Goal: Task Accomplishment & Management: Manage account settings

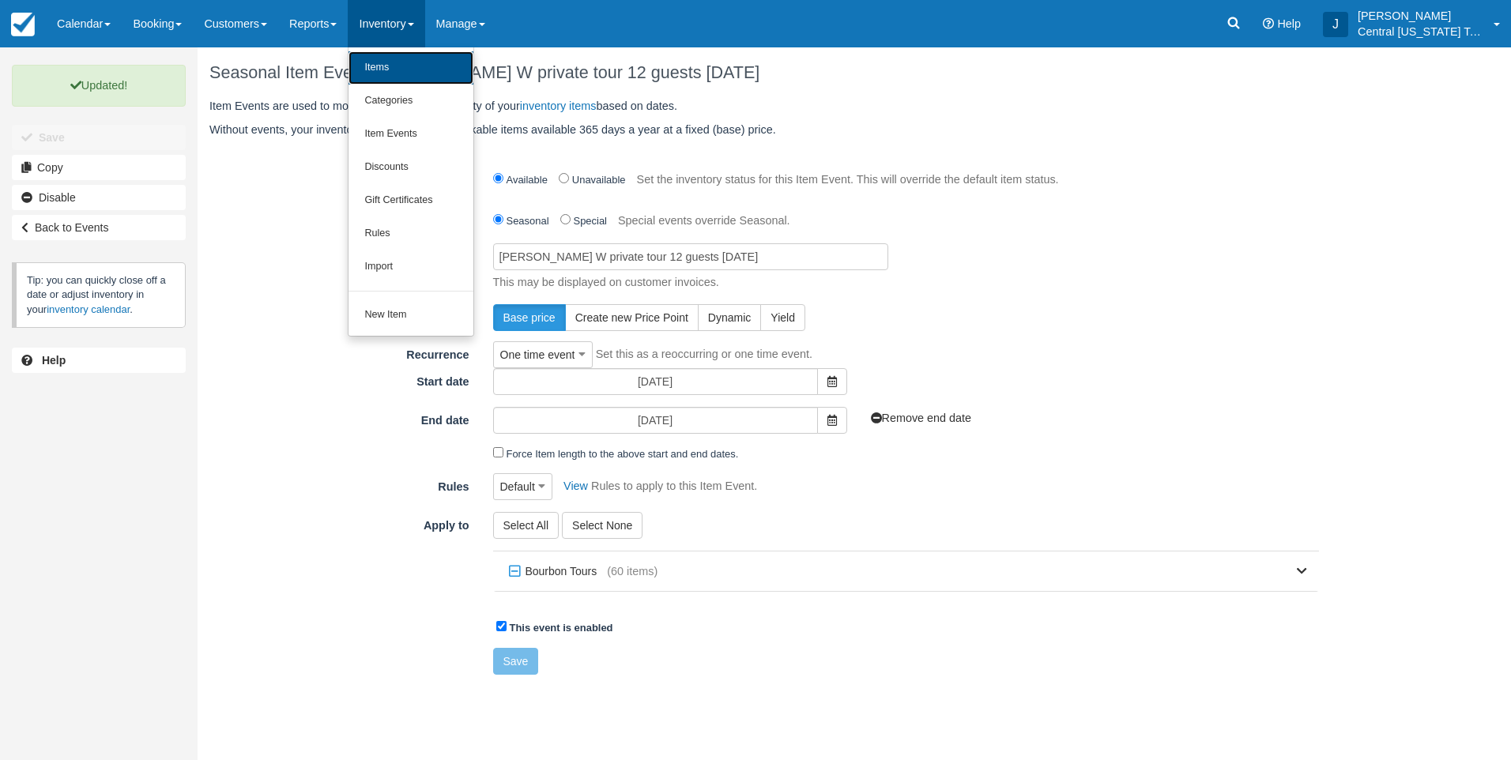
click at [400, 73] on link "Items" at bounding box center [411, 67] width 125 height 33
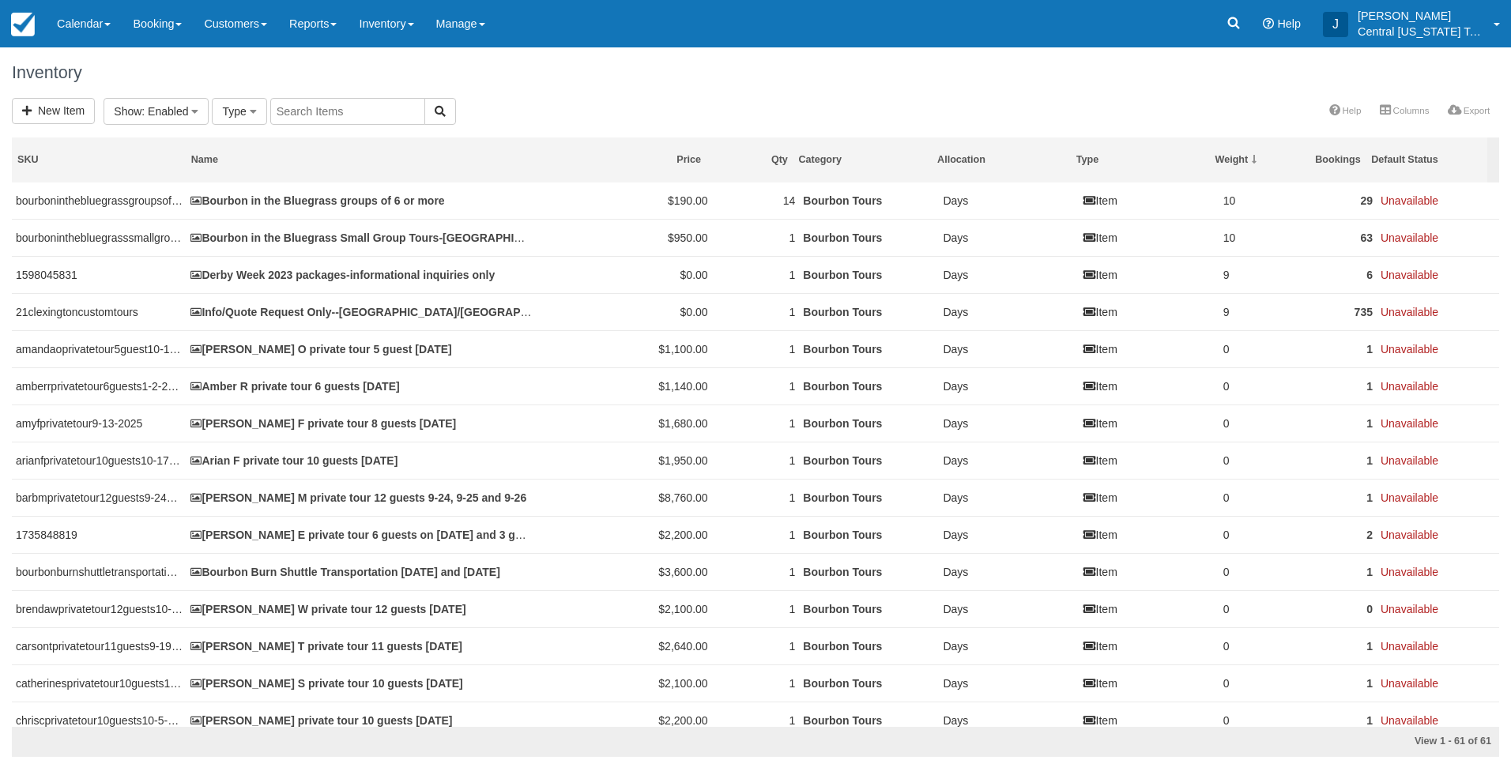
click at [305, 116] on input "text" at bounding box center [347, 111] width 155 height 27
type input "[PERSON_NAME]"
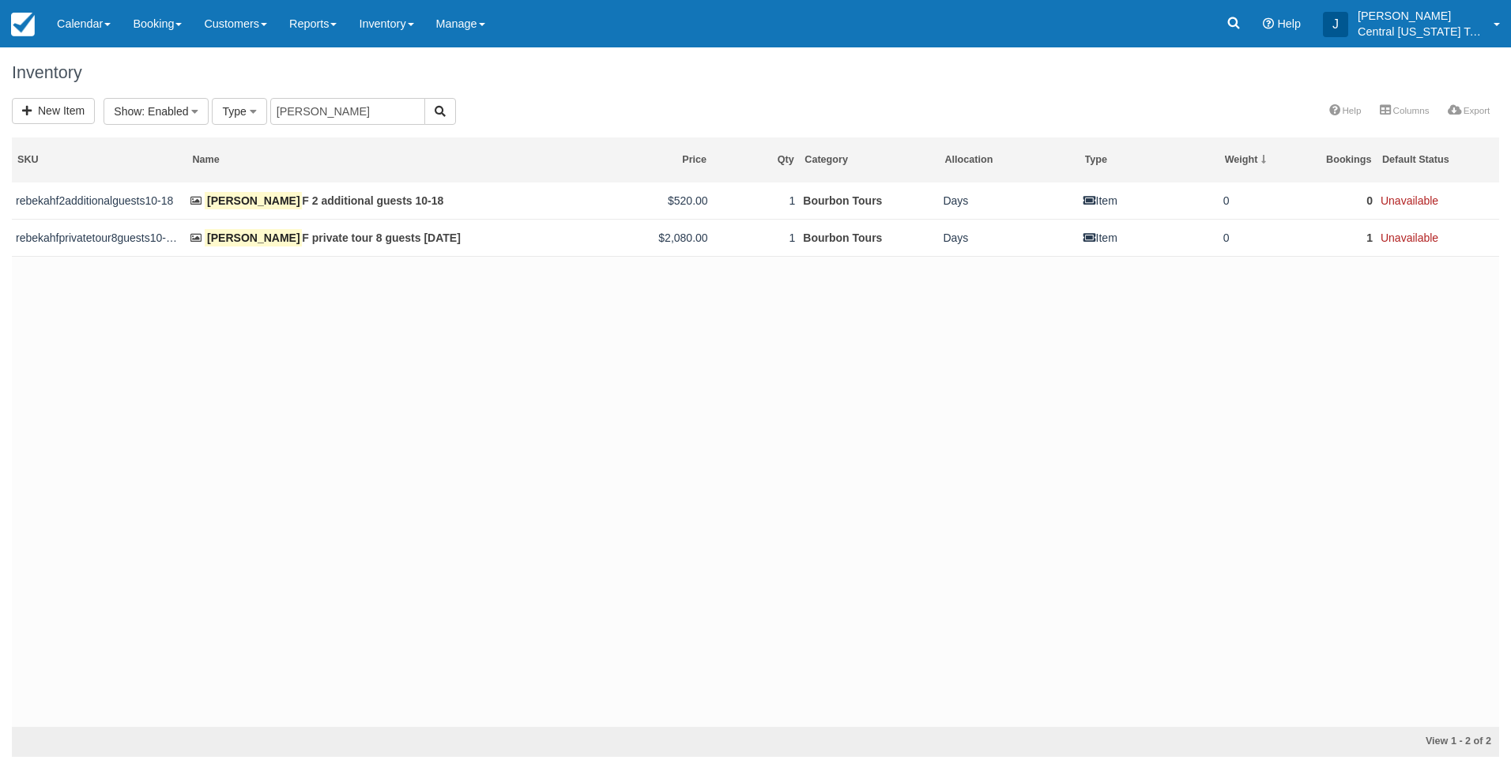
click at [409, 491] on div "rebekahf2additionalguests10-18 Rebekah F 2 additional guests 10-18 $520.00 1 Bo…" at bounding box center [755, 455] width 1487 height 545
click at [398, 22] on link "Inventory" at bounding box center [386, 23] width 77 height 47
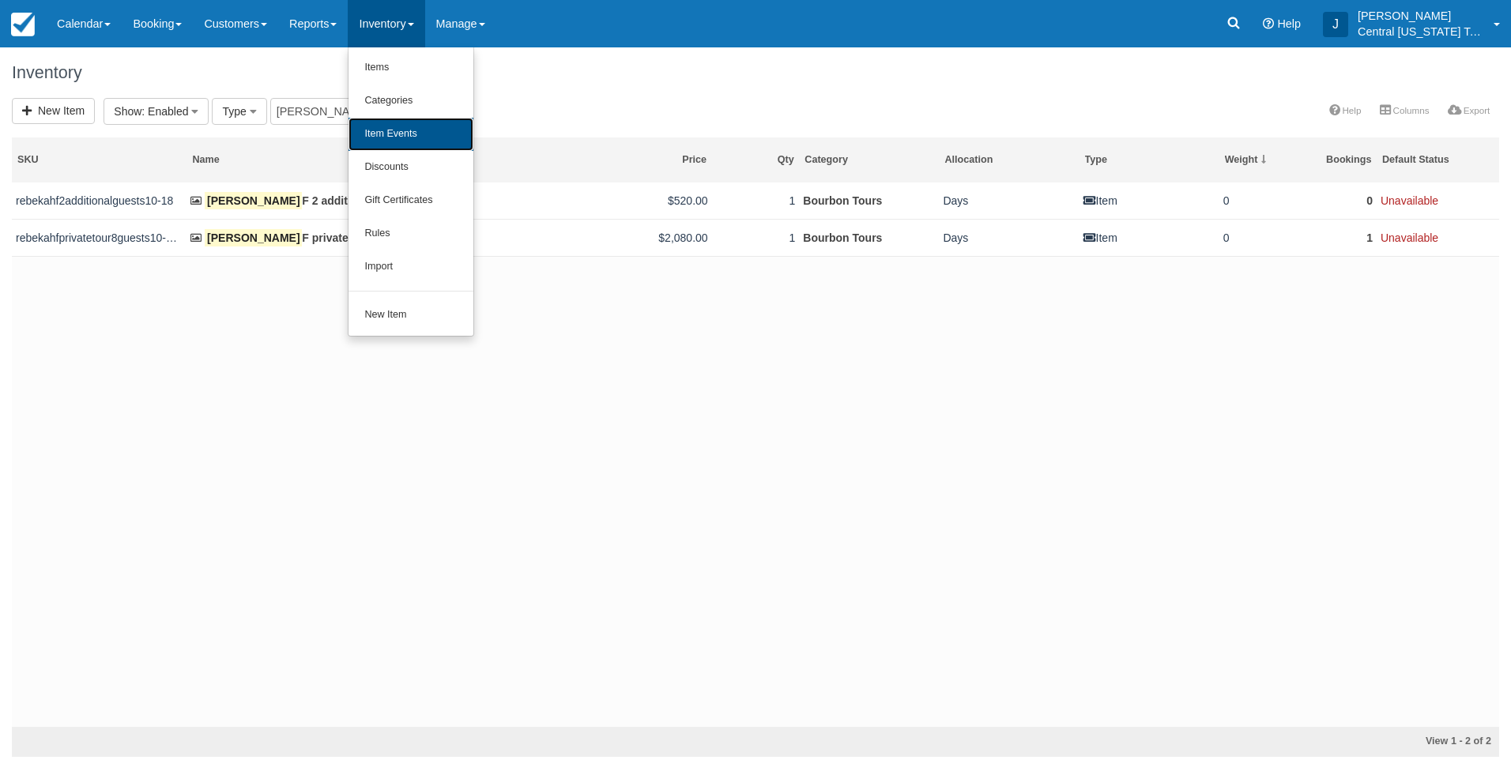
click at [417, 126] on link "Item Events" at bounding box center [411, 134] width 125 height 33
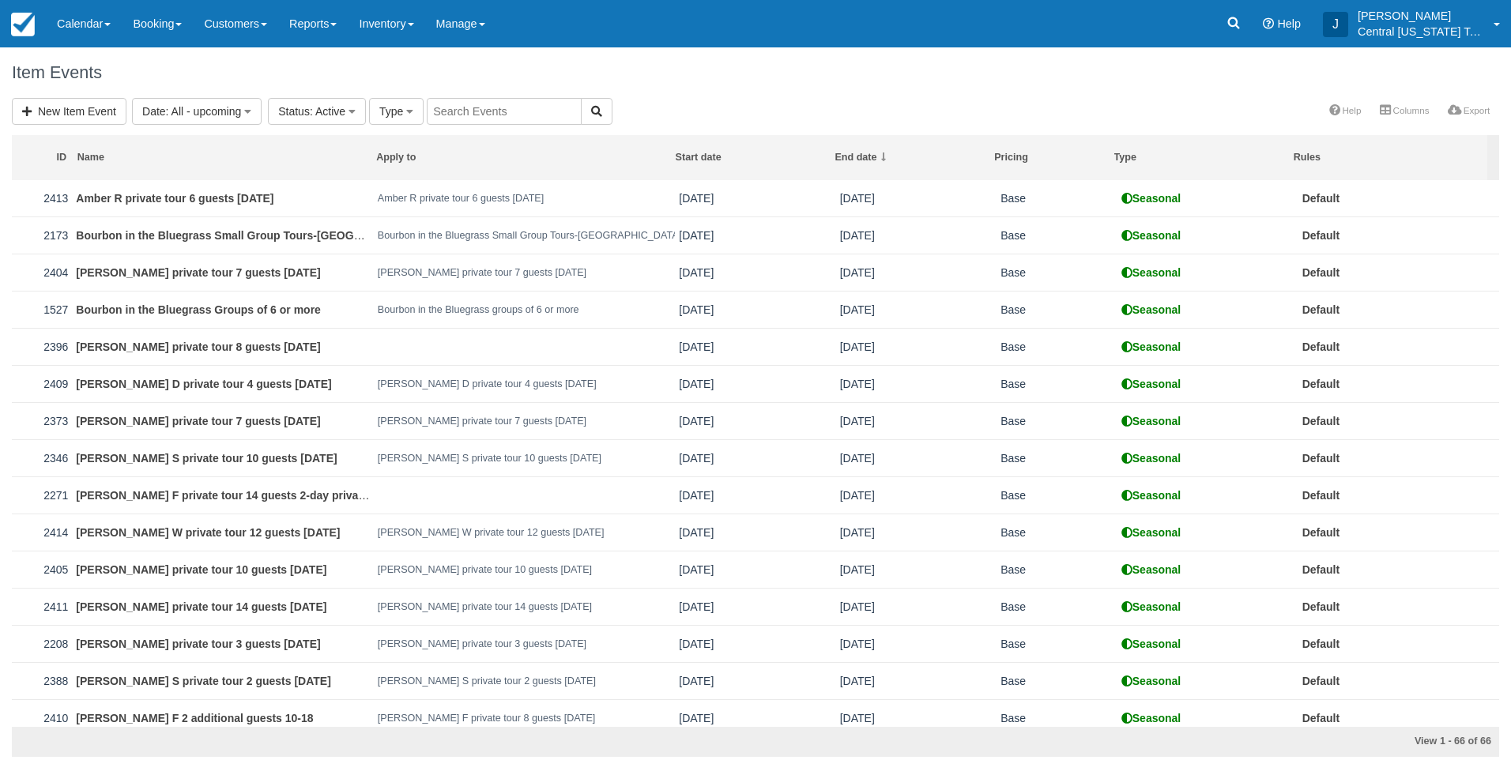
click at [457, 111] on input "text" at bounding box center [504, 111] width 155 height 27
type input "[PERSON_NAME]"
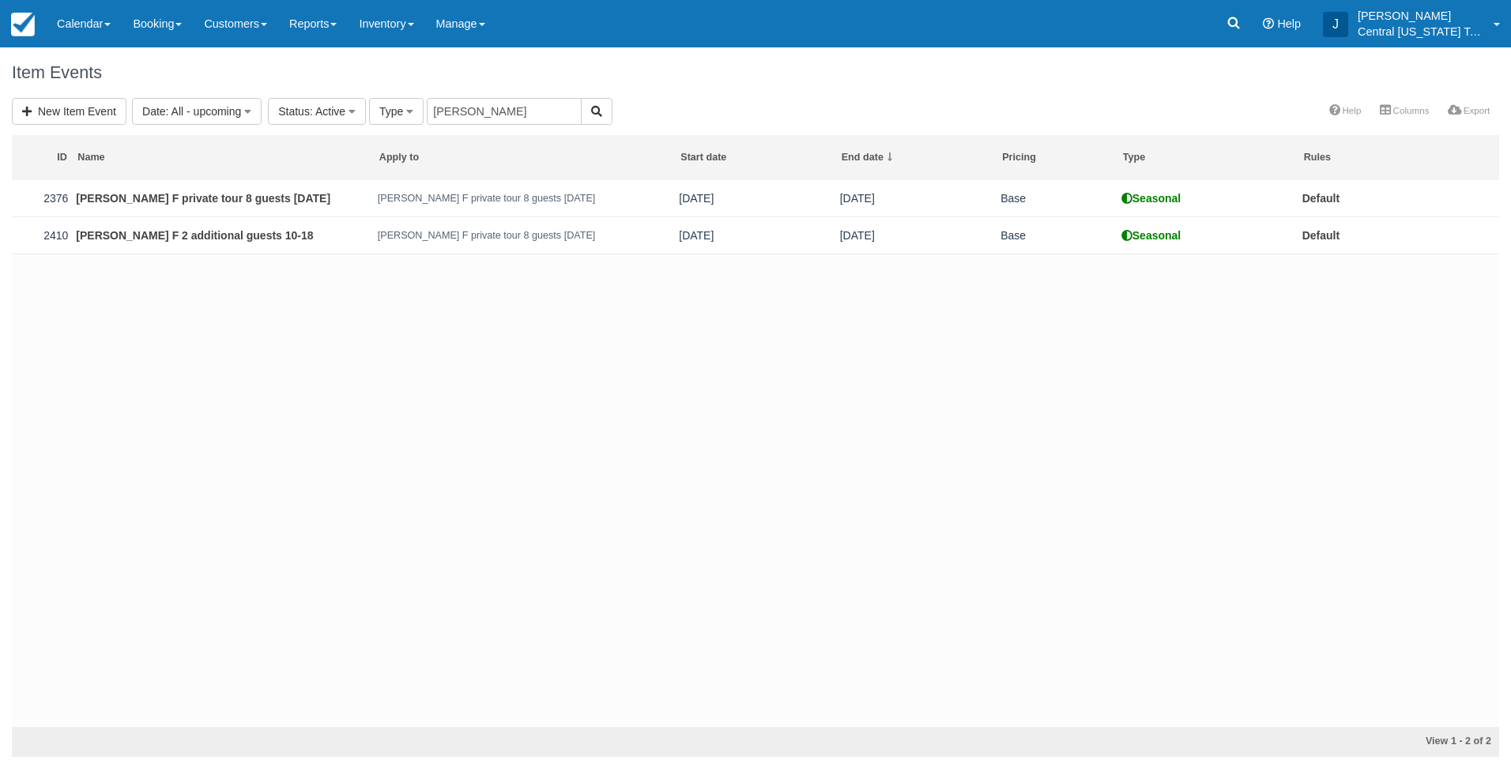
click at [419, 402] on div "2376 [PERSON_NAME] F private tour 8 guests [DATE] [PERSON_NAME] F private tour …" at bounding box center [755, 453] width 1487 height 547
click at [383, 508] on div "2376 [PERSON_NAME] F private tour 8 guests [DATE] [PERSON_NAME] F private tour …" at bounding box center [755, 453] width 1487 height 547
click at [400, 26] on link "Inventory" at bounding box center [386, 23] width 77 height 47
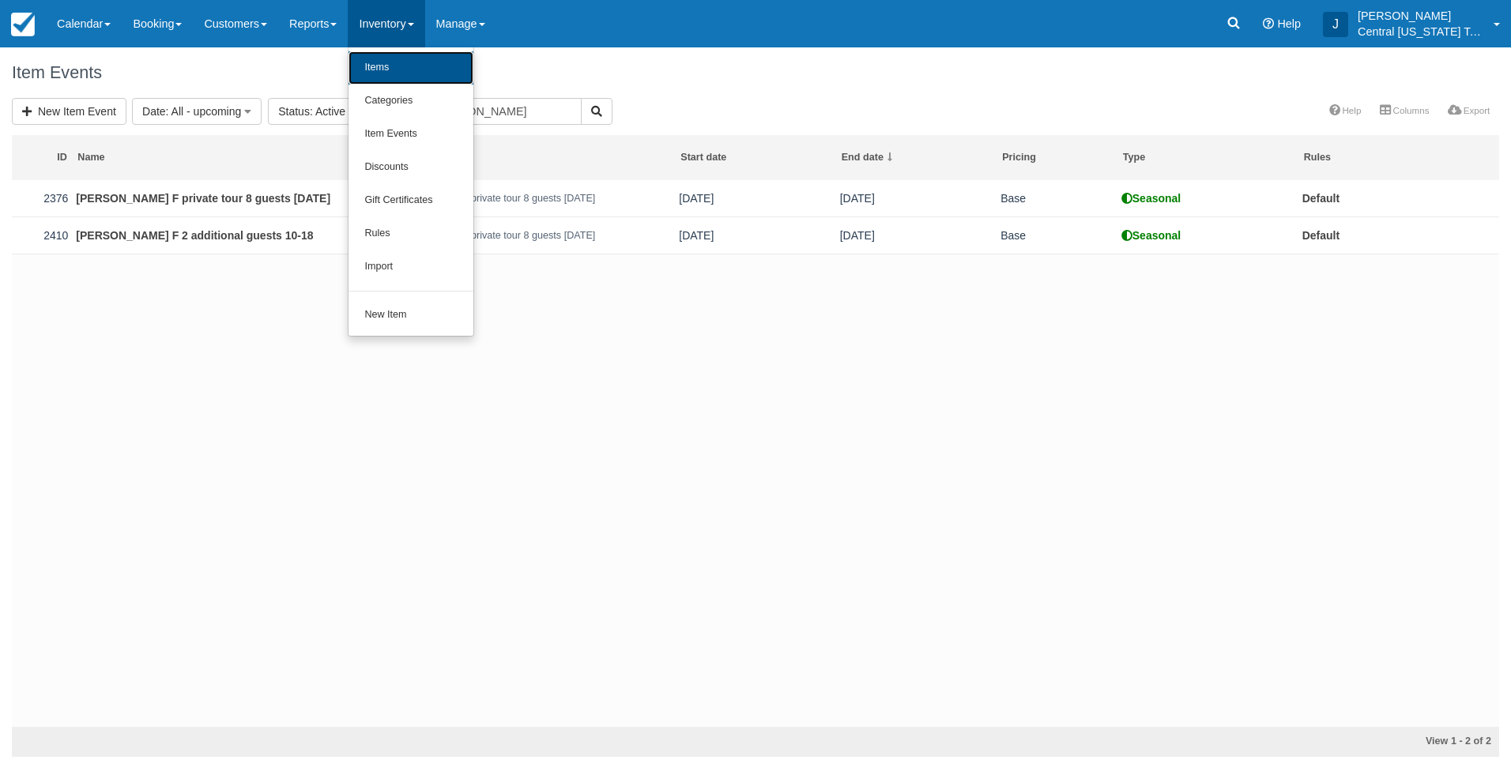
click at [415, 77] on link "Items" at bounding box center [411, 67] width 125 height 33
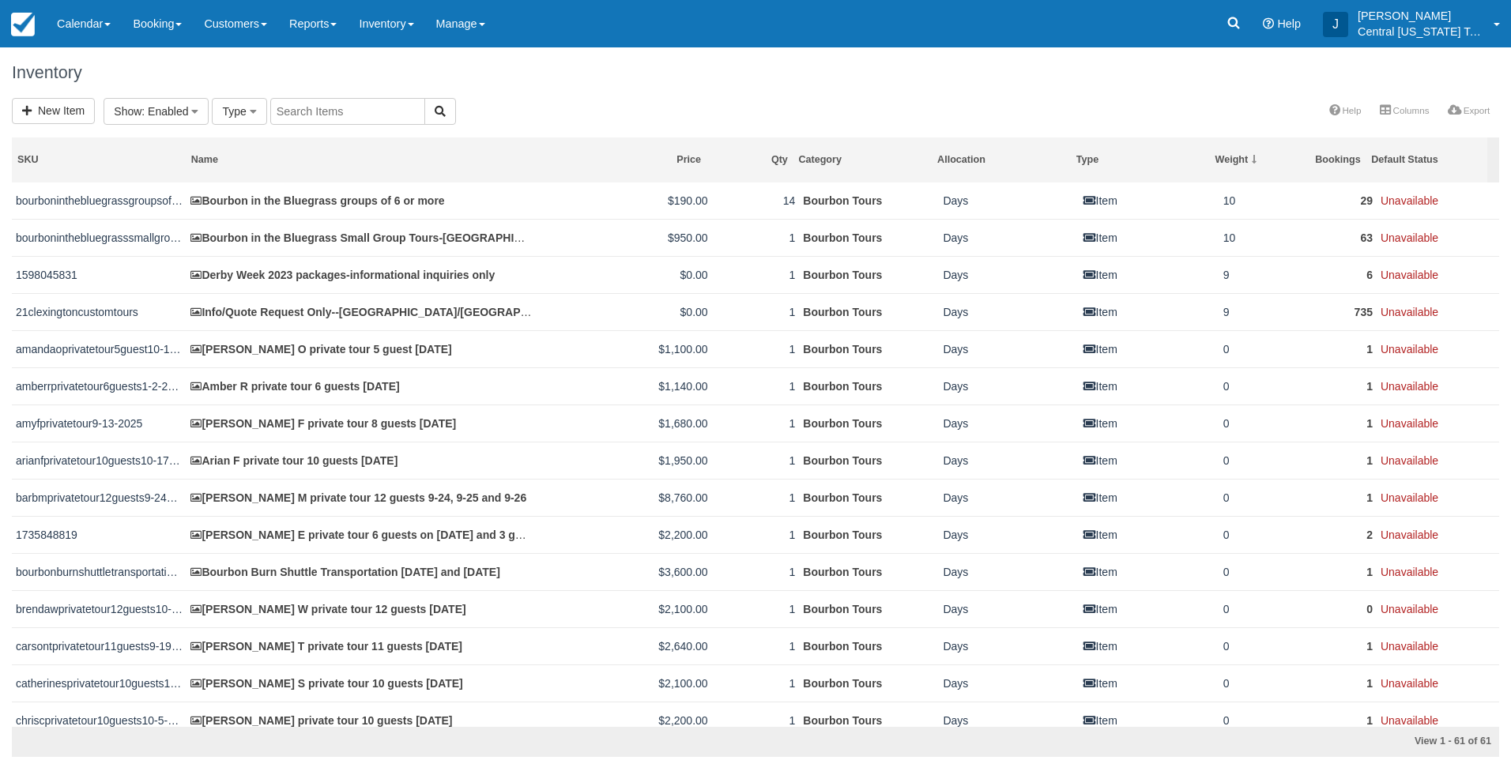
click at [336, 115] on input "text" at bounding box center [347, 111] width 155 height 27
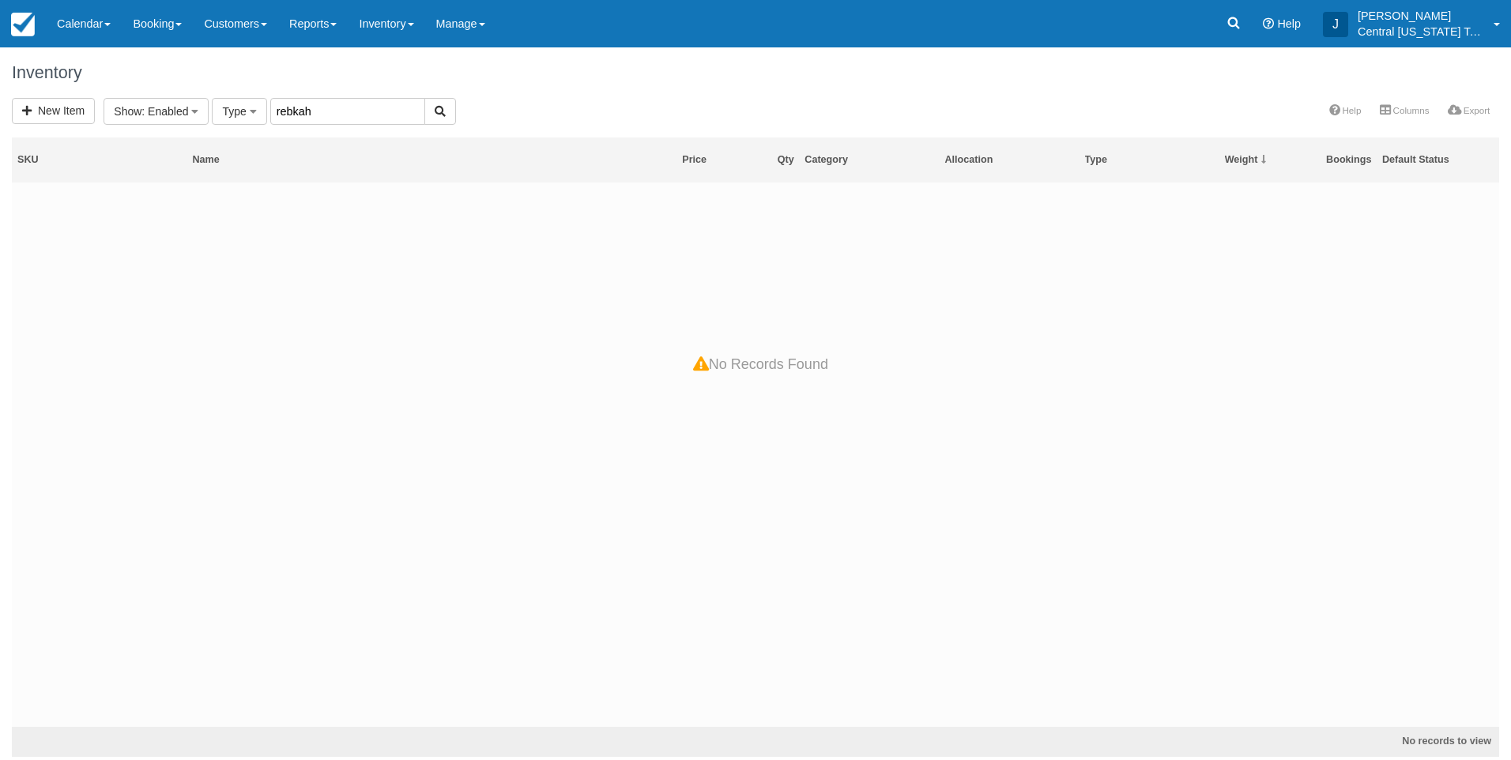
click at [341, 115] on input "rebkah" at bounding box center [347, 111] width 155 height 27
type input "rebekah"
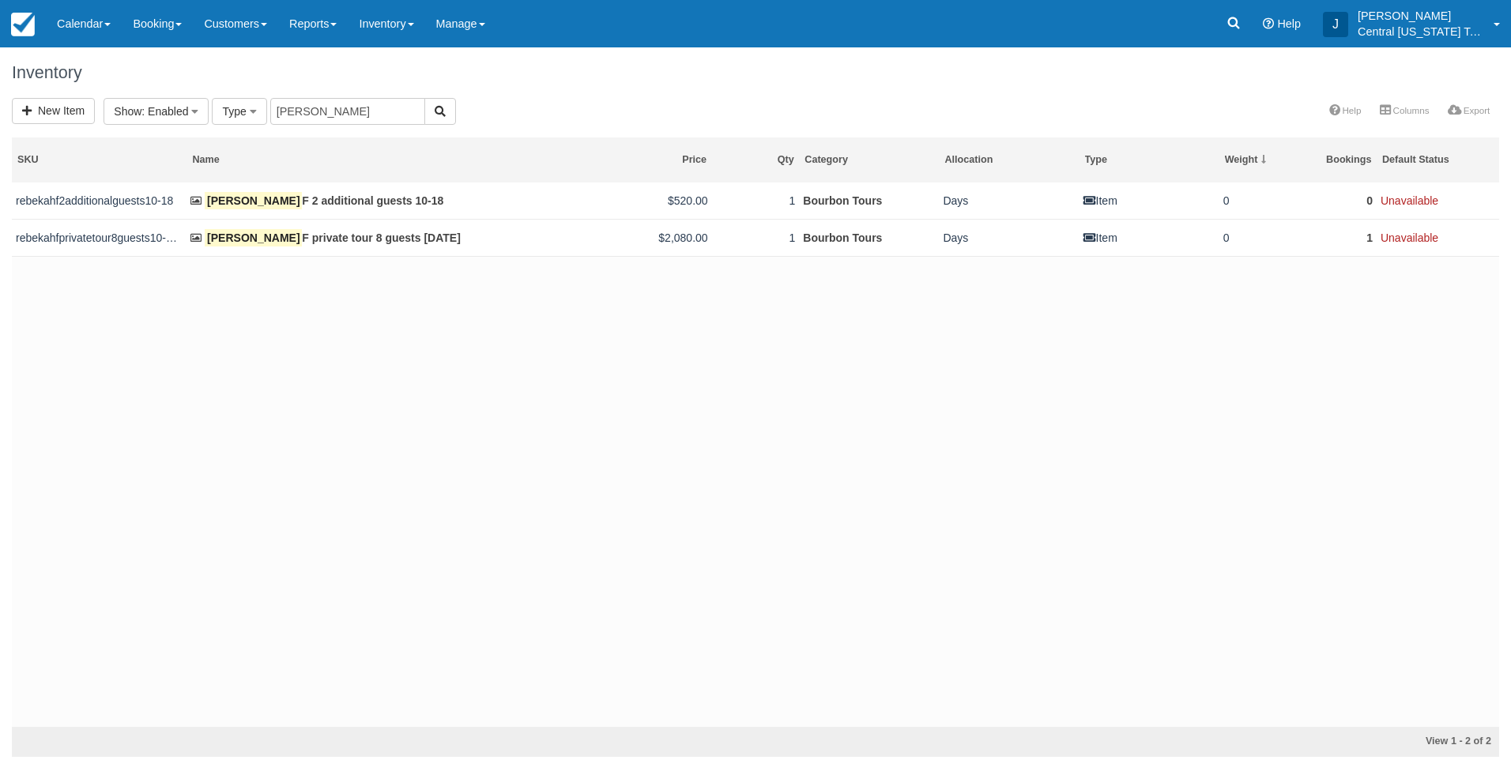
drag, startPoint x: 368, startPoint y: 501, endPoint x: 369, endPoint y: 481, distance: 20.6
click at [368, 500] on div "rebekahf2additionalguests10-18 Rebekah F 2 additional guests 10-18 $520.00 1 Bo…" at bounding box center [755, 455] width 1487 height 545
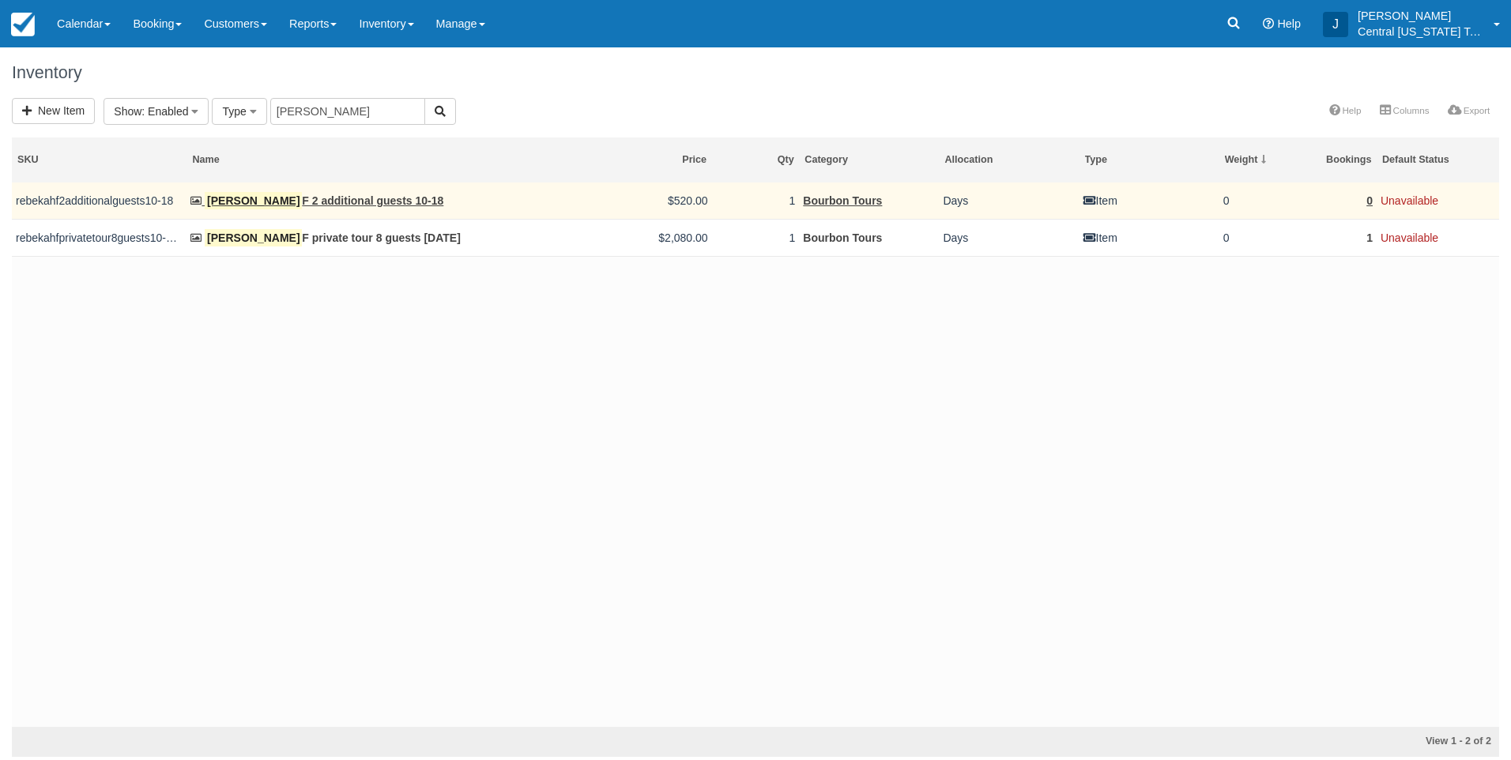
click at [345, 209] on td "Rebekah F 2 additional guests 10-18" at bounding box center [362, 201] width 350 height 37
click at [340, 198] on link "Rebekah F 2 additional guests 10-18" at bounding box center [316, 200] width 253 height 13
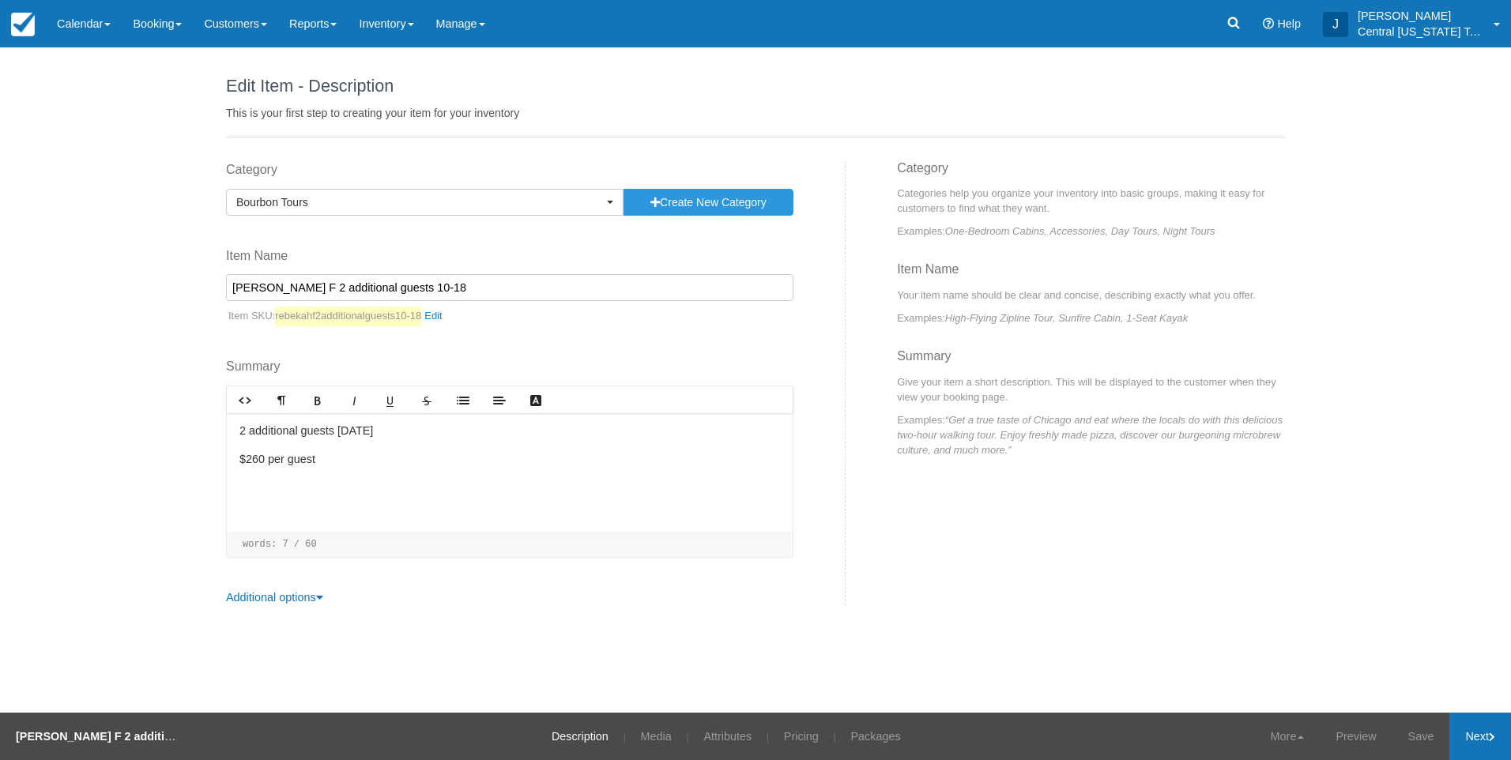
click at [1487, 733] on link "Next" at bounding box center [1481, 736] width 62 height 47
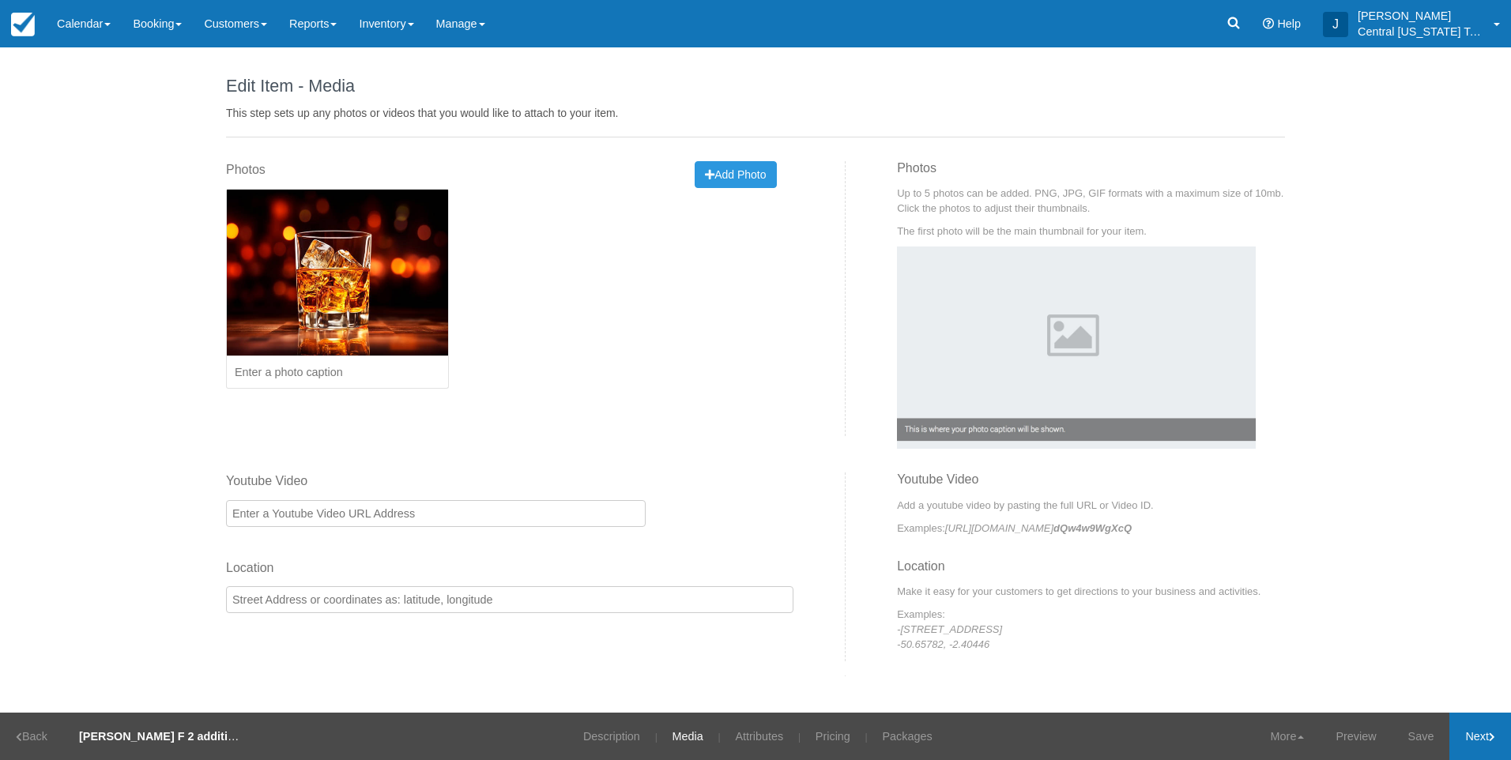
click at [1487, 733] on link "Next" at bounding box center [1481, 736] width 62 height 47
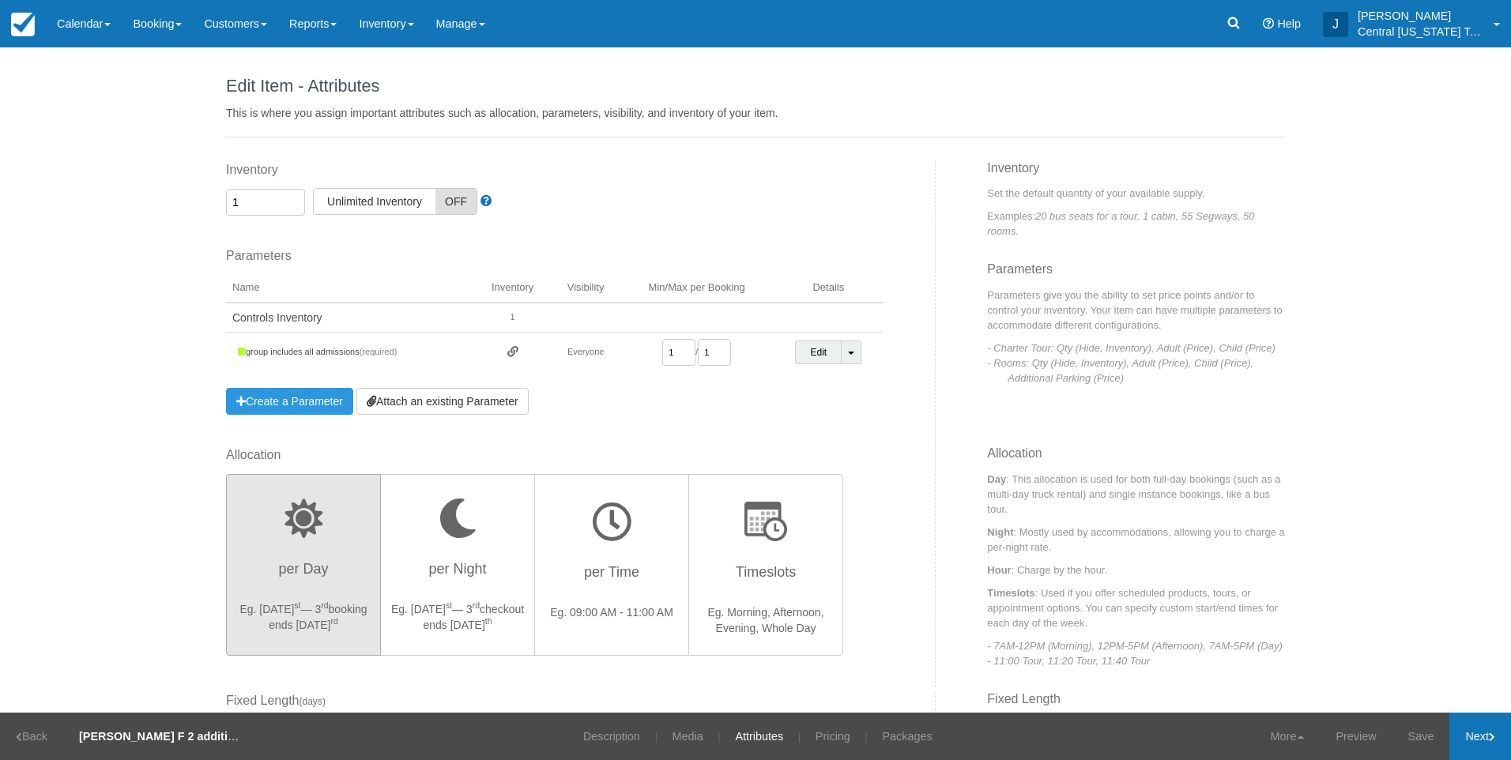
click at [1487, 733] on link "Next" at bounding box center [1481, 736] width 62 height 47
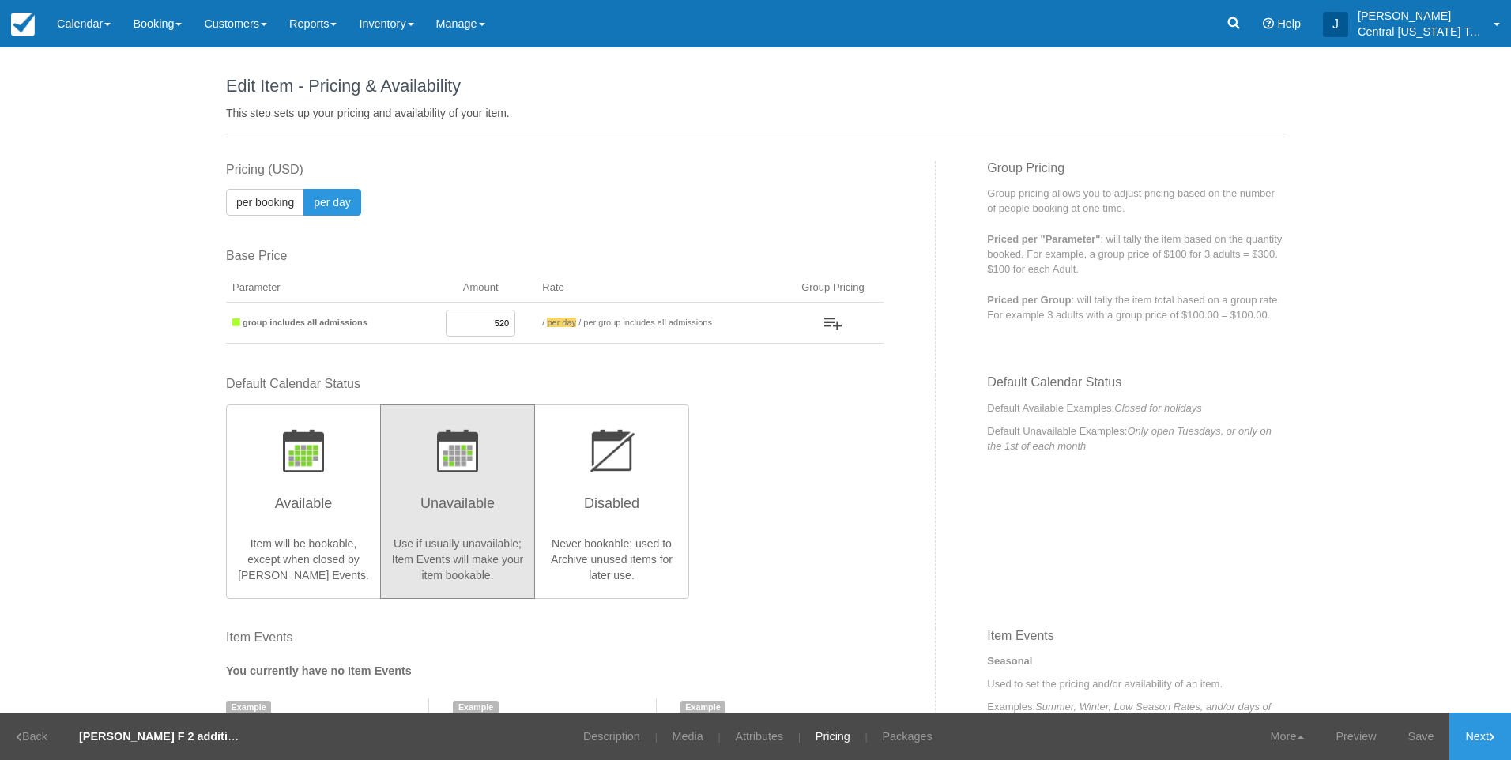
click at [492, 560] on p "Use if usually unavailable; Item Events will make your item bookable." at bounding box center [457, 559] width 134 height 47
click at [758, 518] on div "Default Calendar Status Available Item will be bookable, except when closed by …" at bounding box center [555, 486] width 658 height 222
click at [1481, 730] on link "Next" at bounding box center [1481, 736] width 62 height 47
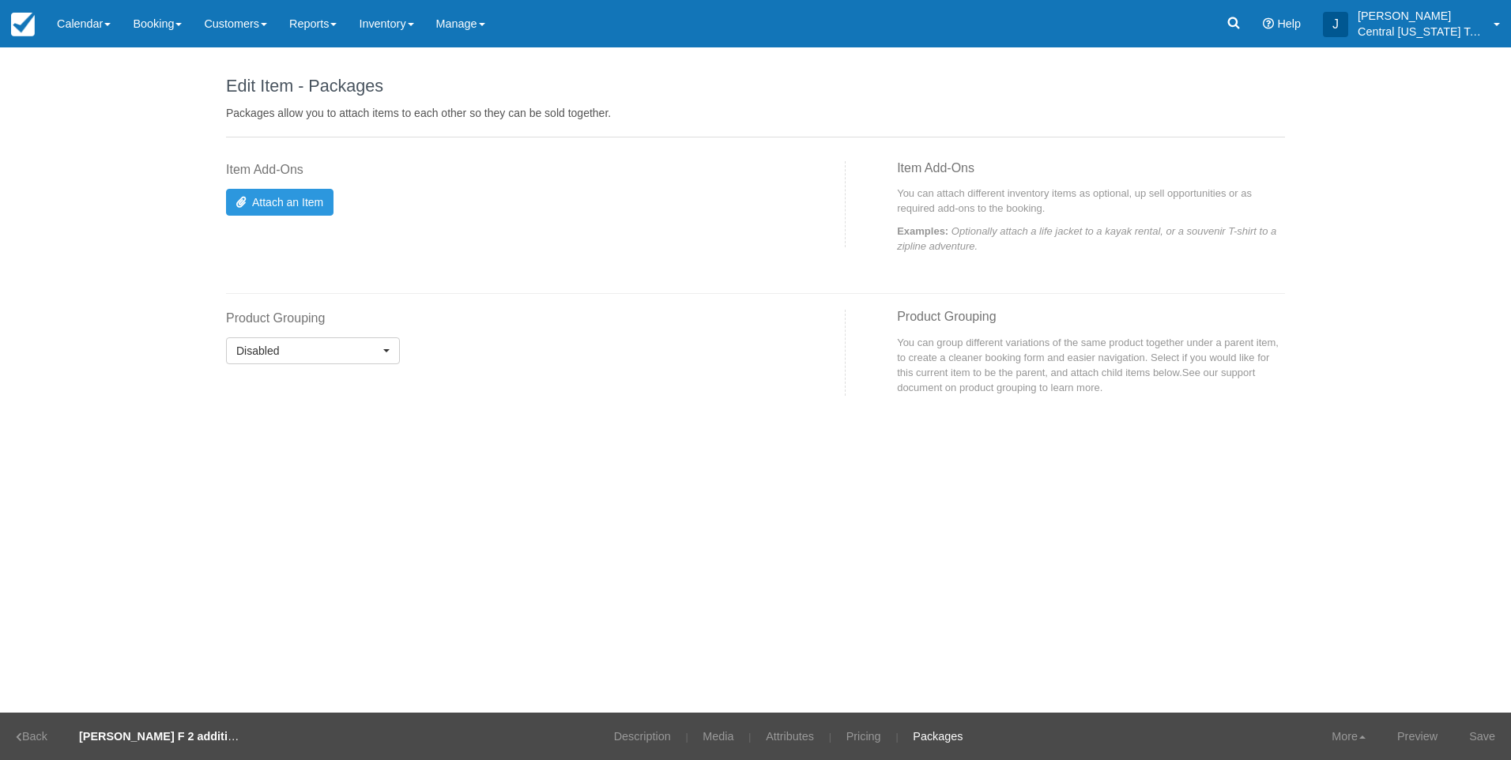
click at [628, 557] on div "Edit Item - Description This is your first step to creating your item for your …" at bounding box center [755, 379] width 1511 height 665
click at [413, 25] on link "Inventory" at bounding box center [386, 23] width 77 height 47
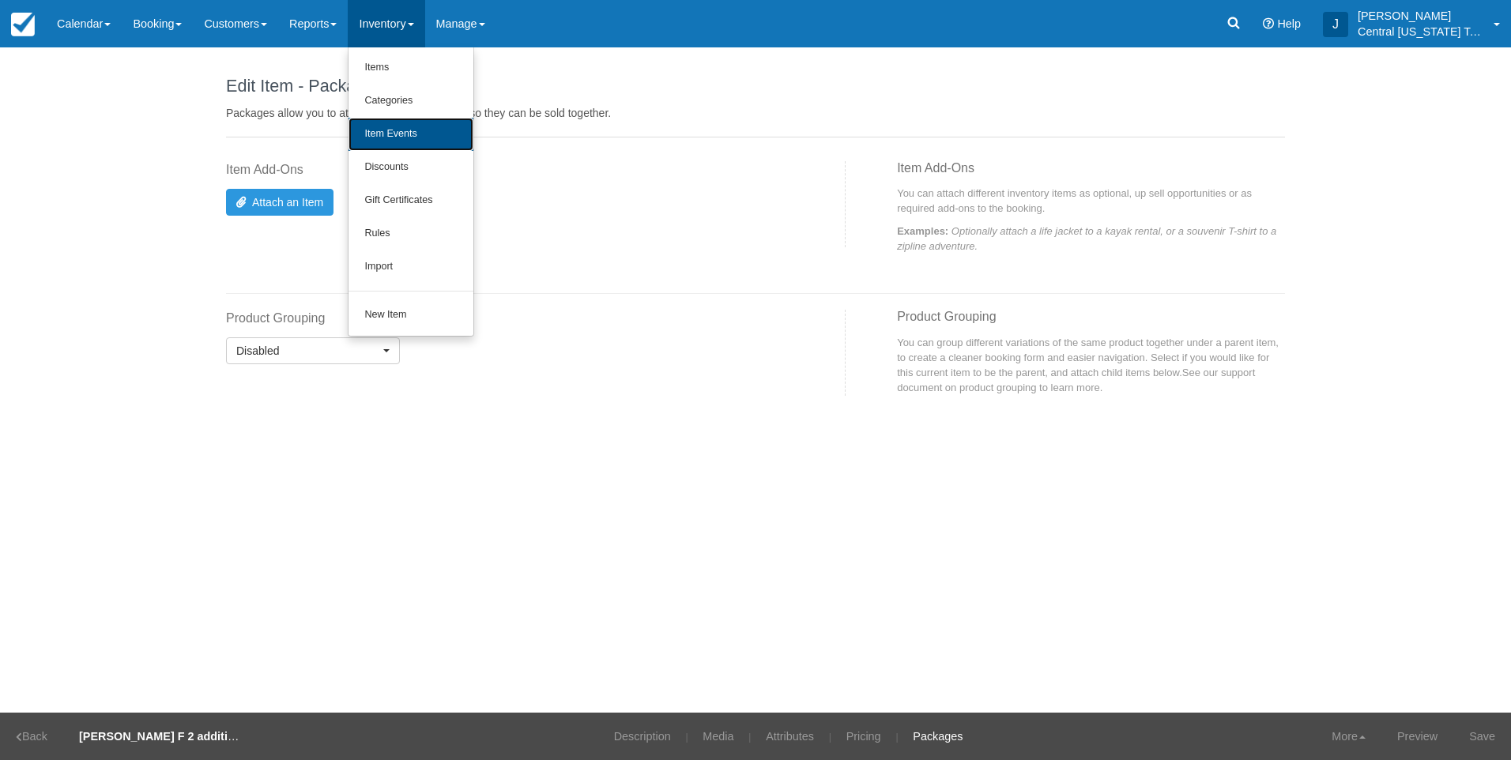
click at [411, 123] on link "Item Events" at bounding box center [411, 134] width 125 height 33
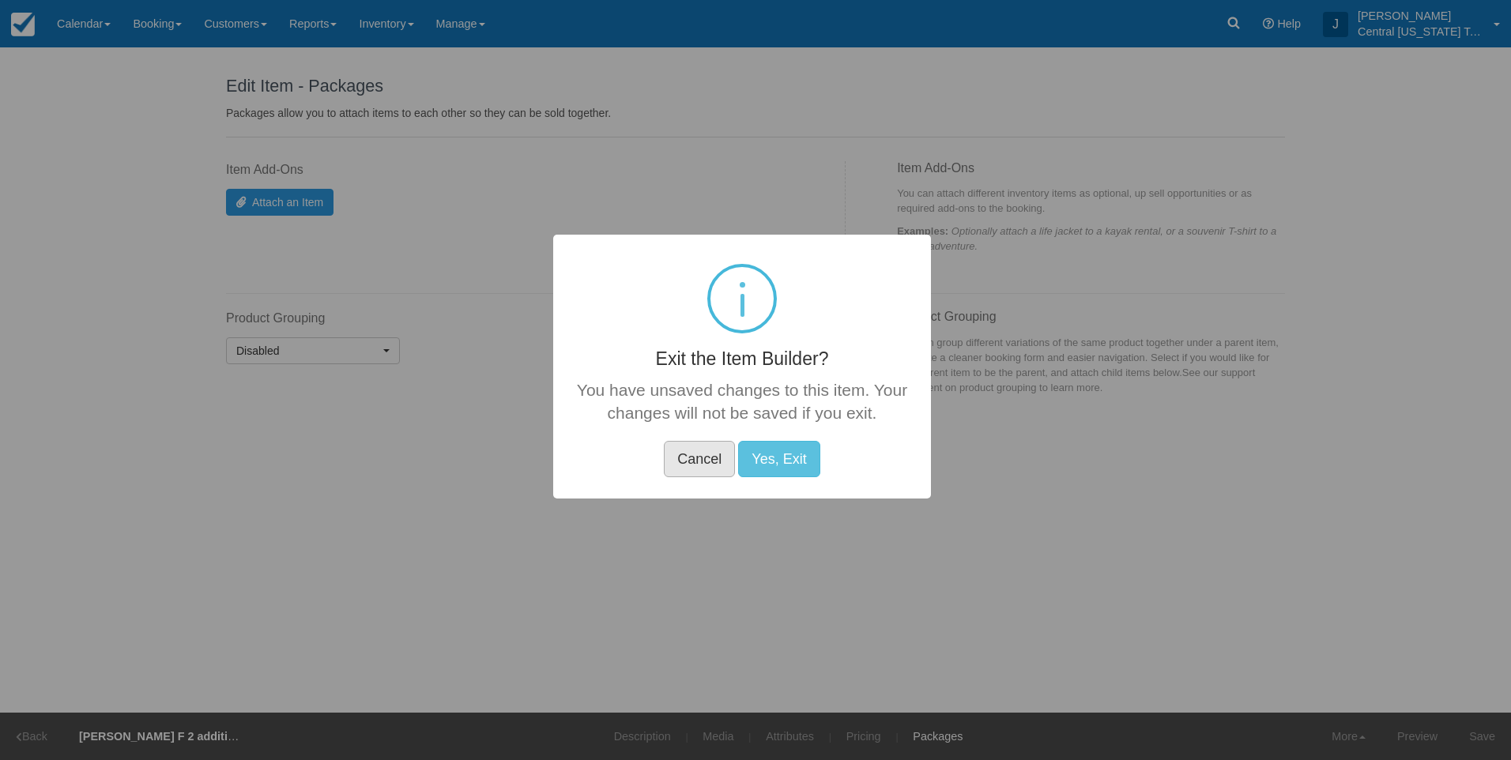
click at [707, 451] on button "Cancel" at bounding box center [699, 459] width 71 height 36
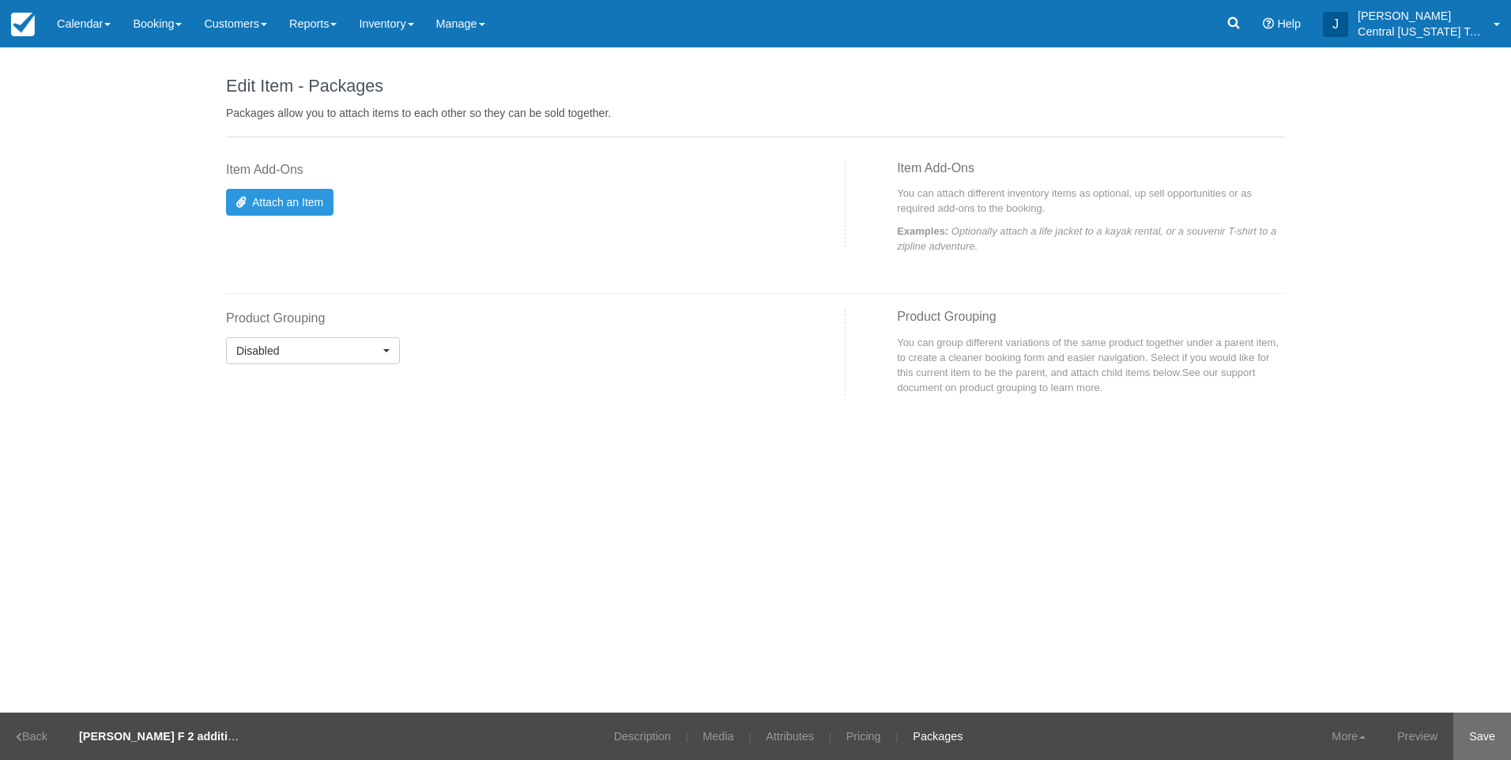
click at [1473, 745] on link "Save" at bounding box center [1483, 736] width 58 height 47
click at [417, 20] on link "Inventory" at bounding box center [386, 23] width 77 height 47
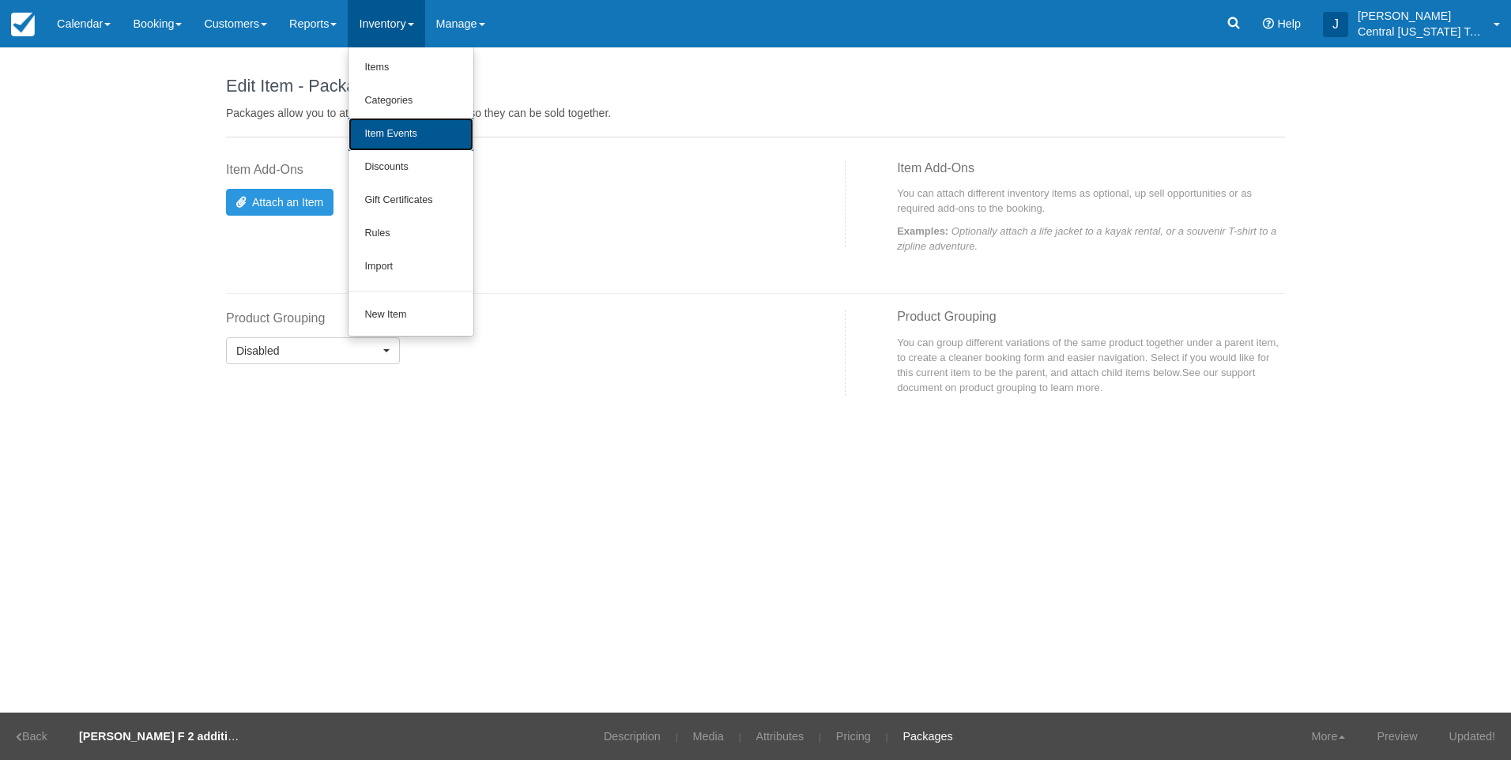
click at [425, 126] on link "Item Events" at bounding box center [411, 134] width 125 height 33
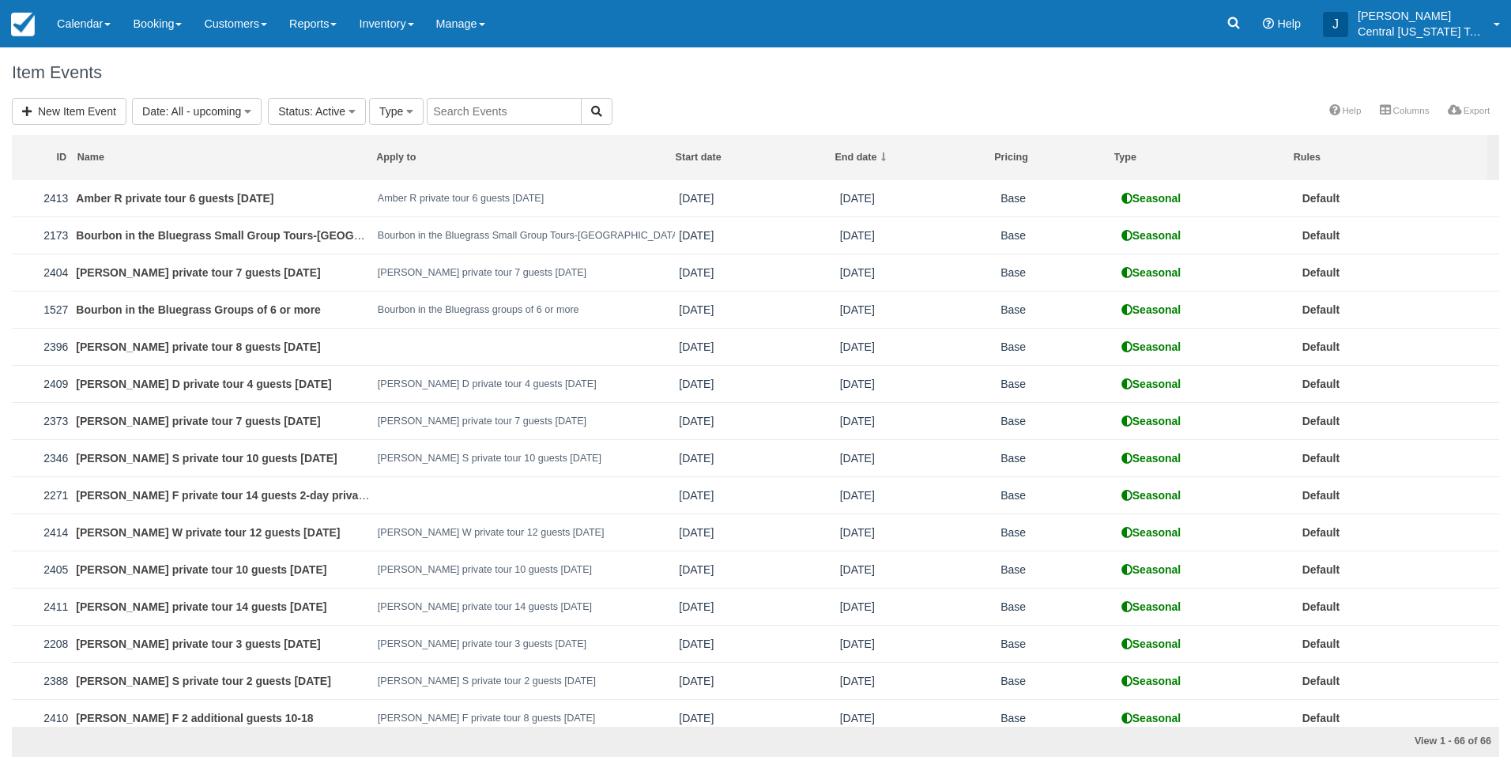
click at [473, 107] on input "text" at bounding box center [504, 111] width 155 height 27
type input "rebekah"
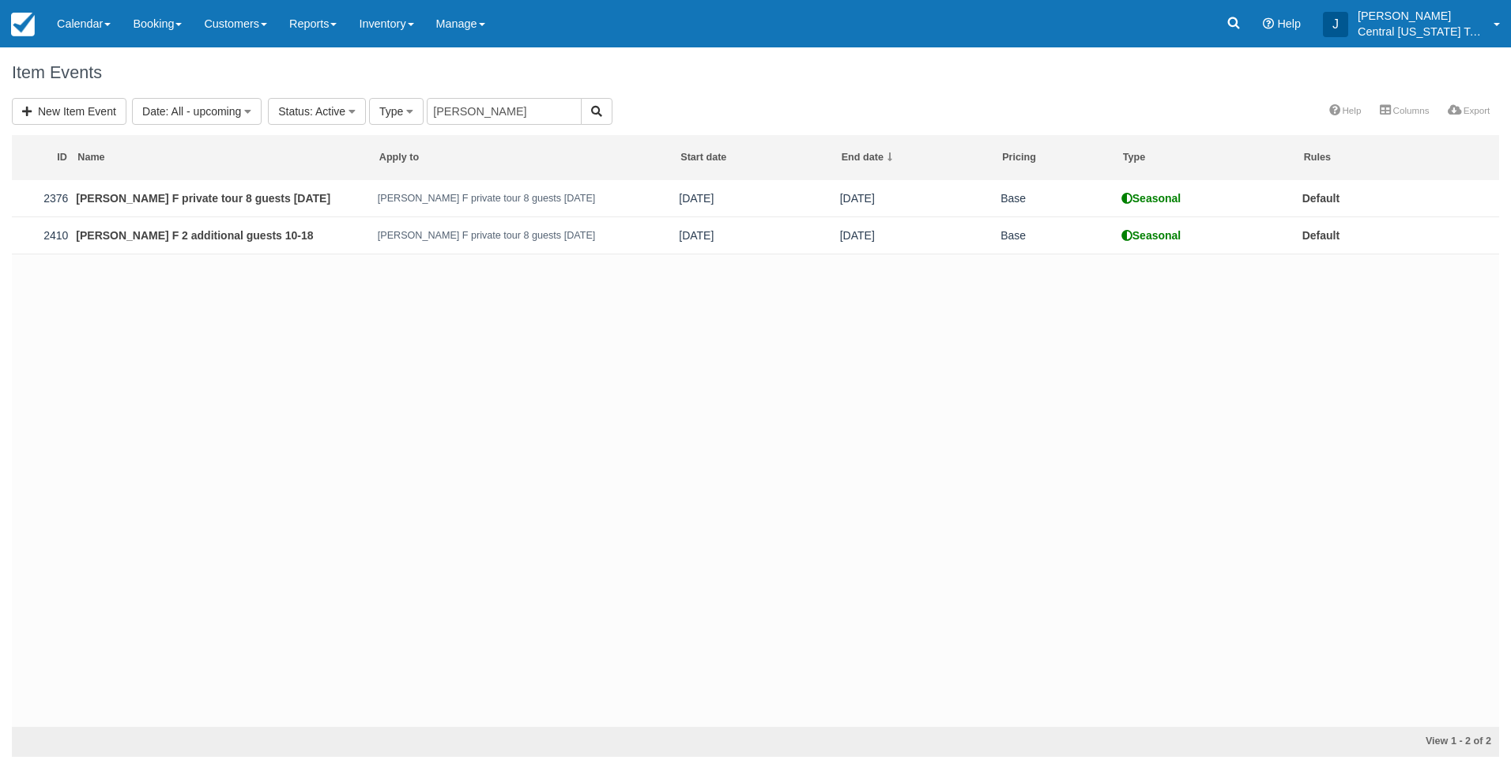
drag, startPoint x: 420, startPoint y: 466, endPoint x: 295, endPoint y: 289, distance: 216.7
click at [415, 463] on div "2376 Rebekah F private tour 8 guests 10-18-25 Rebekah F private tour 8 guests 1…" at bounding box center [755, 453] width 1487 height 547
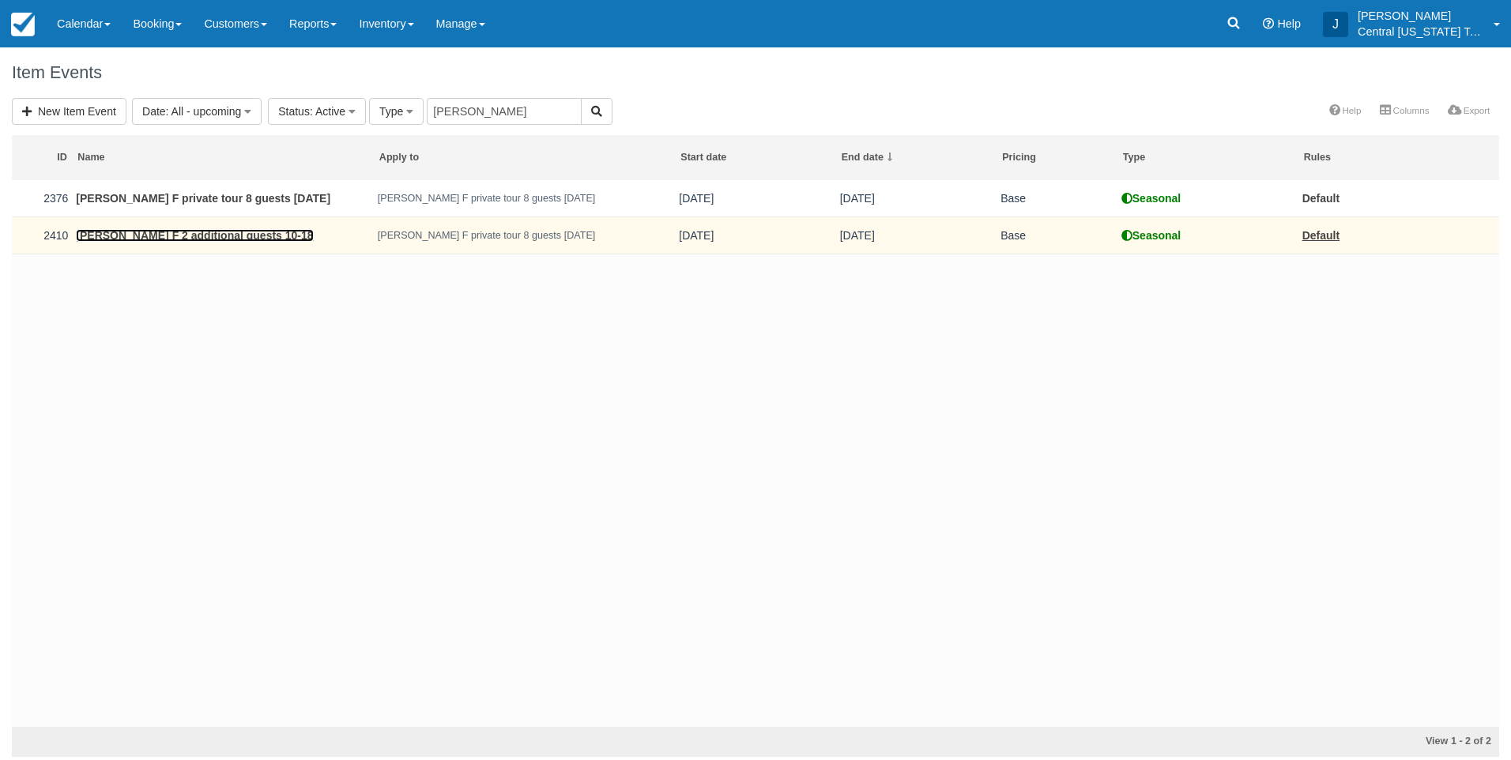
click at [258, 233] on link "[PERSON_NAME] F 2 additional guests 10-18" at bounding box center [194, 235] width 237 height 13
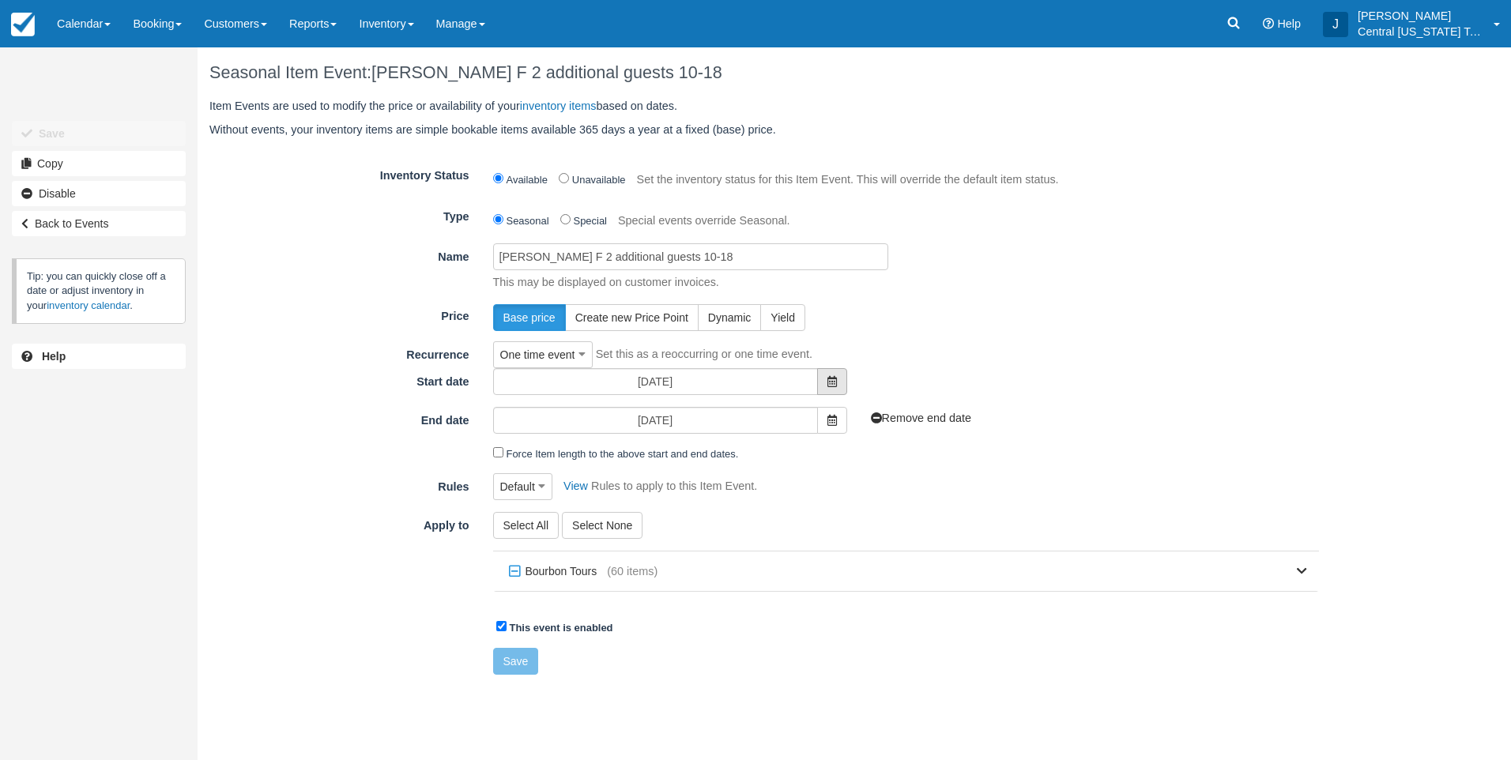
click at [823, 377] on span at bounding box center [832, 381] width 30 height 27
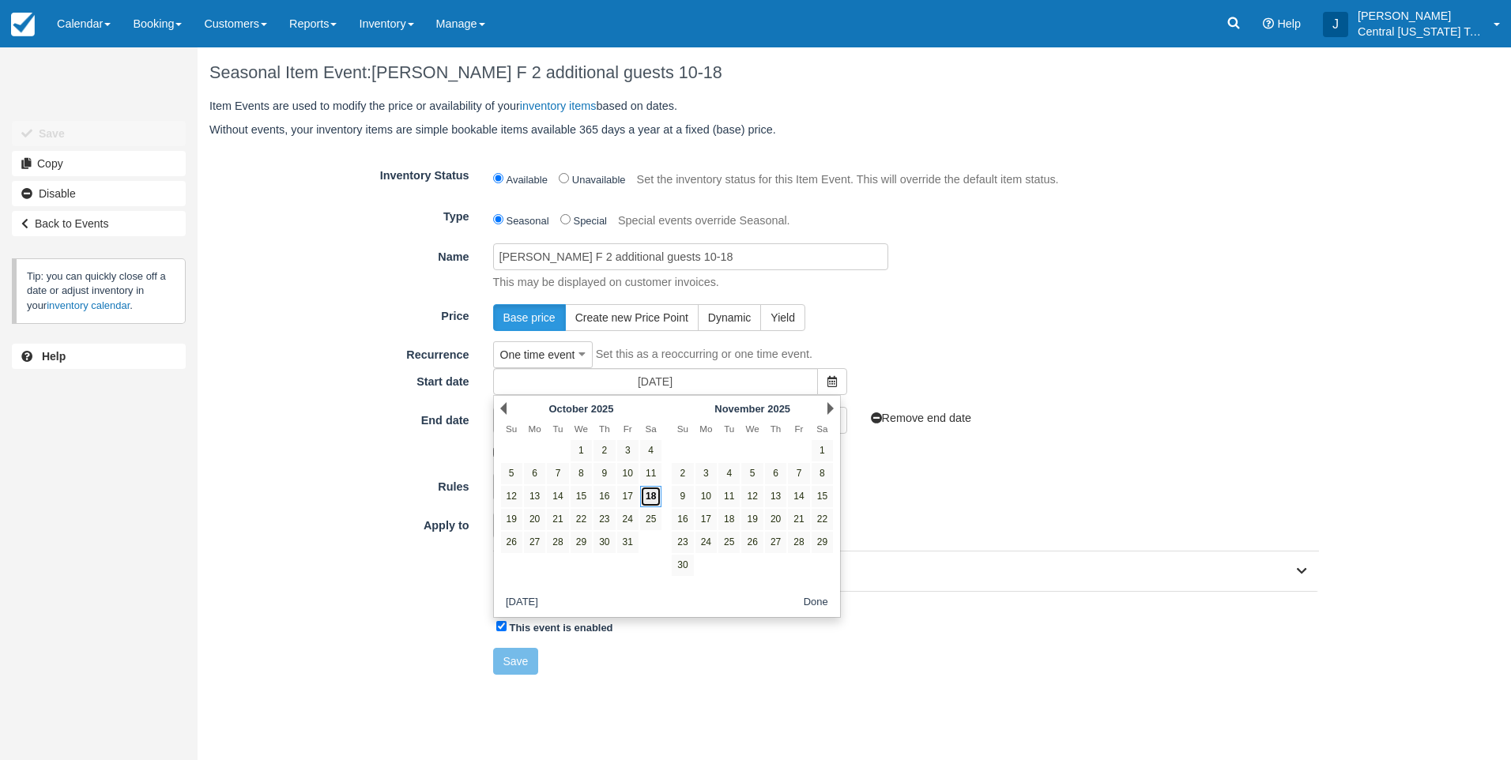
click at [651, 497] on link "18" at bounding box center [650, 496] width 21 height 21
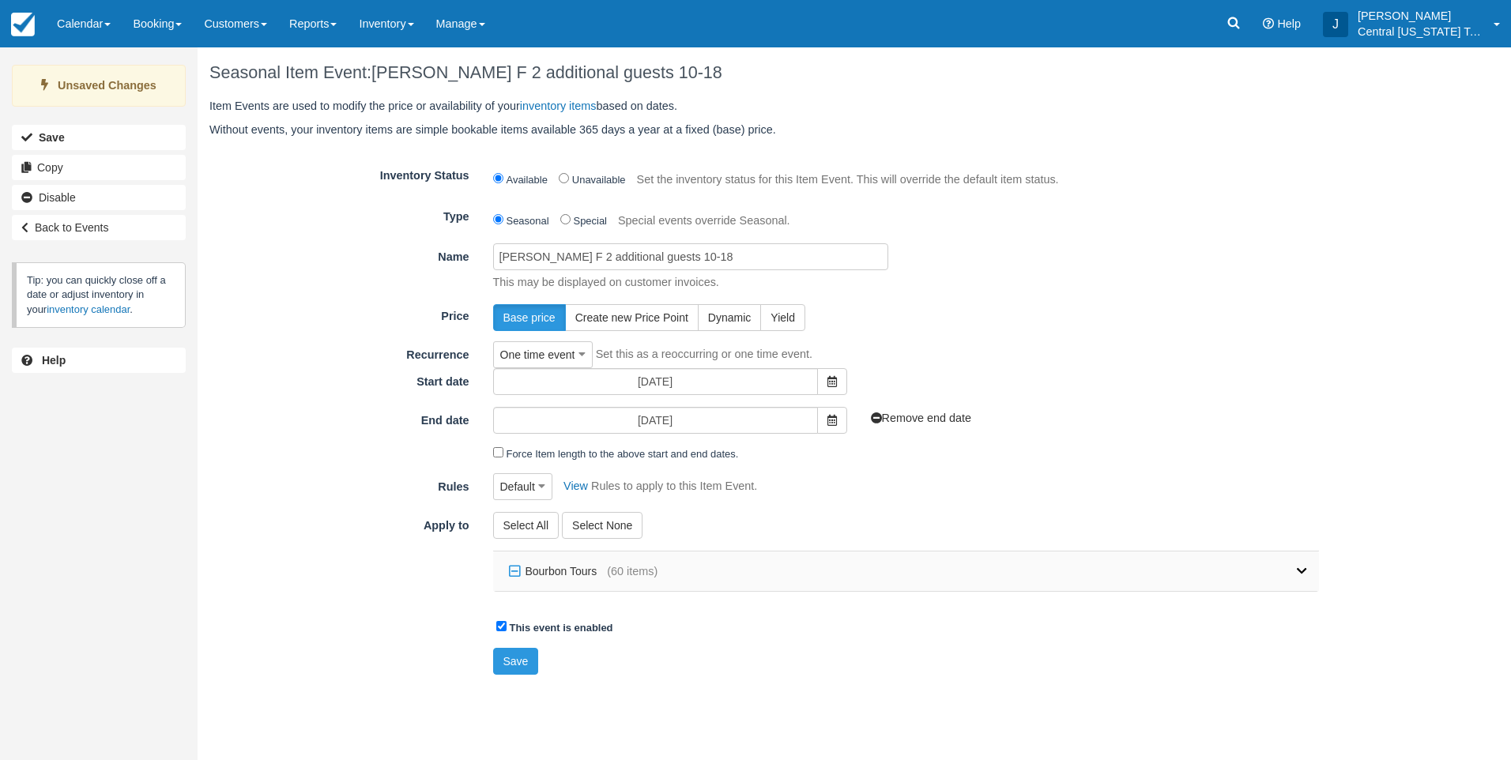
click at [1303, 571] on icon at bounding box center [1302, 571] width 10 height 11
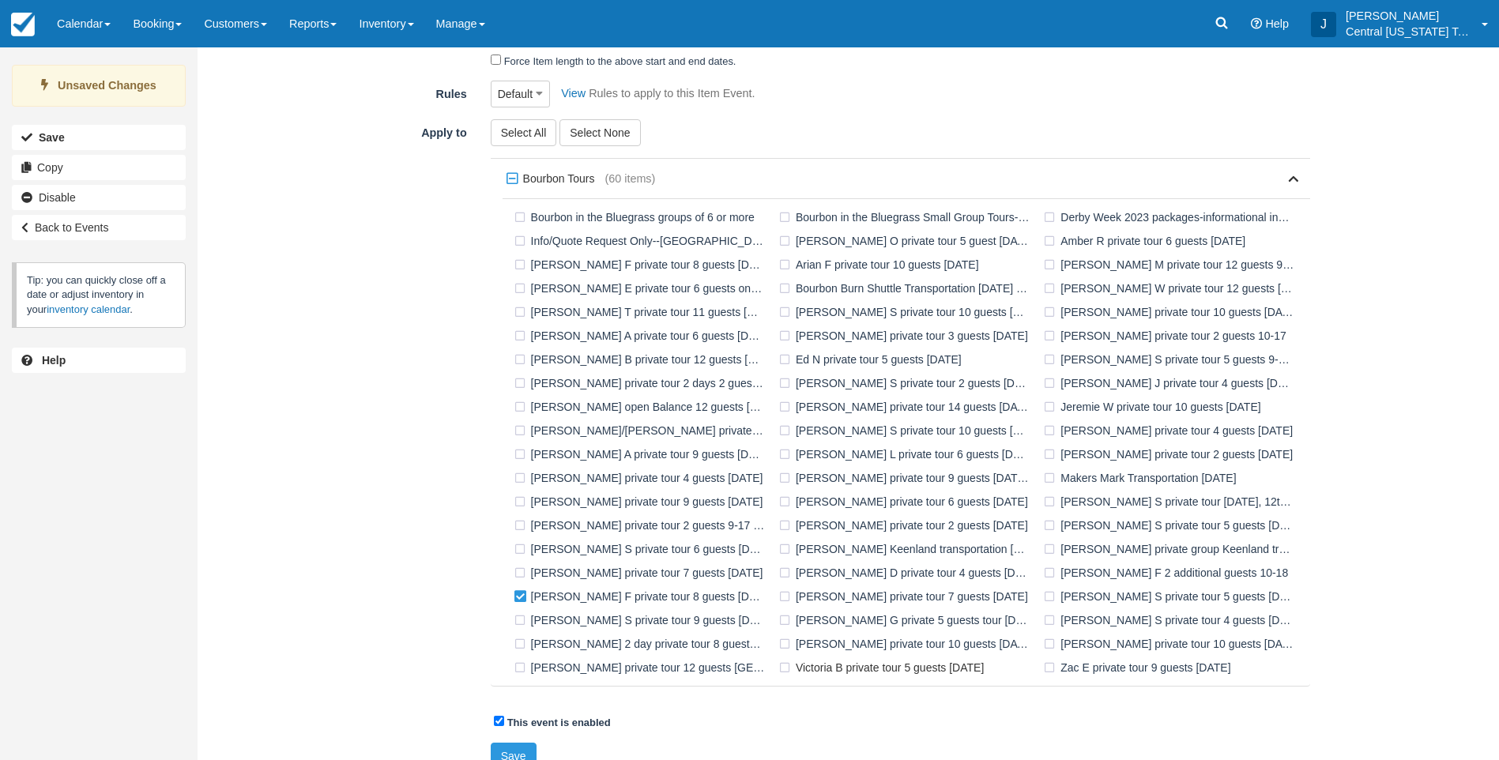
scroll to position [414, 0]
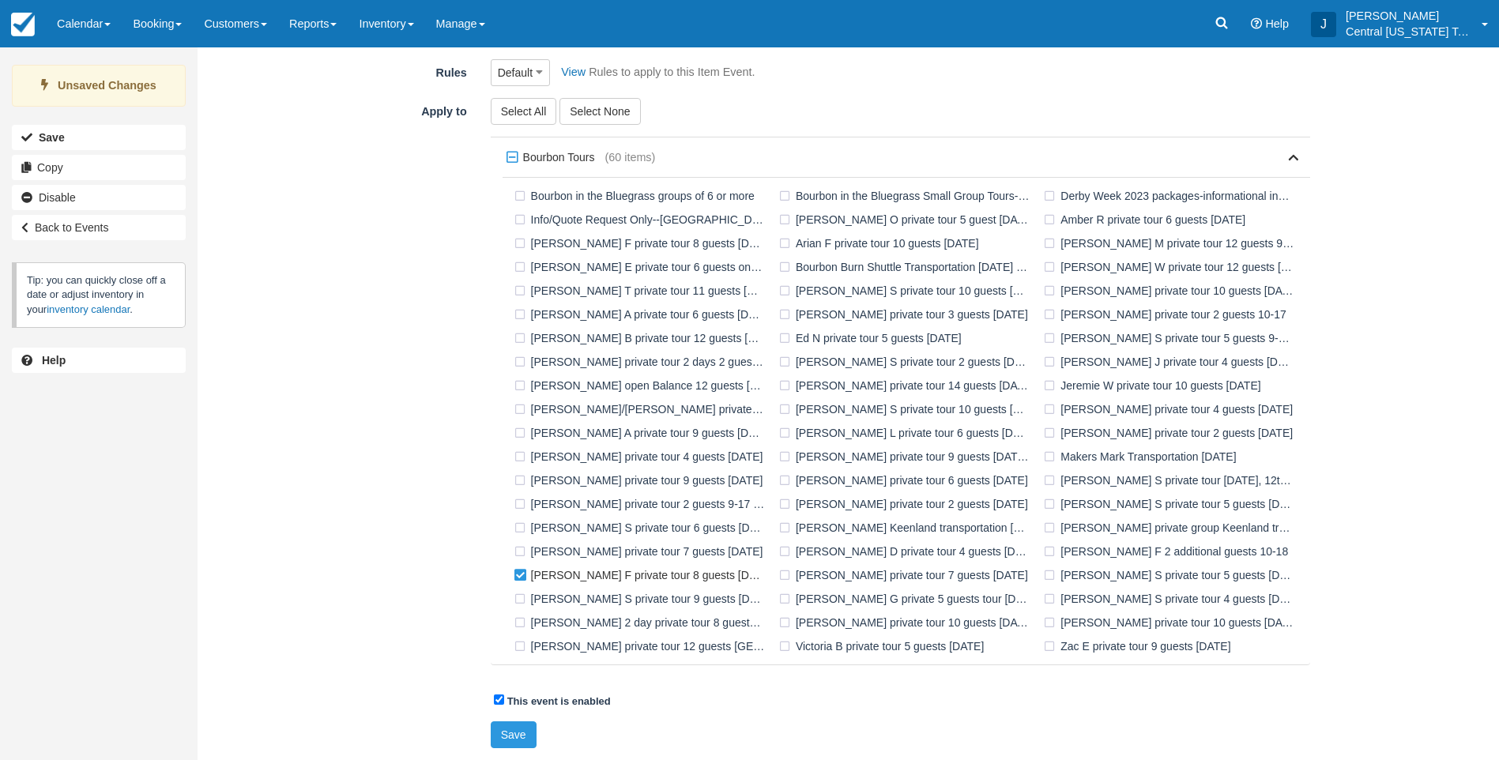
click at [697, 579] on label "[PERSON_NAME] F private tour 8 guests [DATE]" at bounding box center [643, 576] width 265 height 24
checkbox input "false"
click at [1123, 552] on label "[PERSON_NAME] F 2 additional guests 10-18" at bounding box center [1169, 552] width 258 height 24
checkbox input "true"
click at [516, 728] on button "Save" at bounding box center [514, 735] width 46 height 27
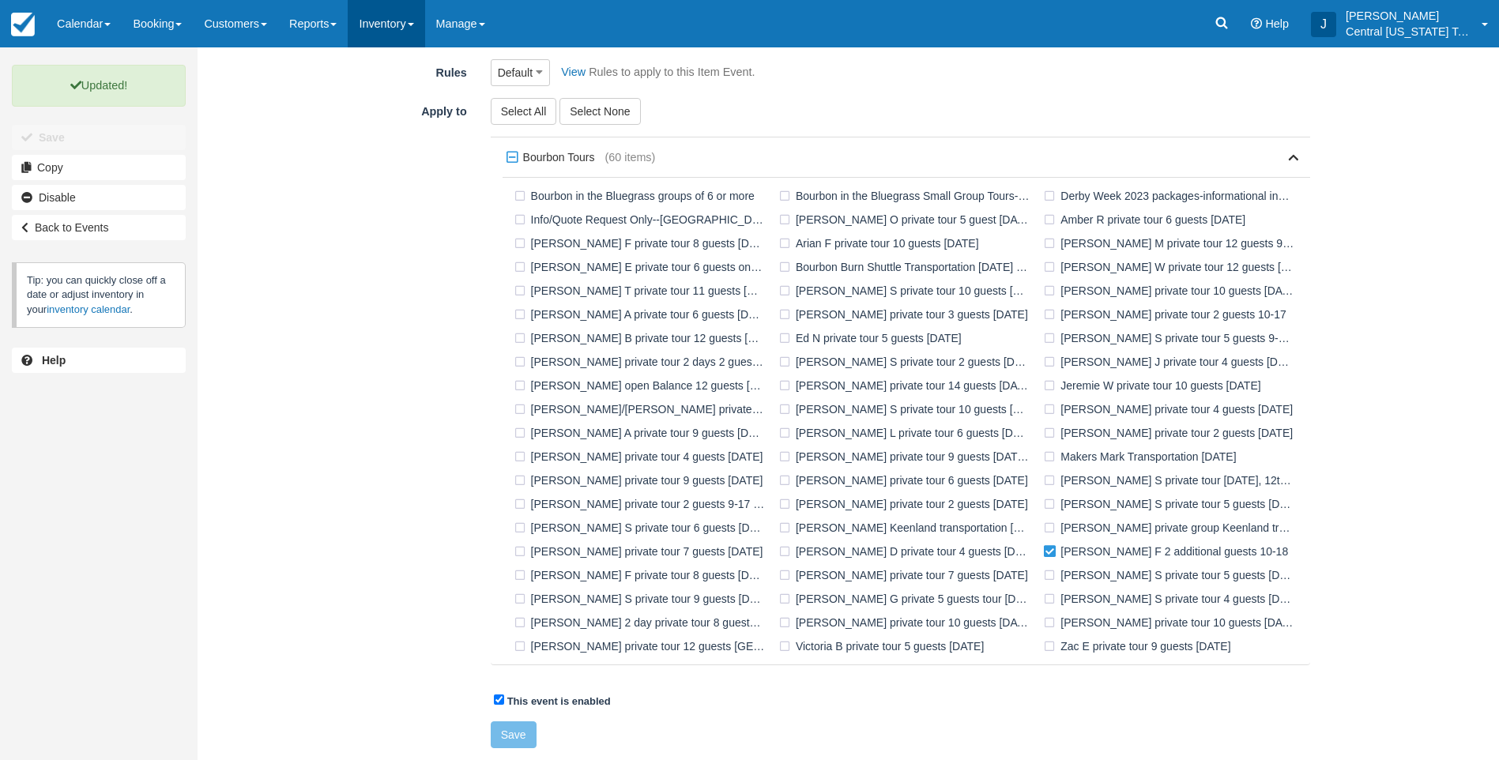
click at [398, 20] on link "Inventory" at bounding box center [386, 23] width 77 height 47
click at [411, 62] on link "Items" at bounding box center [411, 67] width 125 height 33
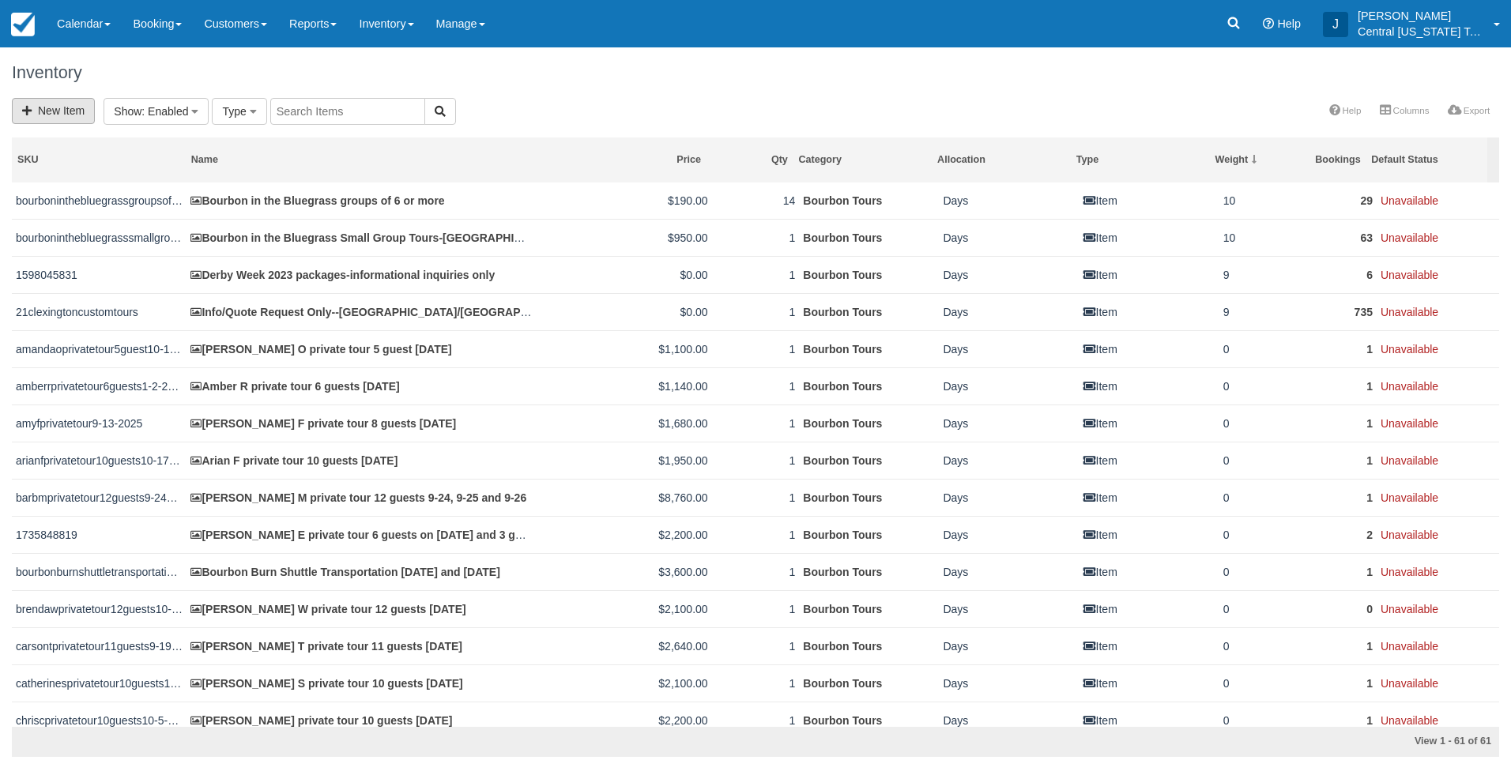
click at [66, 106] on link "New Item" at bounding box center [53, 111] width 83 height 26
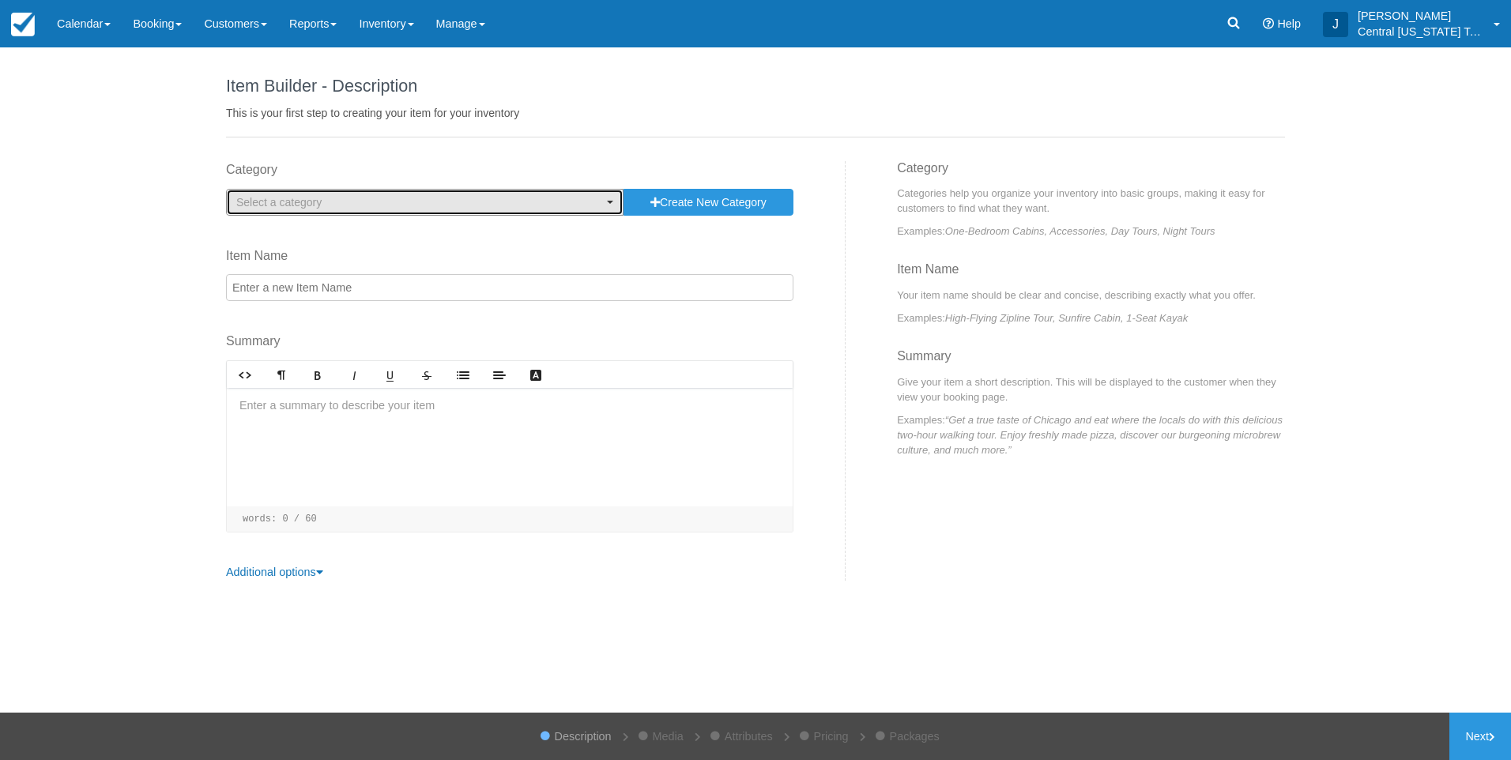
click at [336, 204] on span "Select a category" at bounding box center [419, 202] width 367 height 16
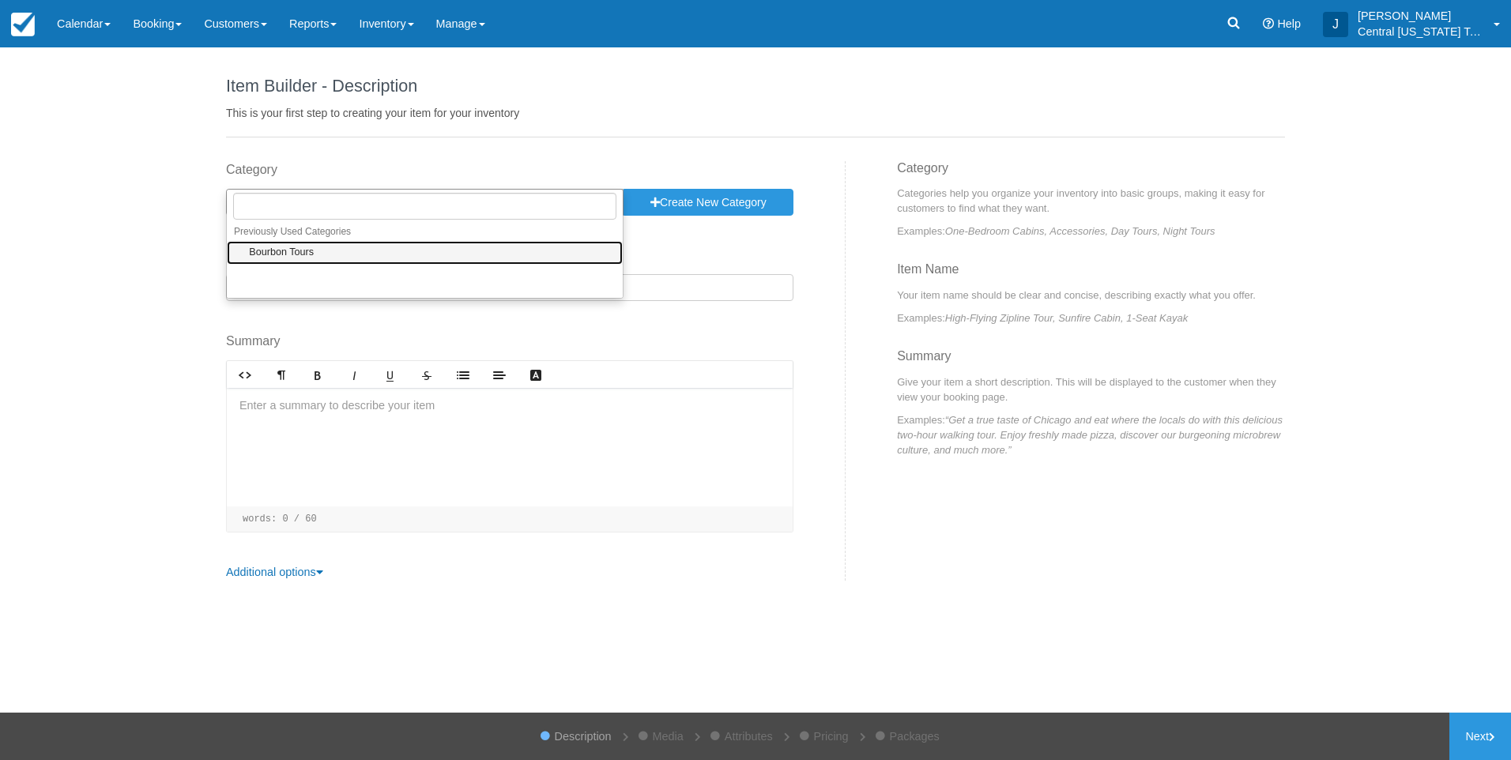
click at [309, 247] on span "Bourbon Tours" at bounding box center [281, 253] width 65 height 14
select select "1"
click at [313, 299] on input "Item Name" at bounding box center [509, 287] width 567 height 27
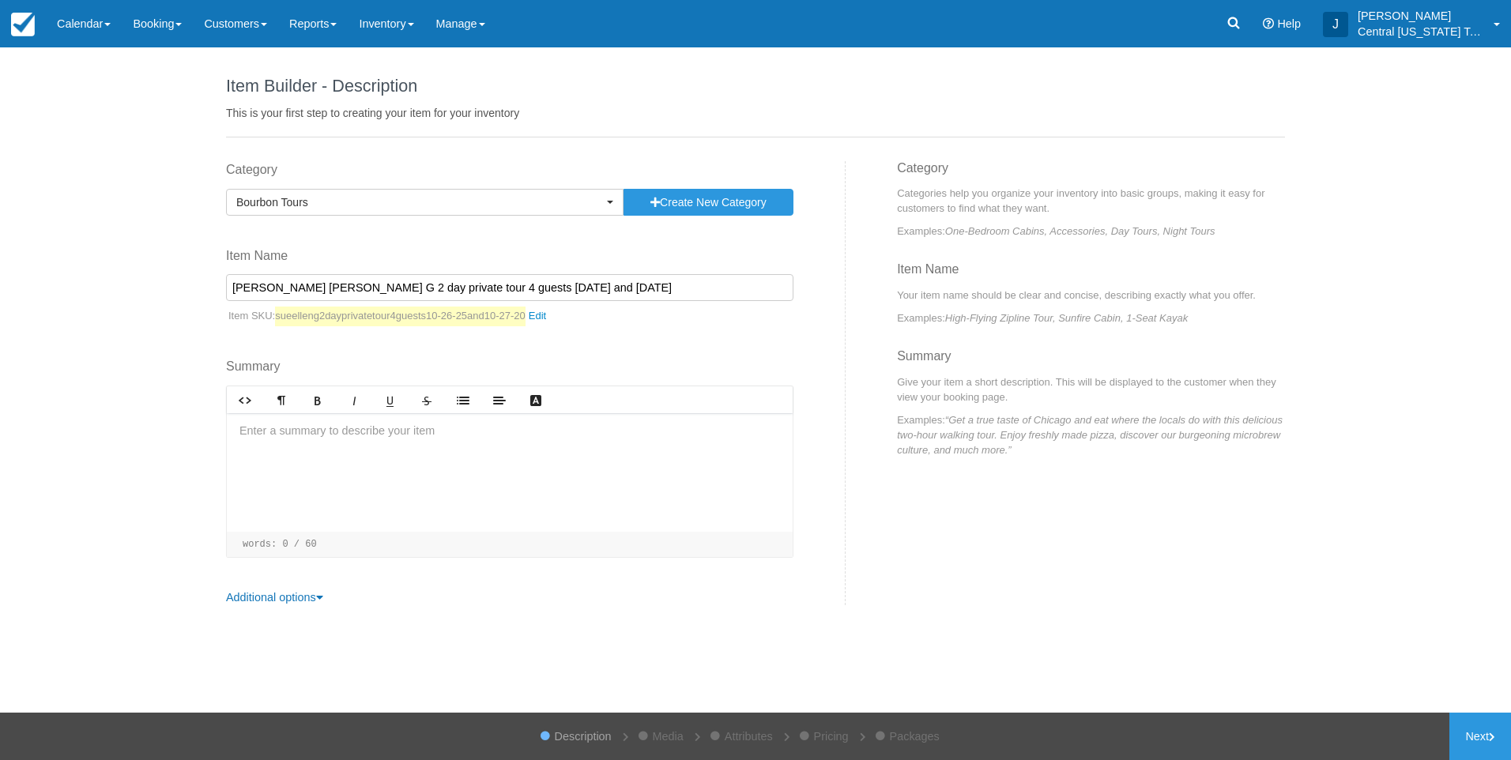
type input "[PERSON_NAME] [PERSON_NAME] G 2 day private tour 4 guests [DATE] and [DATE]"
click at [364, 435] on div at bounding box center [510, 472] width 566 height 119
click at [273, 466] on p "﻿" at bounding box center [509, 459] width 541 height 17
click at [319, 470] on div "Lexington pick up ﻿ ﻿" at bounding box center [510, 472] width 566 height 119
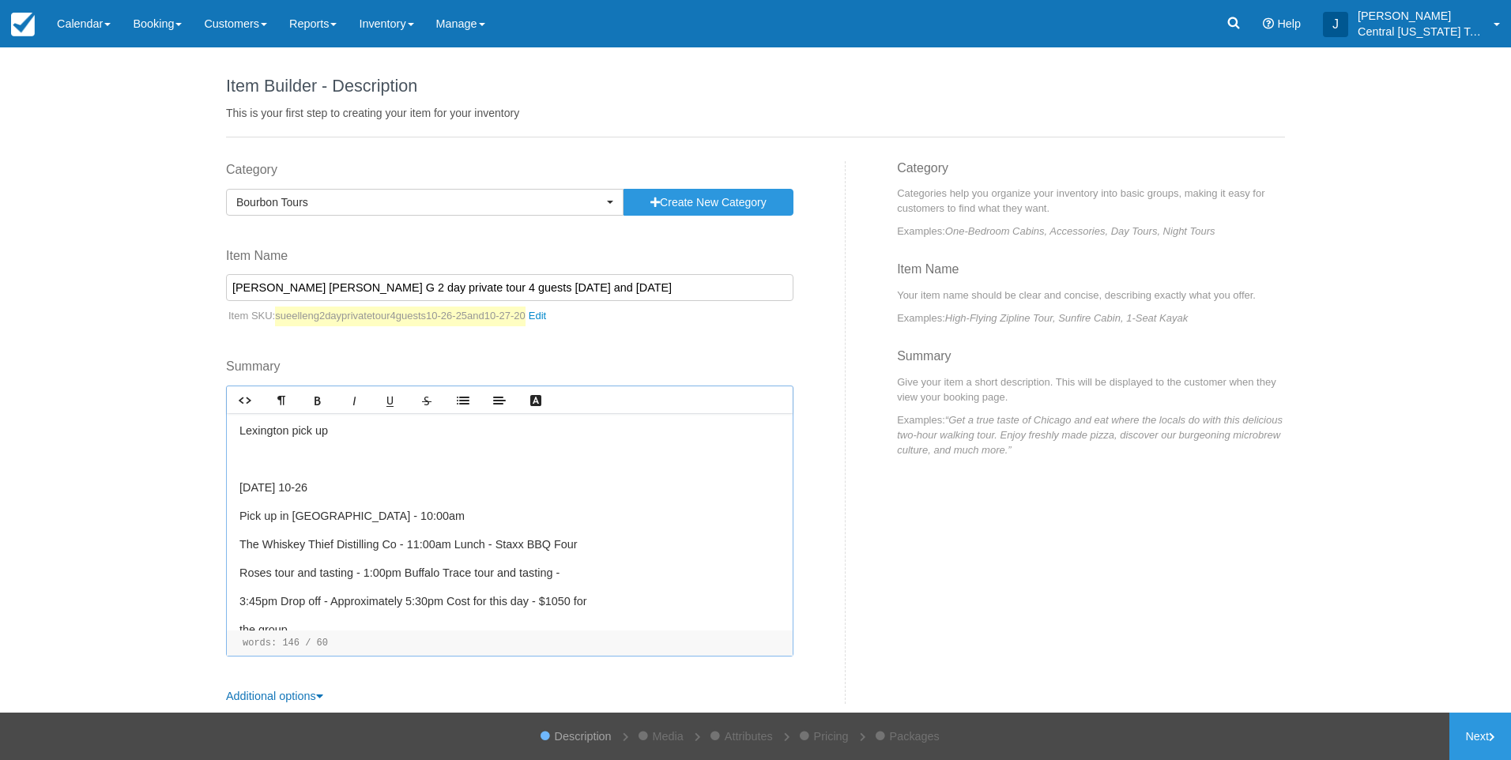
click at [287, 475] on div "Lexington pick up ﻿ Sunday 10-26 Pick up in Lexington - 10:00am The Whiskey Thi…" at bounding box center [510, 521] width 566 height 217
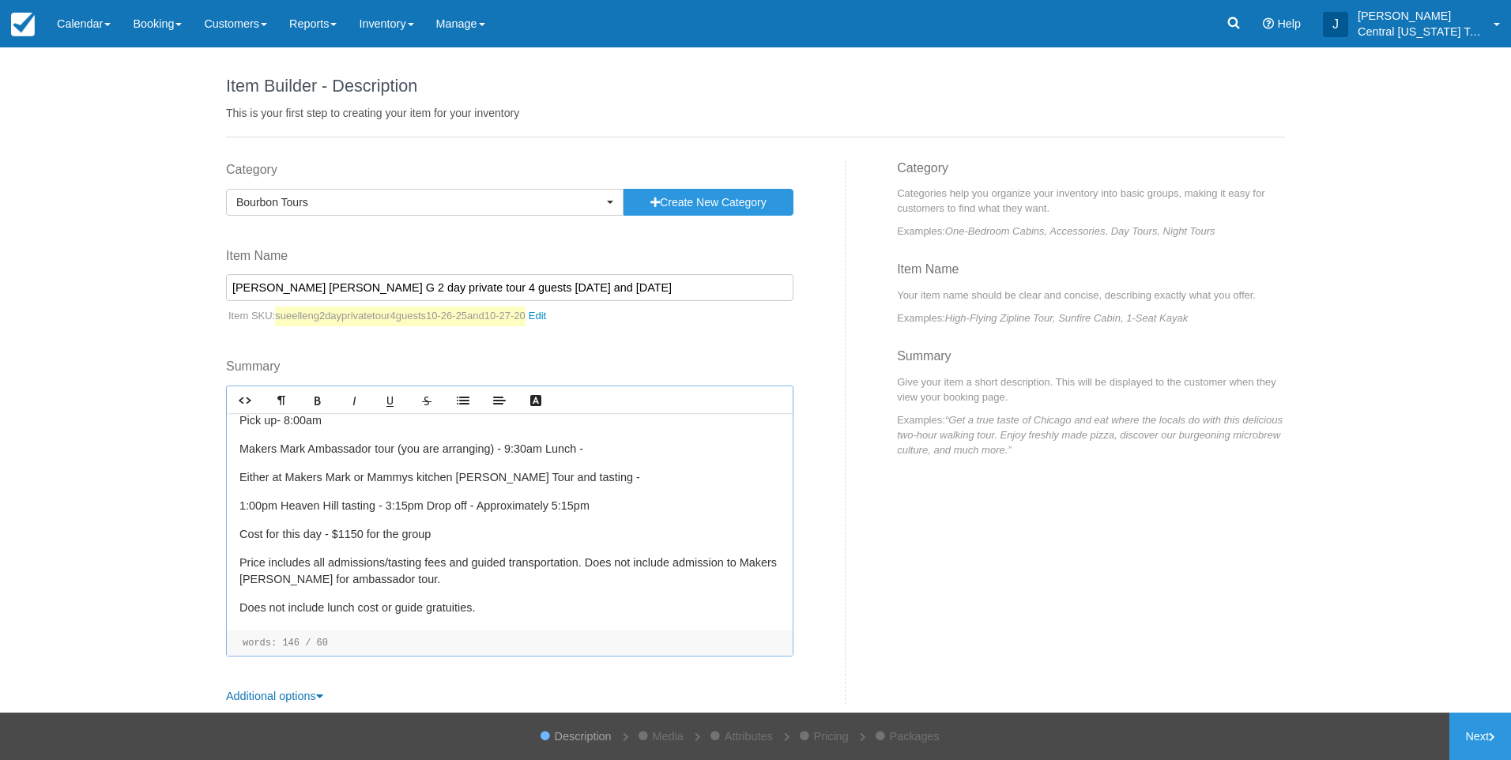
scroll to position [302, 0]
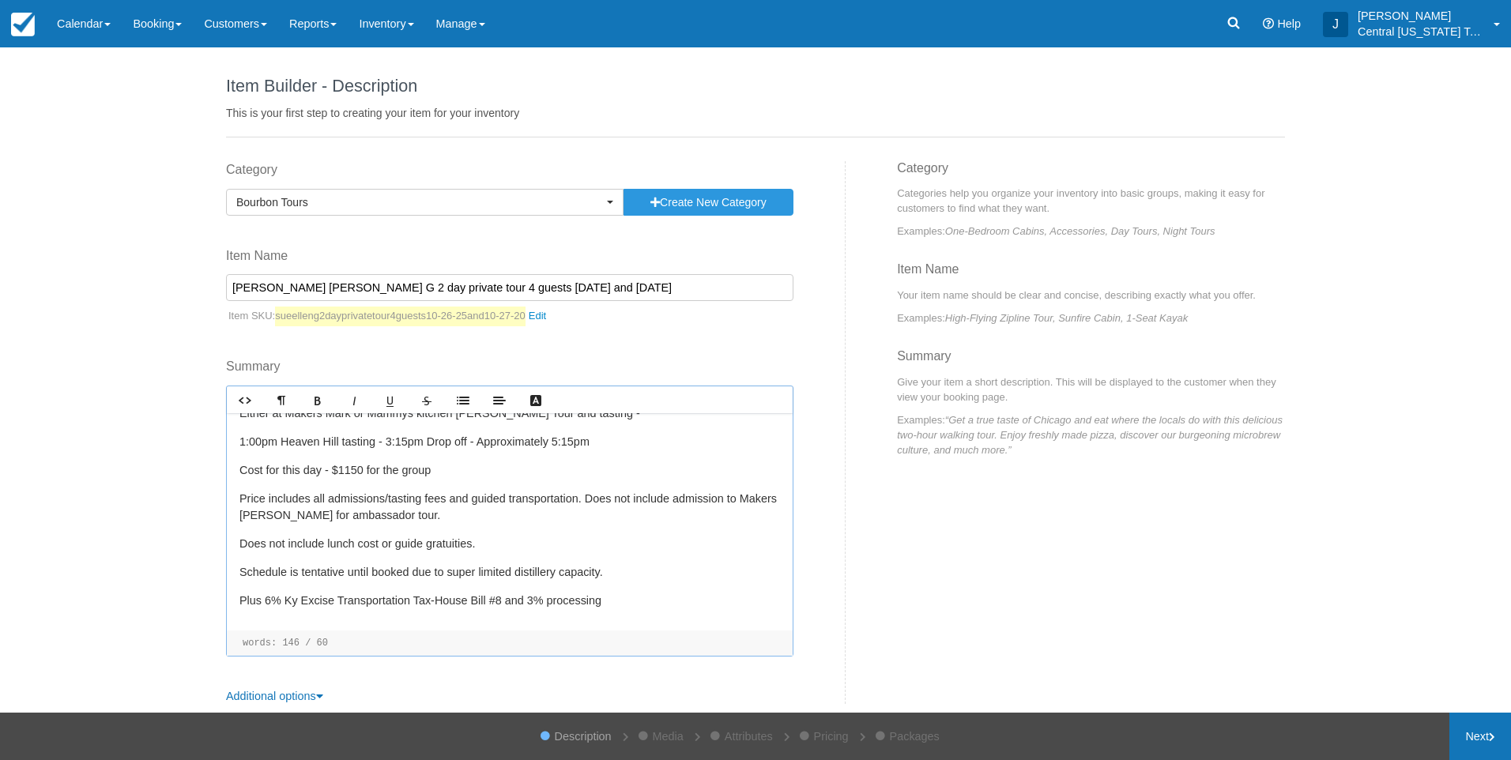
click at [1469, 744] on link "Next" at bounding box center [1481, 736] width 62 height 47
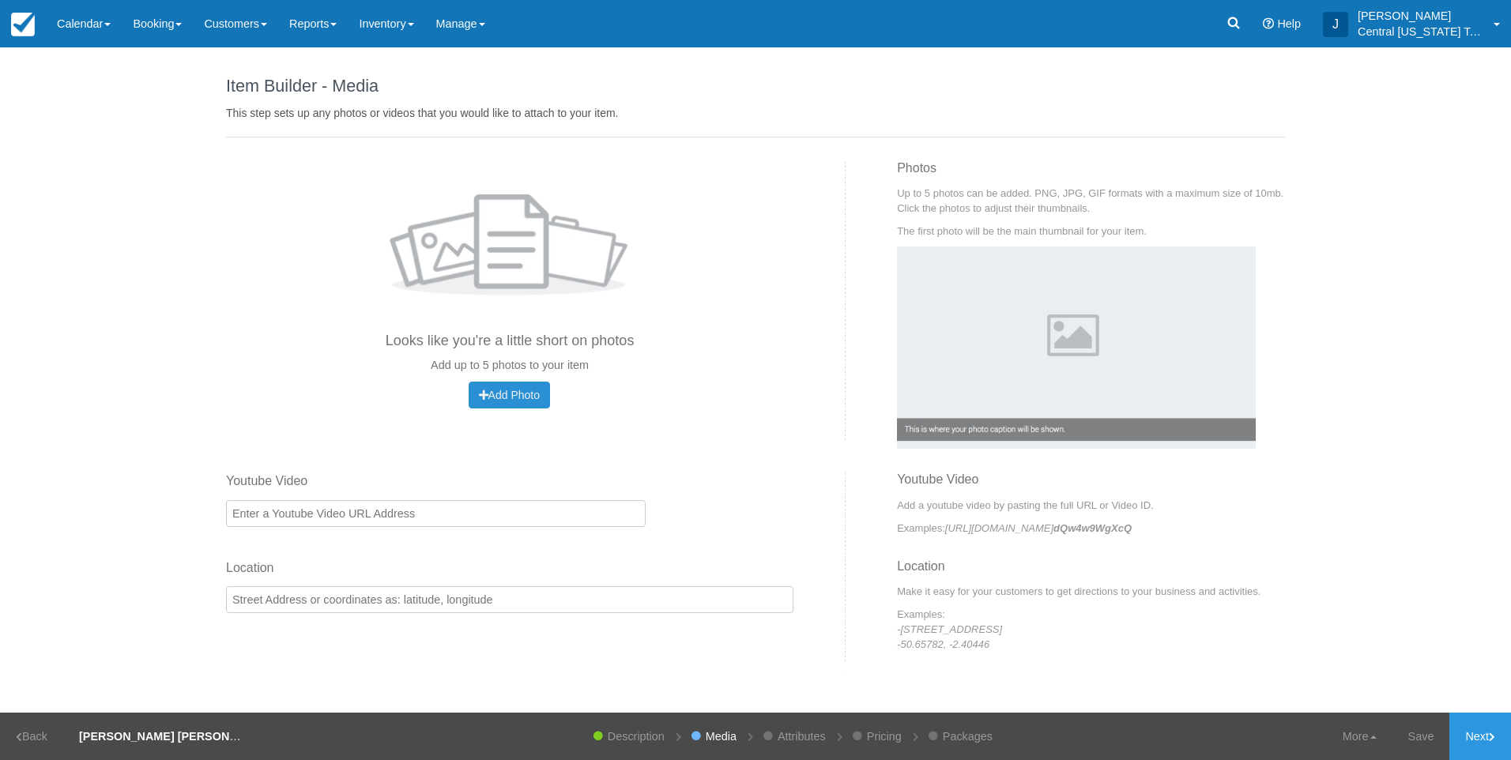
click at [500, 390] on span "Add Photo" at bounding box center [509, 395] width 61 height 13
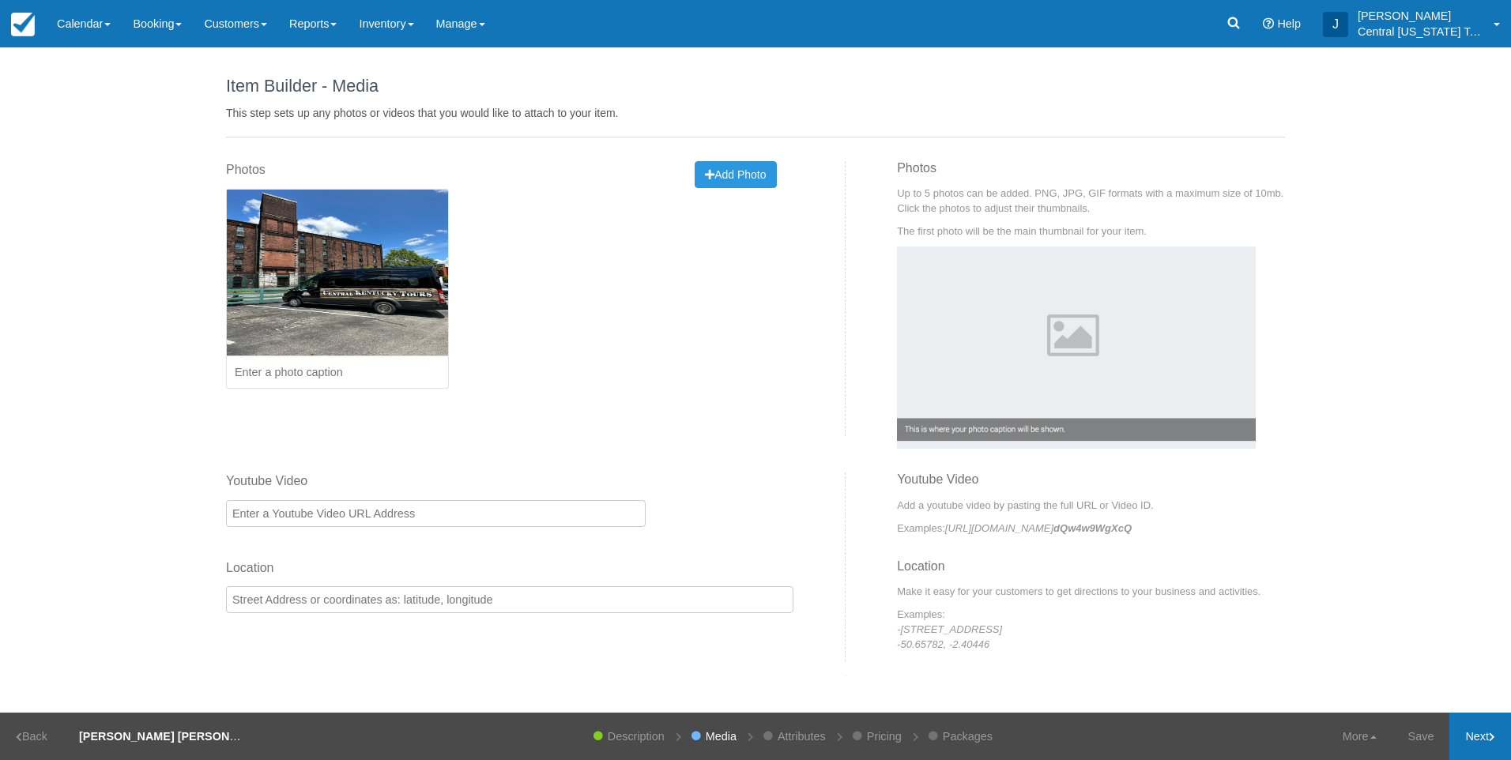
click at [1476, 744] on link "Next" at bounding box center [1481, 736] width 62 height 47
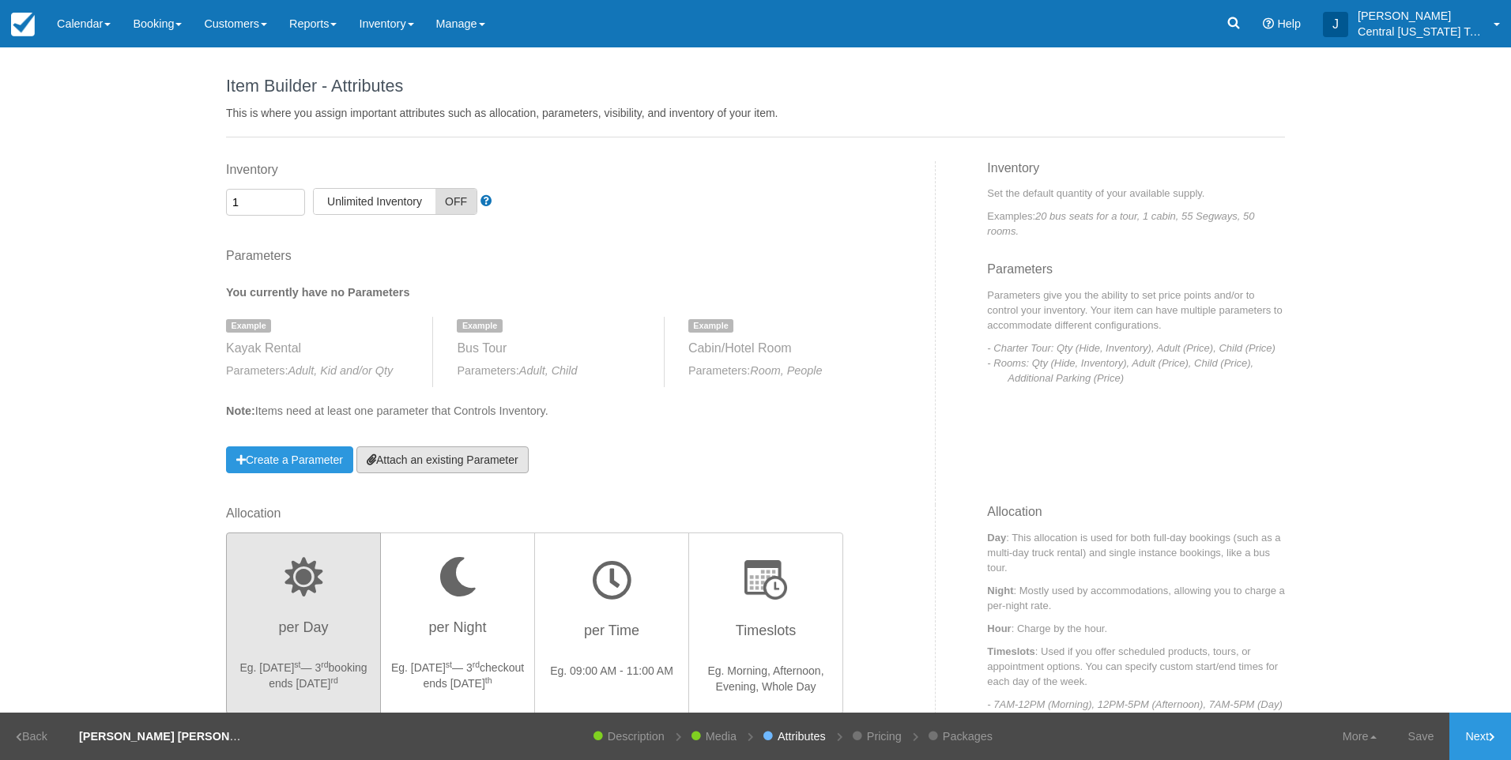
click at [513, 466] on link "Attach an existing Parameter" at bounding box center [442, 460] width 172 height 27
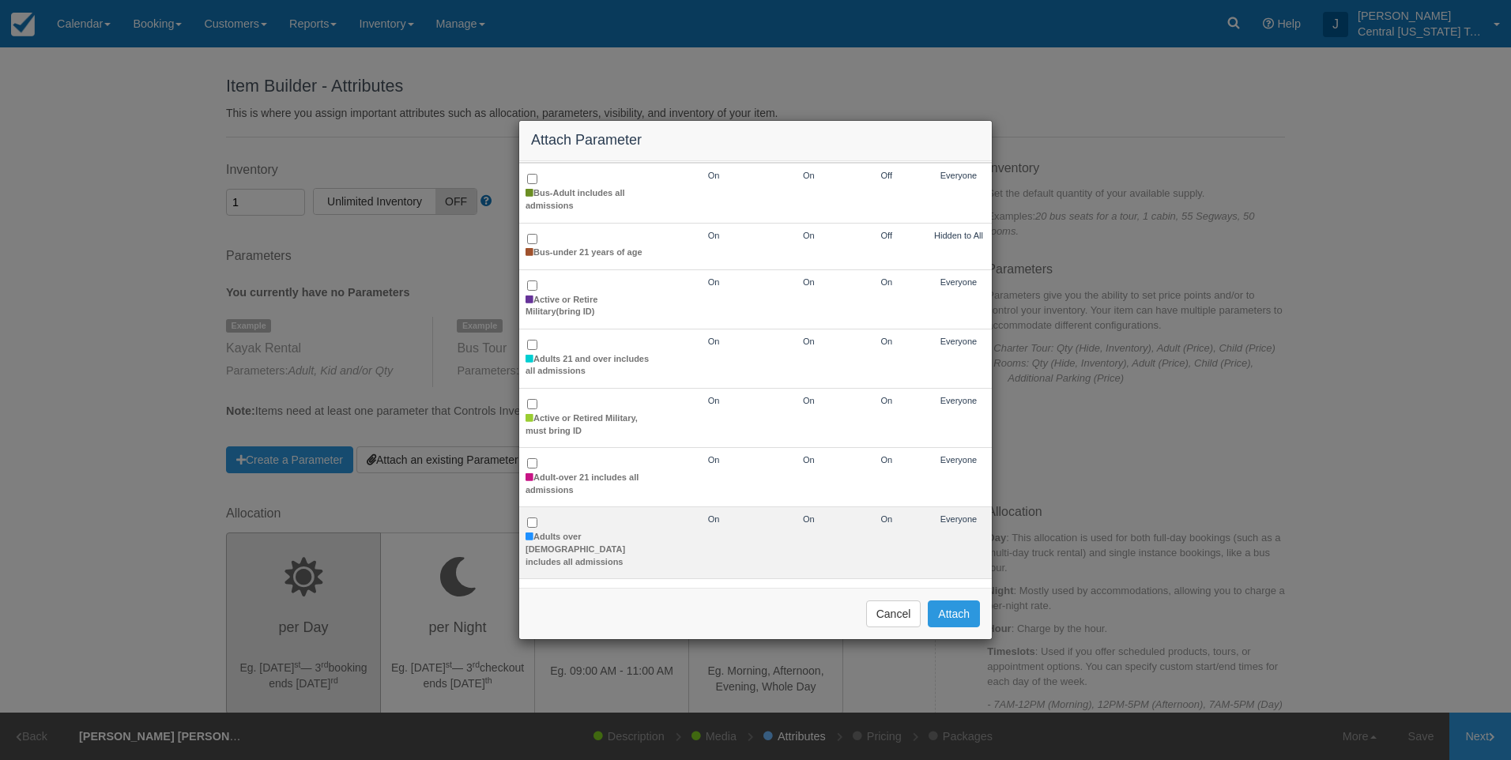
scroll to position [79, 0]
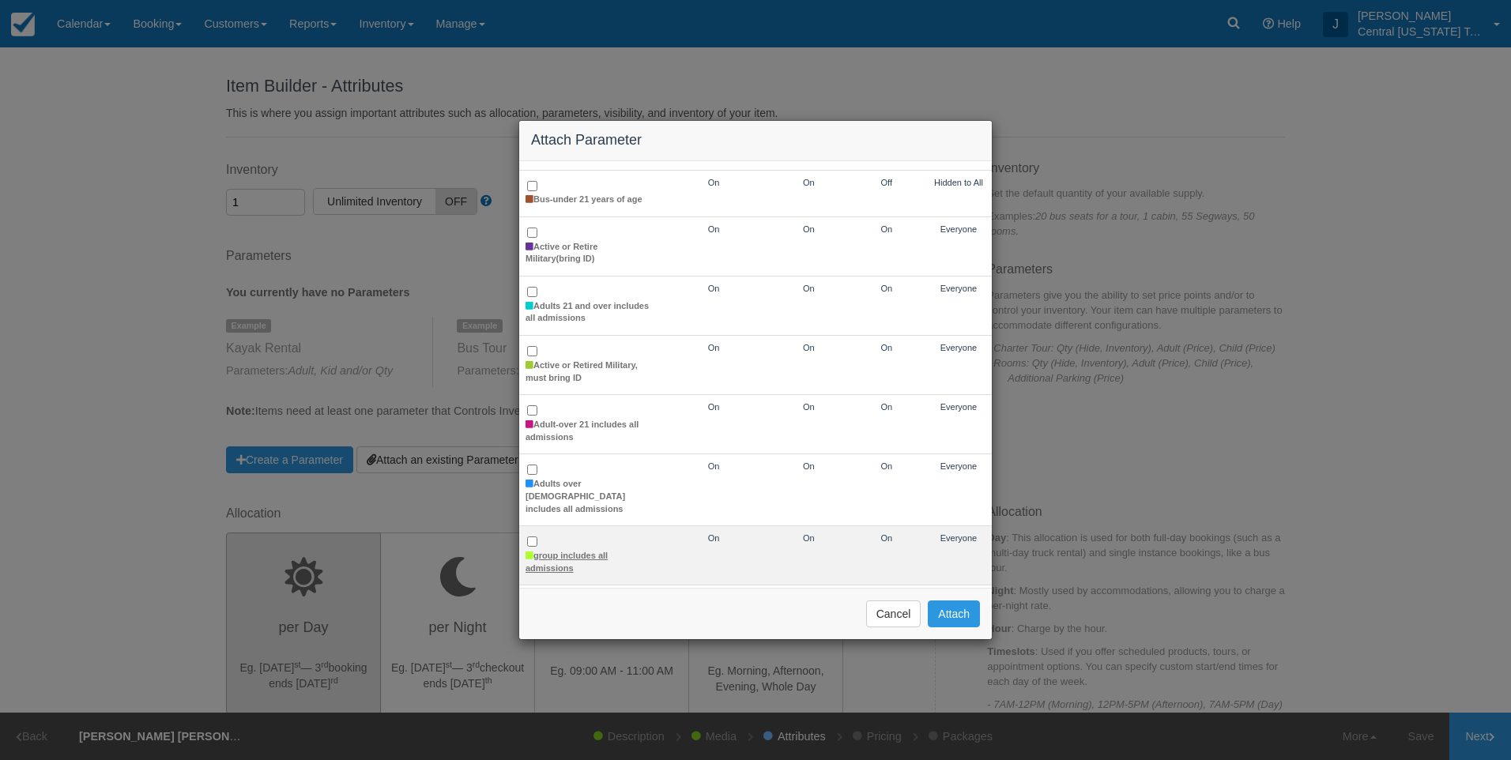
click at [587, 550] on label "group includes all admissions" at bounding box center [589, 562] width 126 height 25
click at [537, 537] on input "group includes all admissions" at bounding box center [532, 542] width 10 height 10
checkbox input "true"
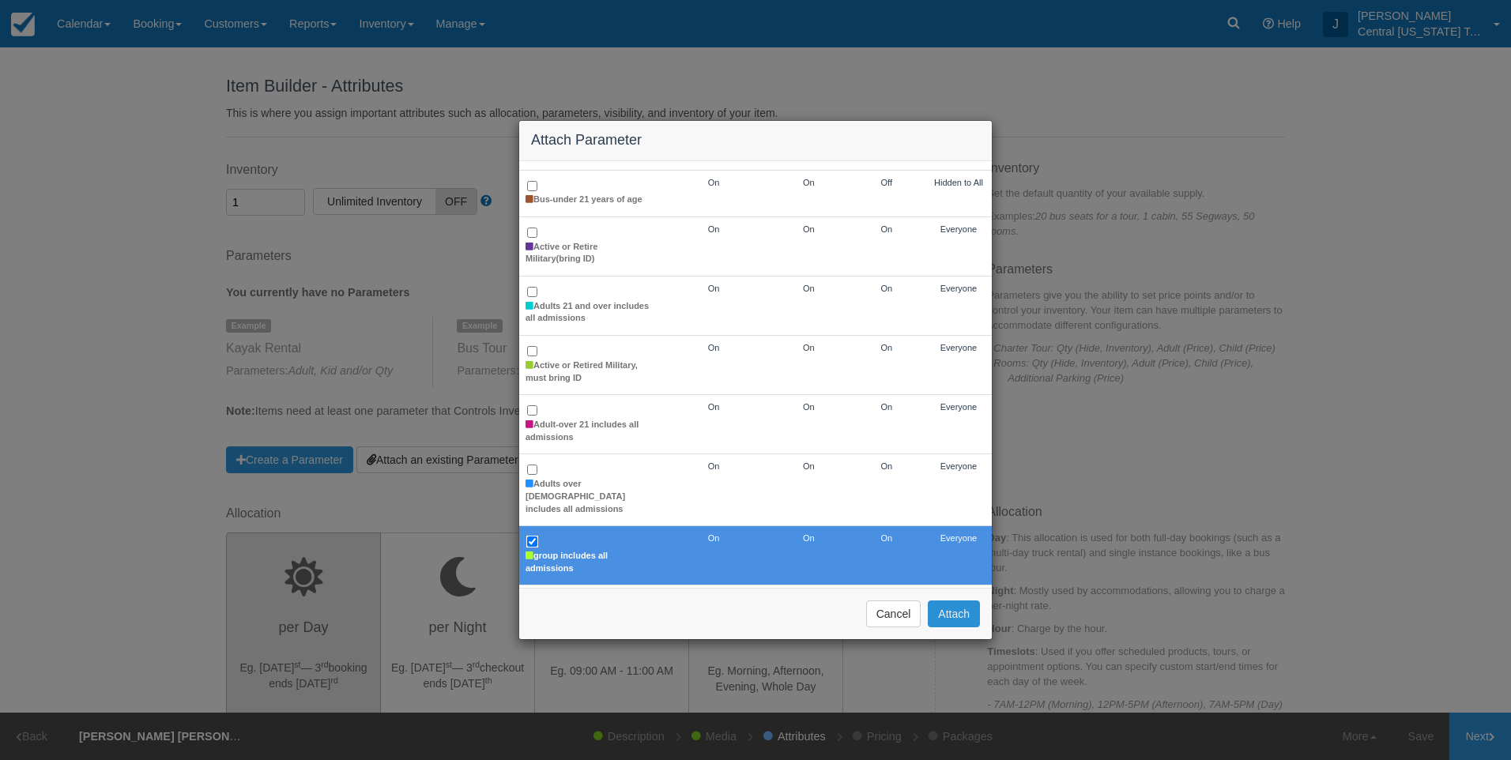
click at [942, 617] on button "Attach" at bounding box center [954, 614] width 52 height 27
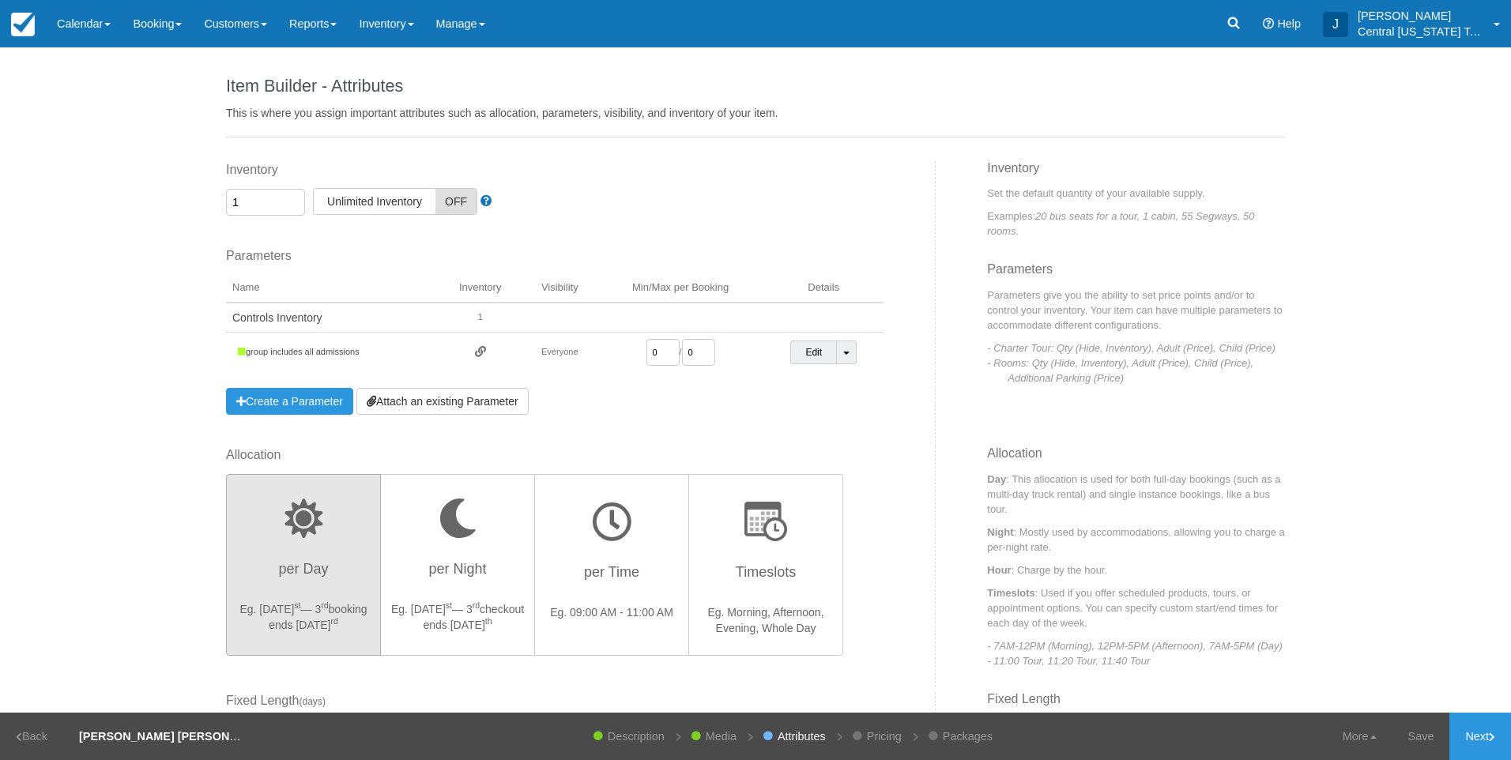
drag, startPoint x: 654, startPoint y: 348, endPoint x: 602, endPoint y: 351, distance: 51.5
click at [605, 353] on td "0 / 0" at bounding box center [681, 353] width 166 height 40
type input "1"
click at [652, 392] on div "Parameters You currently have no Parameters Example Kayak Rental Parameters: Ad…" at bounding box center [555, 331] width 658 height 168
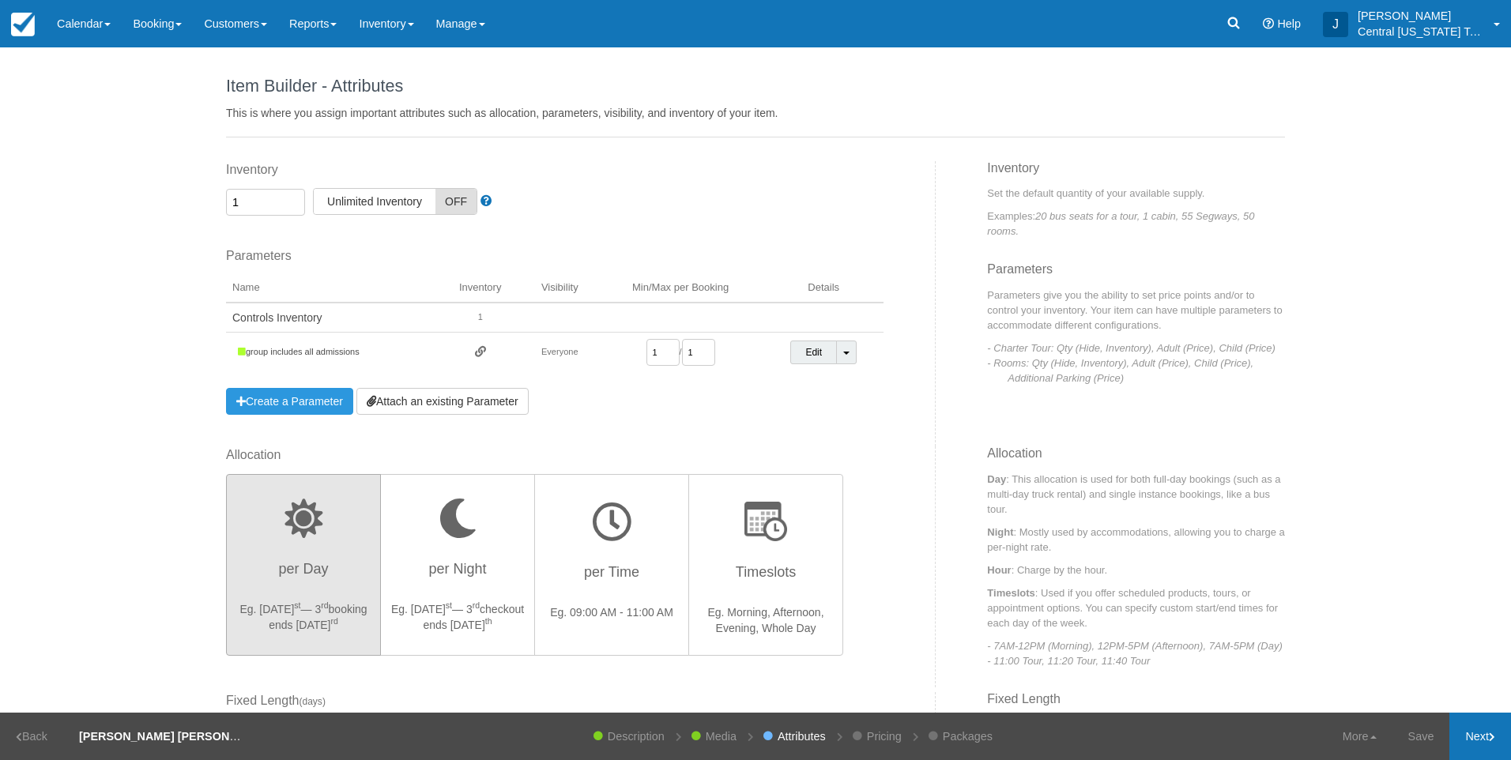
click at [1476, 742] on link "Next" at bounding box center [1481, 736] width 62 height 47
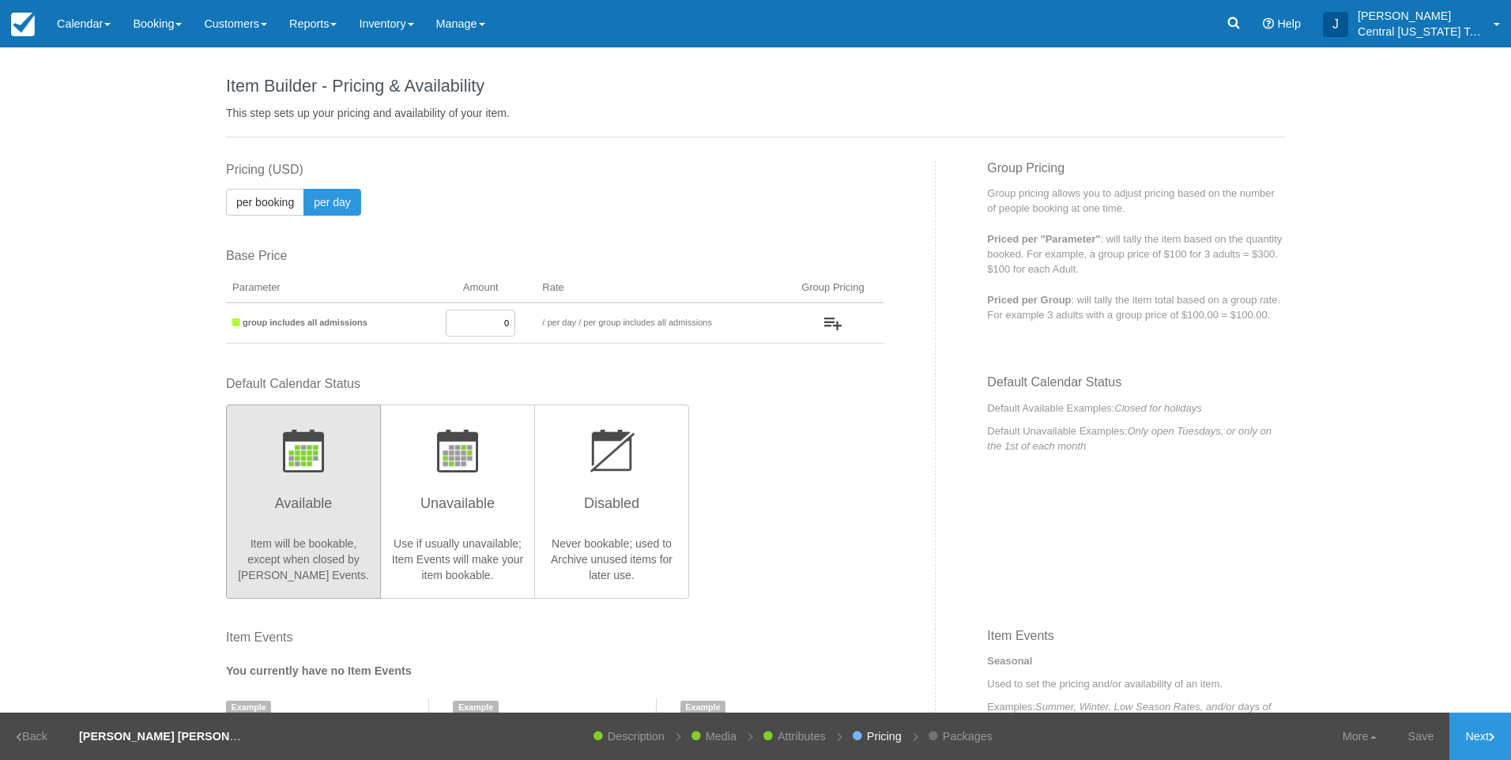
drag, startPoint x: 469, startPoint y: 327, endPoint x: 592, endPoint y: 326, distance: 123.3
click at [592, 326] on tr "group includes all admissions 0 / per booking per day / per group includes all …" at bounding box center [555, 323] width 658 height 41
click at [484, 321] on input "0" at bounding box center [481, 323] width 70 height 27
drag, startPoint x: 477, startPoint y: 322, endPoint x: 545, endPoint y: 321, distance: 67.2
click at [532, 322] on tr "group includes all admissions 0 / per booking per day / per group includes all …" at bounding box center [555, 323] width 658 height 41
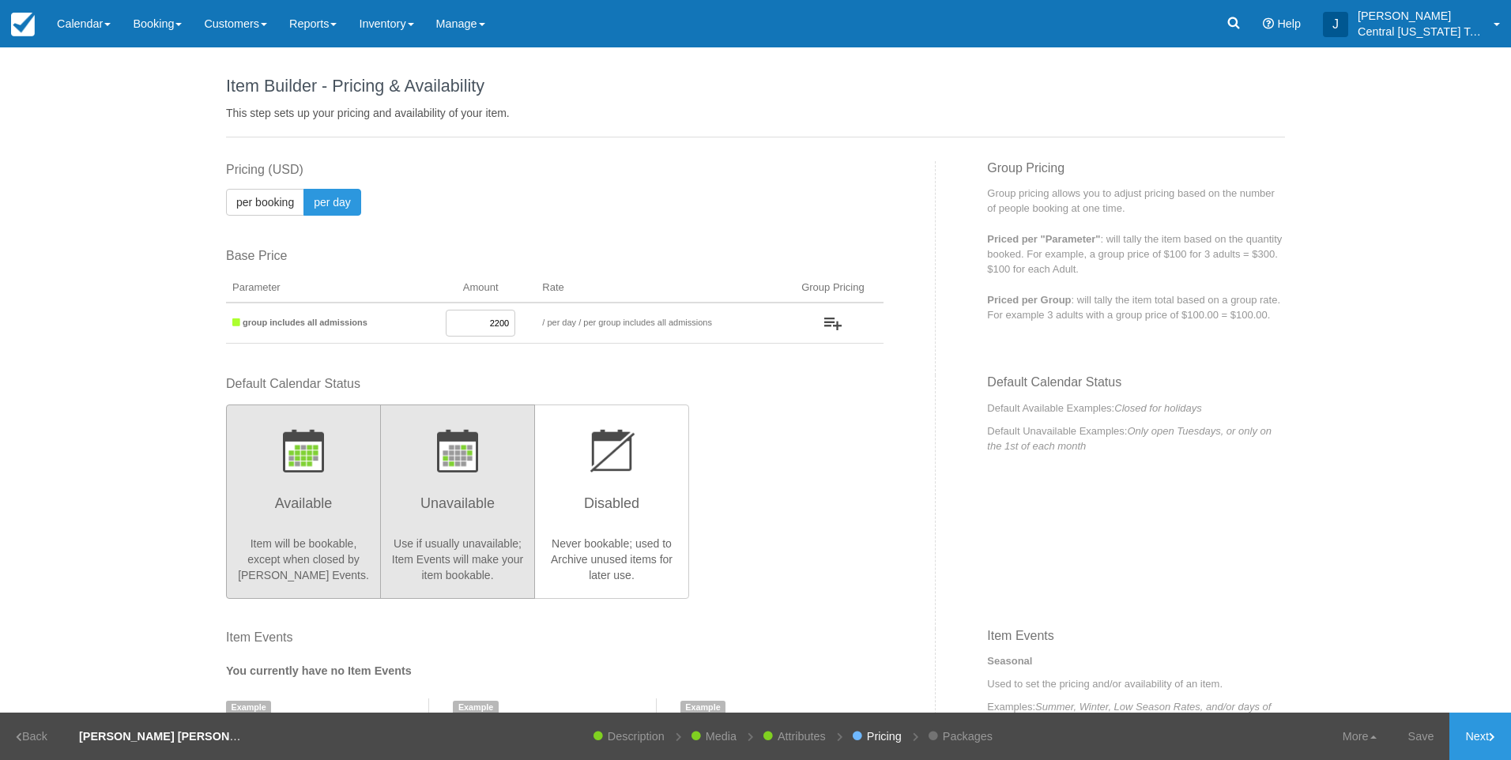
type input "2200"
click at [490, 507] on h3 "Unavailable" at bounding box center [457, 508] width 134 height 40
radio input "true"
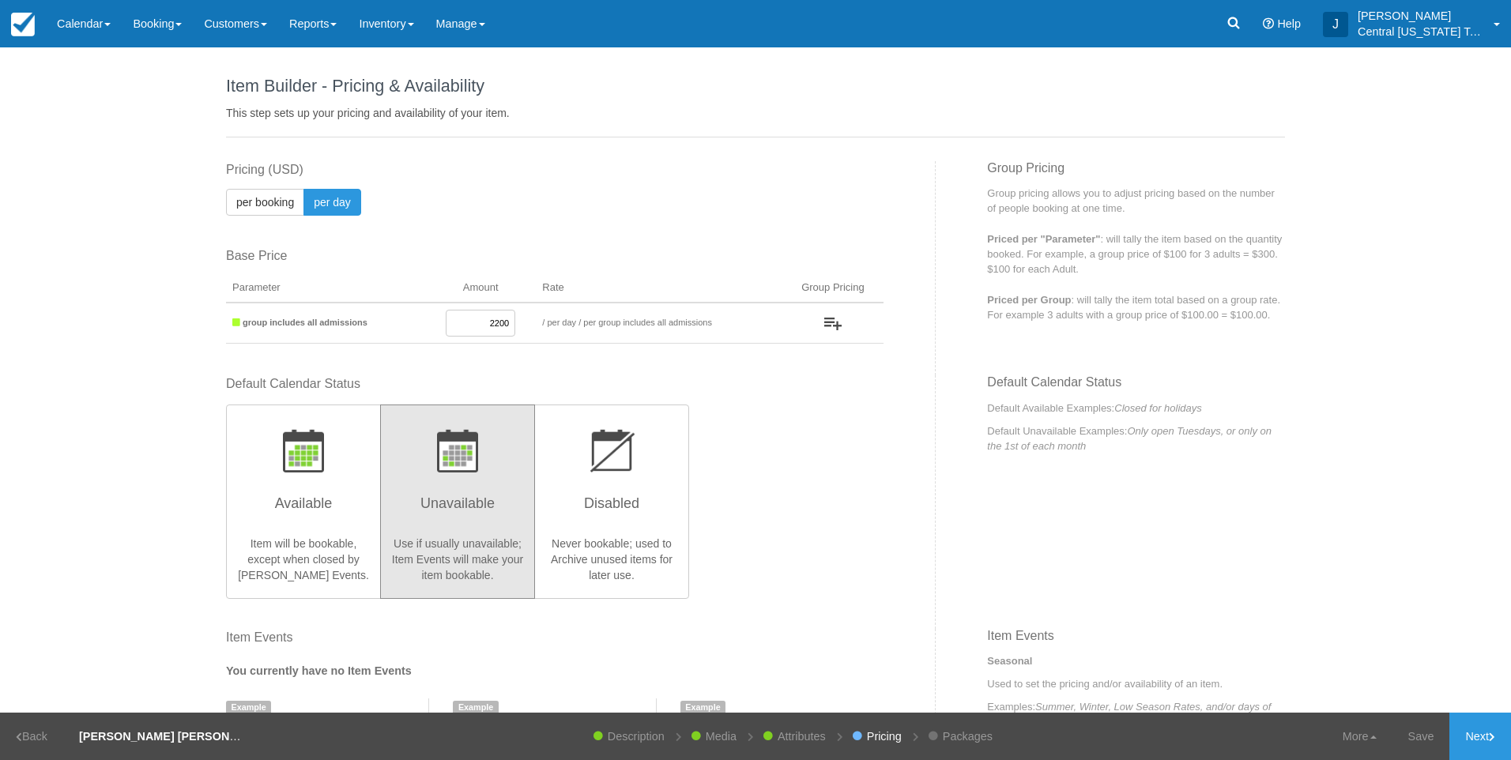
click at [791, 517] on div "Default Calendar Status Available Item will be bookable, except when closed by …" at bounding box center [555, 486] width 658 height 222
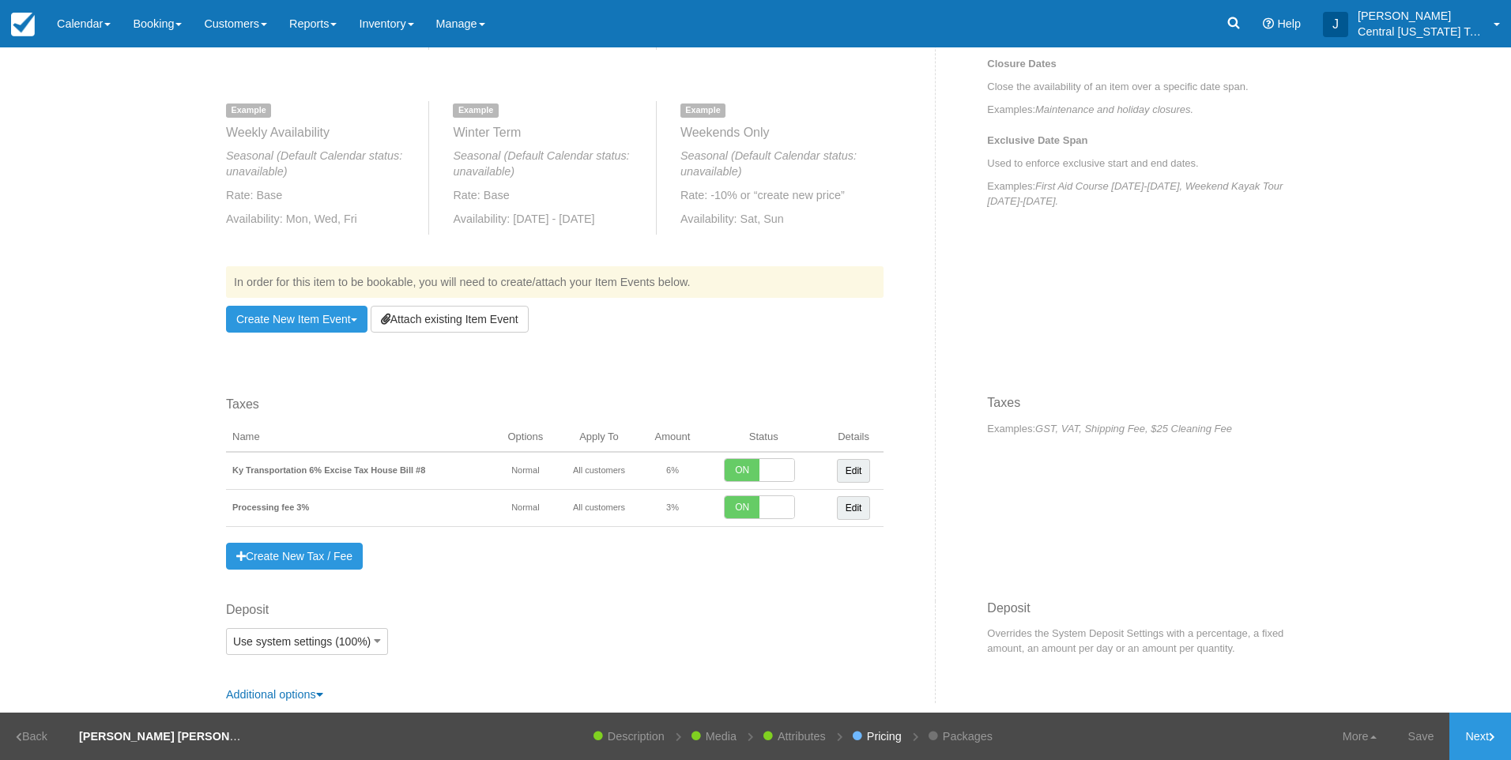
scroll to position [780, 0]
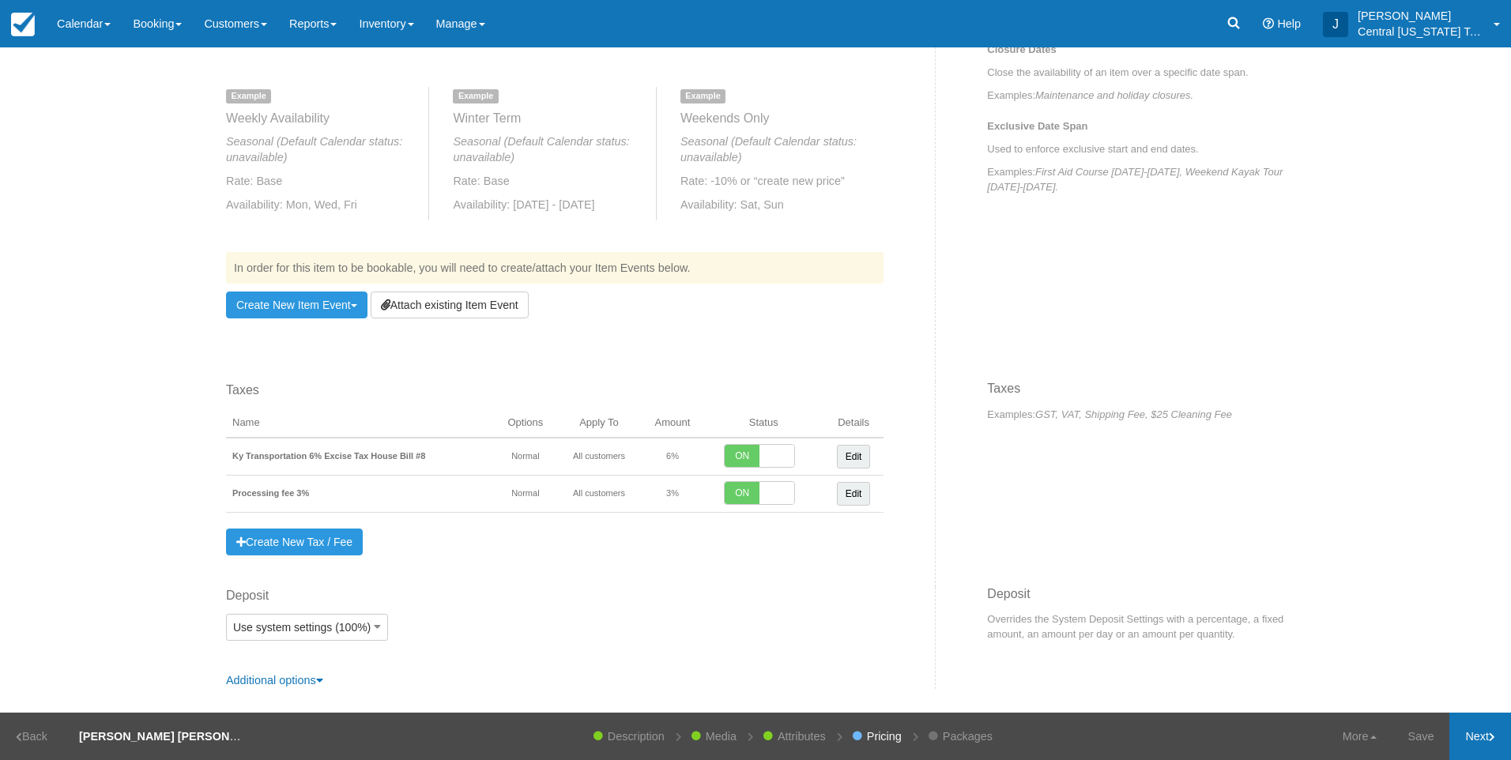
click at [1474, 751] on link "Next" at bounding box center [1481, 736] width 62 height 47
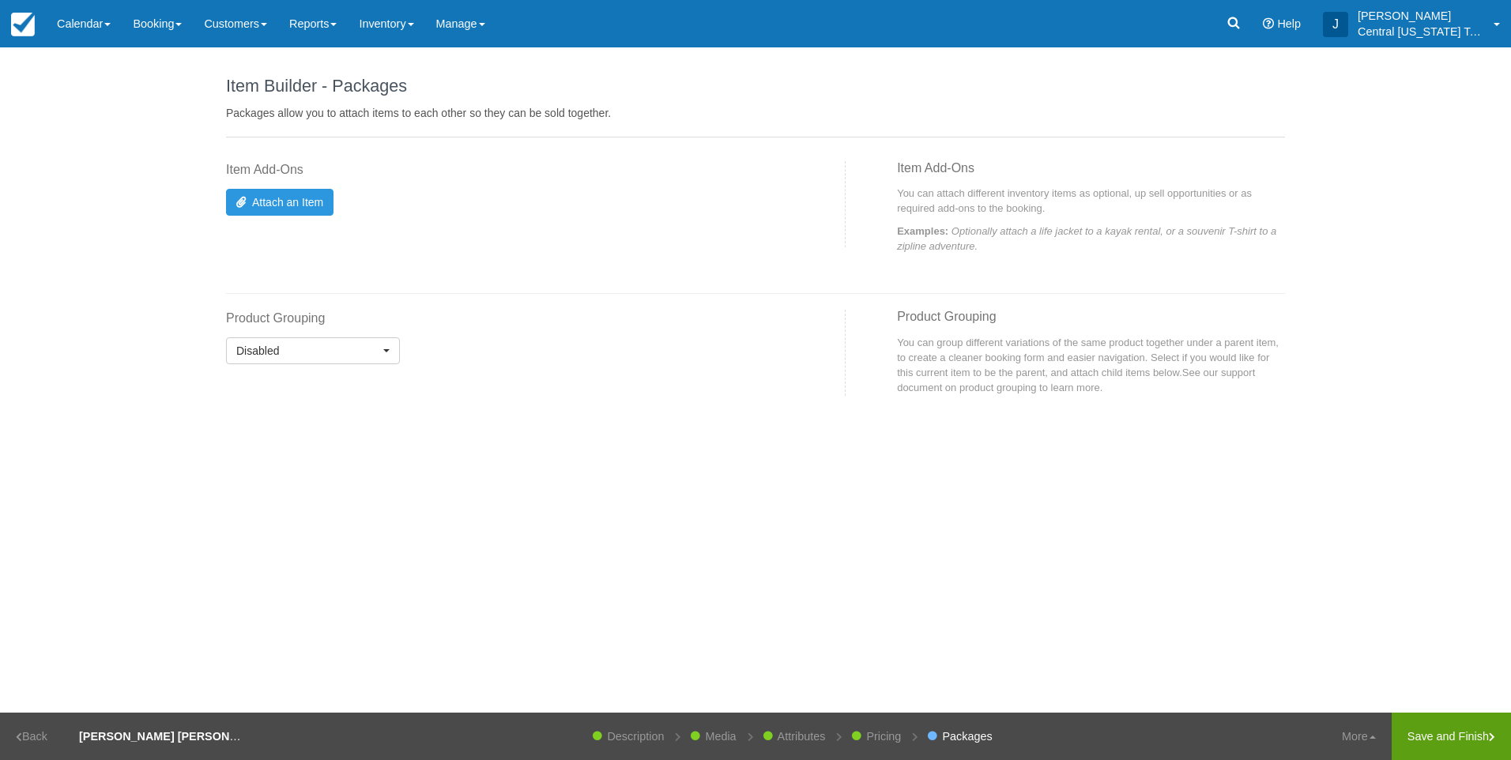
click at [1427, 730] on link "Save and Finish" at bounding box center [1451, 736] width 119 height 47
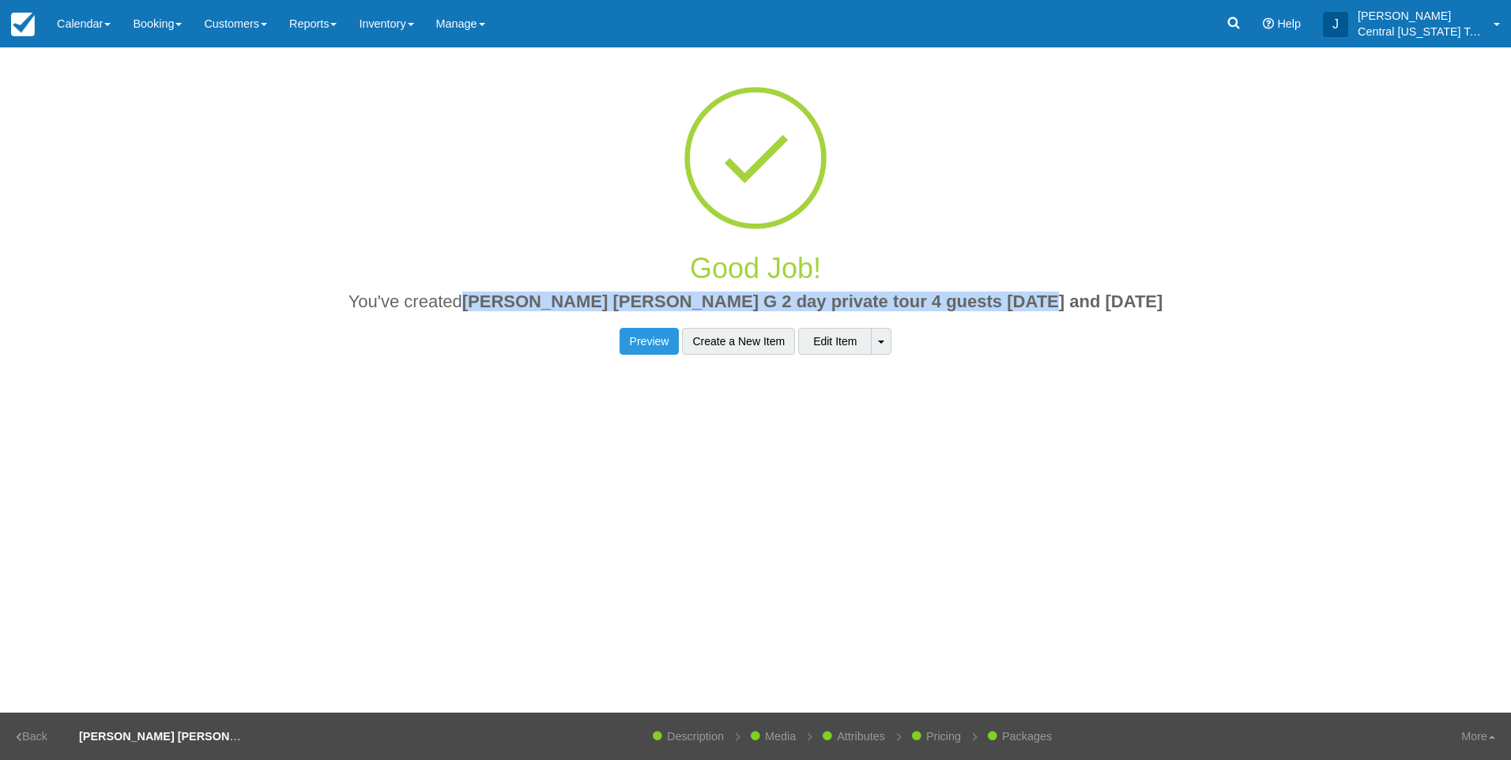
drag, startPoint x: 1107, startPoint y: 296, endPoint x: 556, endPoint y: 304, distance: 551.7
click at [556, 304] on h2 "You've created Sue Ellen G 2 day private tour 4 guests 10-26-25 and 10-27-2025" at bounding box center [755, 306] width 1035 height 28
drag, startPoint x: 556, startPoint y: 304, endPoint x: 571, endPoint y: 304, distance: 15.8
copy span "[PERSON_NAME] [PERSON_NAME] G 2 day private tour 4 guests [DATE] and [DATE]"
click at [409, 32] on link "Inventory" at bounding box center [386, 23] width 77 height 47
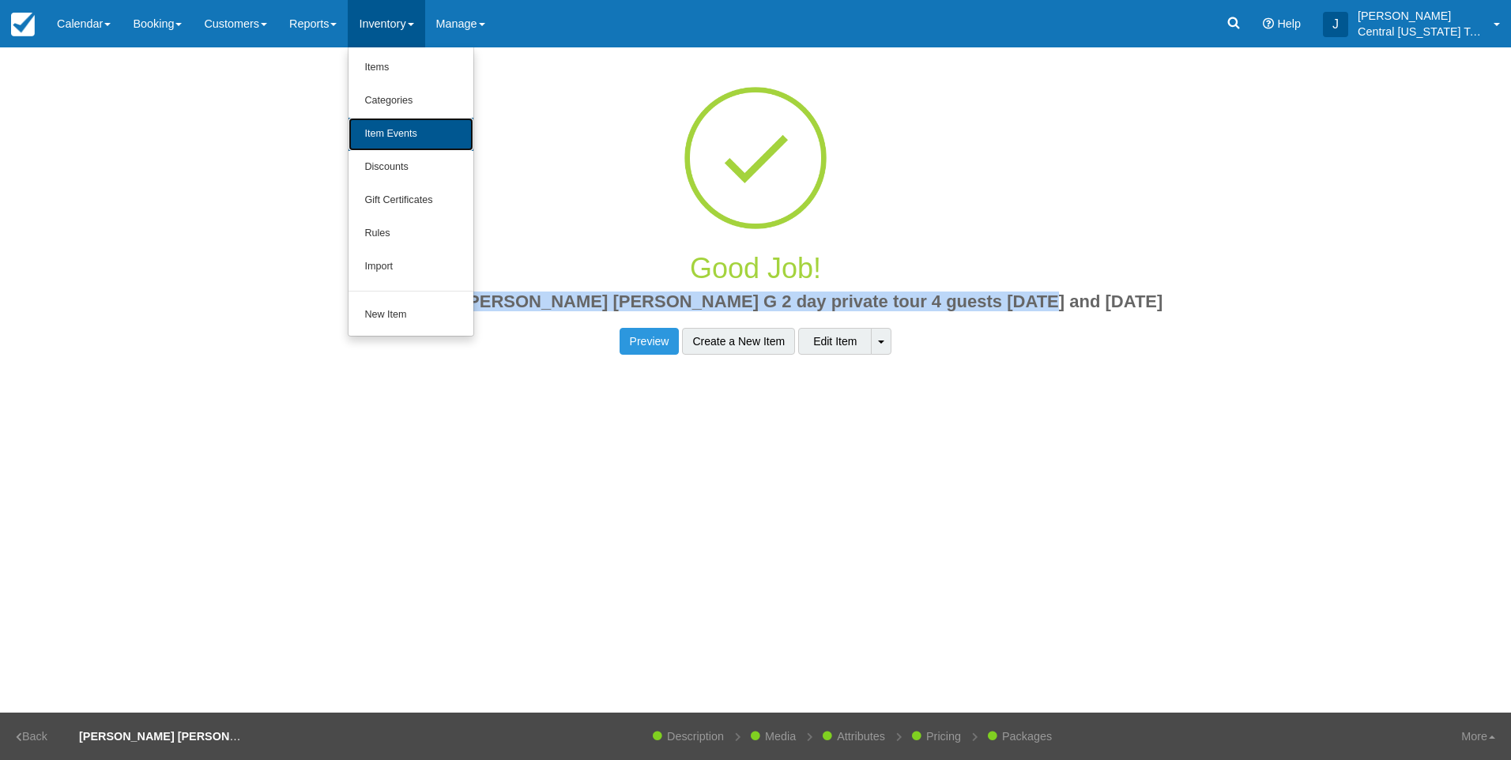
click at [425, 130] on link "Item Events" at bounding box center [411, 134] width 125 height 33
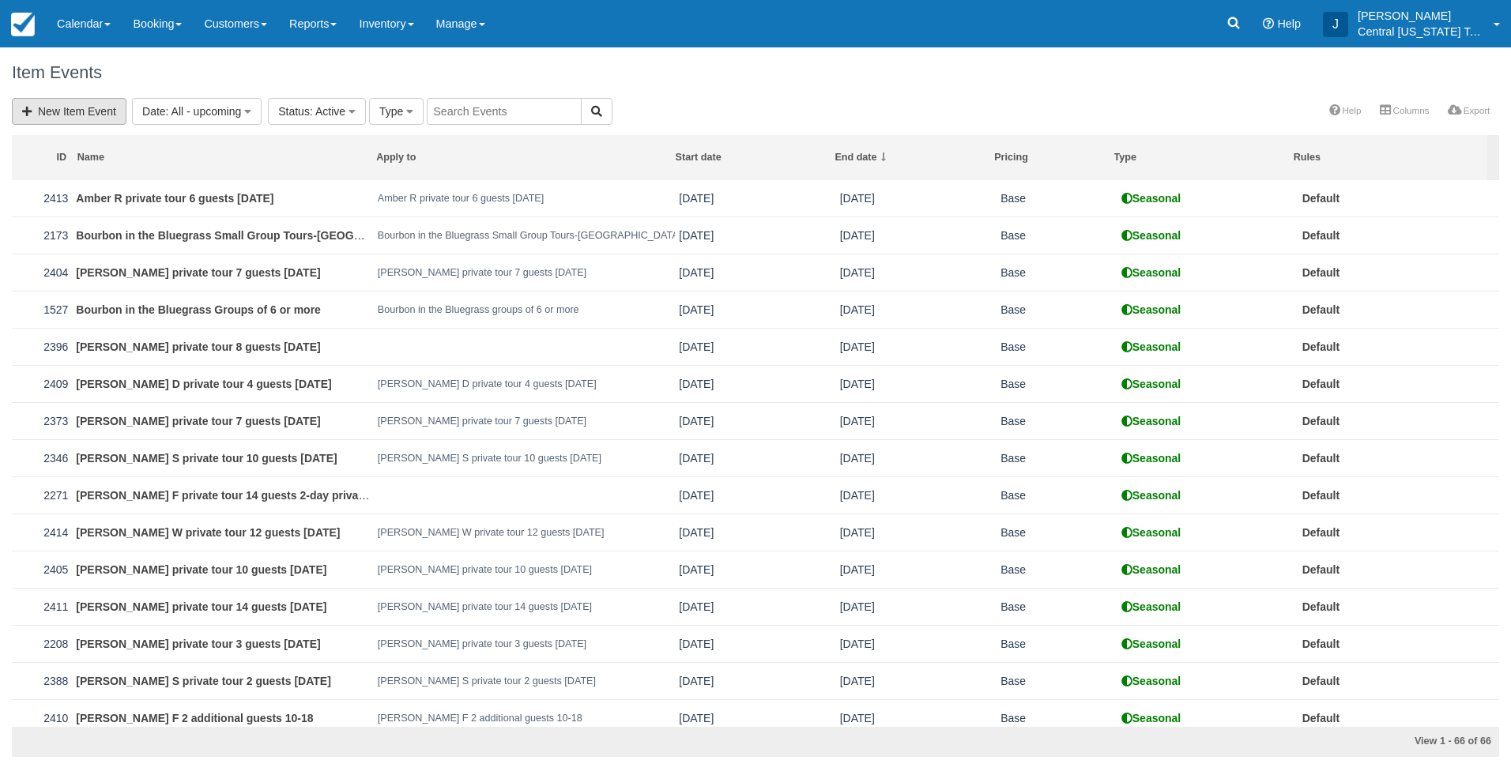
click at [107, 110] on link "New Item Event" at bounding box center [69, 111] width 115 height 27
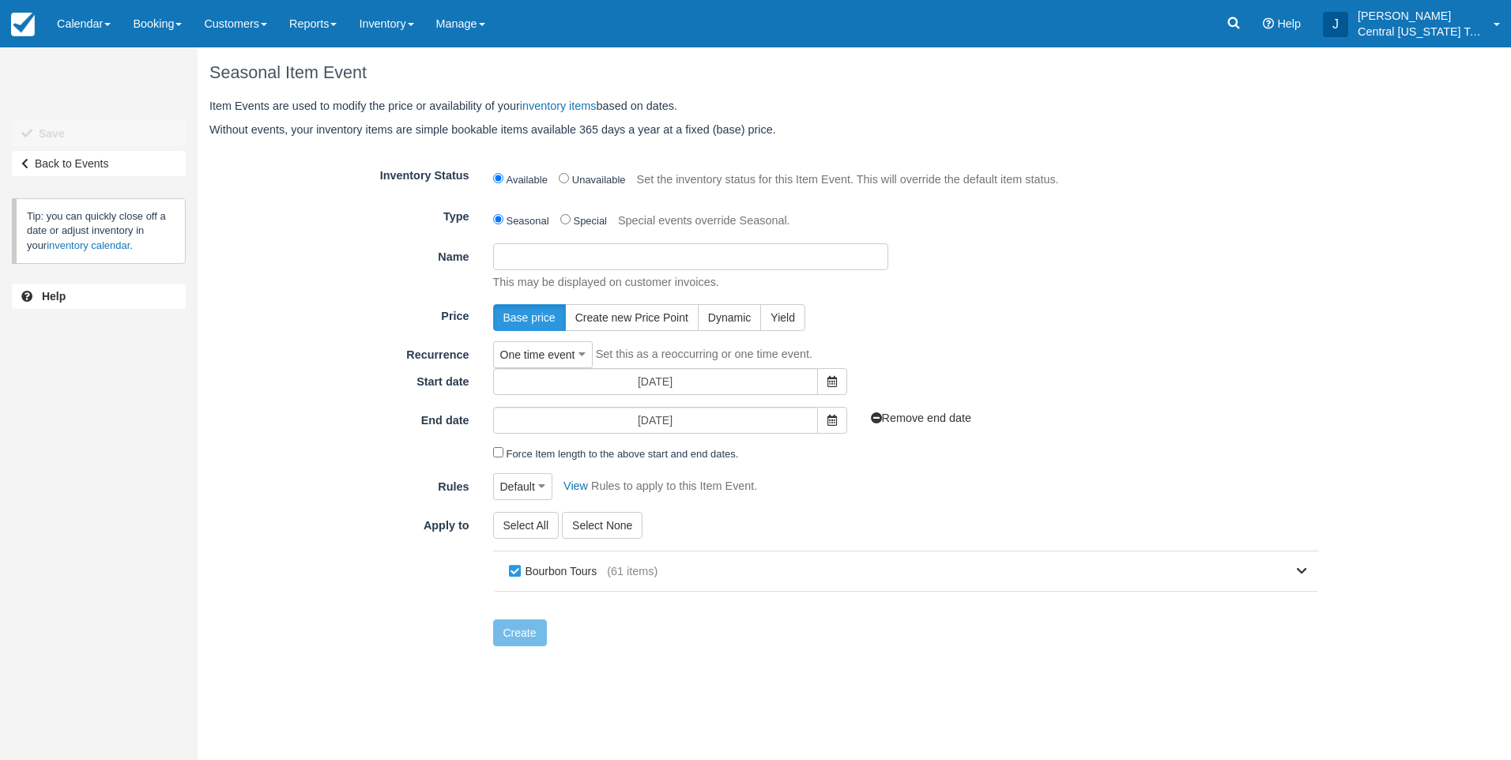
click at [719, 258] on input "Name" at bounding box center [690, 256] width 395 height 27
paste input "[PERSON_NAME] [PERSON_NAME] G 2 day private tour 4 guests [DATE] and [DATE]"
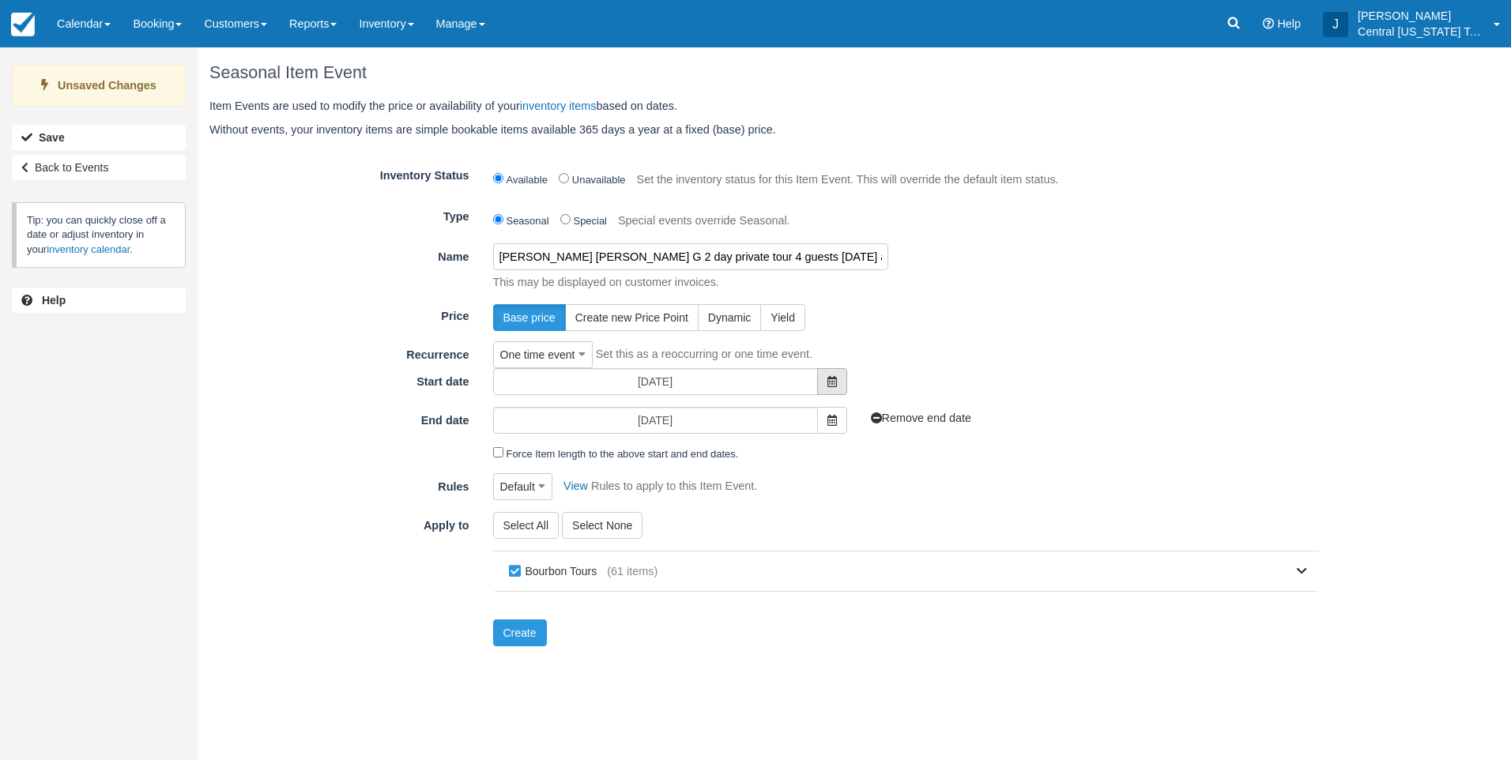
type input "[PERSON_NAME] [PERSON_NAME] G 2 day private tour 4 guests [DATE] and [DATE]"
click at [833, 383] on icon at bounding box center [832, 381] width 9 height 11
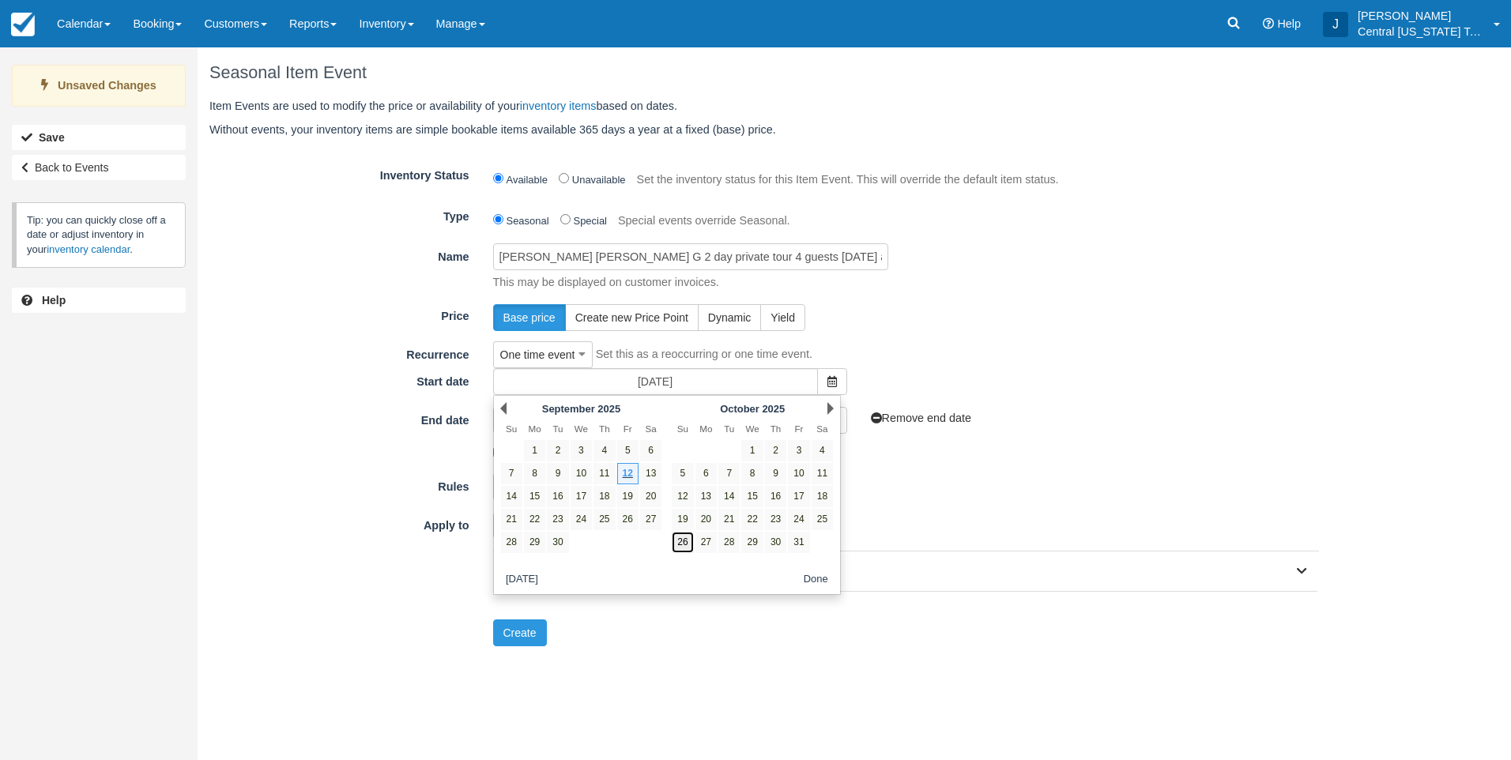
click at [691, 542] on link "26" at bounding box center [682, 542] width 21 height 21
type input "[DATE]"
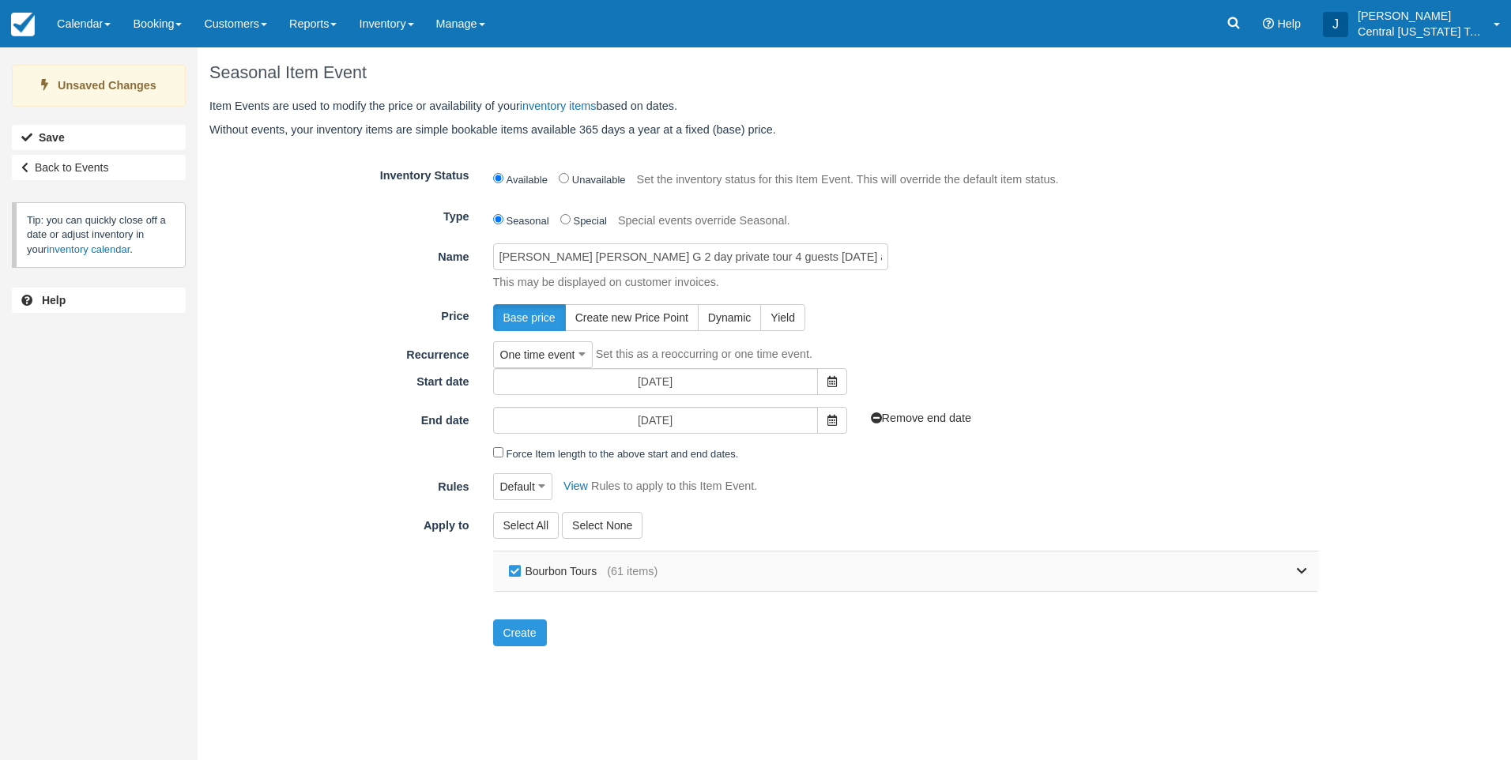
click at [532, 564] on label "Bourbon Tours" at bounding box center [556, 572] width 103 height 24
checkbox input "false"
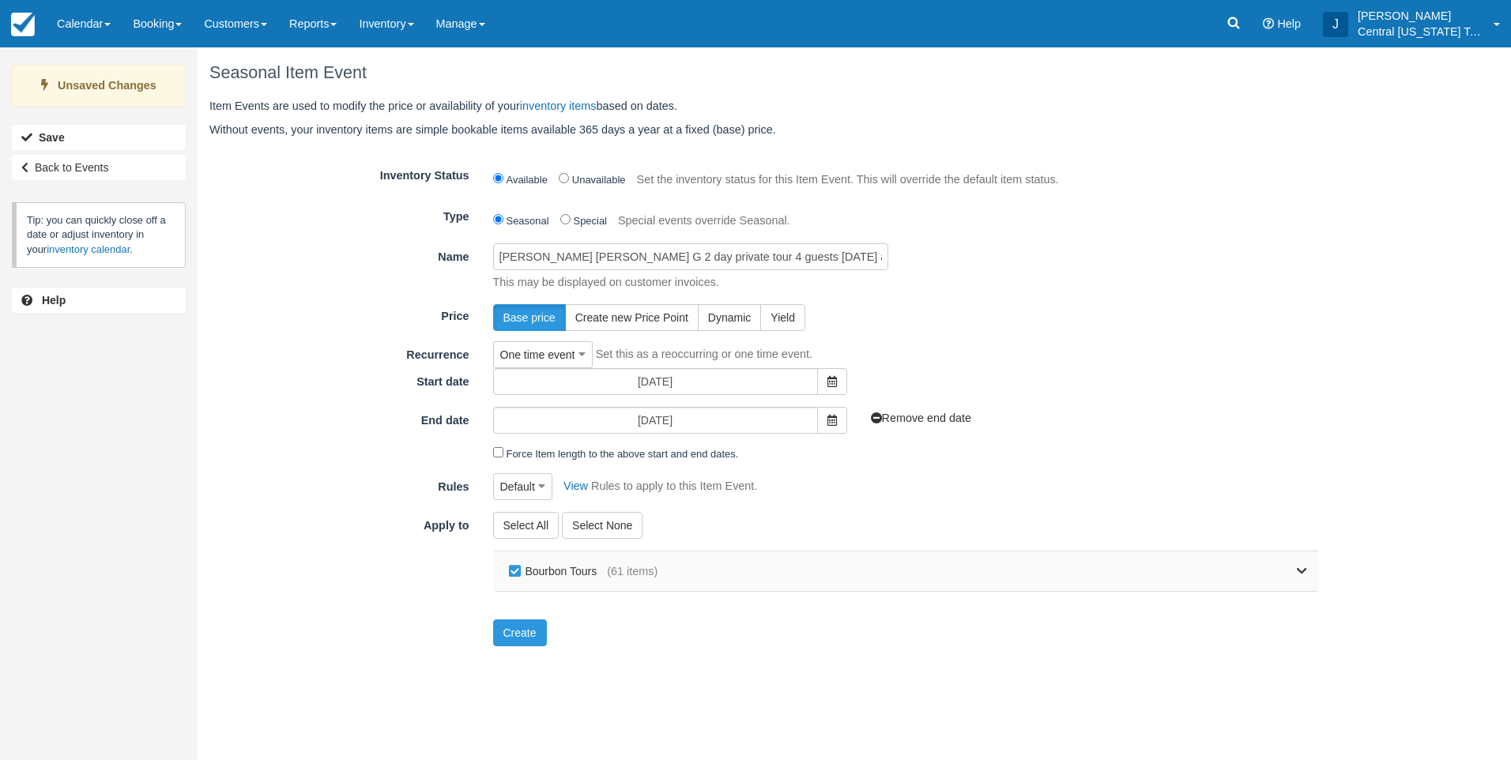
checkbox input "false"
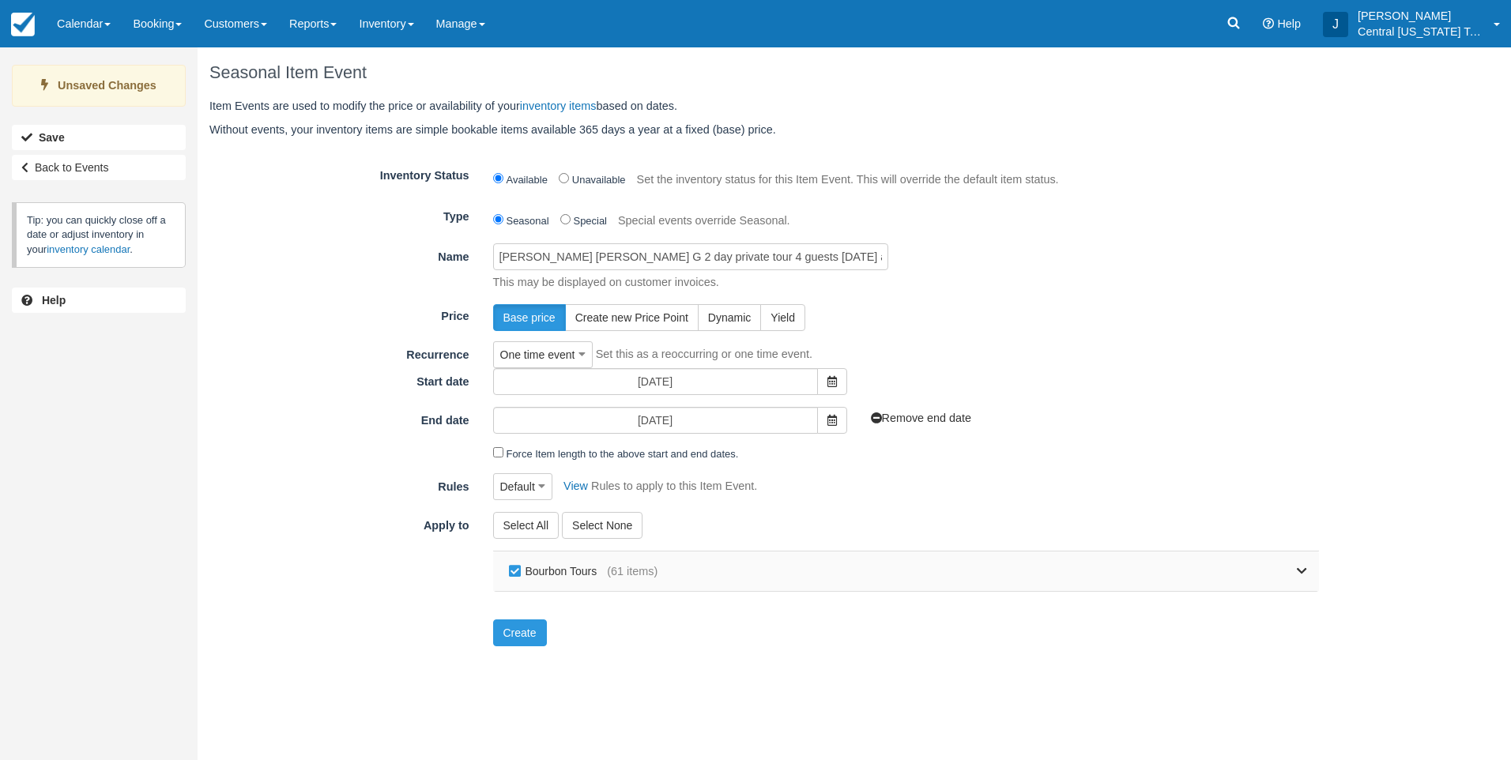
checkbox input "false"
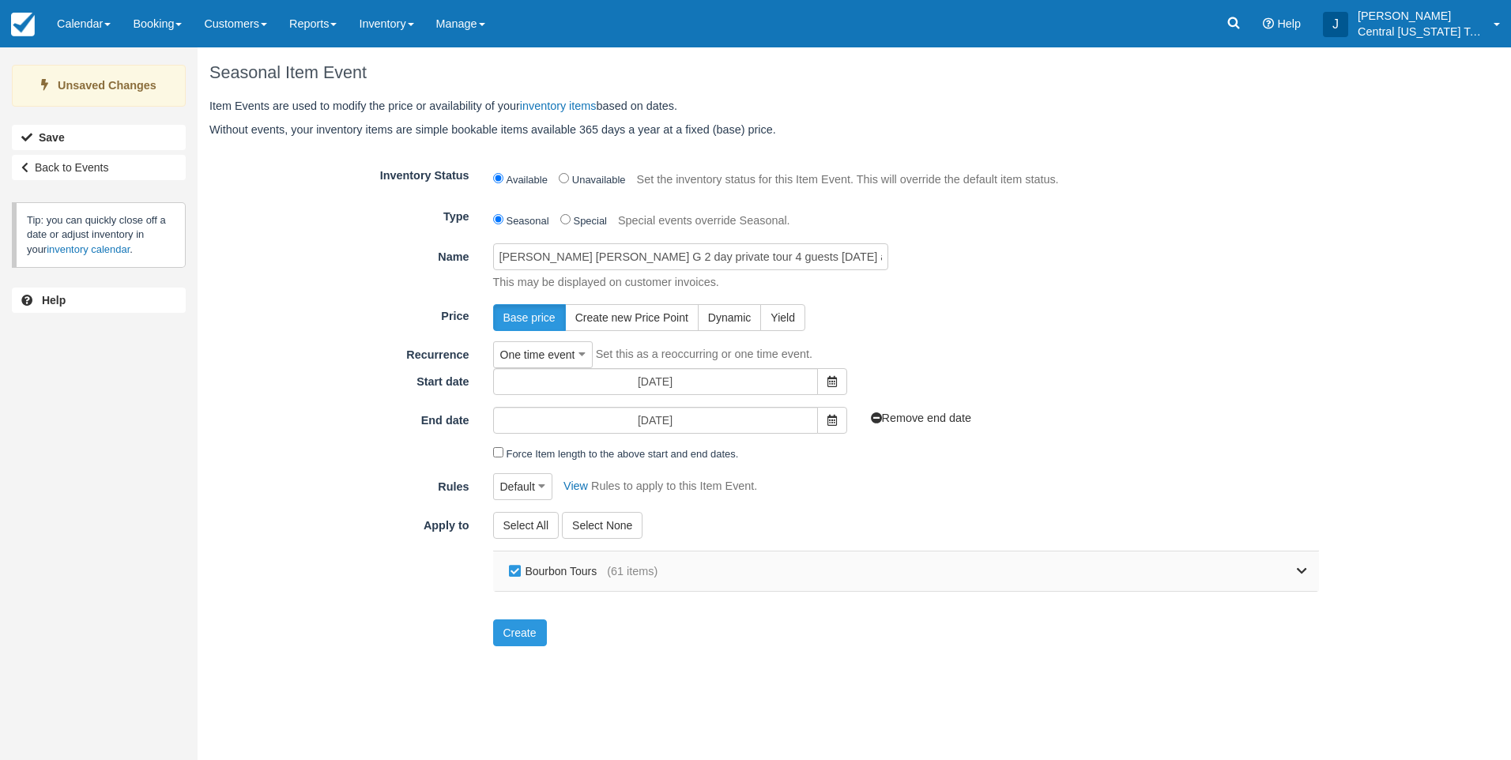
checkbox input "false"
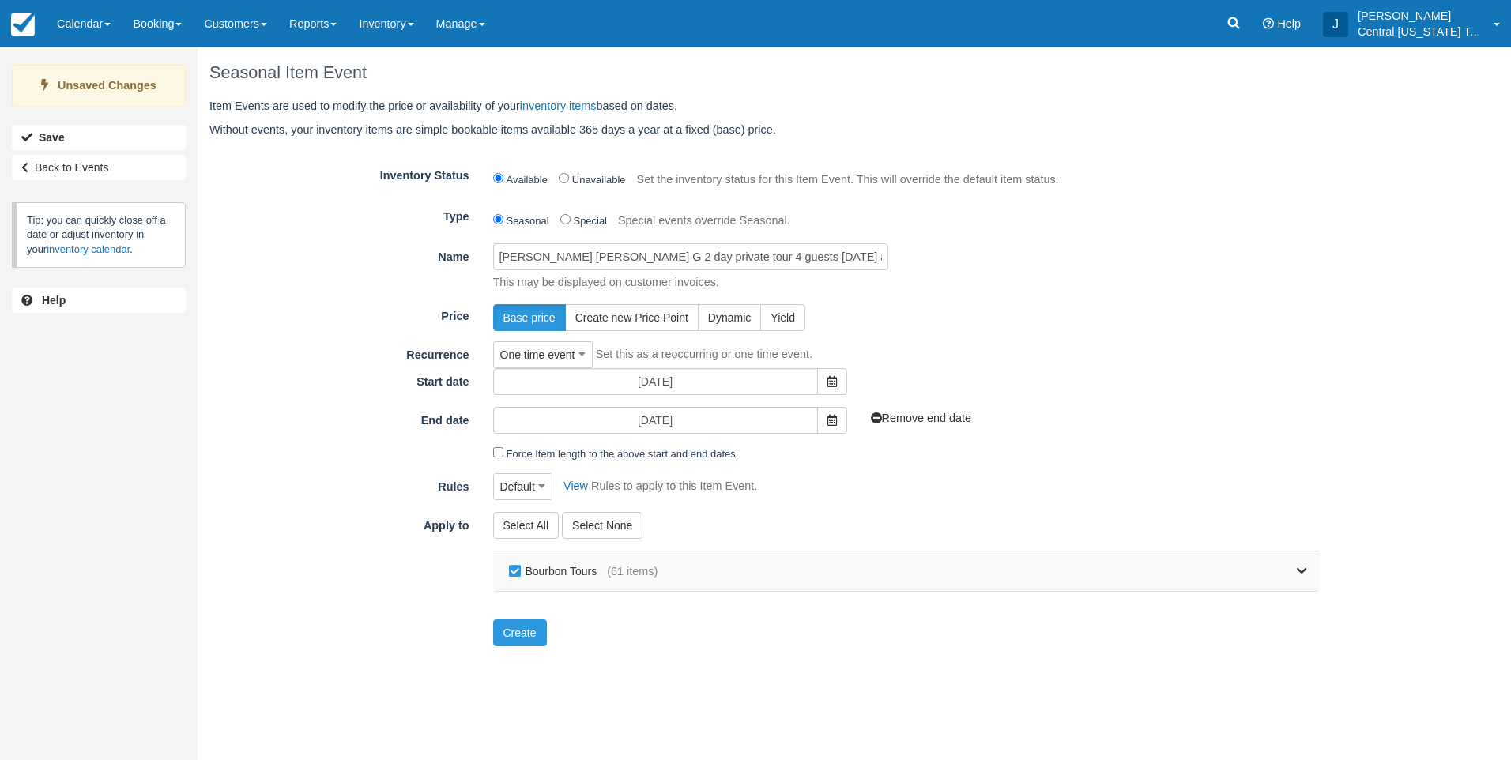
checkbox input "false"
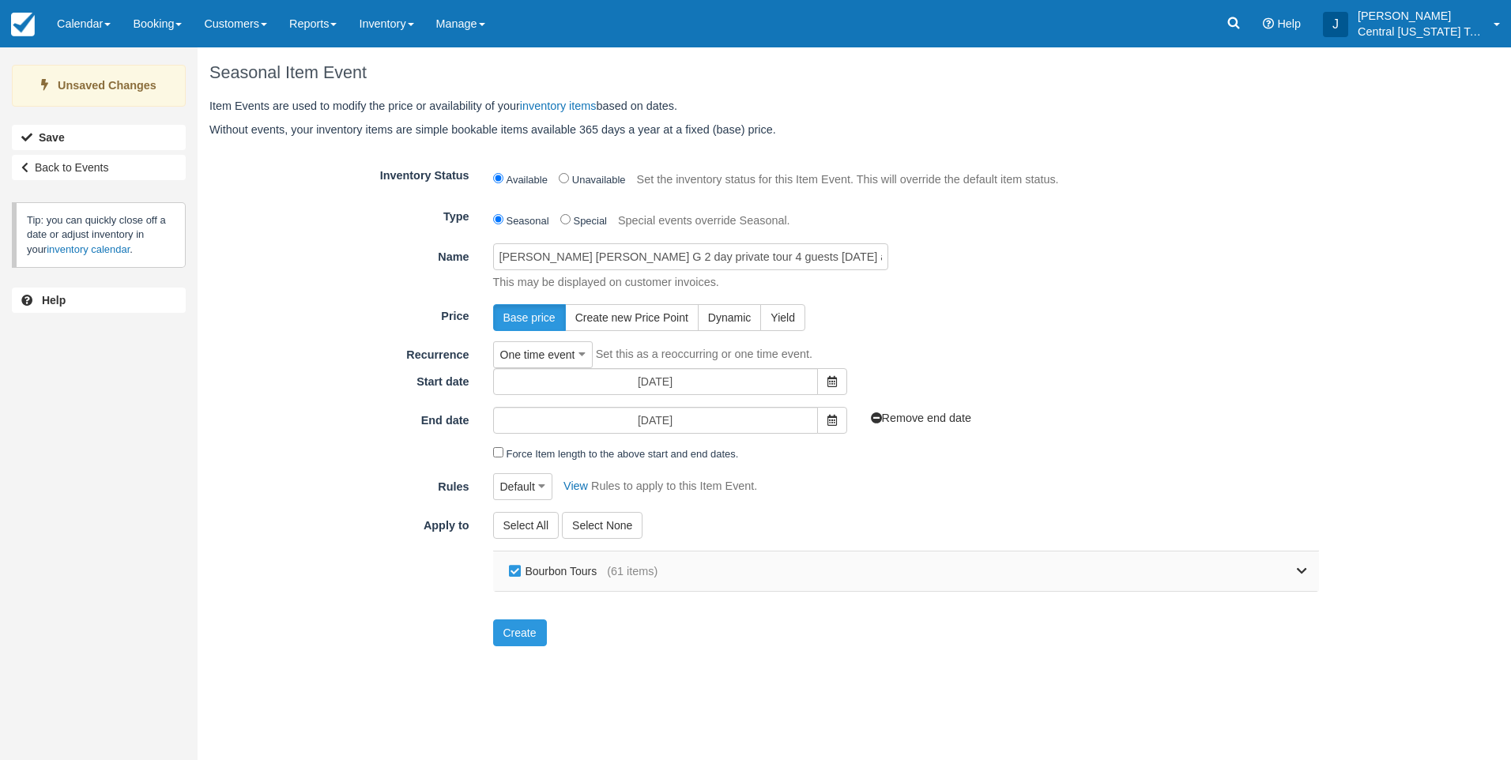
checkbox input "false"
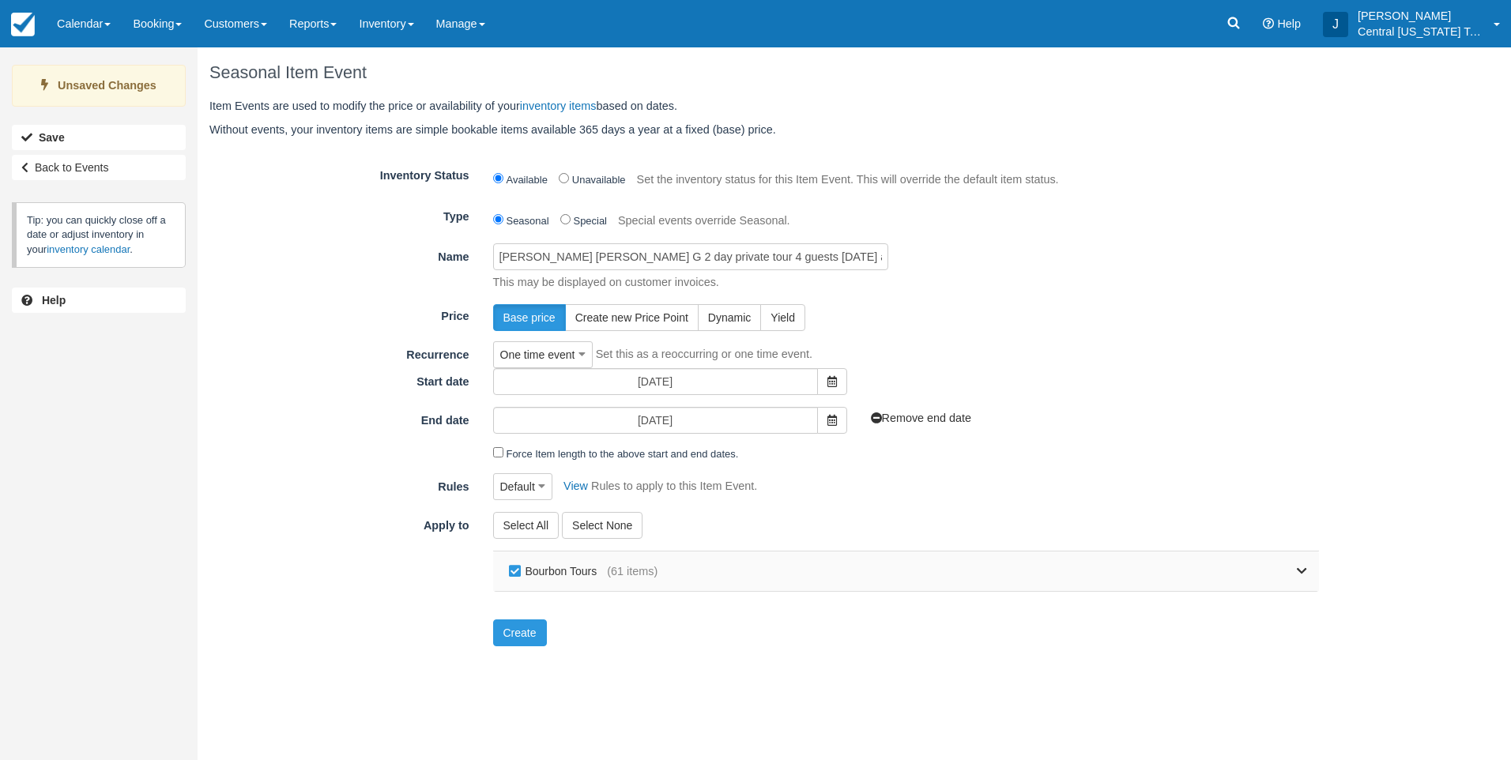
checkbox input "false"
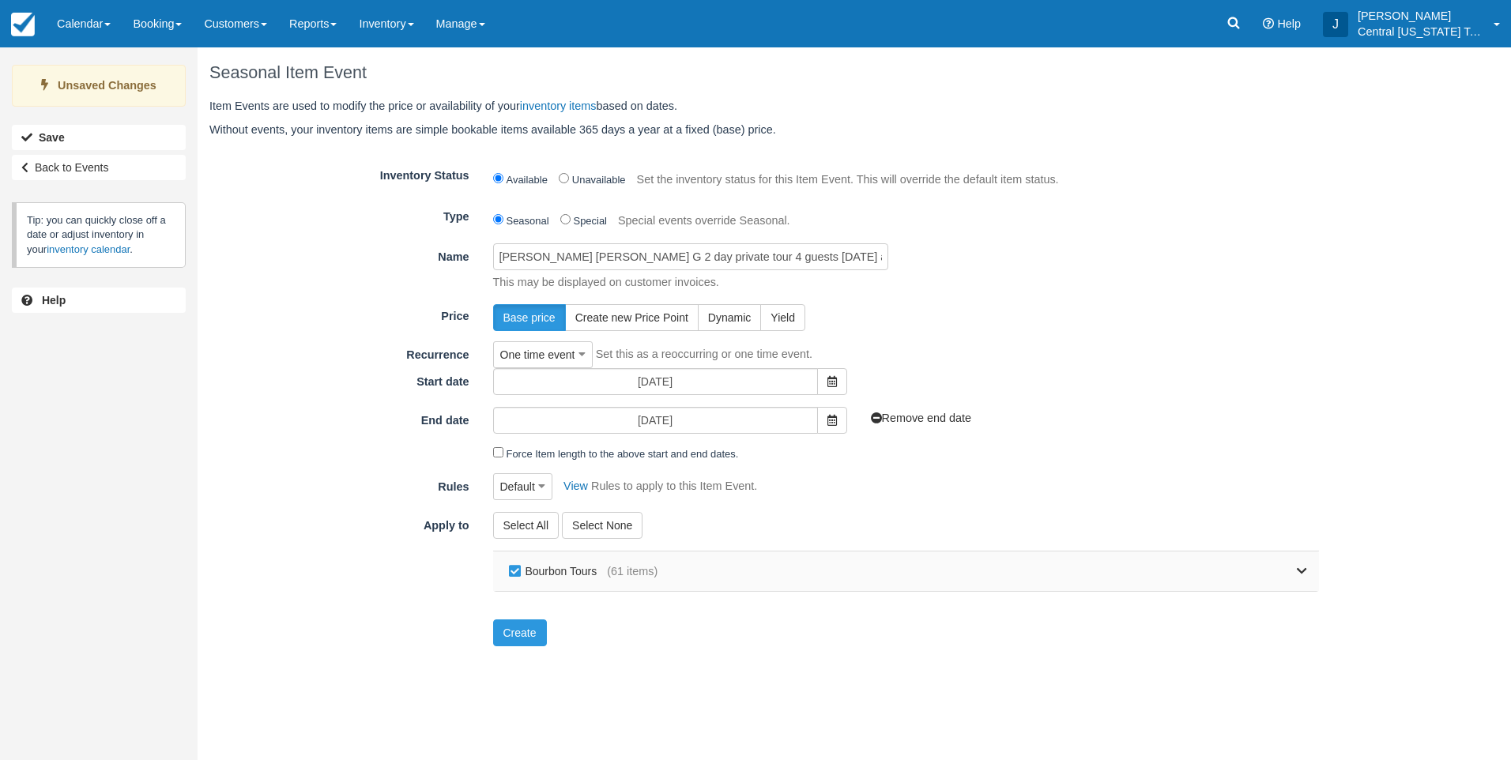
checkbox input "false"
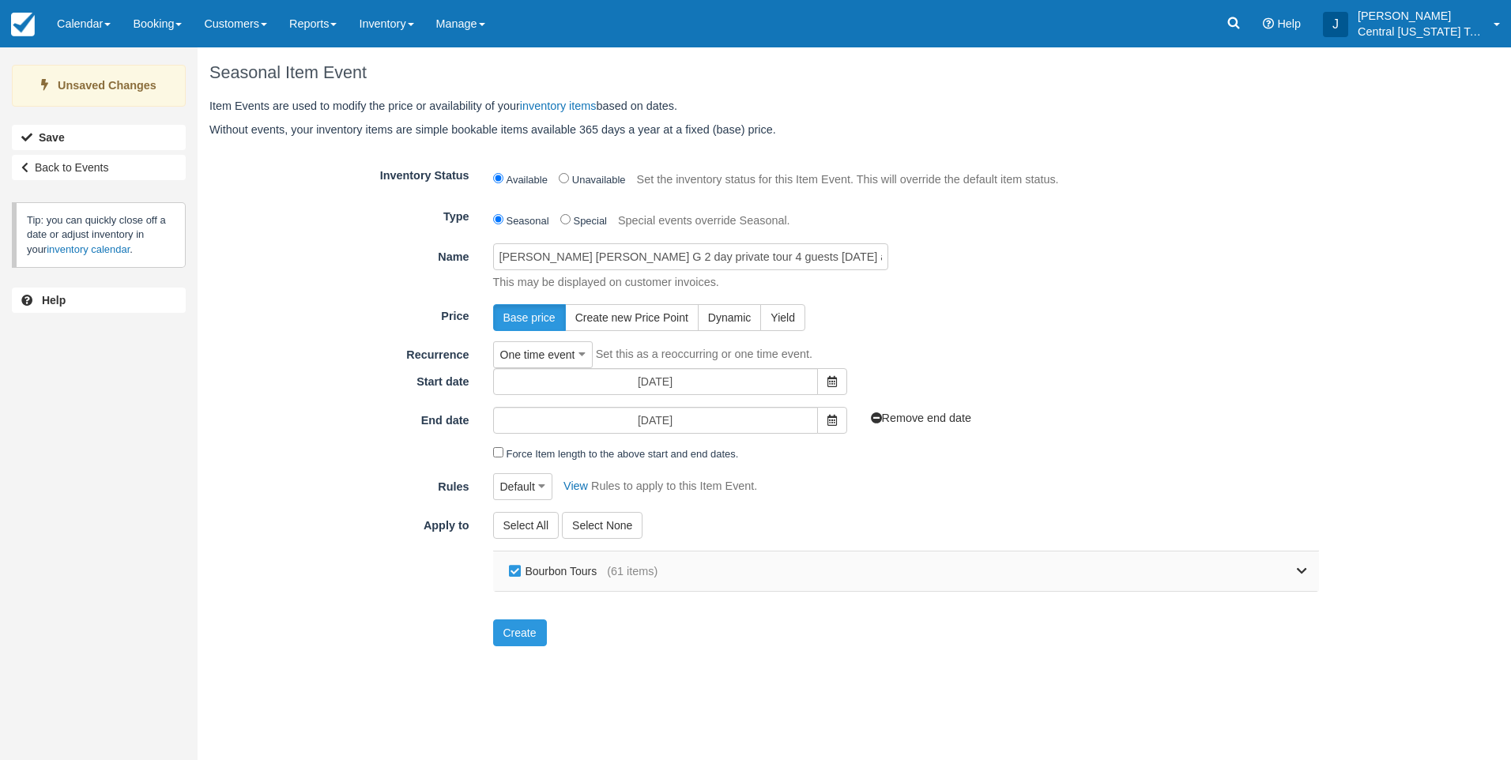
checkbox input "false"
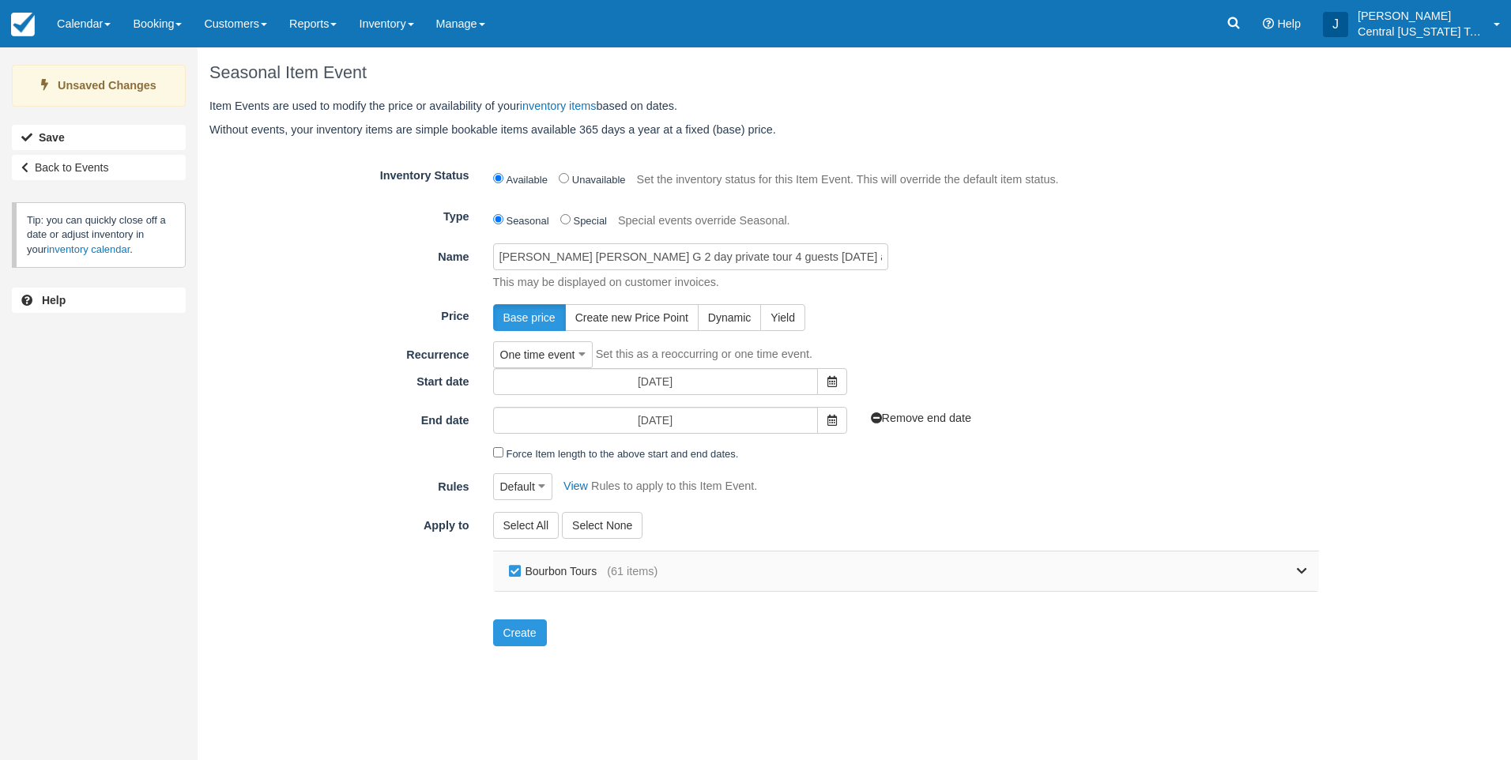
checkbox input "false"
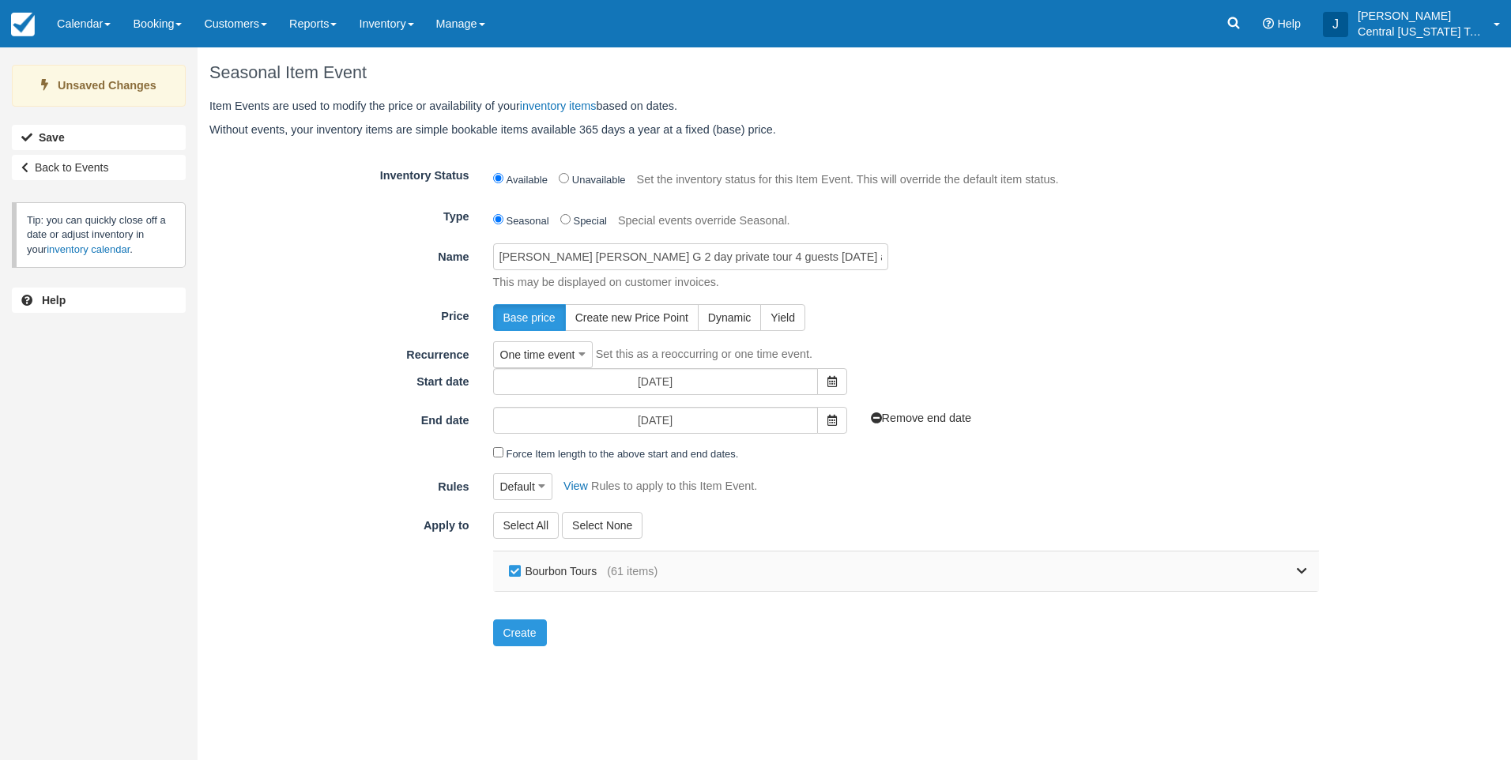
checkbox input "false"
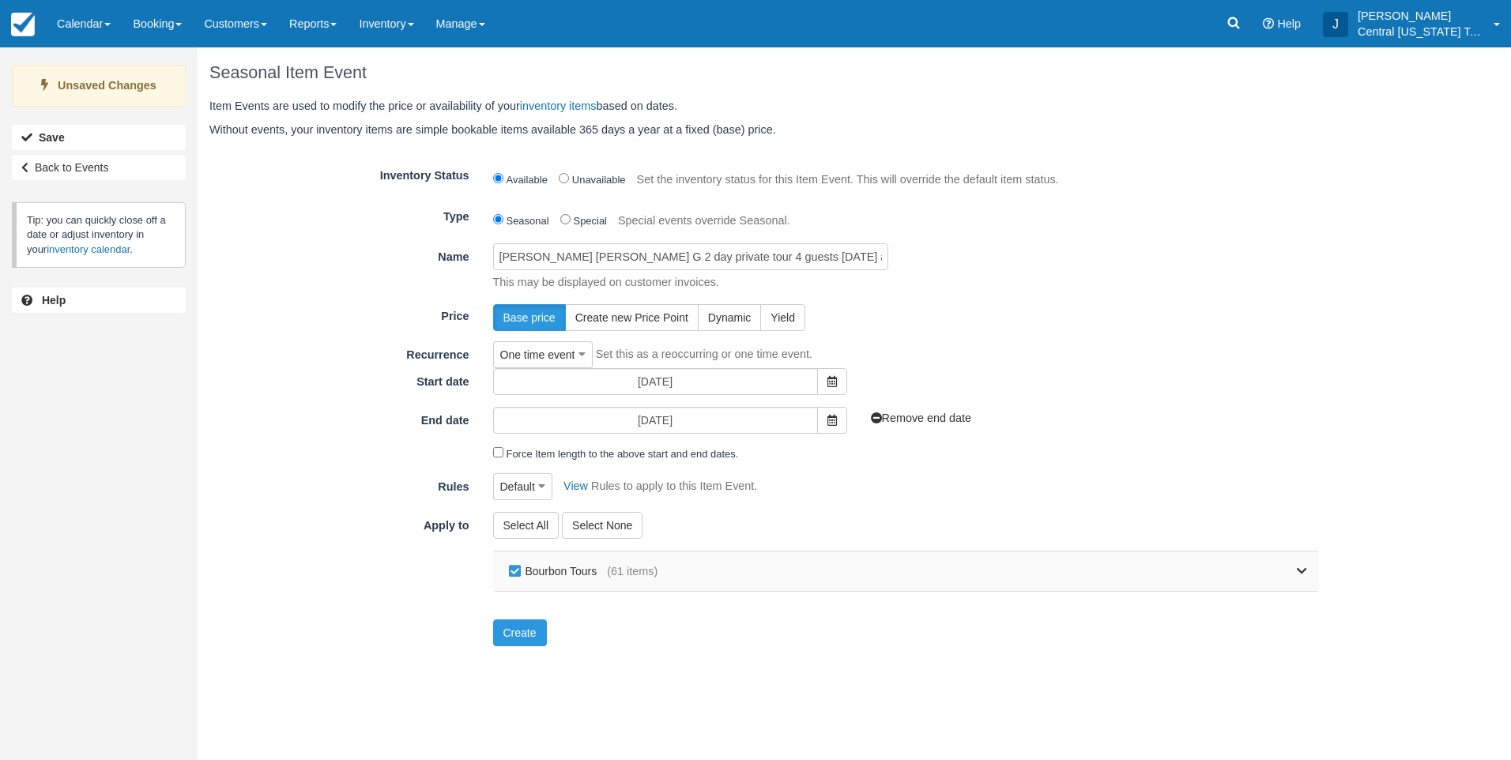
checkbox input "false"
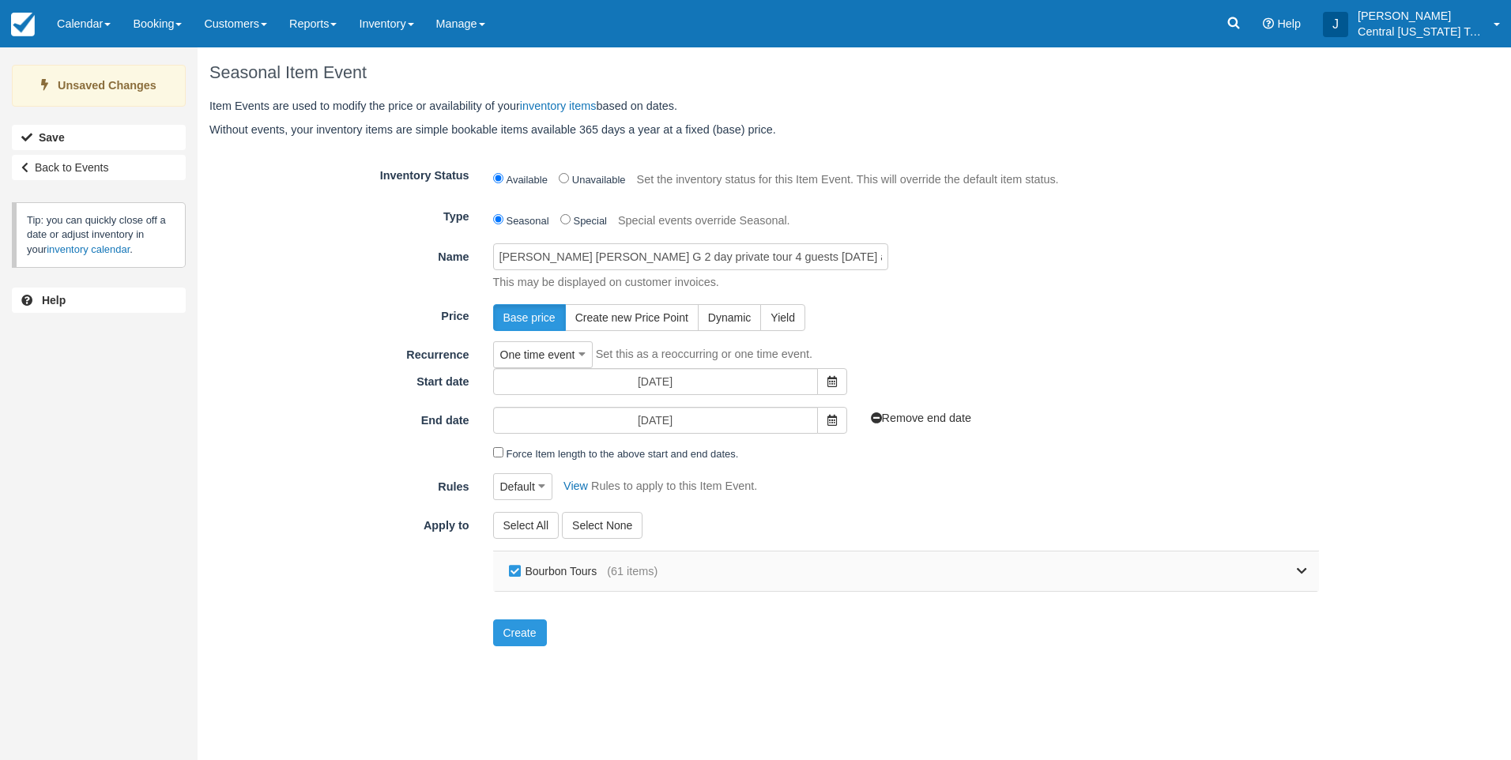
checkbox input "false"
click at [1306, 569] on icon at bounding box center [1302, 571] width 10 height 11
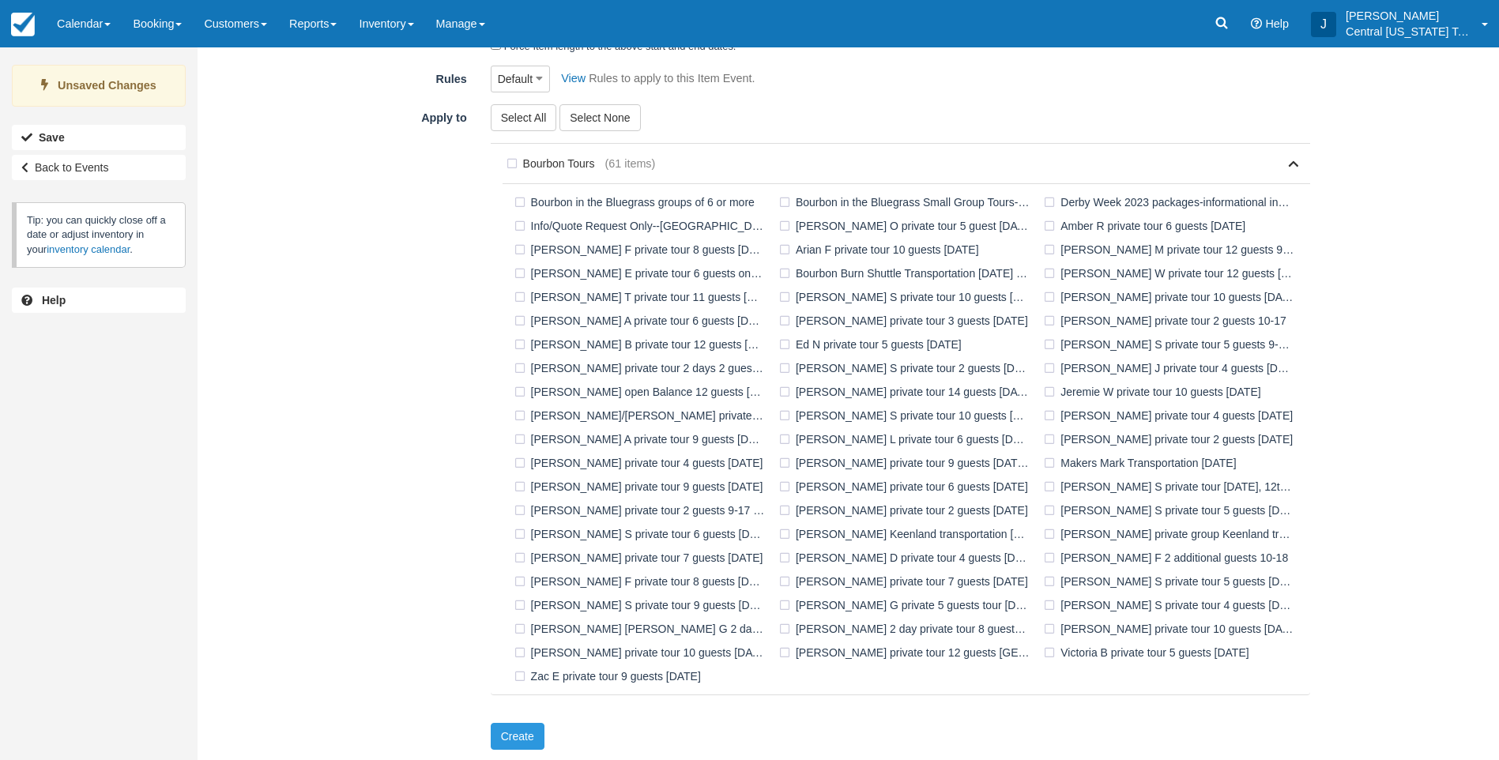
scroll to position [409, 0]
click at [605, 624] on label "[PERSON_NAME] [PERSON_NAME] G 2 day private tour 4 guests [DATE] and [DATE]" at bounding box center [643, 628] width 265 height 24
checkbox input "true"
click at [528, 736] on button "Create" at bounding box center [518, 735] width 54 height 27
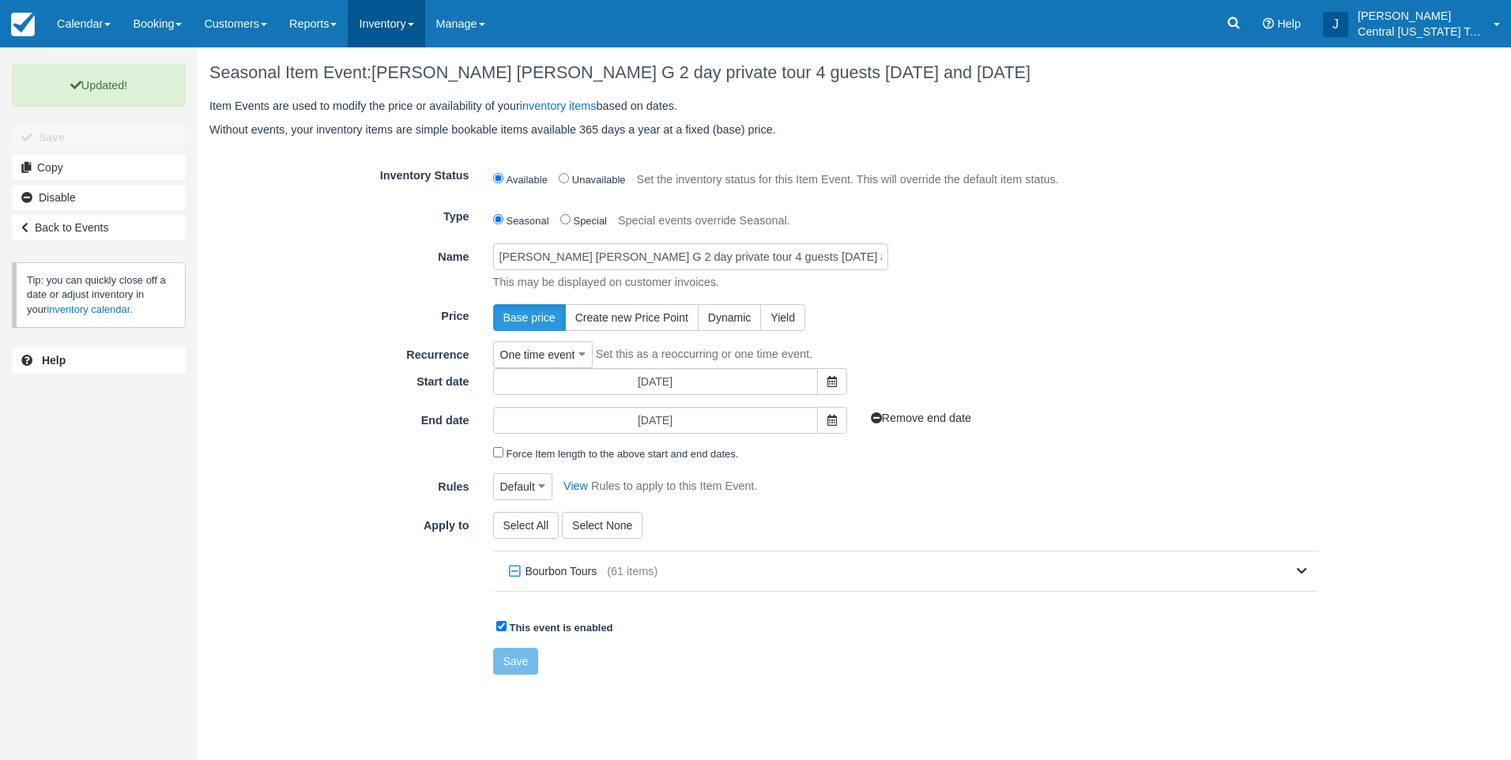
click at [395, 24] on link "Inventory" at bounding box center [386, 23] width 77 height 47
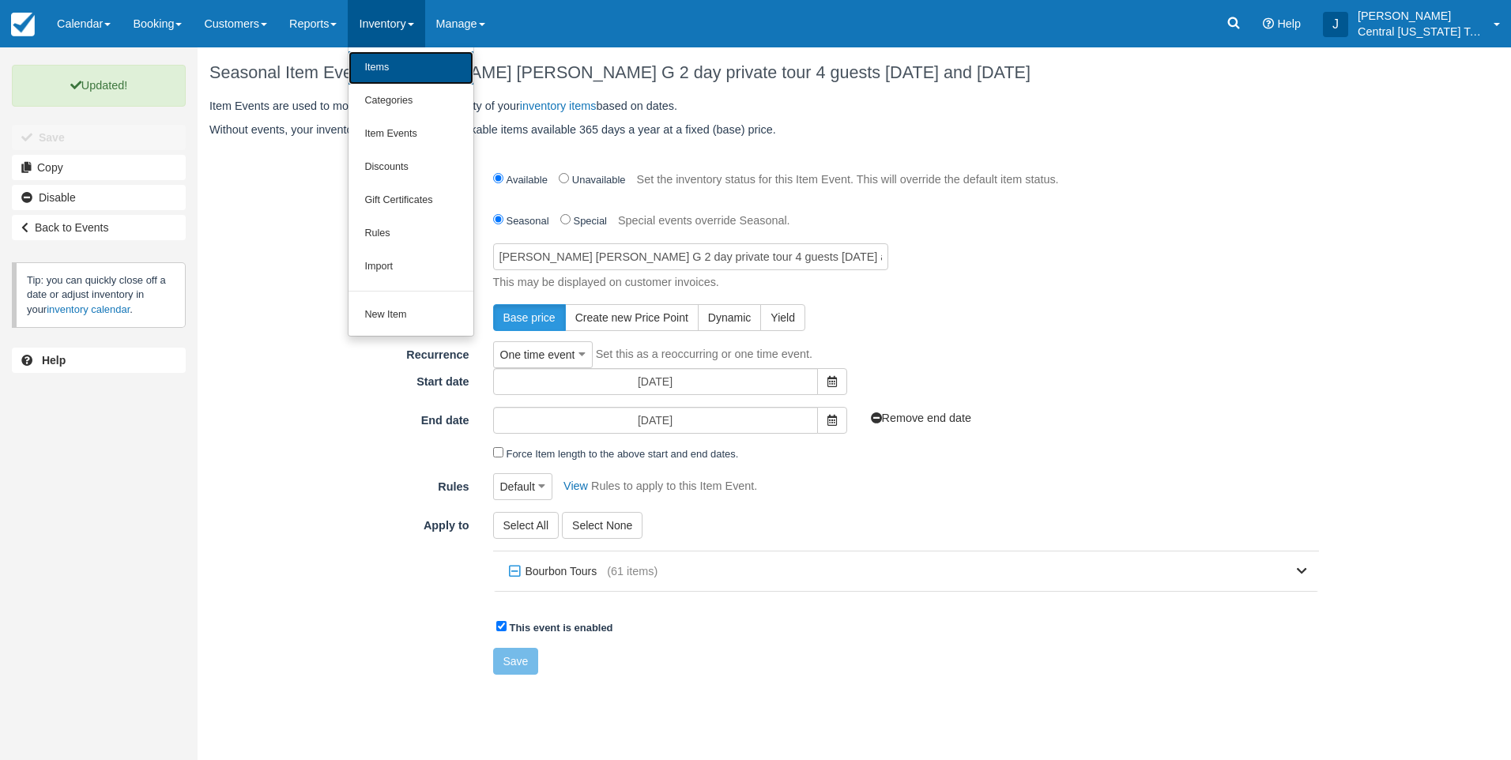
click at [412, 68] on link "Items" at bounding box center [411, 67] width 125 height 33
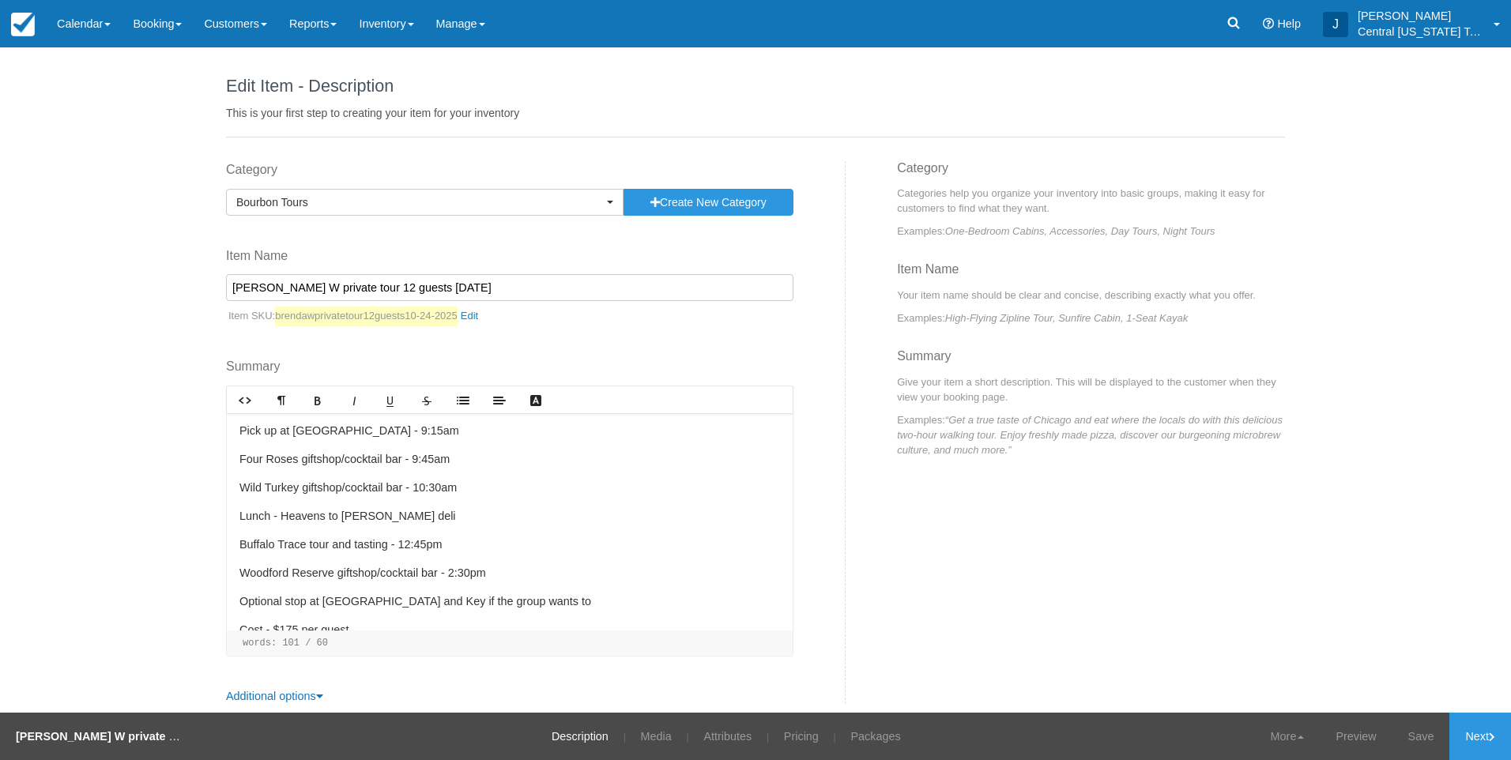
click at [351, 288] on input "[PERSON_NAME] W private tour 12 guests [DATE]" at bounding box center [509, 287] width 567 height 27
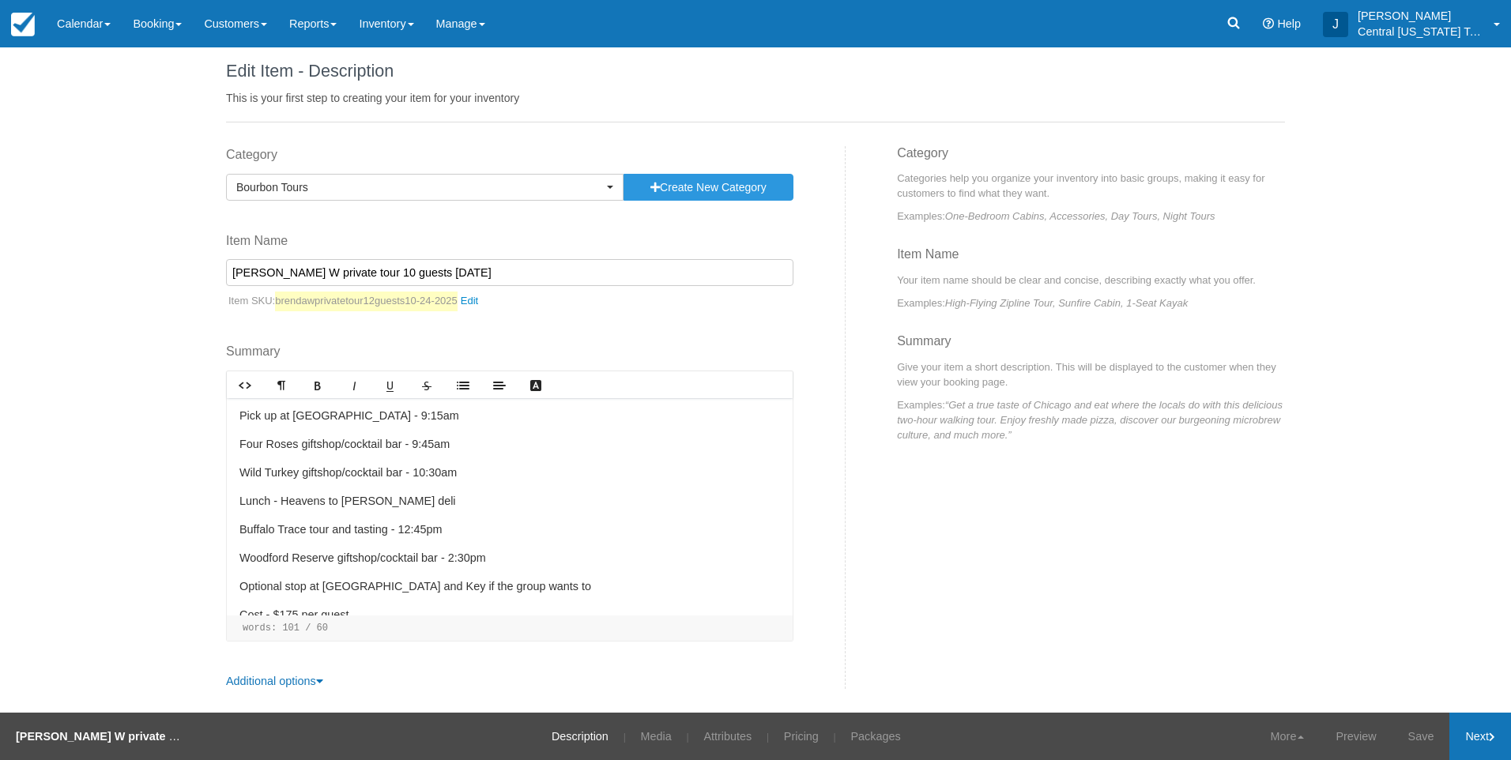
type input "[PERSON_NAME] W private tour 10 guests [DATE]"
click at [1469, 748] on link "Next" at bounding box center [1481, 736] width 62 height 47
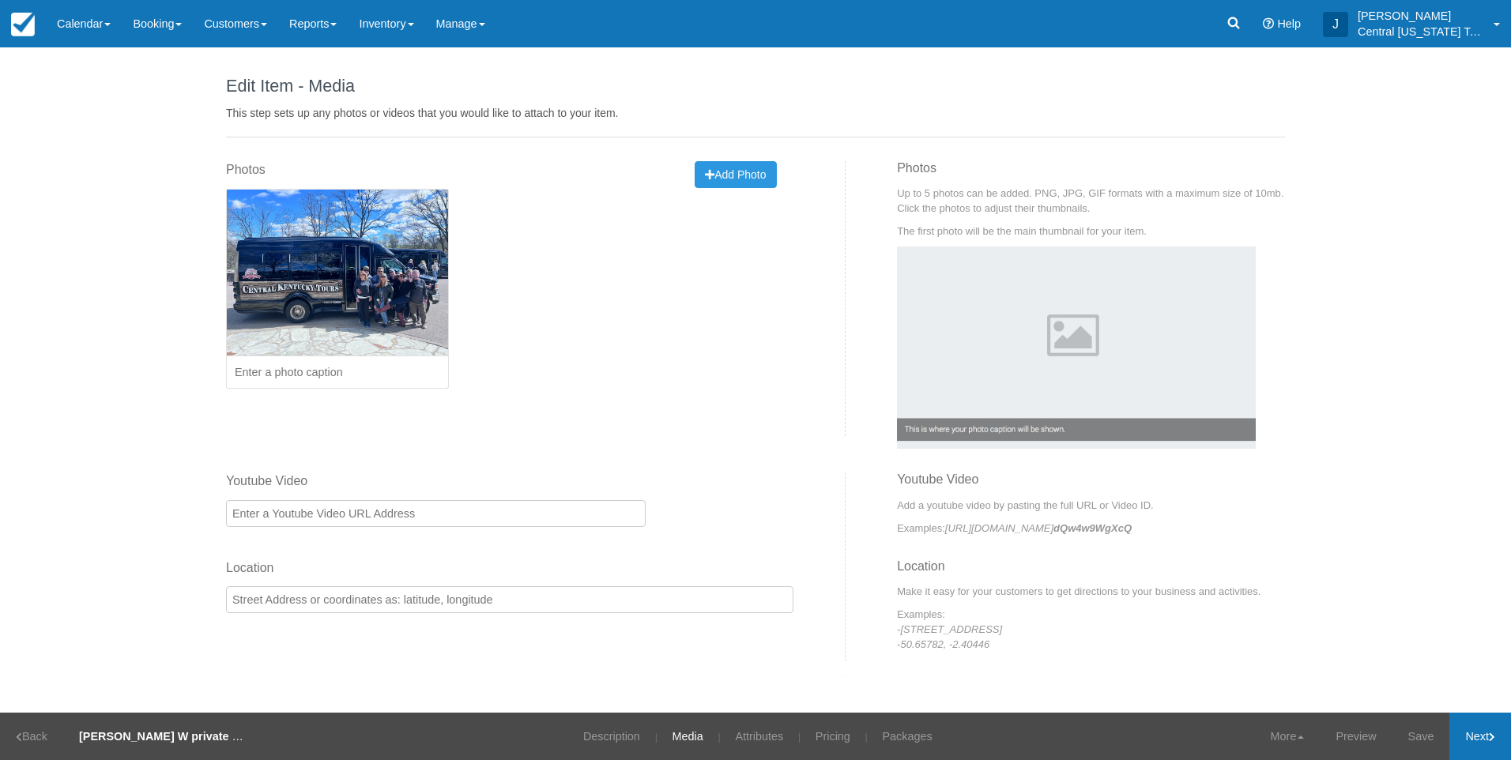
click at [1473, 737] on link "Next" at bounding box center [1481, 736] width 62 height 47
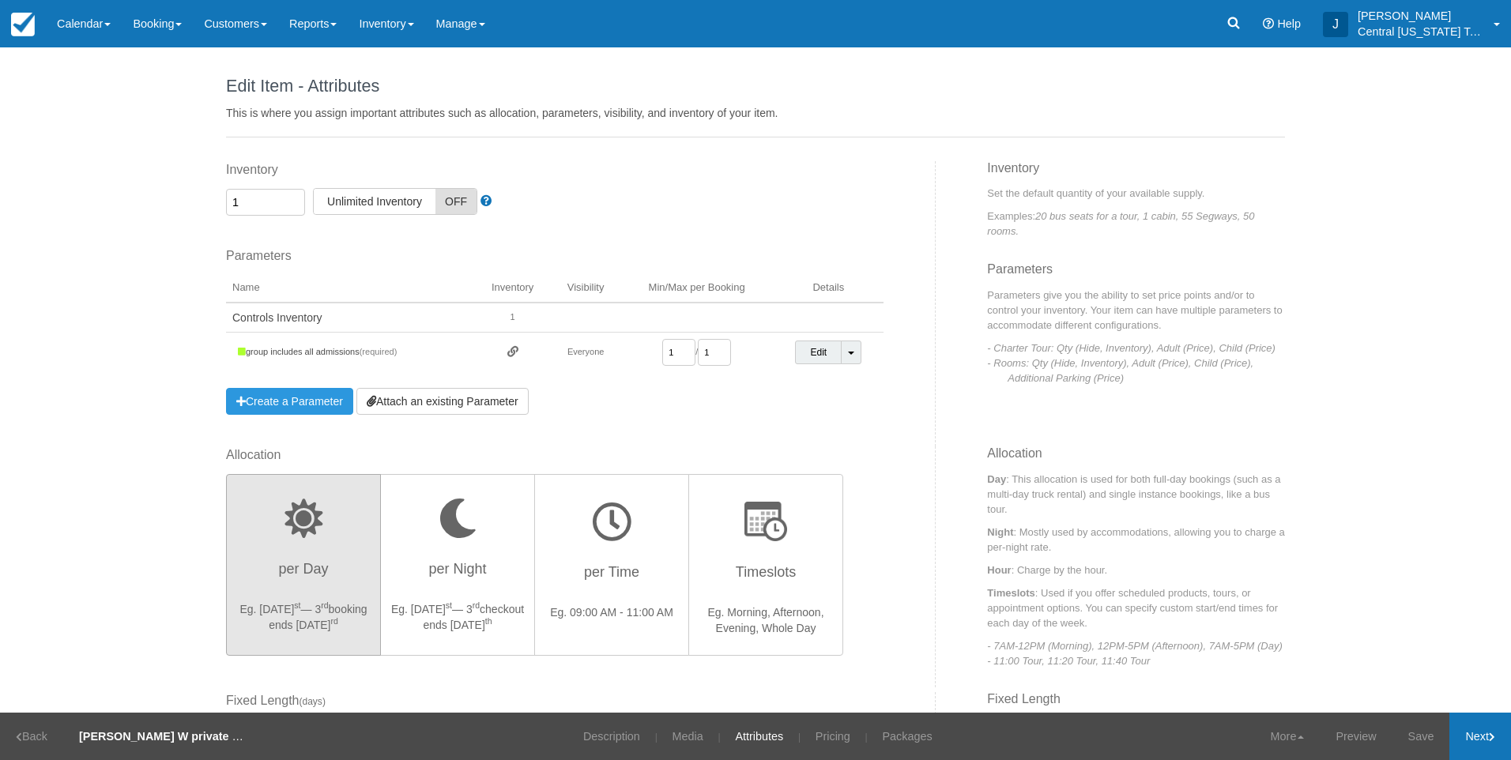
click at [1472, 737] on link "Next" at bounding box center [1481, 736] width 62 height 47
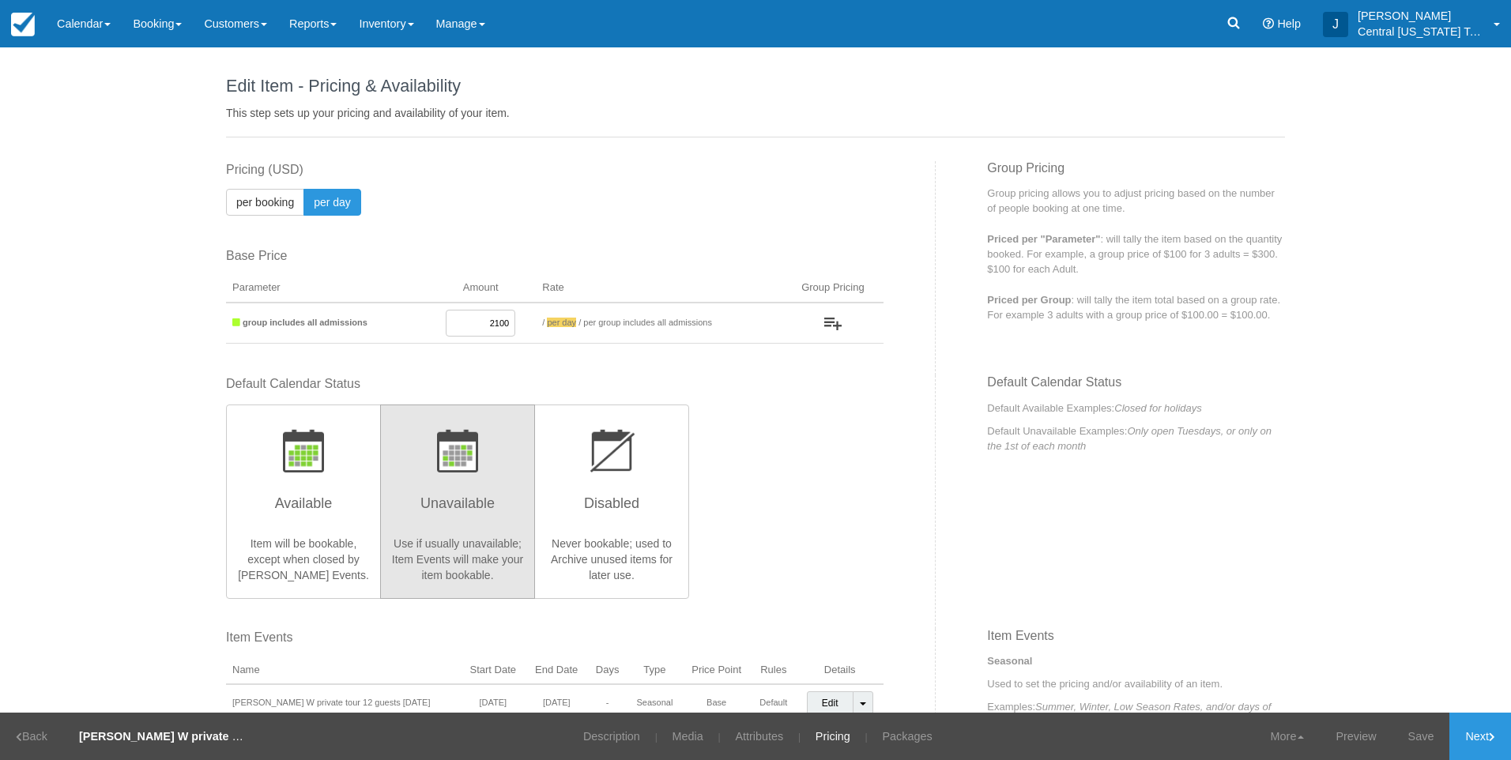
drag, startPoint x: 473, startPoint y: 323, endPoint x: 734, endPoint y: 273, distance: 266.5
click at [616, 311] on tr "group includes all admissions 2100 / per booking per day / per group includes a…" at bounding box center [555, 323] width 658 height 41
type input "1750"
drag, startPoint x: 821, startPoint y: 536, endPoint x: 891, endPoint y: 560, distance: 73.5
click at [824, 536] on div "Default Calendar Status Available Item will be bookable, except when closed by …" at bounding box center [555, 486] width 658 height 222
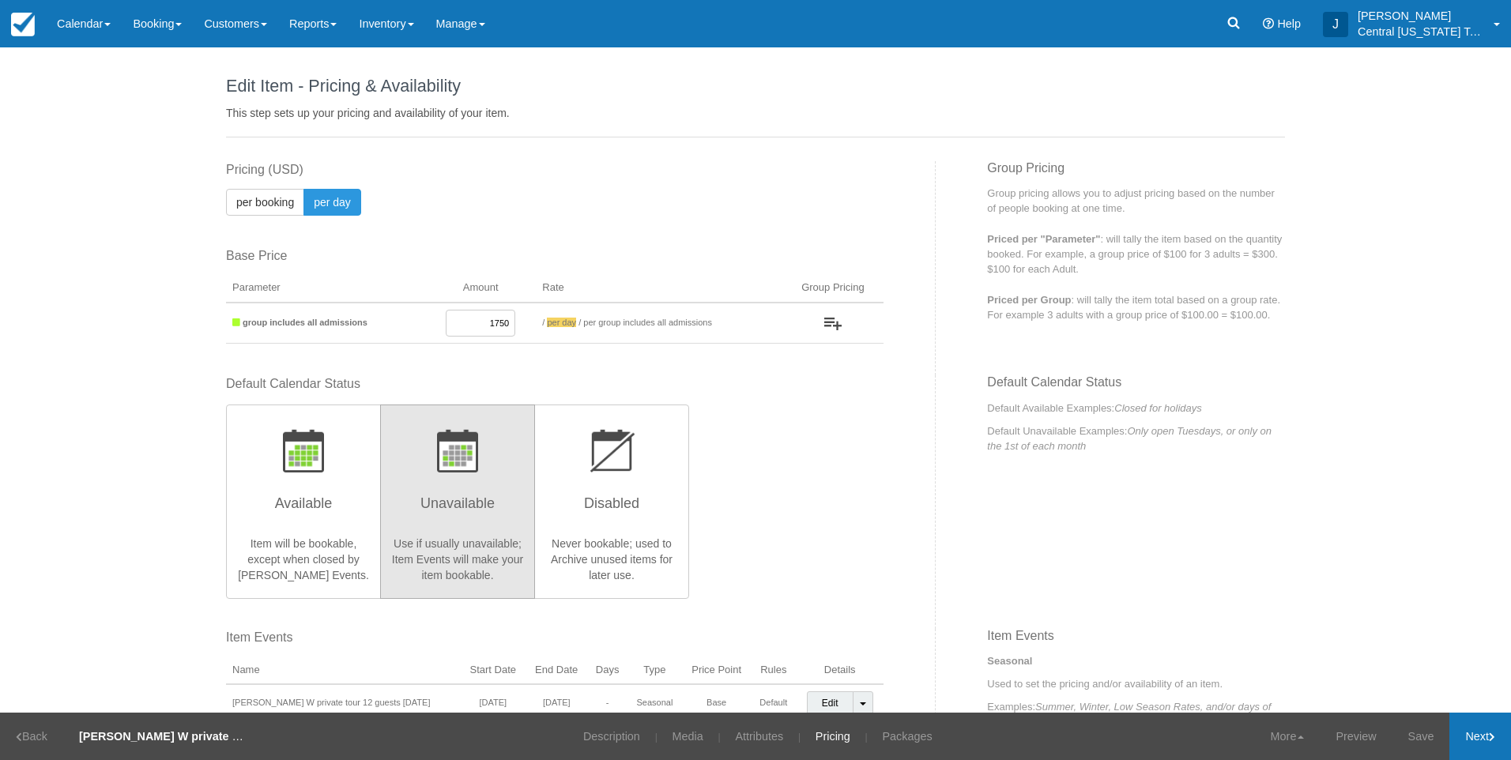
click at [1476, 751] on link "Next" at bounding box center [1481, 736] width 62 height 47
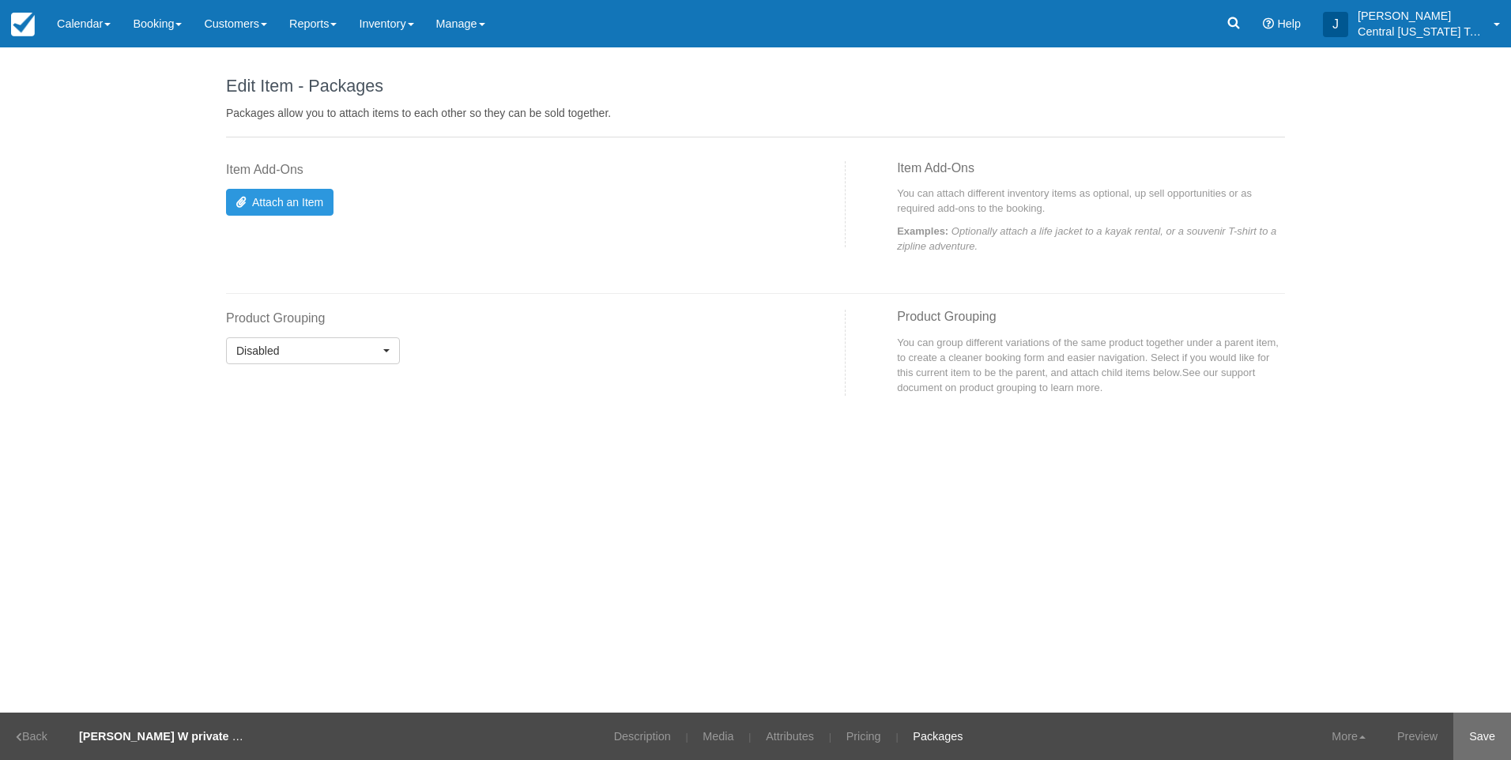
click at [1494, 733] on link "Save" at bounding box center [1483, 736] width 58 height 47
click at [405, 28] on link "Inventory" at bounding box center [386, 23] width 77 height 47
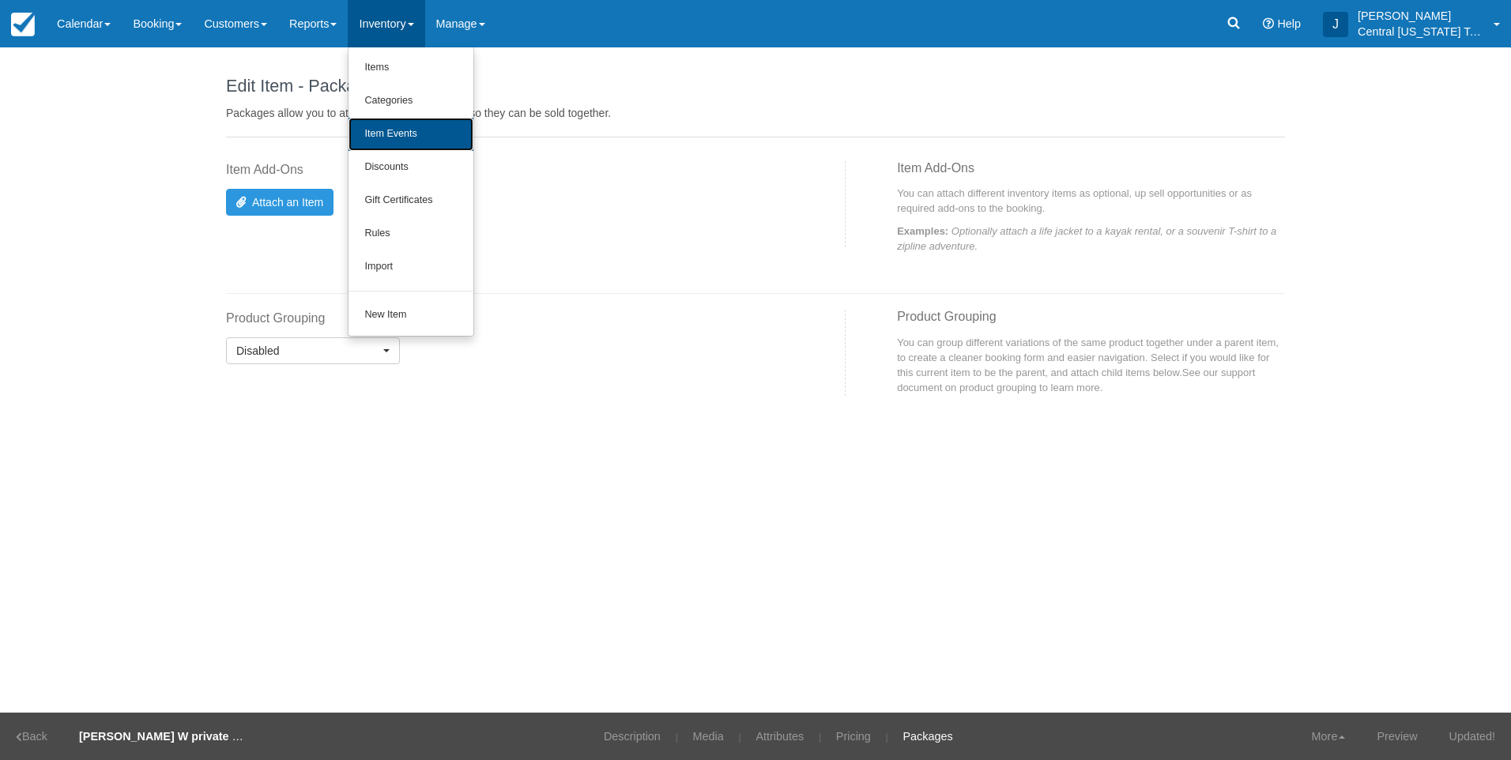
click at [426, 128] on link "Item Events" at bounding box center [411, 134] width 125 height 33
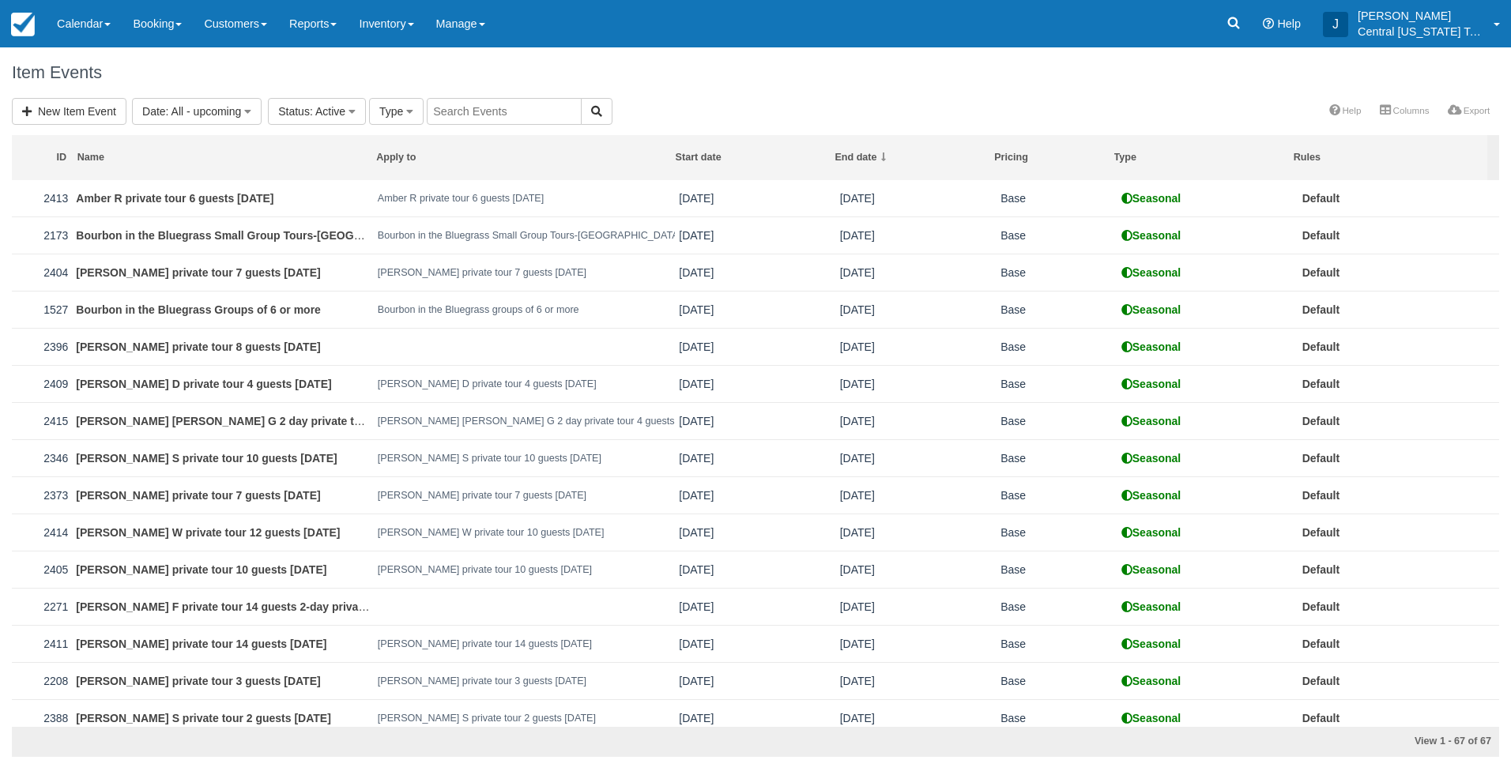
click at [485, 102] on input "text" at bounding box center [504, 111] width 155 height 27
type input "[PERSON_NAME]"
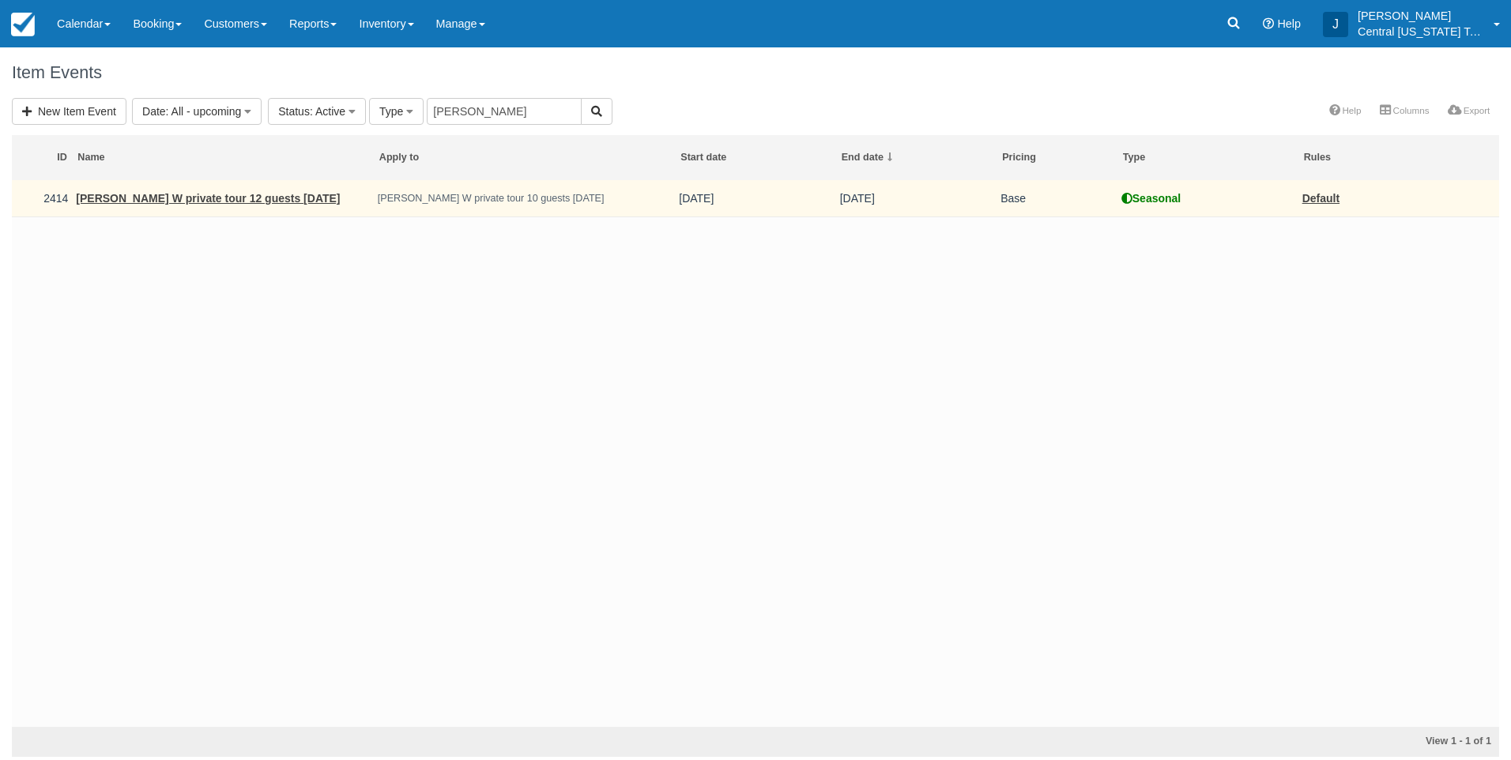
click at [251, 205] on td "[PERSON_NAME] W private tour 12 guests [DATE]" at bounding box center [222, 198] width 301 height 37
click at [281, 194] on link "[PERSON_NAME] W private tour 12 guests [DATE]" at bounding box center [208, 198] width 264 height 13
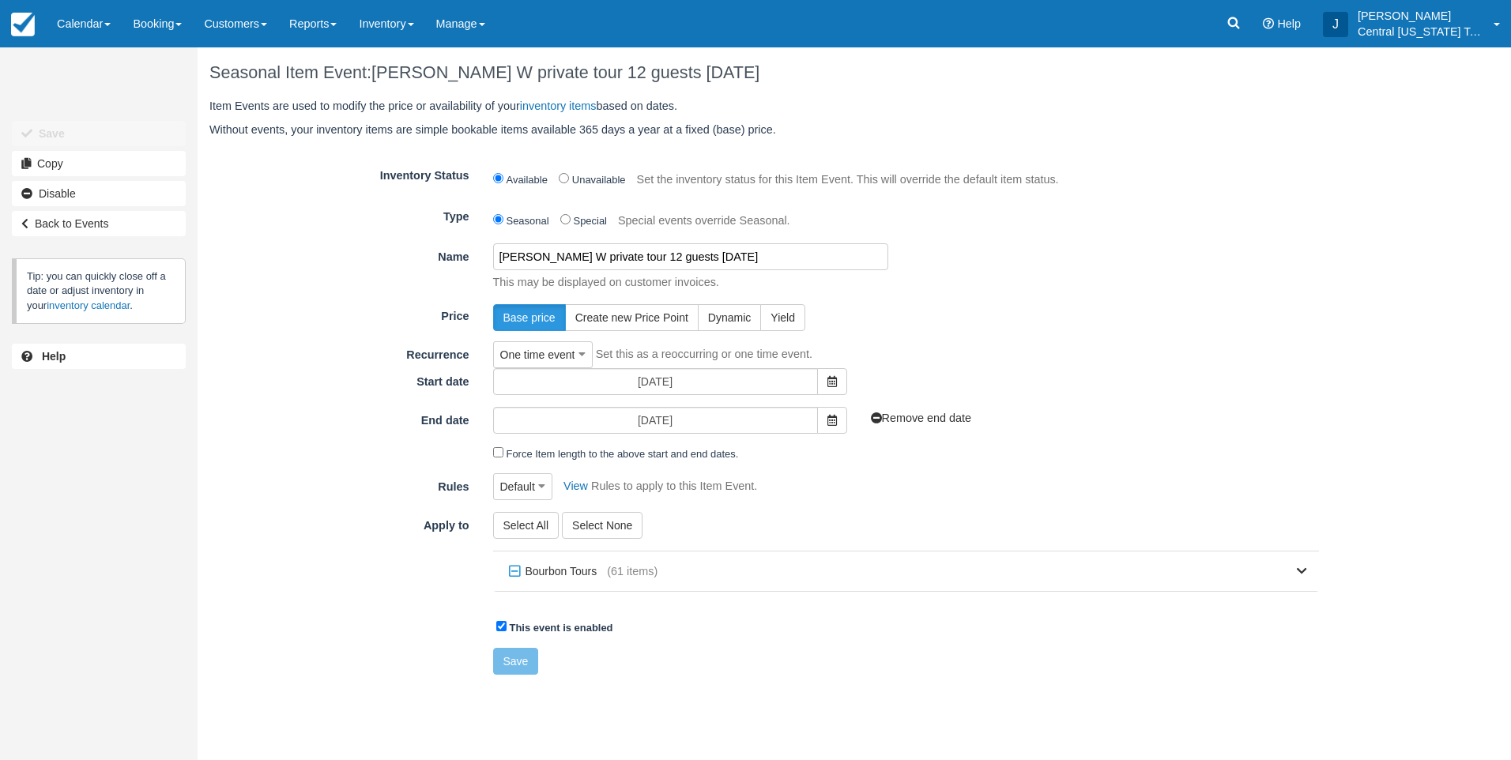
click at [625, 259] on input "[PERSON_NAME] W private tour 12 guests [DATE]" at bounding box center [690, 256] width 395 height 27
type input "[PERSON_NAME] W private tour 10 guests [DATE]"
click at [557, 565] on label "Bourbon Tours" at bounding box center [556, 572] width 103 height 24
checkbox input "false"
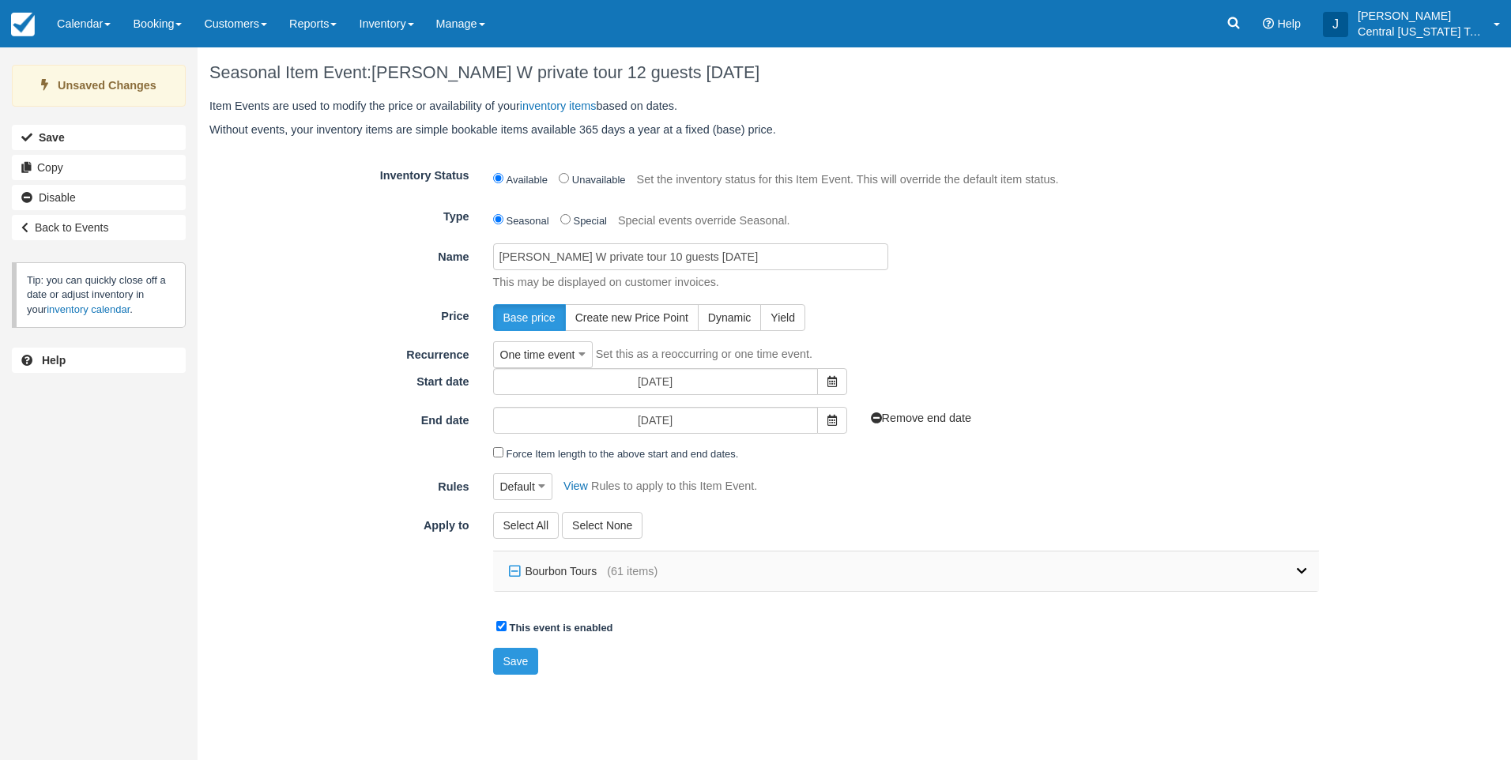
checkbox input "false"
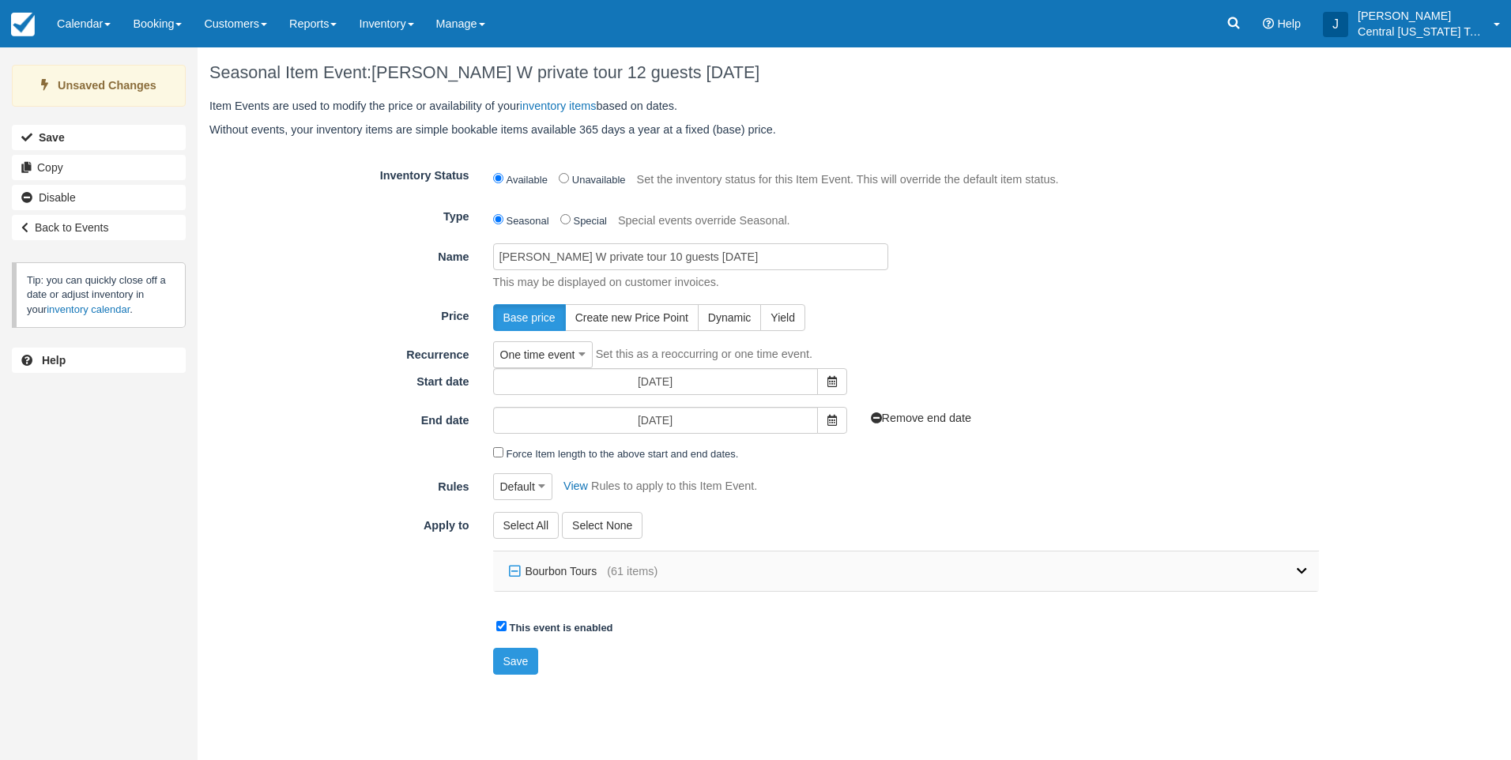
checkbox input "false"
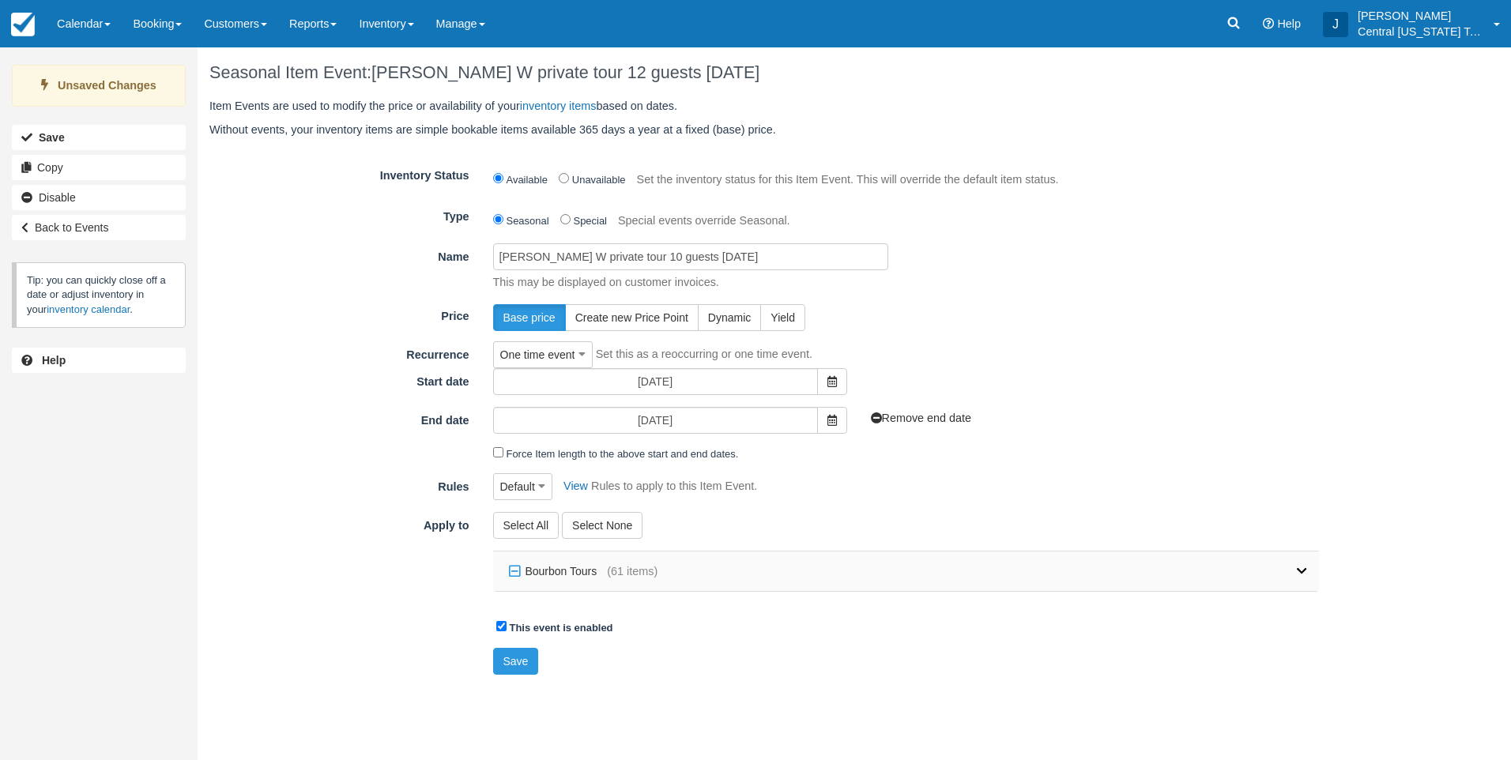
checkbox input "false"
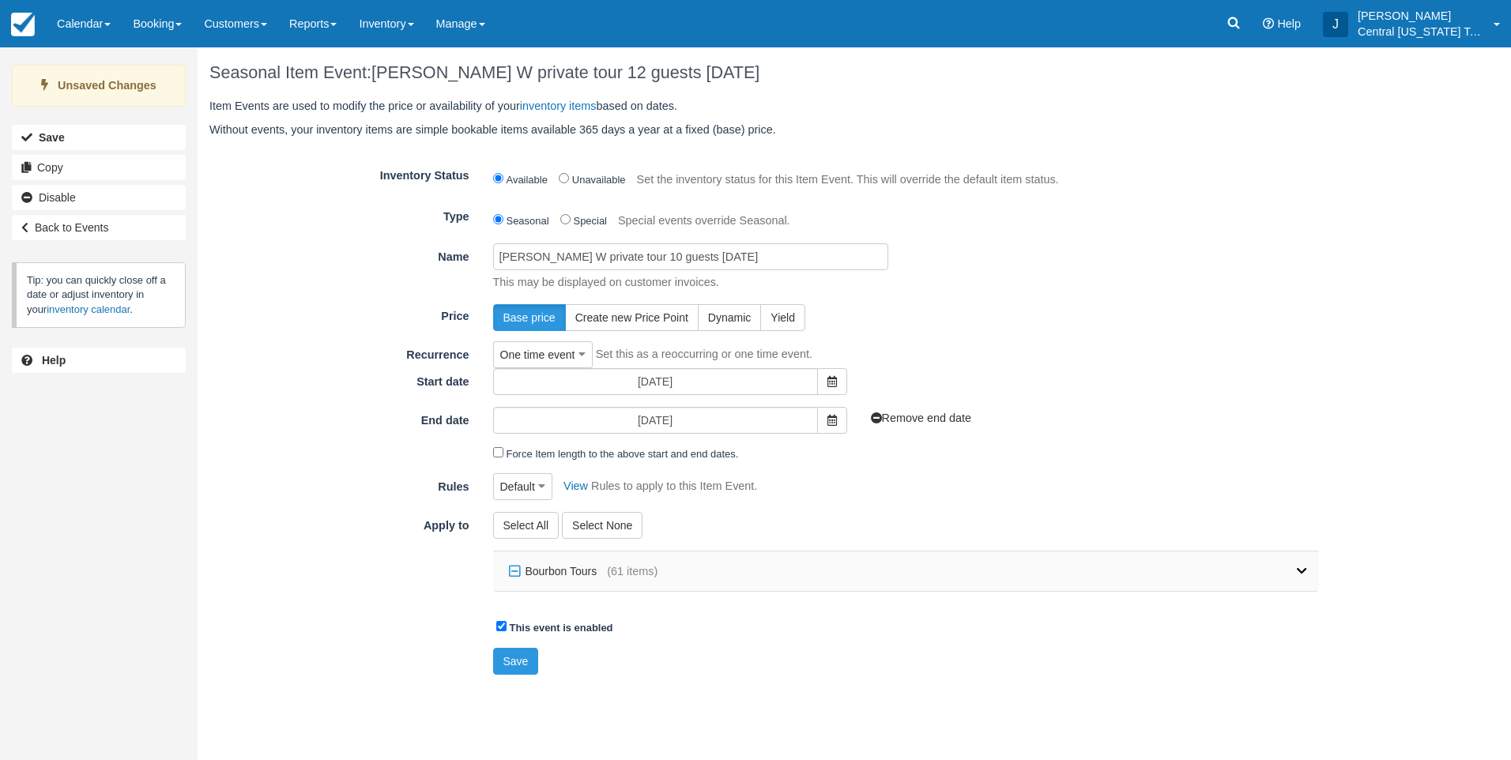
checkbox input "false"
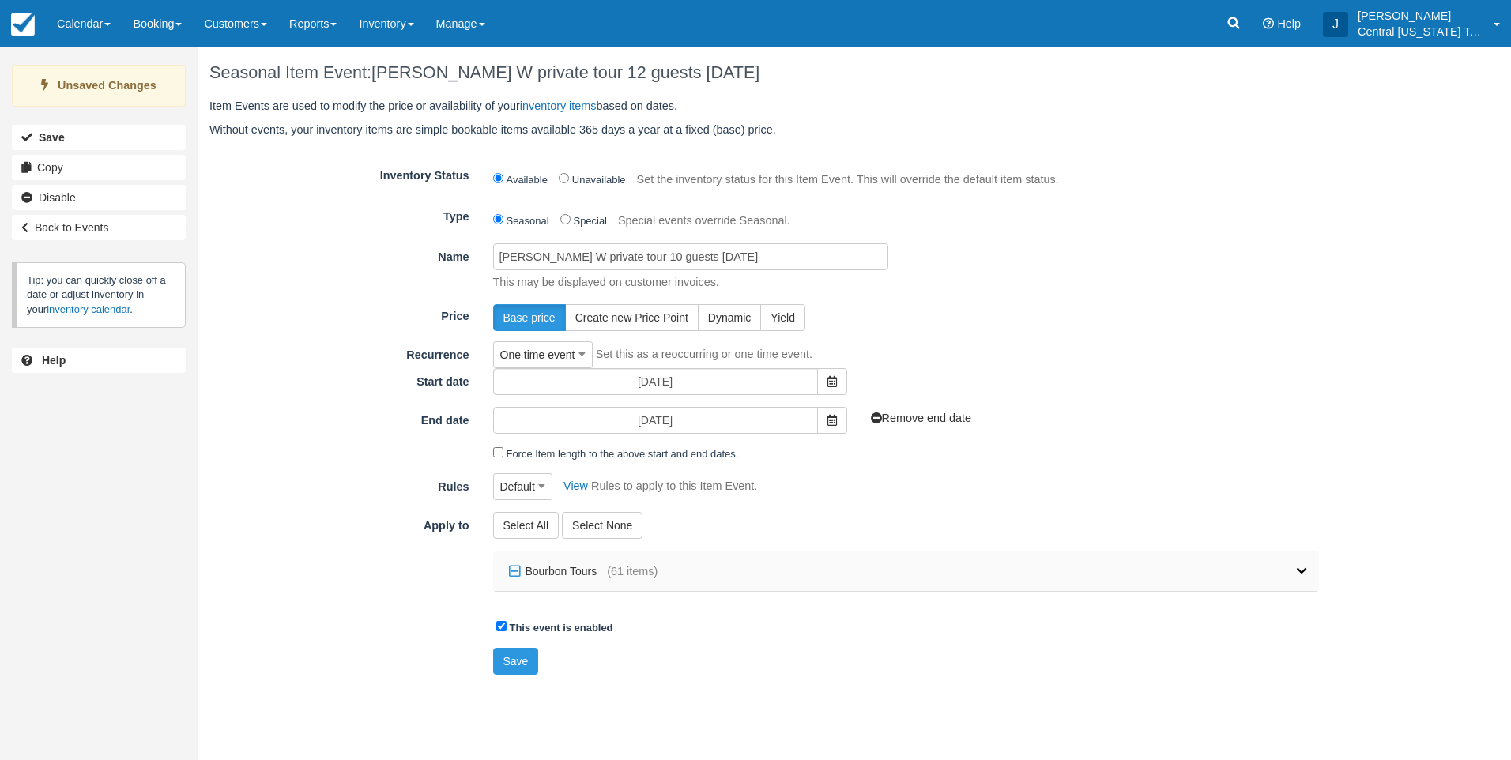
checkbox input "false"
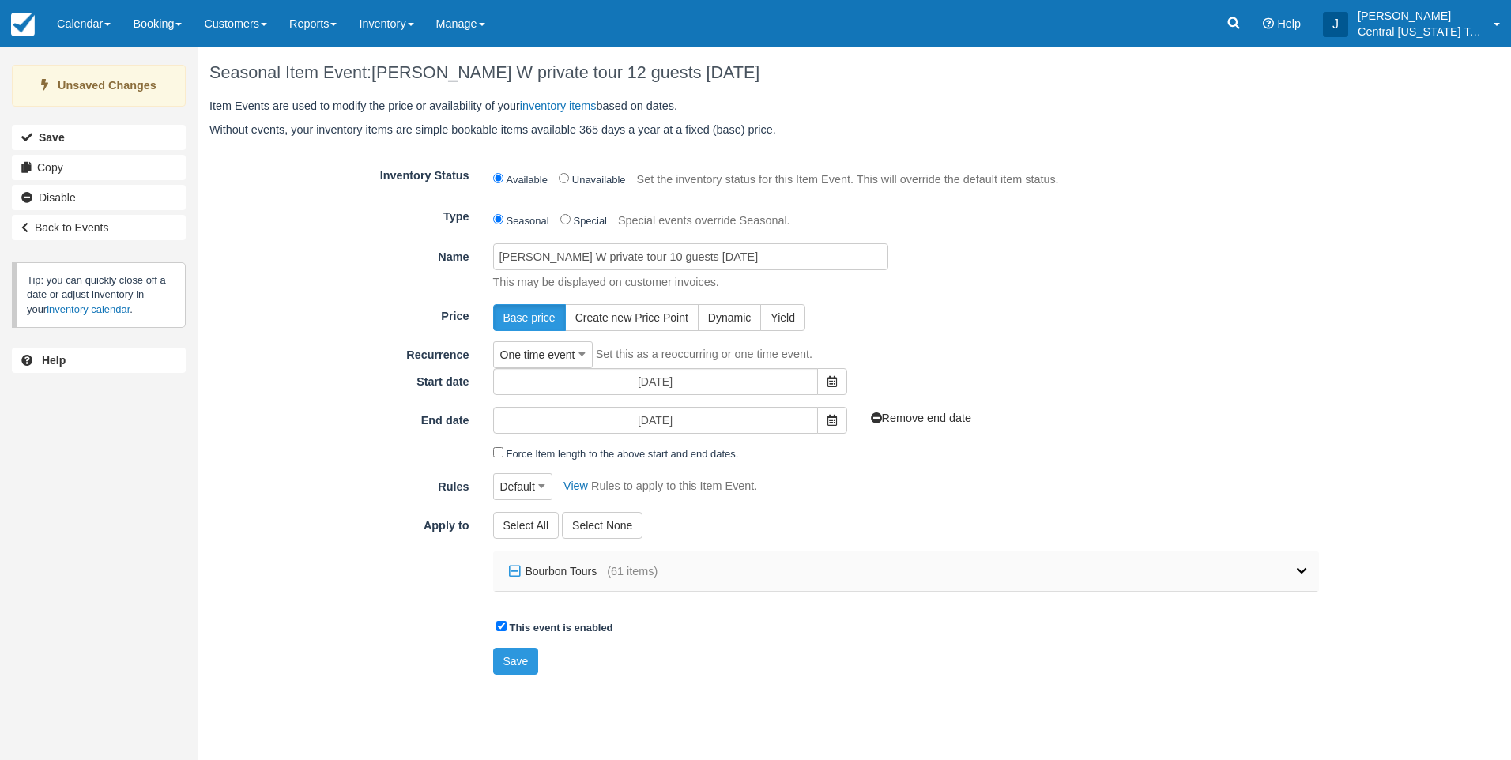
checkbox input "false"
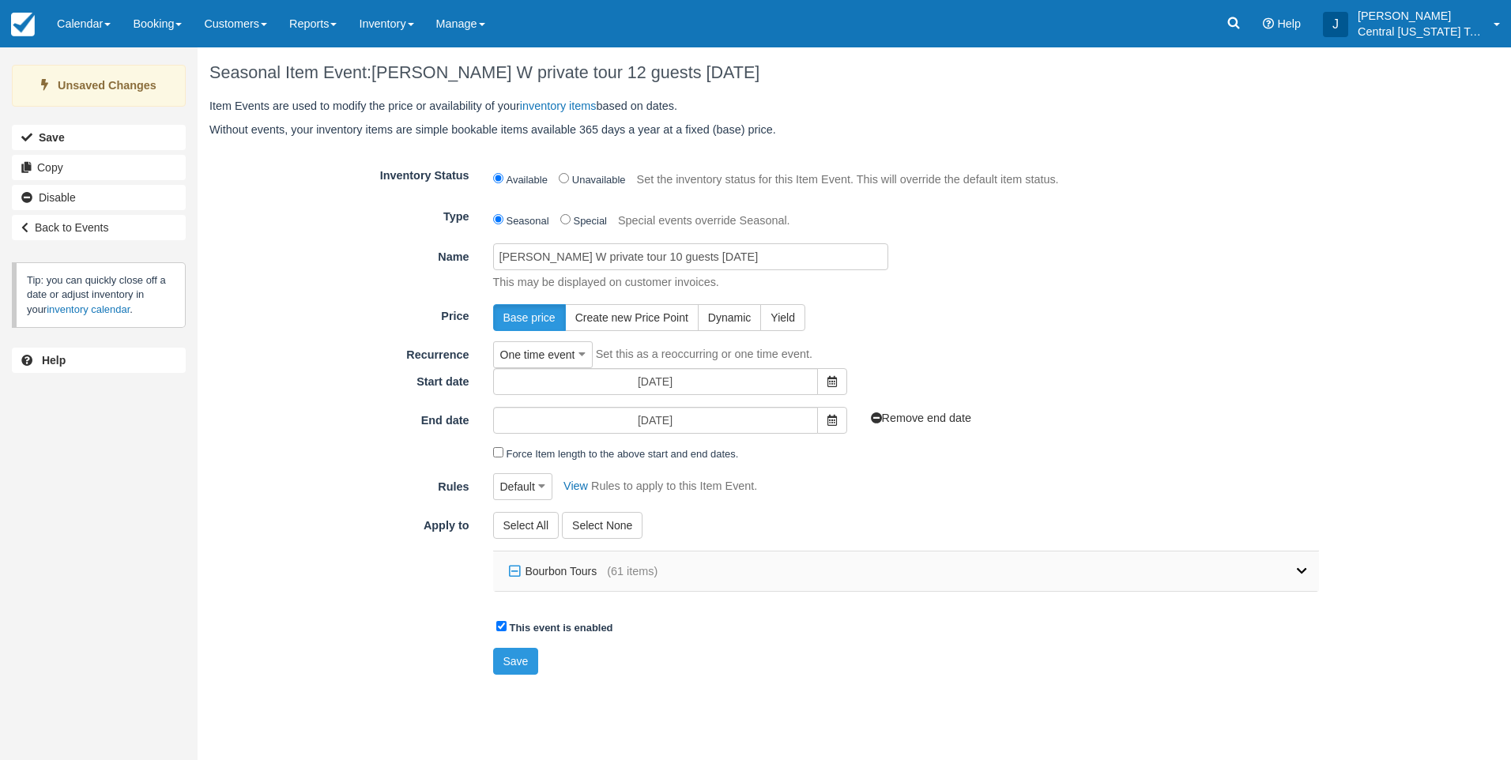
checkbox input "false"
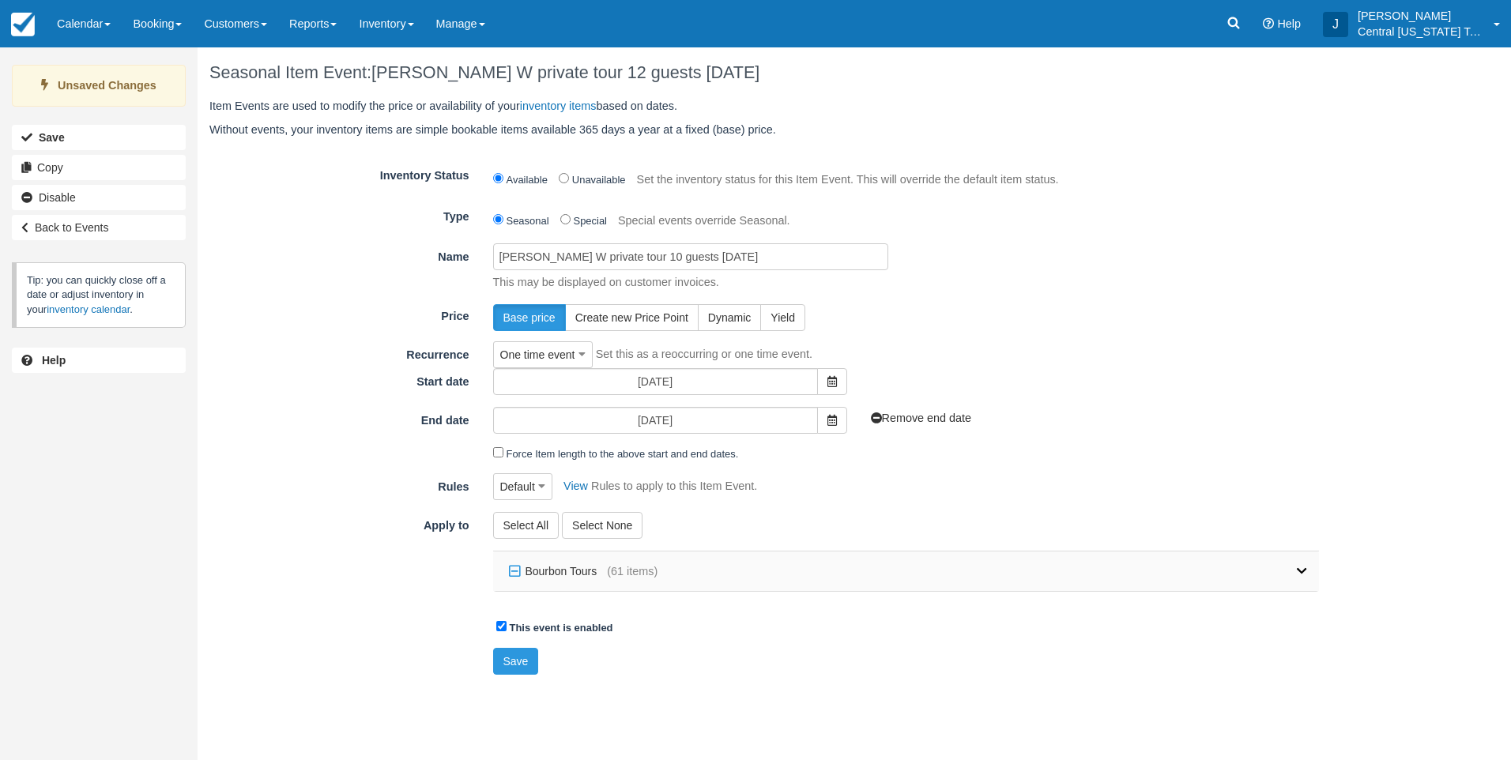
checkbox input "false"
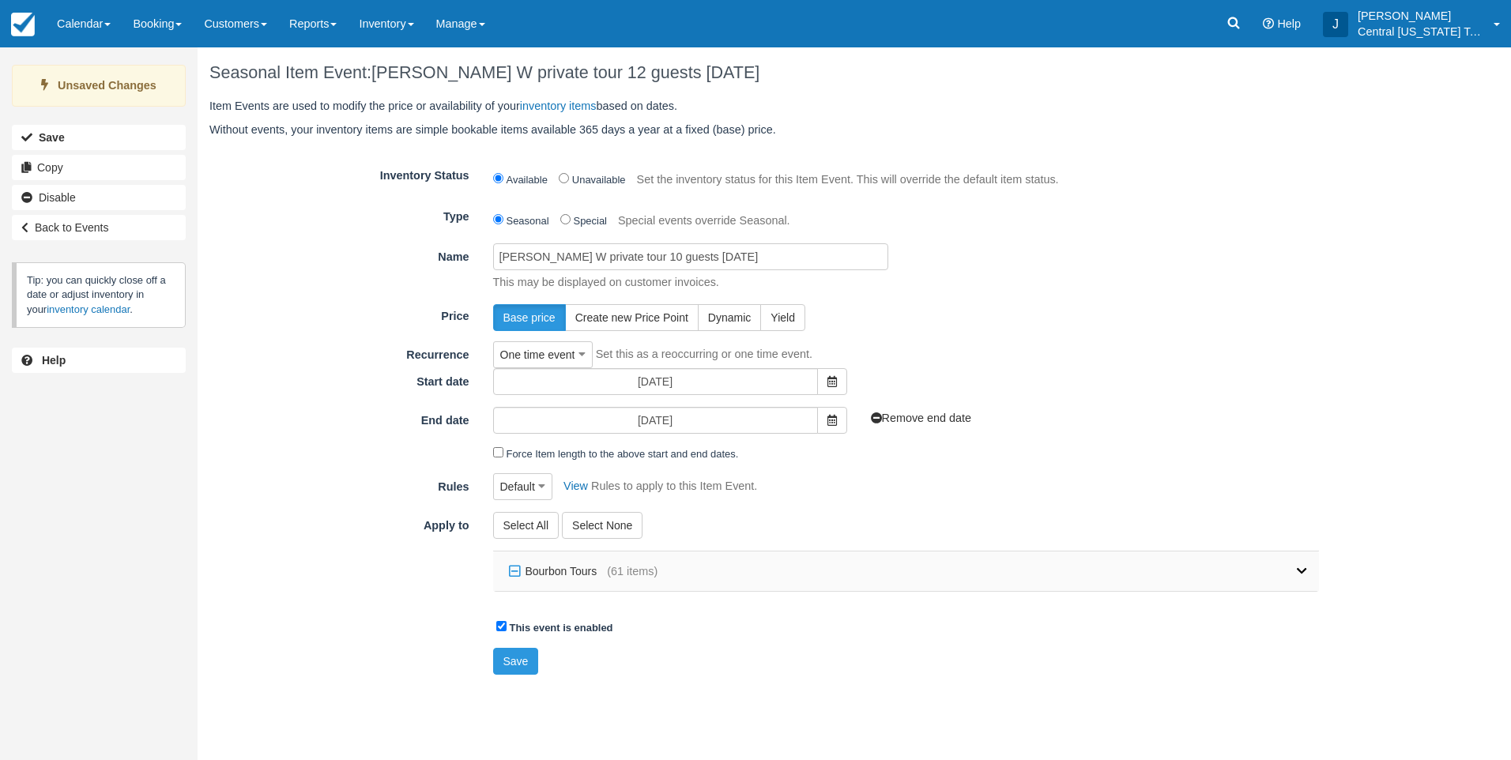
checkbox input "false"
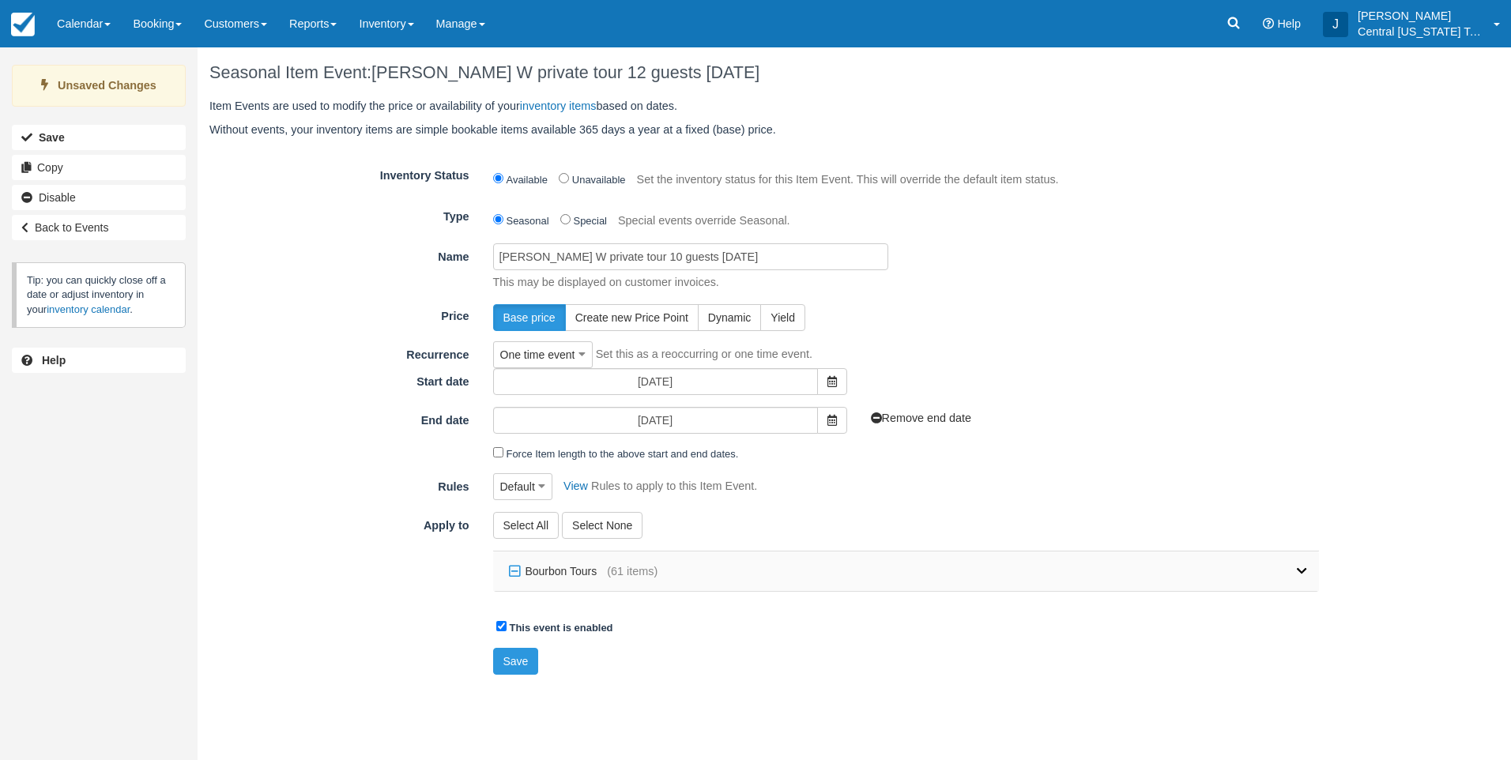
checkbox input "false"
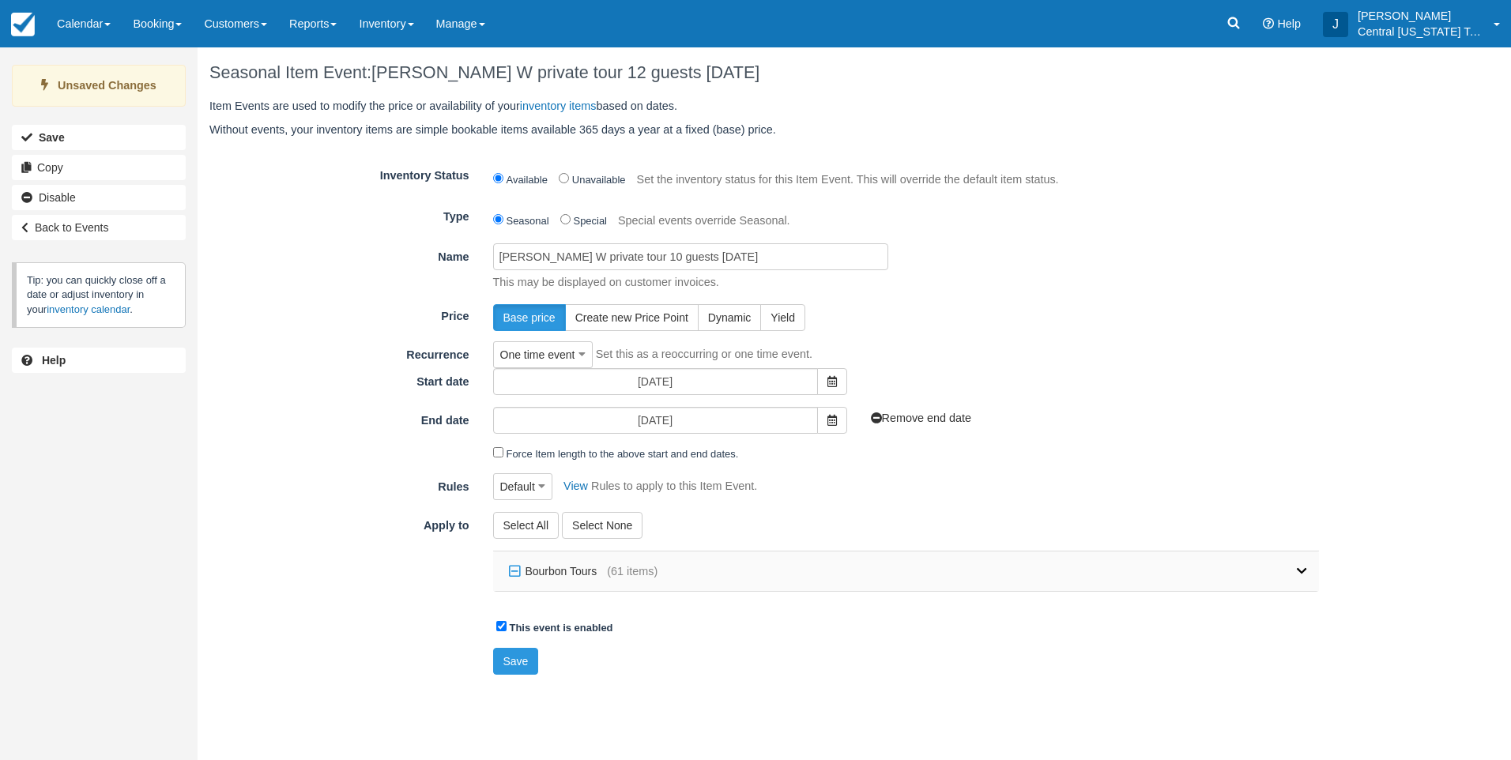
checkbox input "false"
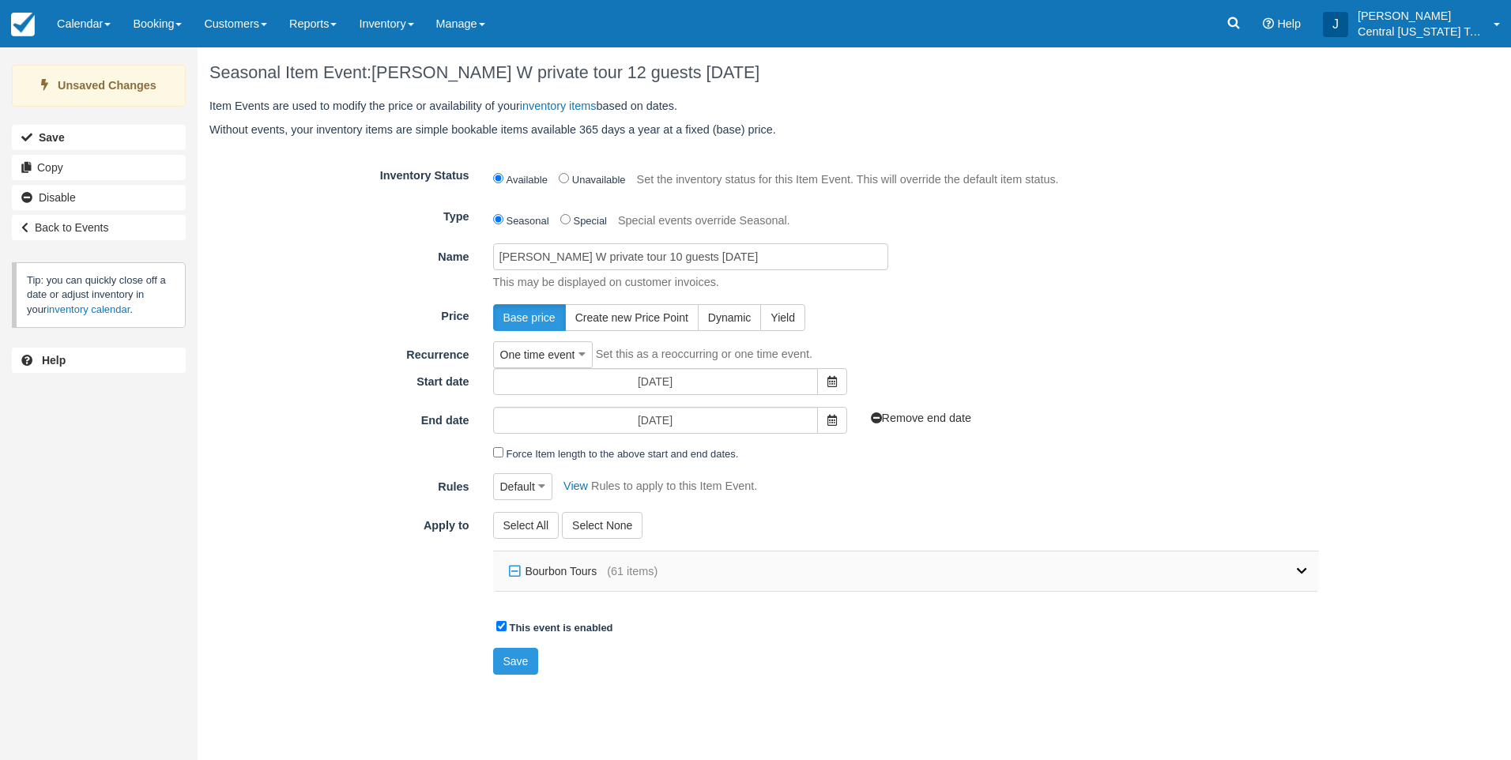
checkbox input "false"
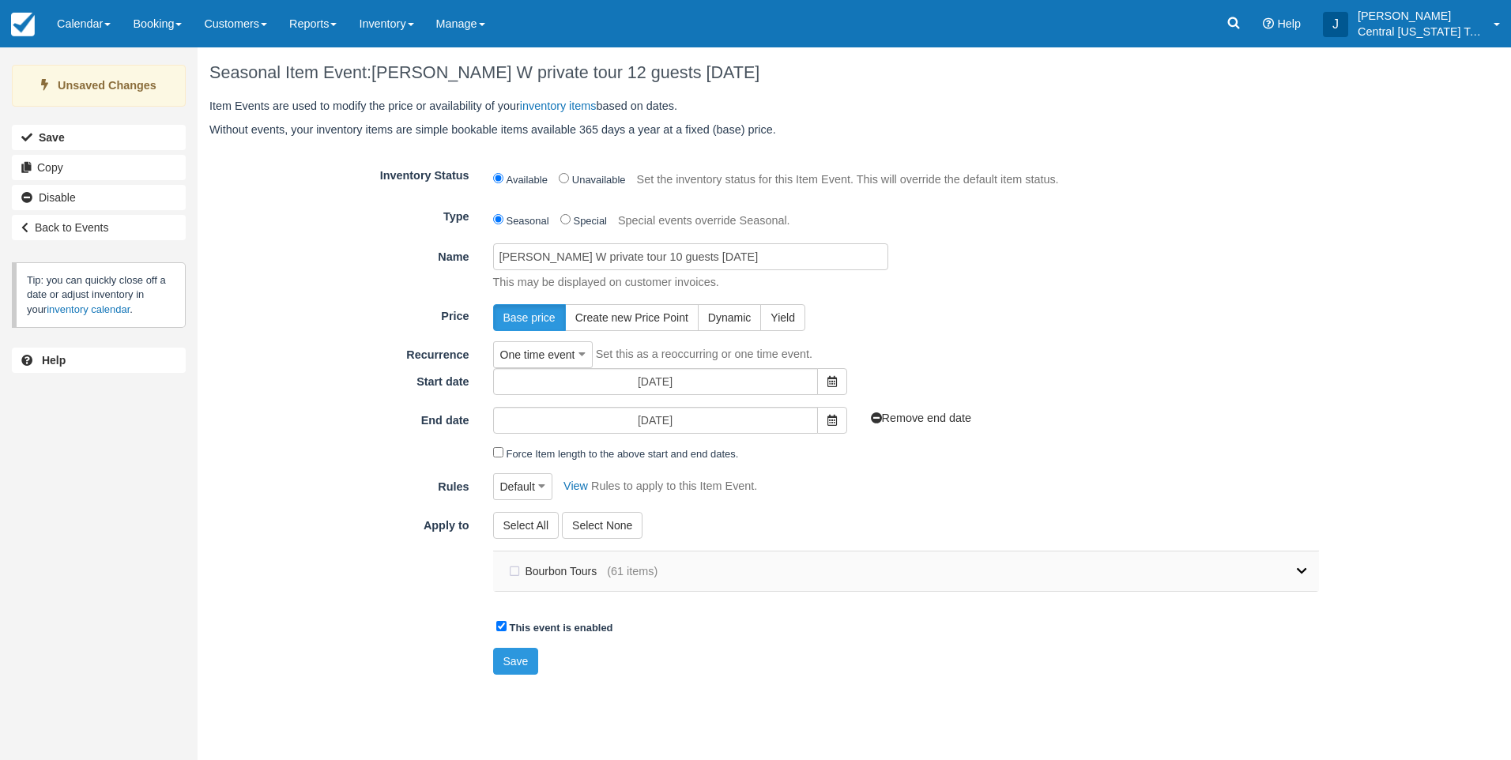
click at [1303, 574] on icon at bounding box center [1302, 571] width 10 height 11
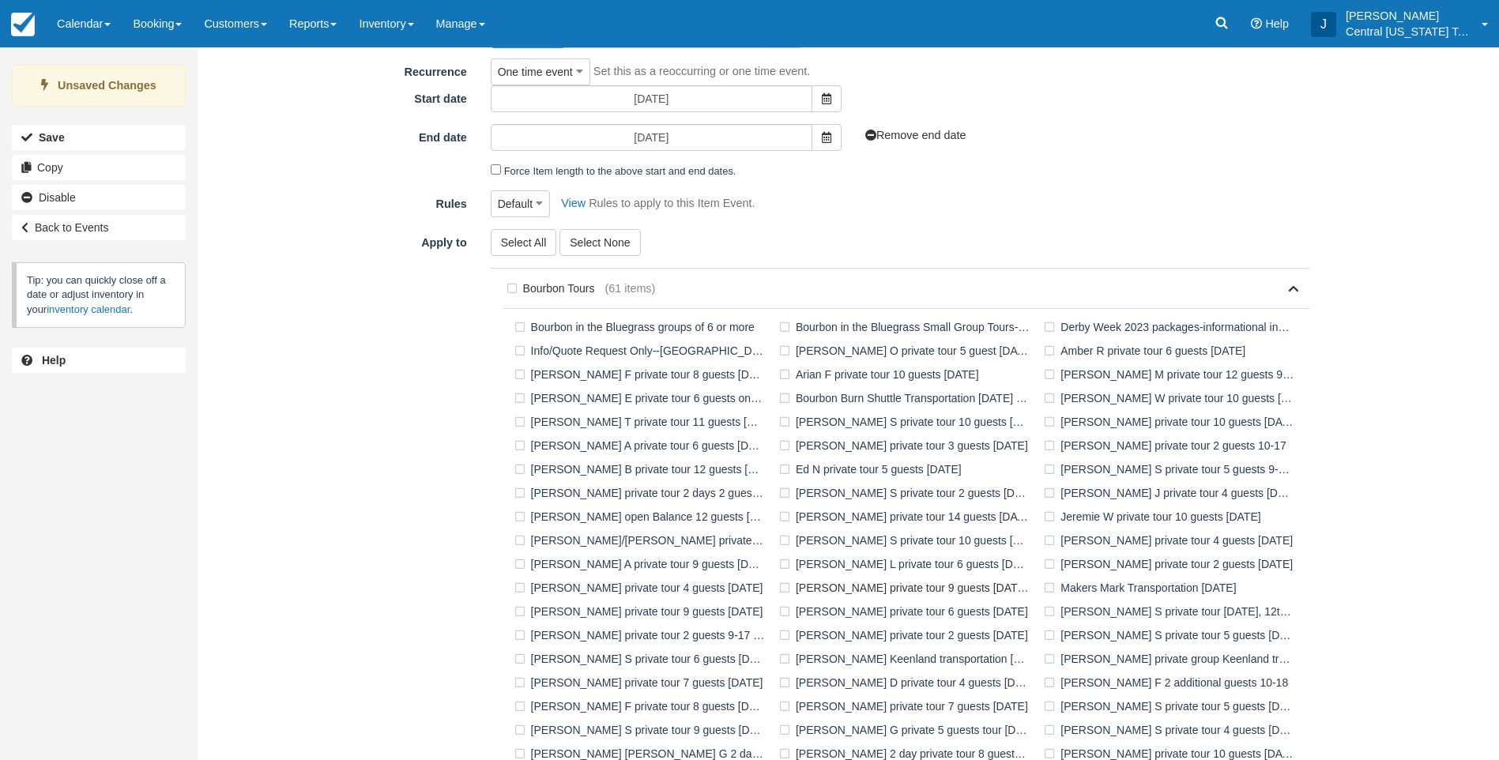
scroll to position [316, 0]
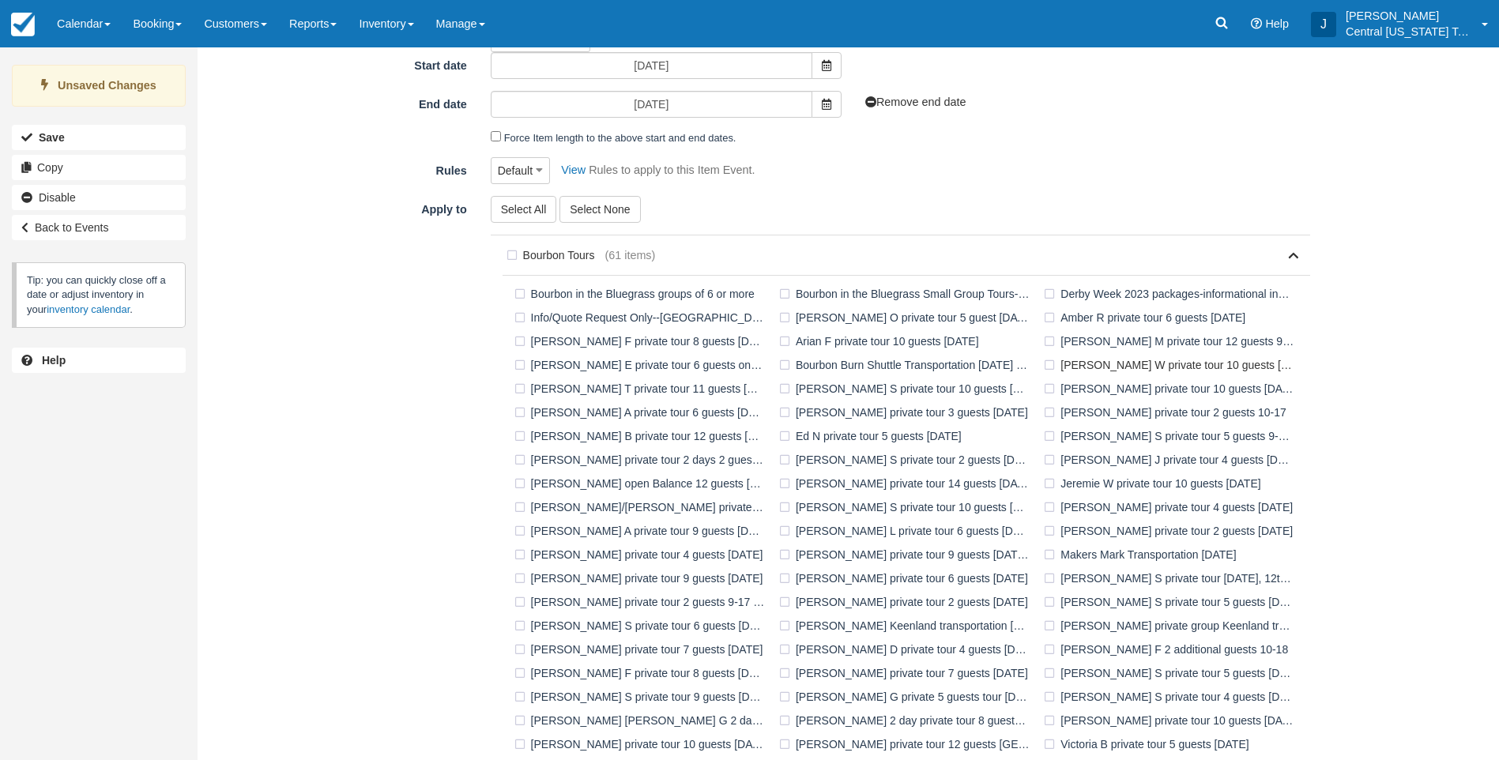
click at [1114, 356] on label "Brenda W private tour 10 guests 10-24-2025" at bounding box center [1172, 365] width 265 height 24
checkbox input "true"
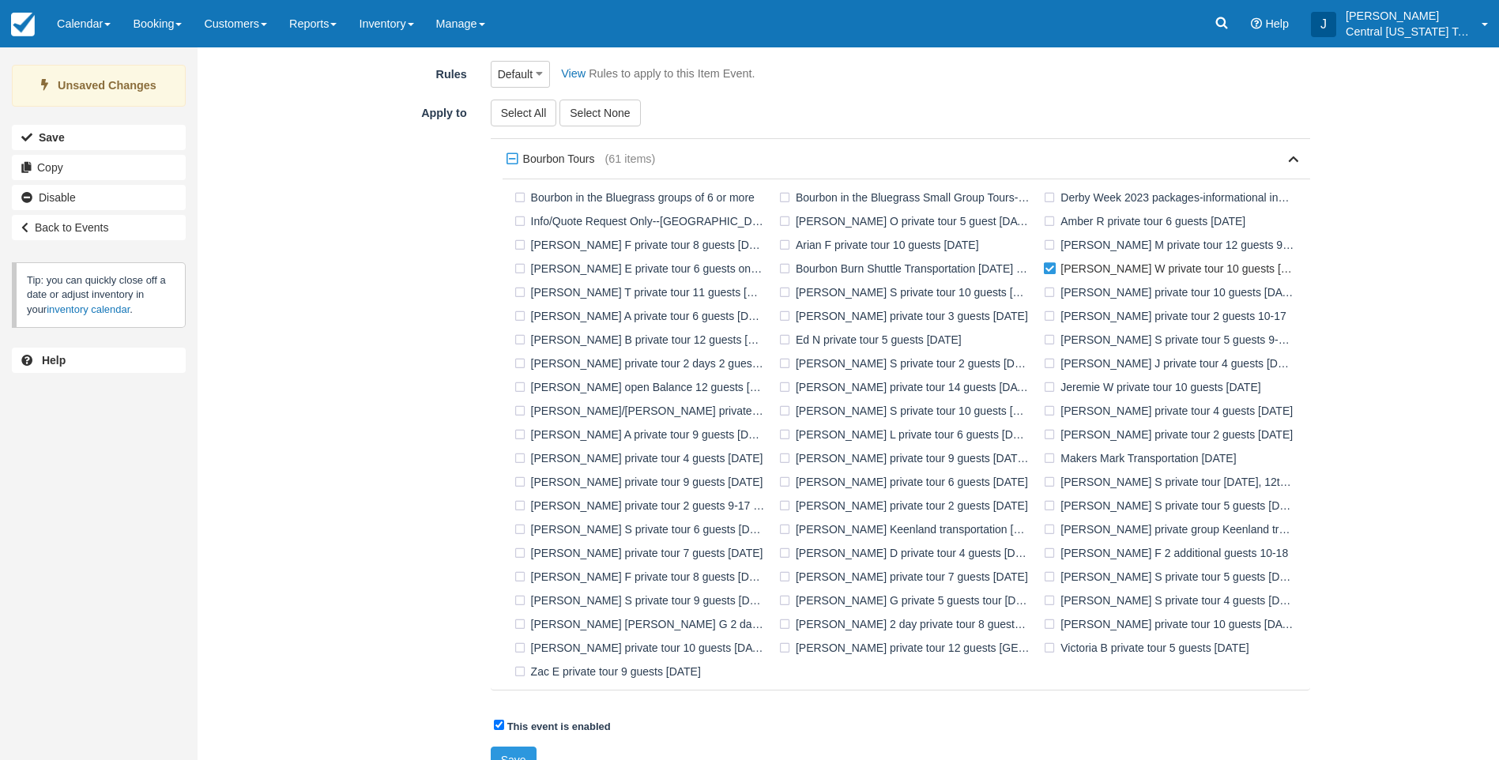
scroll to position [438, 0]
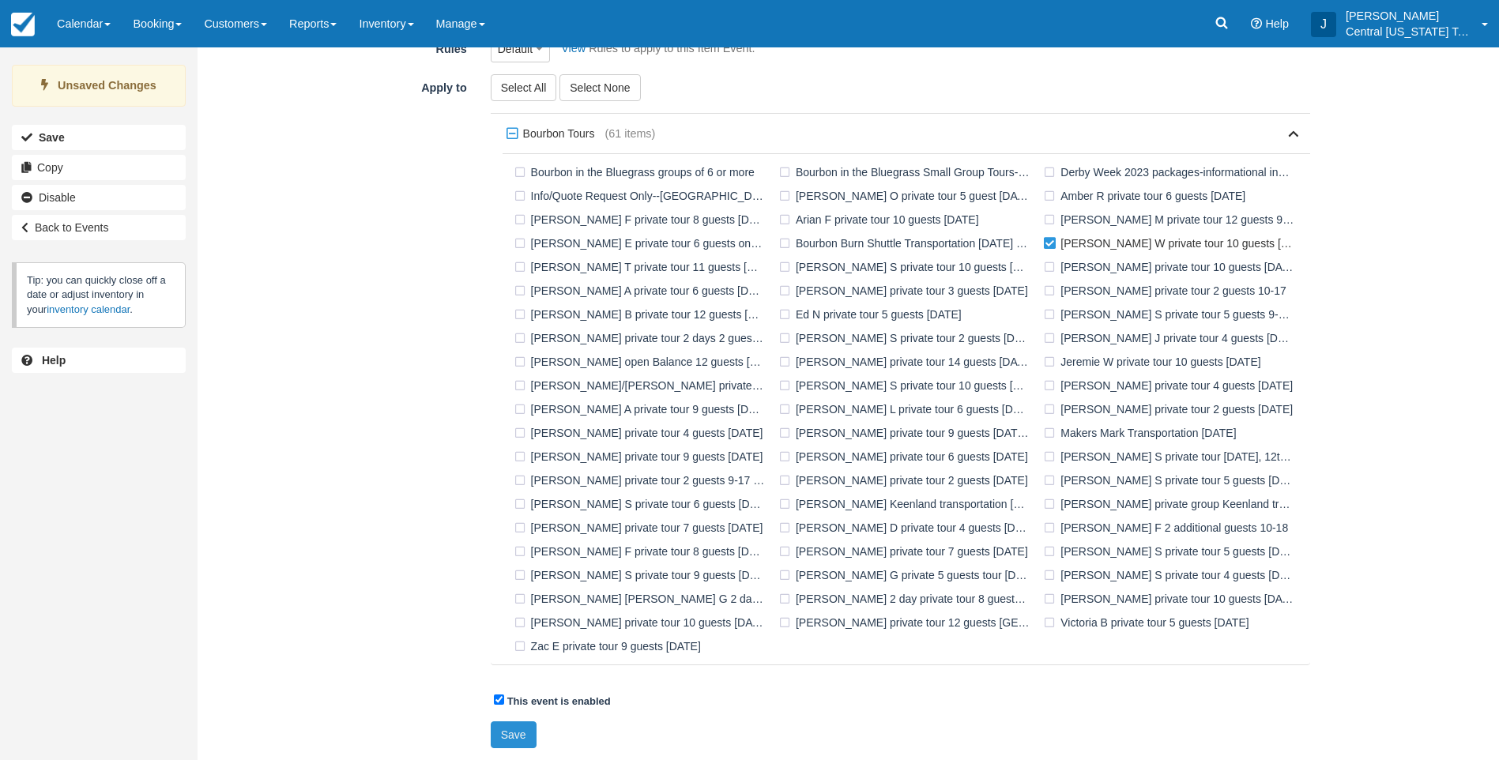
click at [529, 732] on button "Save" at bounding box center [514, 735] width 46 height 27
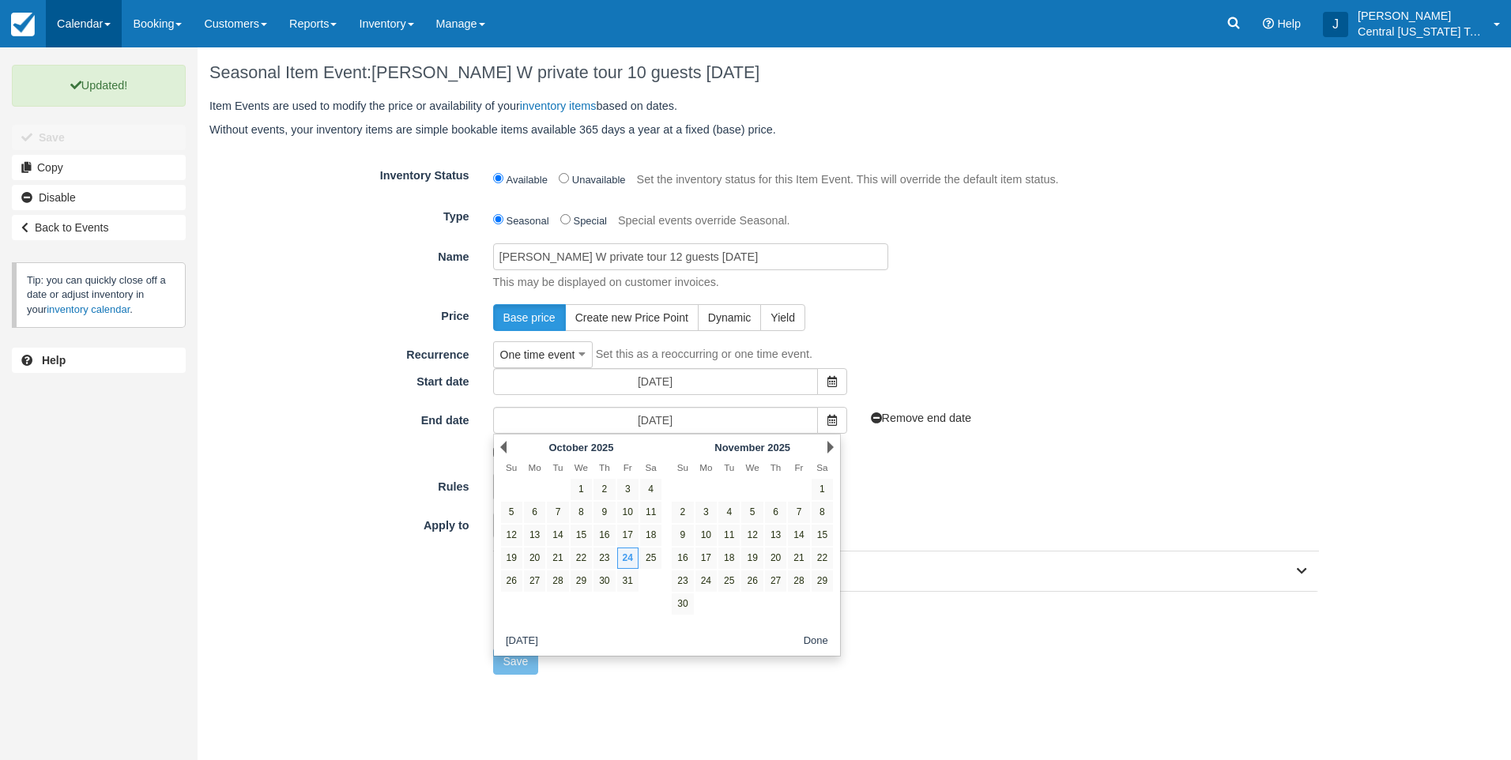
click at [107, 21] on link "Calendar" at bounding box center [84, 23] width 76 height 47
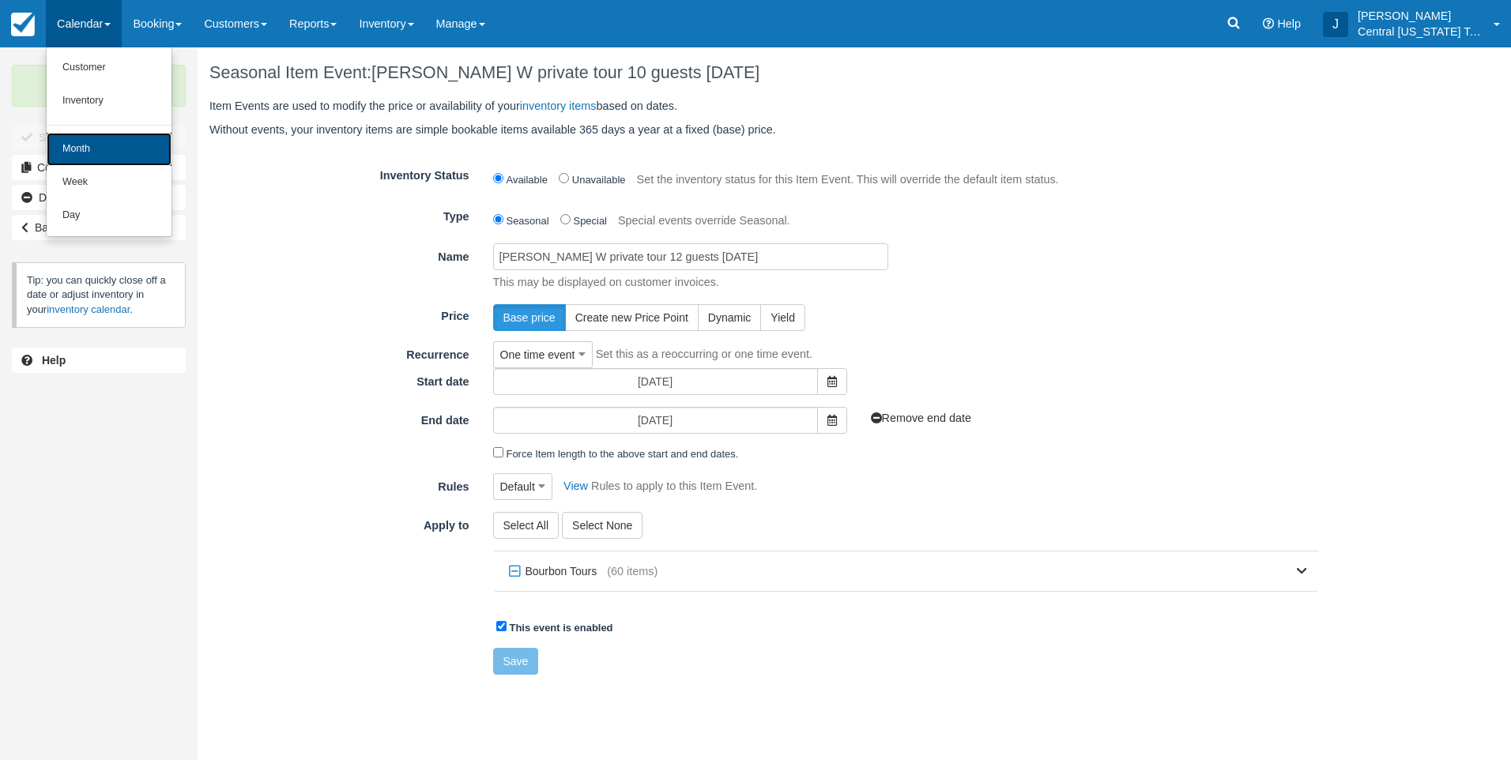
click at [111, 147] on link "Month" at bounding box center [109, 149] width 125 height 33
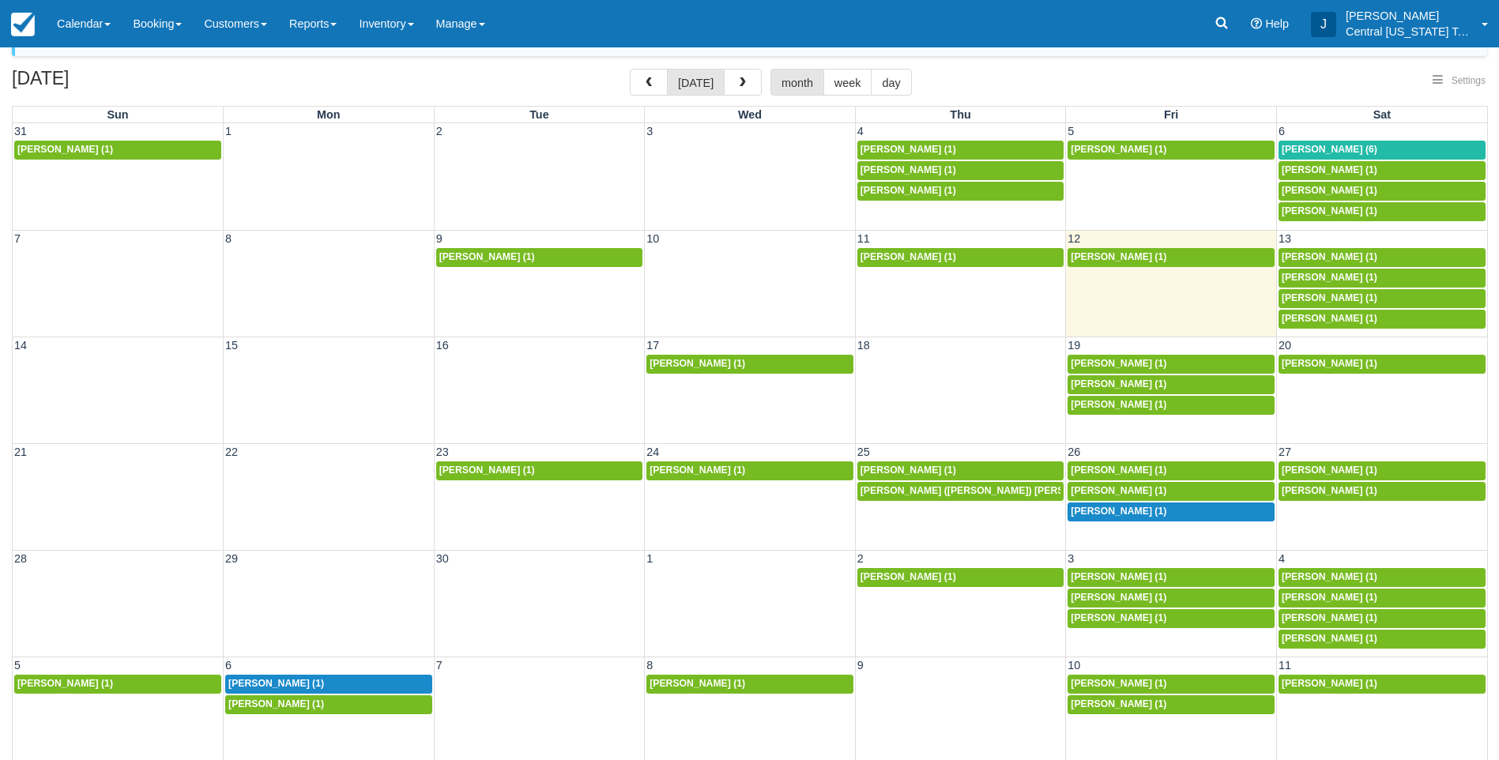
scroll to position [66, 0]
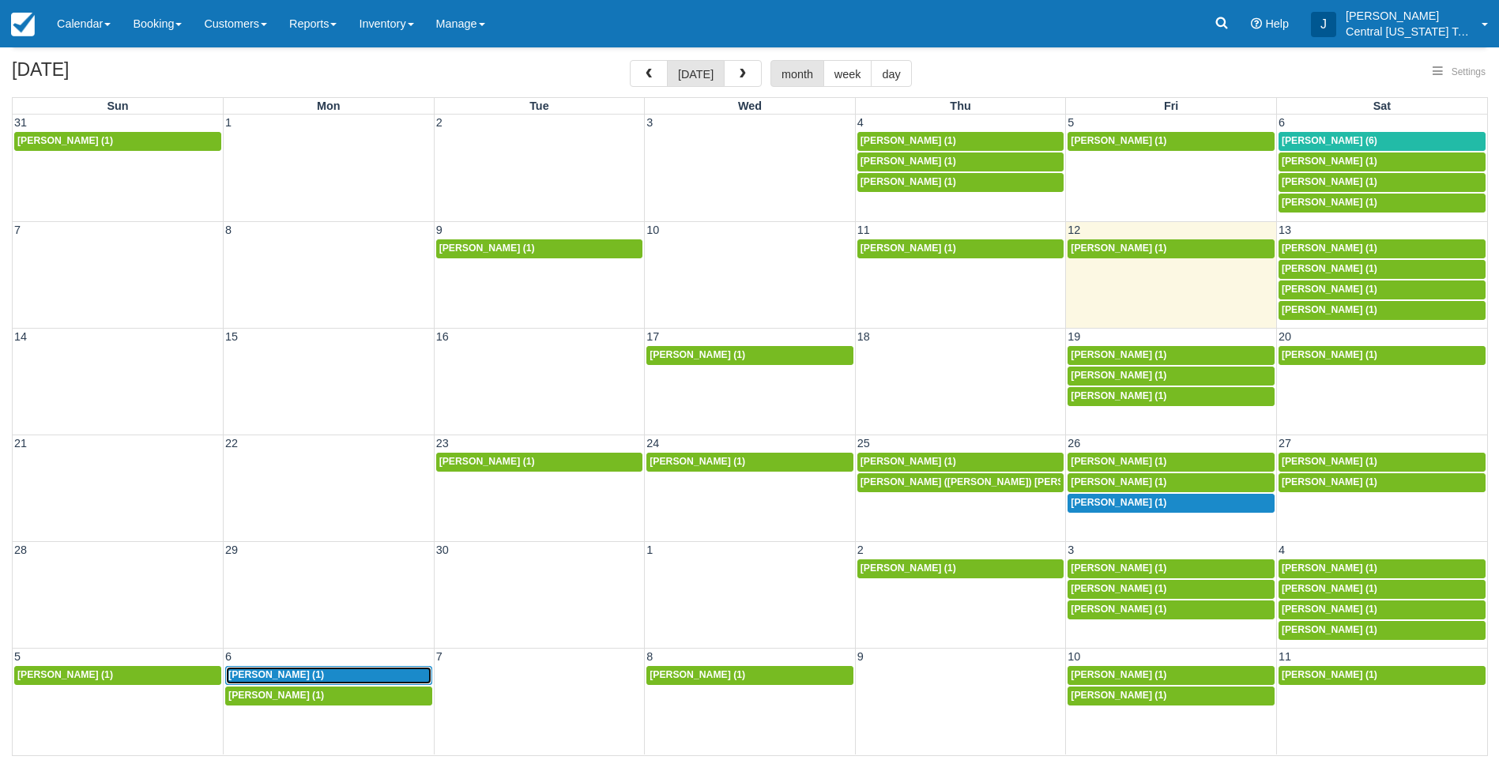
click at [303, 673] on span "[PERSON_NAME] (1)" at bounding box center [276, 674] width 96 height 11
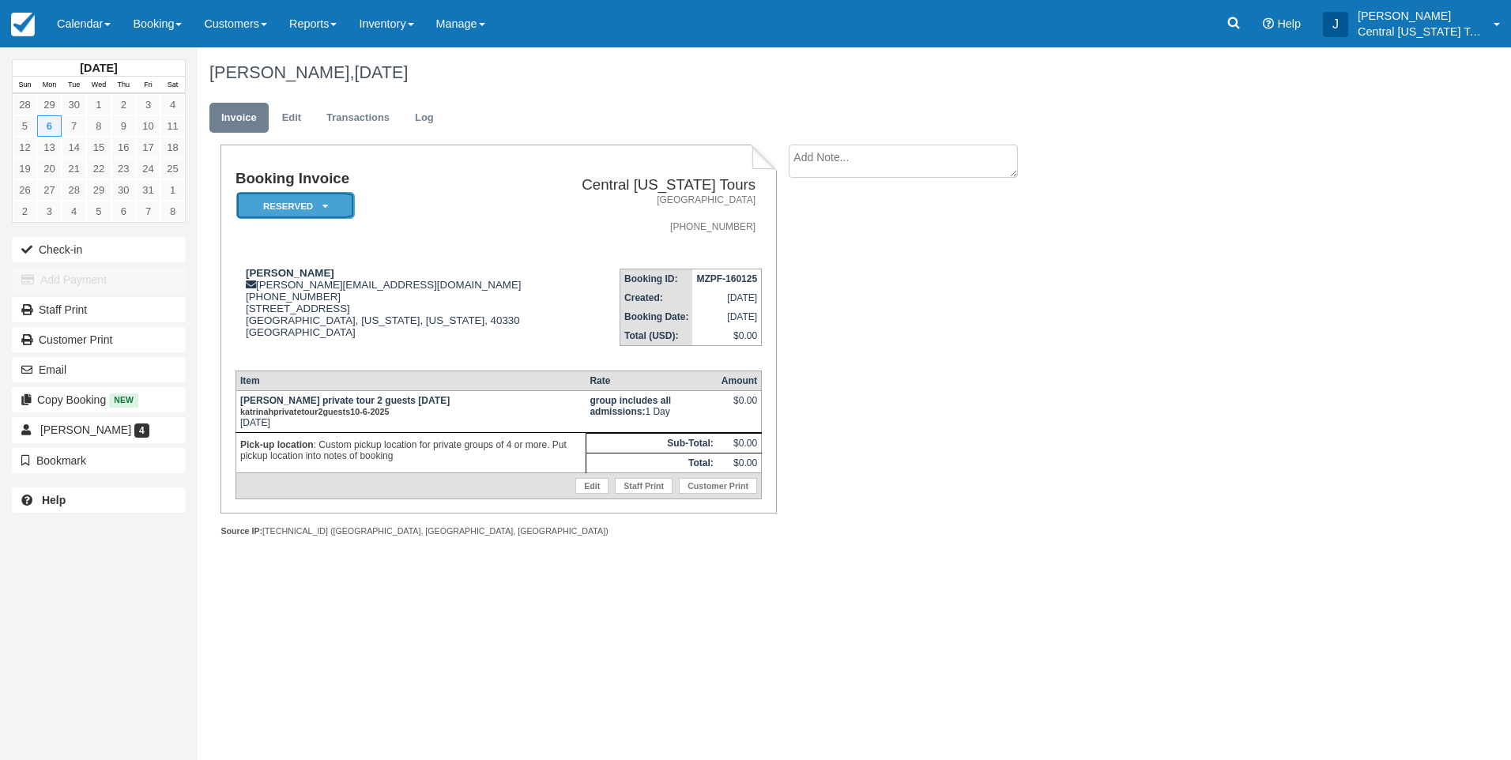
click at [304, 203] on em "Reserved" at bounding box center [295, 206] width 119 height 28
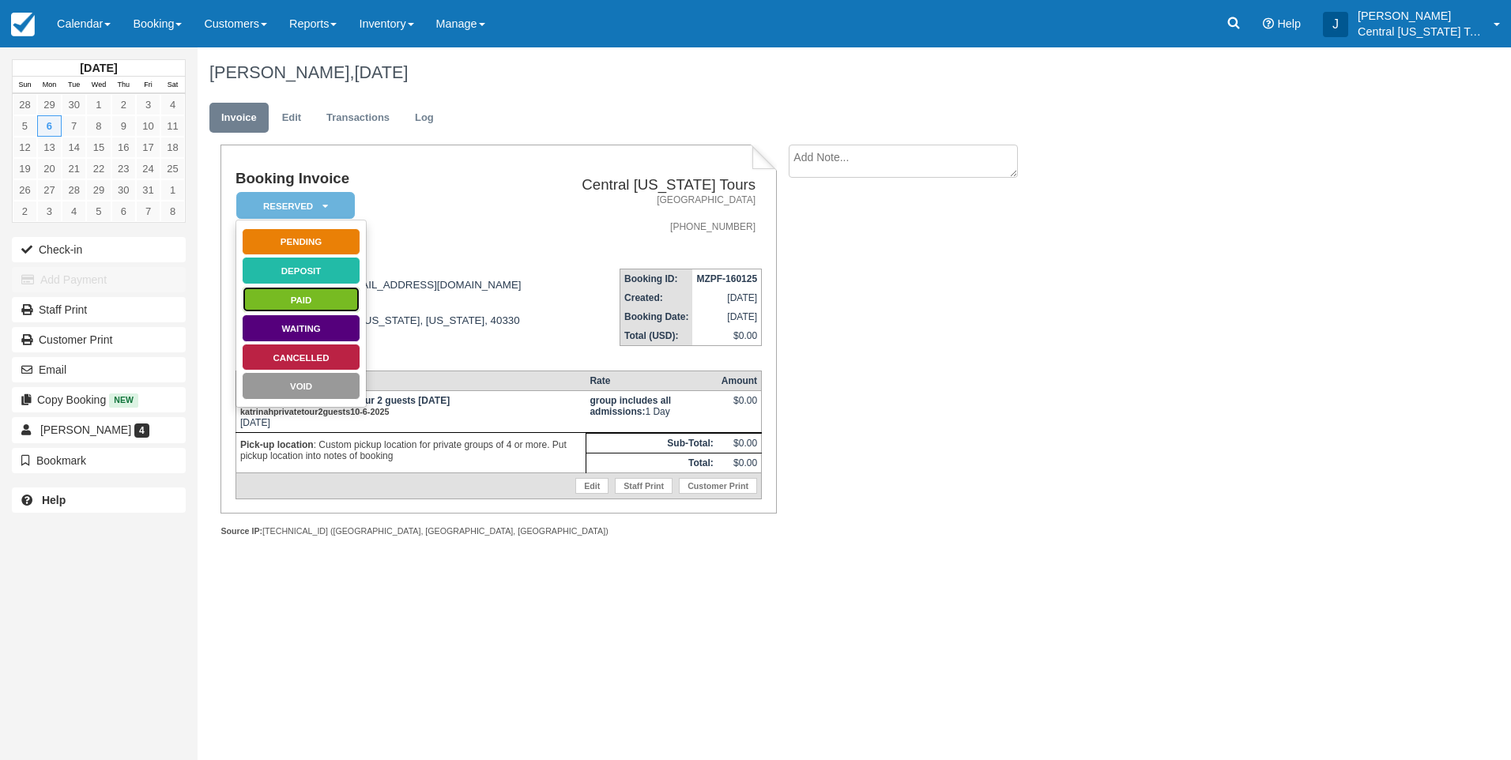
click at [309, 295] on link "Paid" at bounding box center [301, 300] width 119 height 28
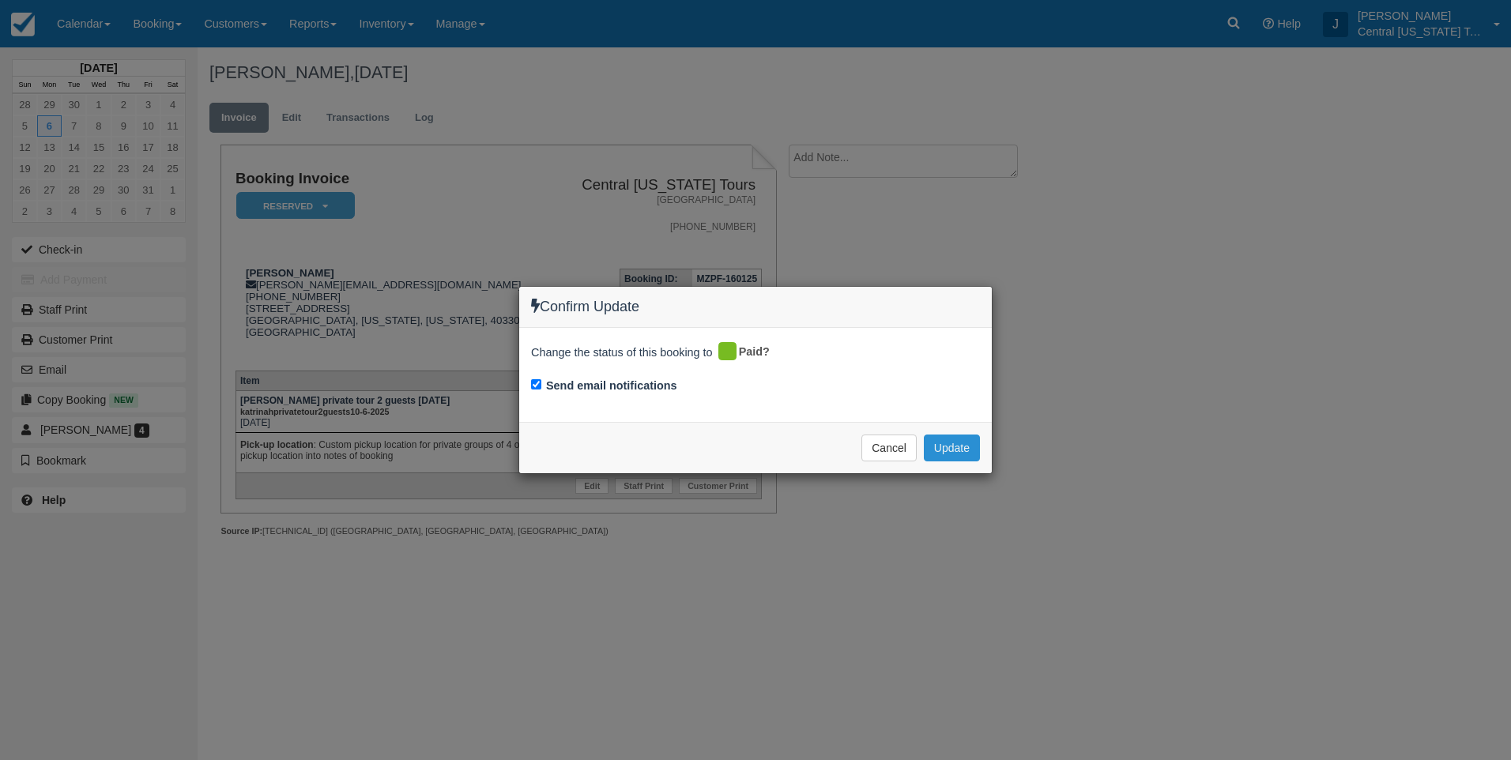
click at [965, 440] on button "Update" at bounding box center [952, 448] width 56 height 27
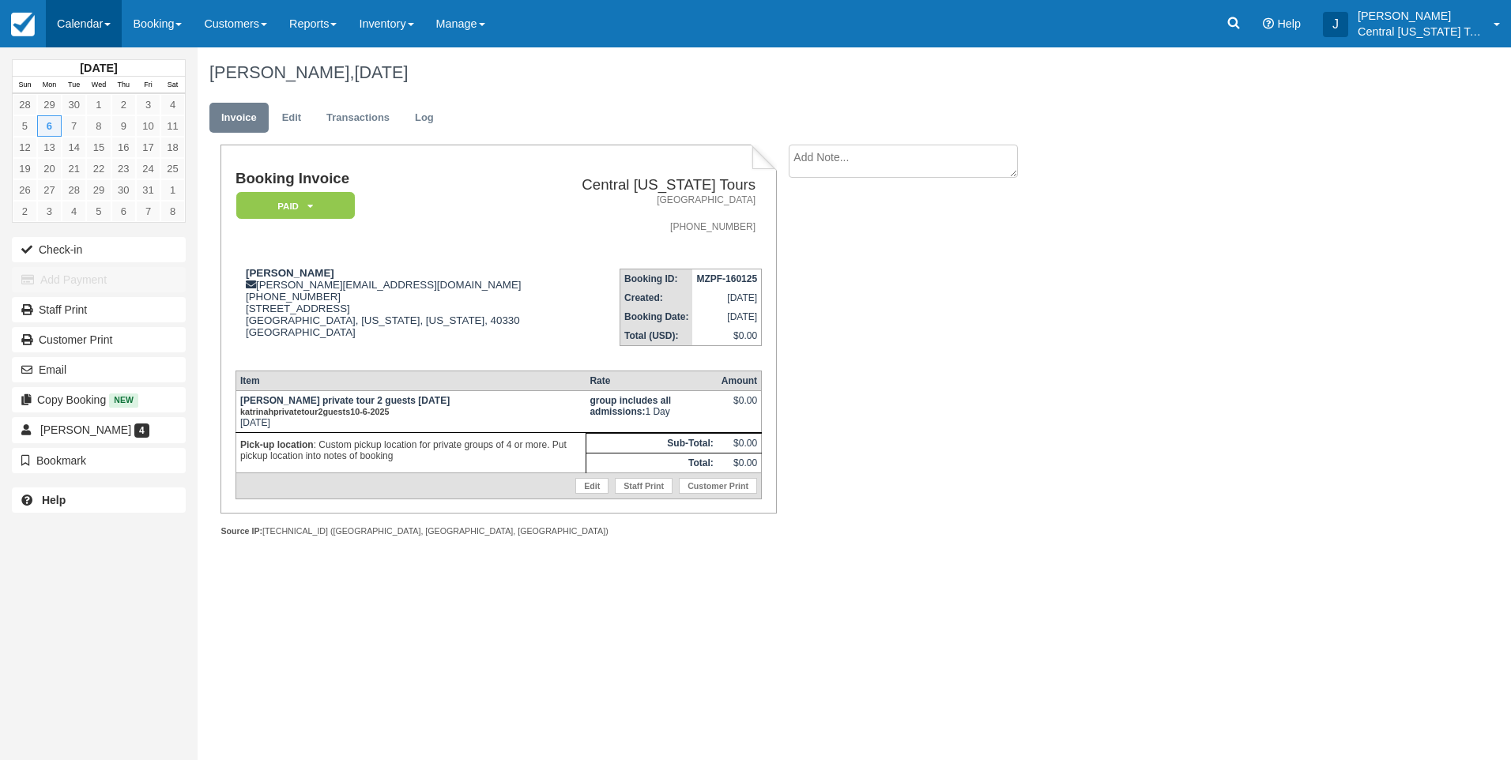
click at [104, 34] on link "Calendar" at bounding box center [84, 23] width 76 height 47
click at [96, 145] on link "Month" at bounding box center [109, 149] width 125 height 33
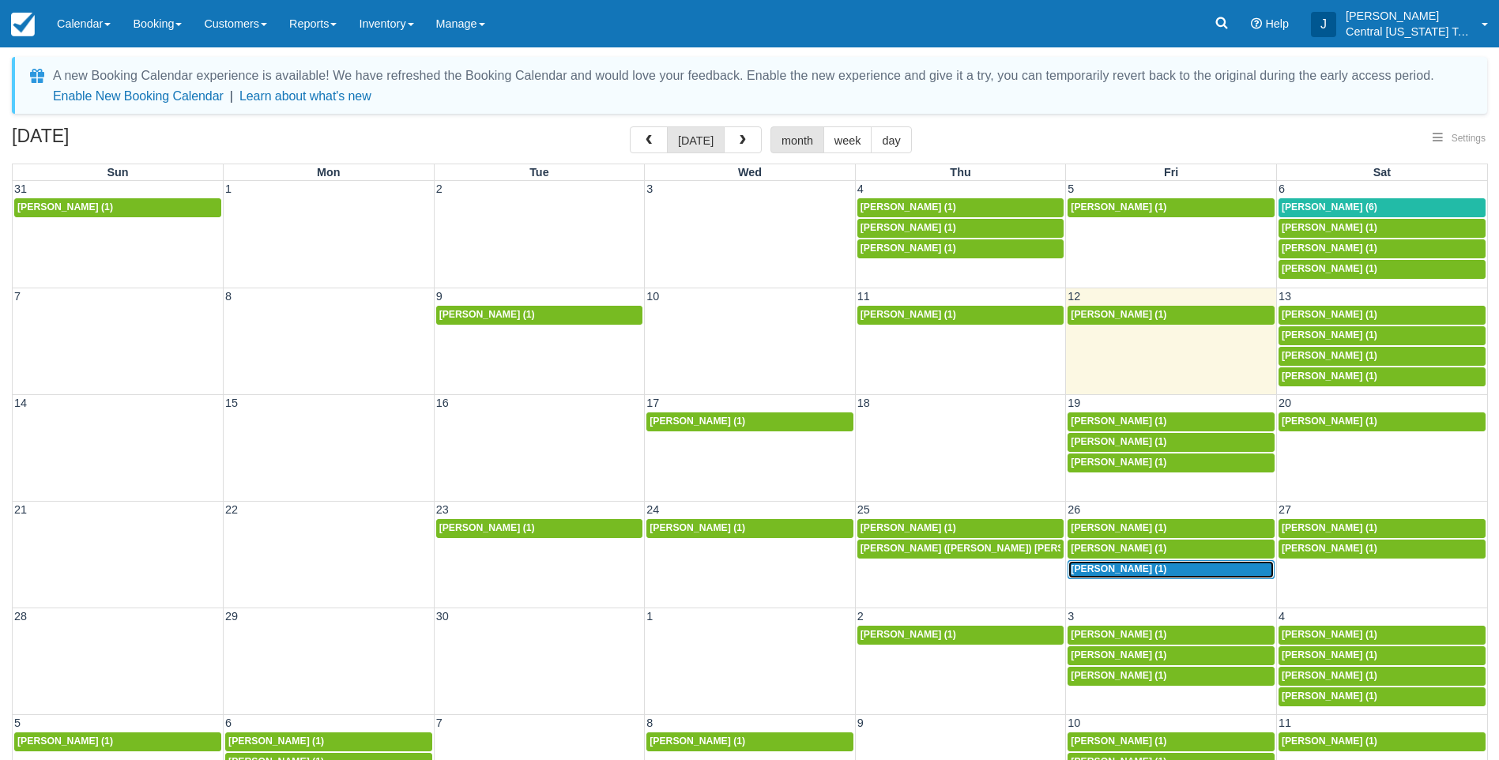
click at [1125, 569] on span "[PERSON_NAME] (1)" at bounding box center [1119, 569] width 96 height 11
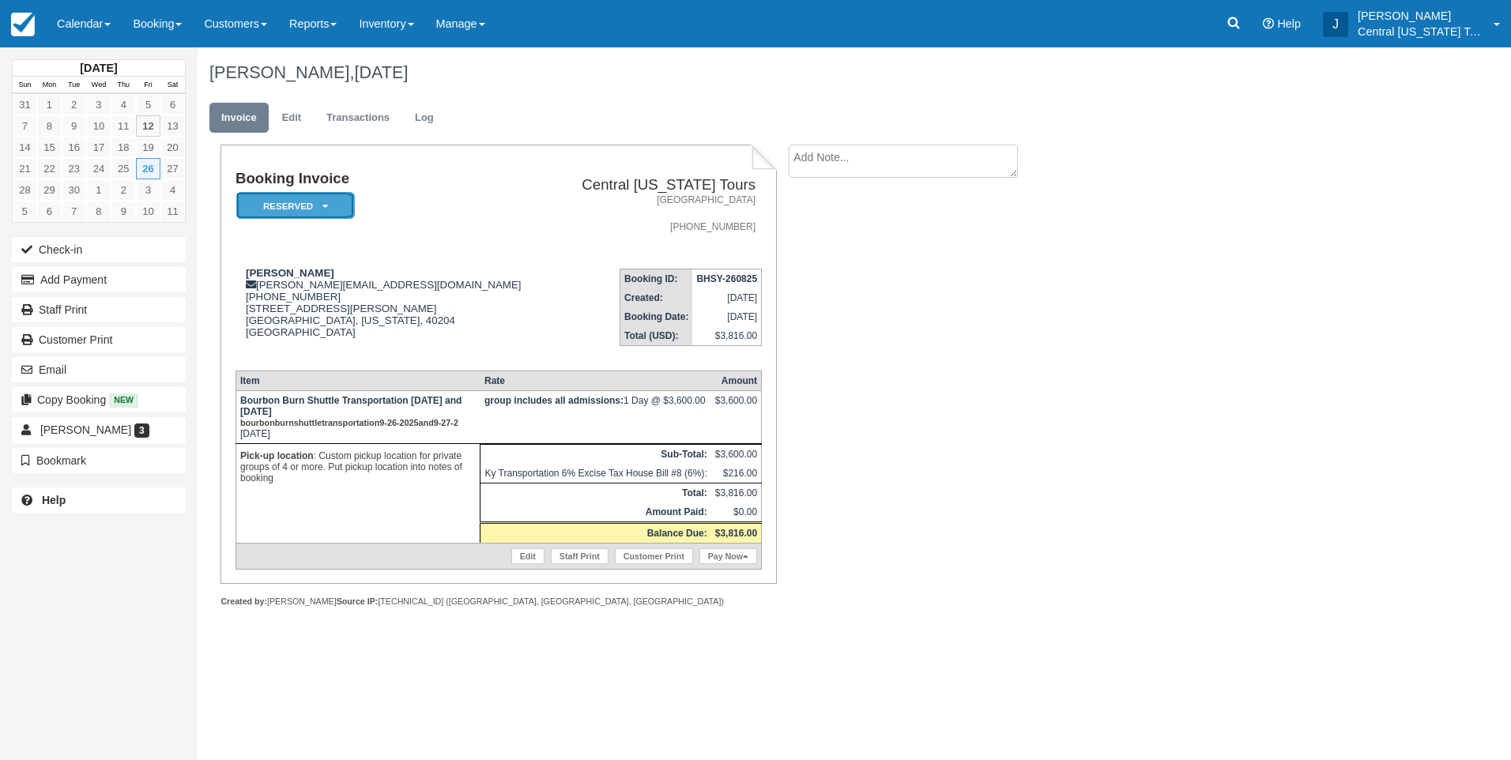
click at [306, 200] on em "Reserved" at bounding box center [295, 206] width 119 height 28
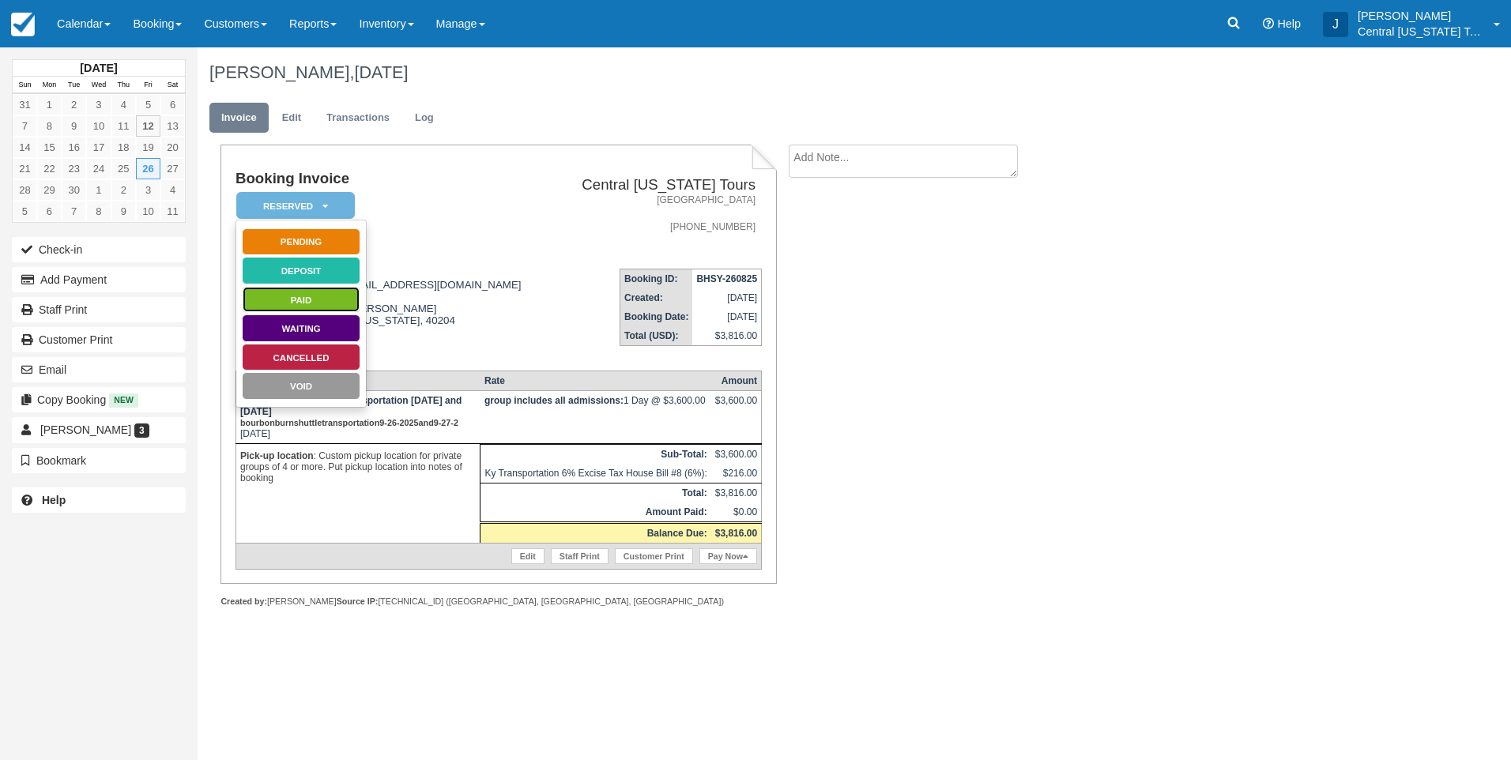
click at [311, 305] on link "Paid" at bounding box center [301, 300] width 119 height 28
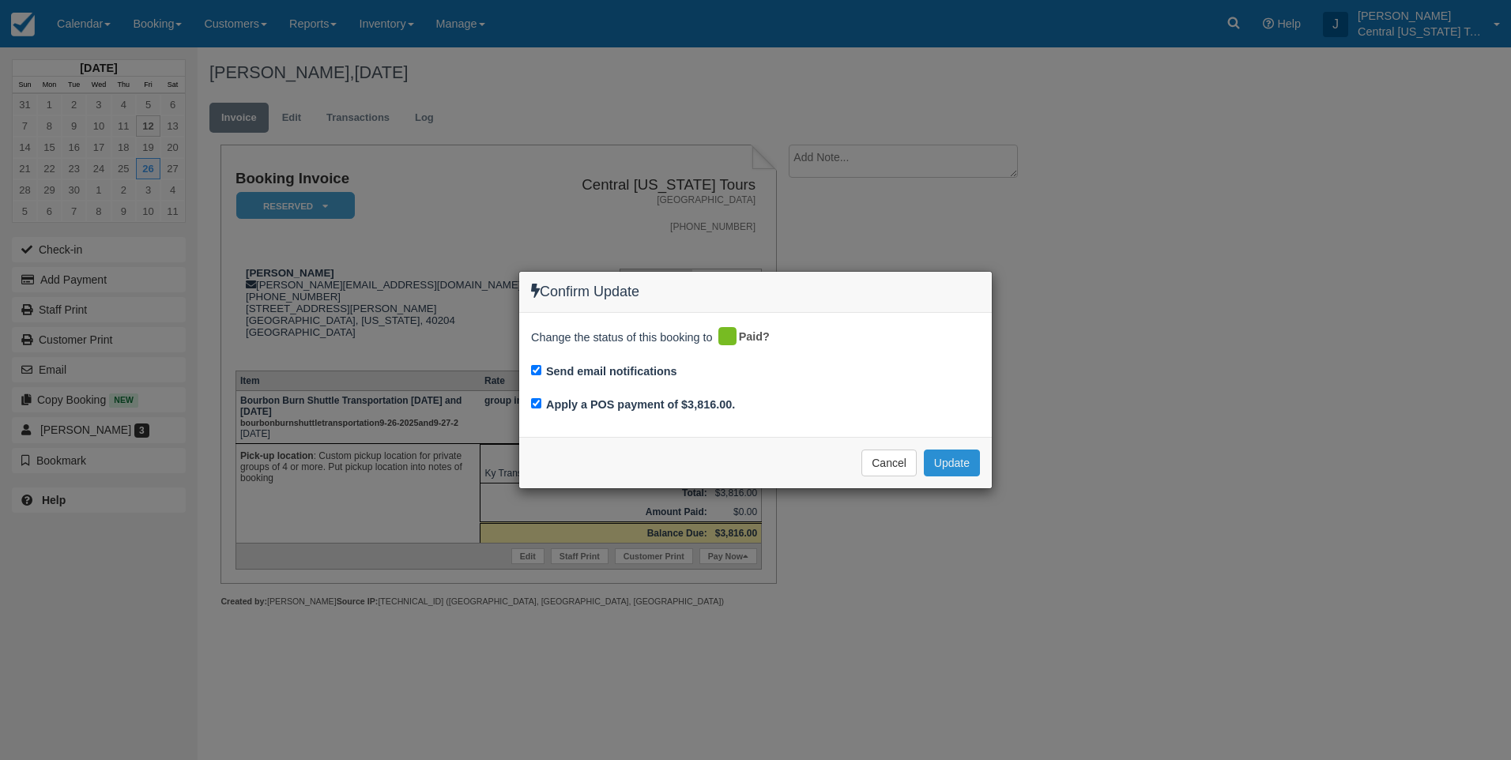
click at [945, 462] on button "Update" at bounding box center [952, 463] width 56 height 27
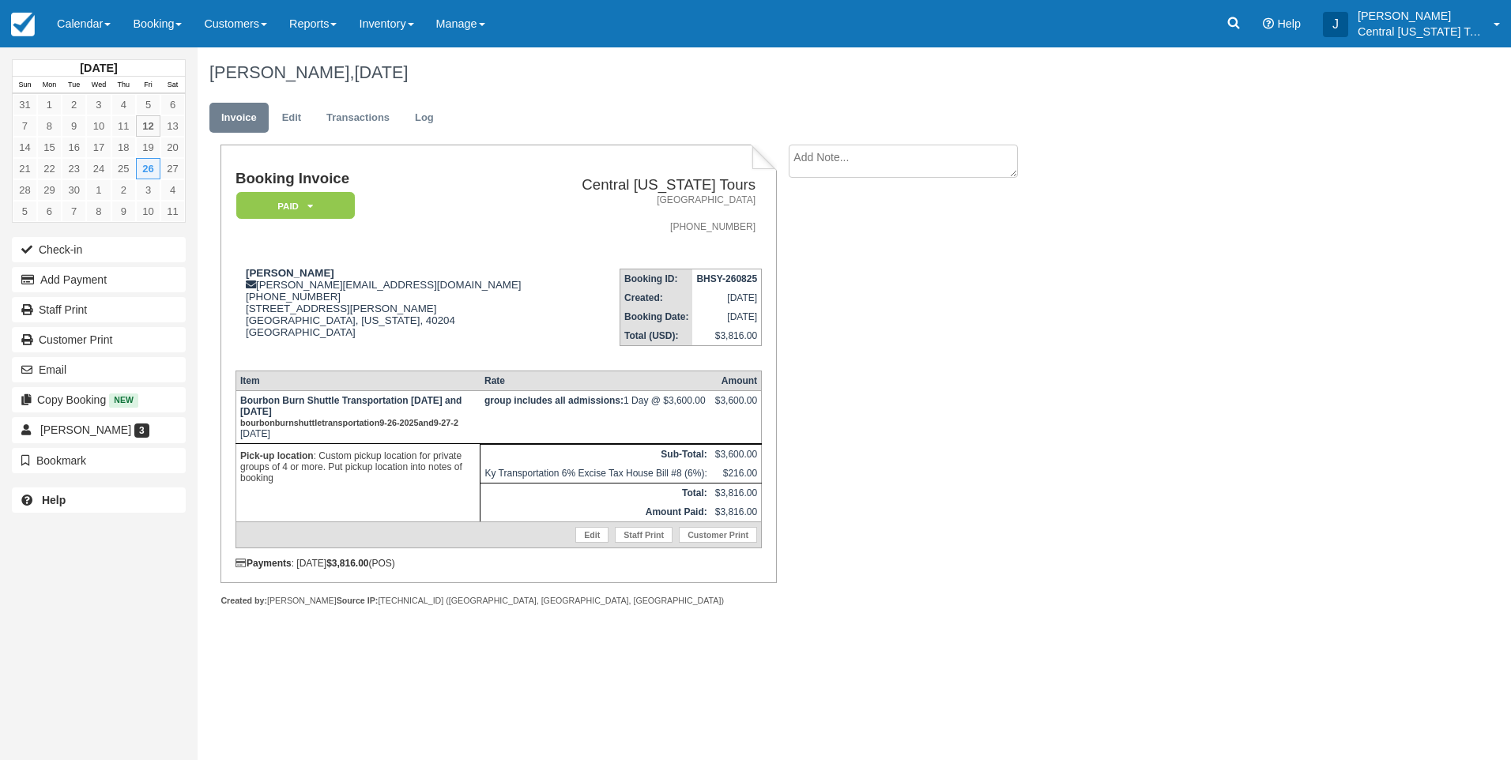
click at [1031, 390] on div "Booking Invoice Paid   Pending Reserved Deposit Waiting Cancelled Void Central …" at bounding box center [632, 393] width 869 height 496
drag, startPoint x: 399, startPoint y: 31, endPoint x: 398, endPoint y: 52, distance: 21.4
click at [398, 31] on link "Inventory" at bounding box center [386, 23] width 77 height 47
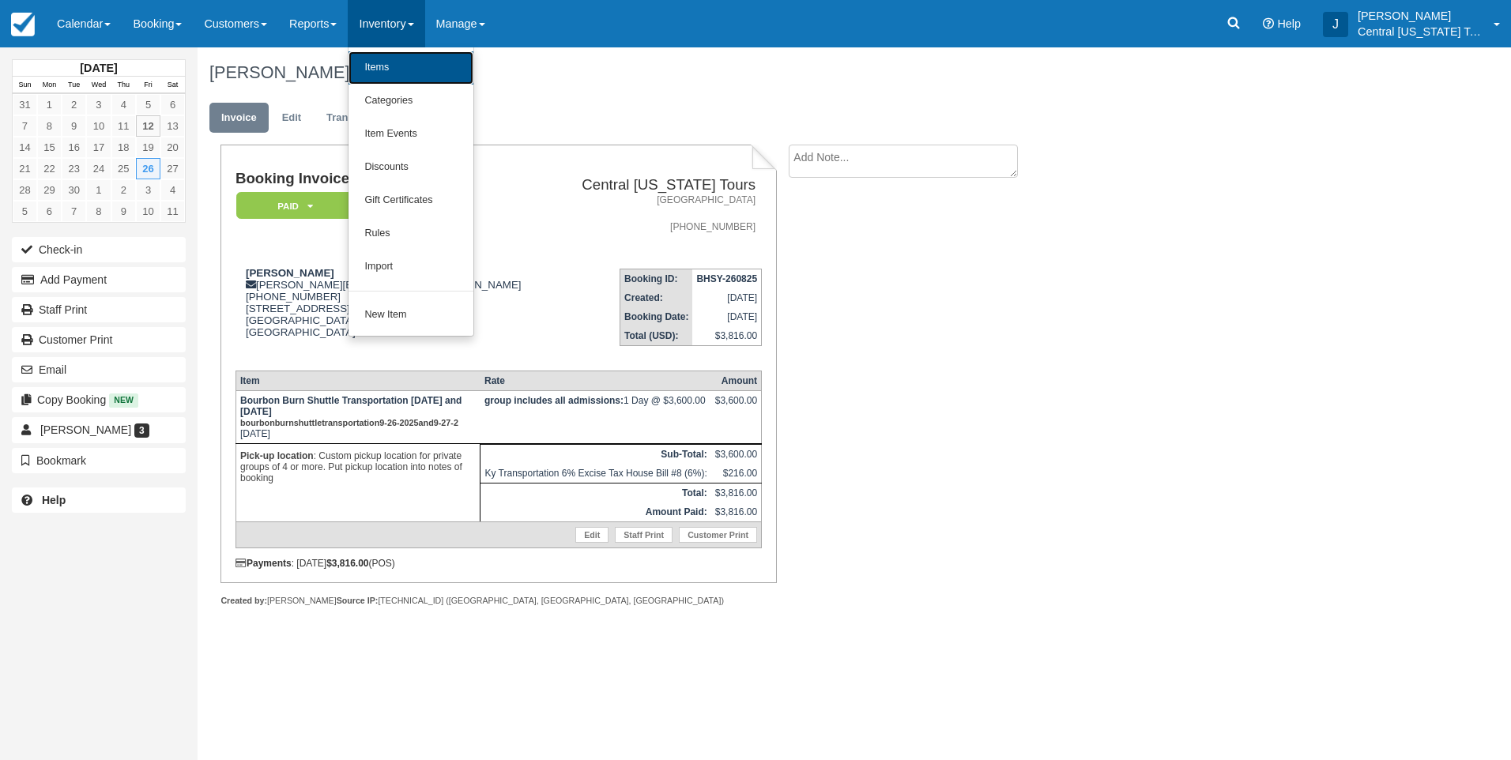
click at [402, 68] on link "Items" at bounding box center [411, 67] width 125 height 33
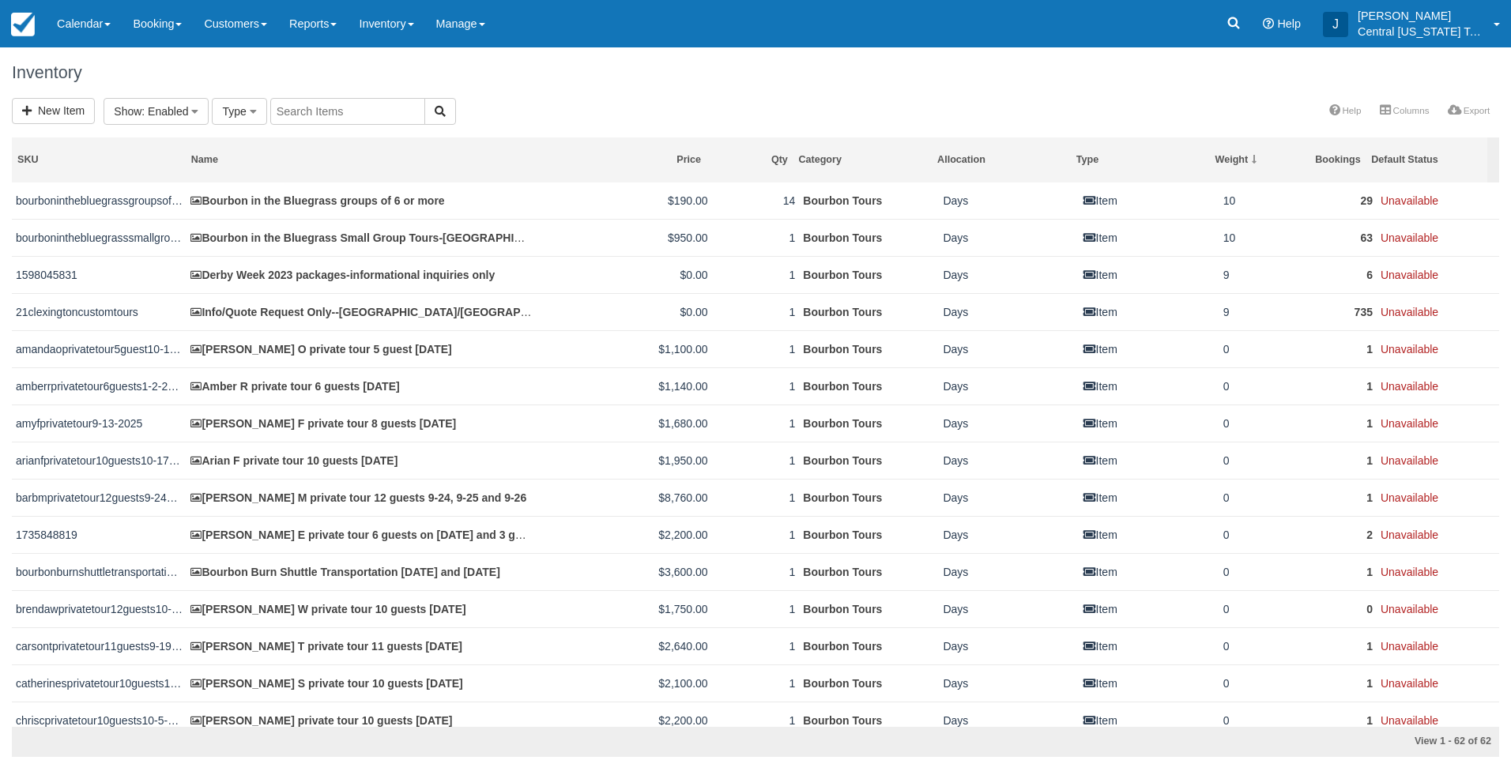
click at [349, 114] on input "text" at bounding box center [347, 111] width 155 height 27
type input "[PERSON_NAME]"
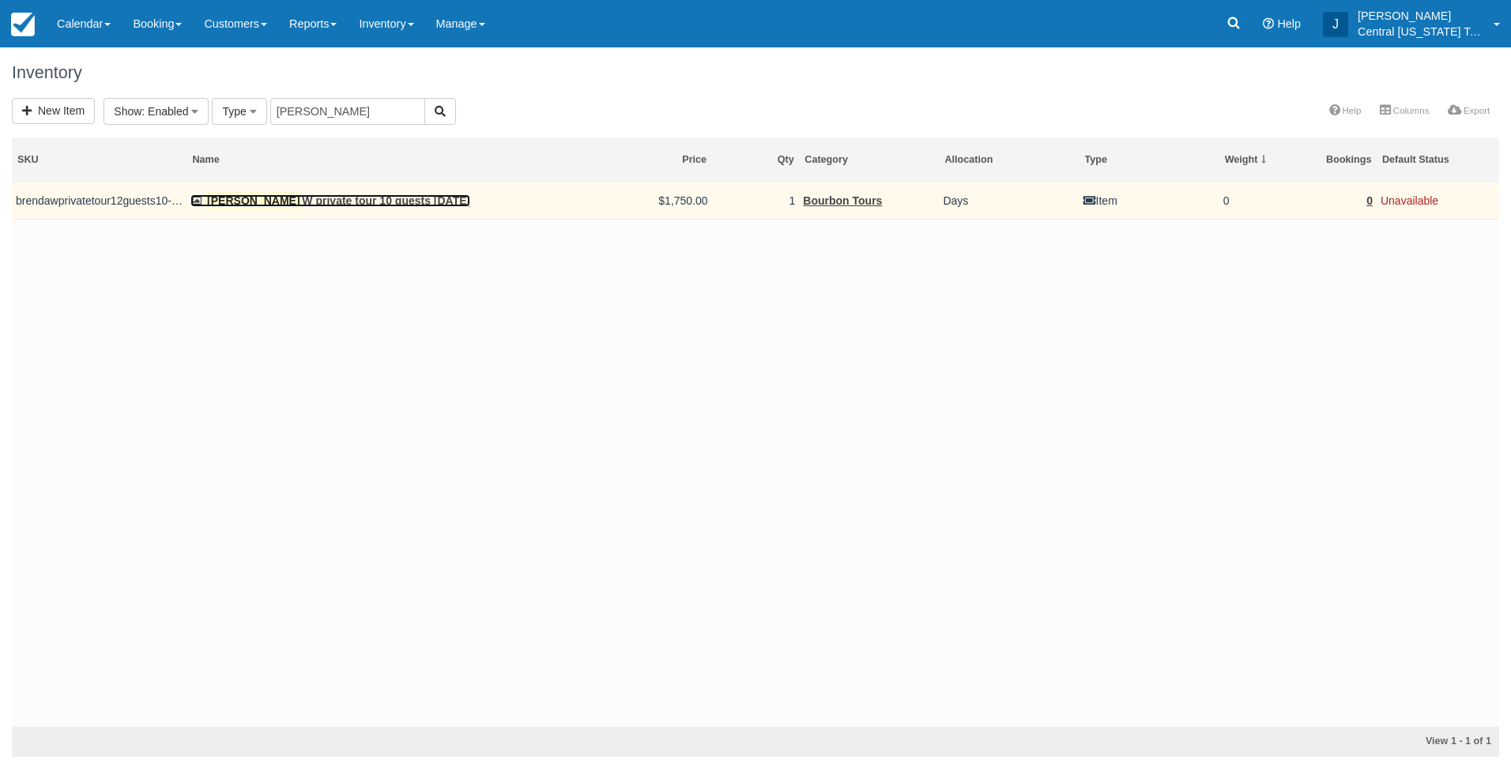
click at [354, 202] on link "[PERSON_NAME] W private tour 10 guests [DATE]" at bounding box center [330, 200] width 280 height 13
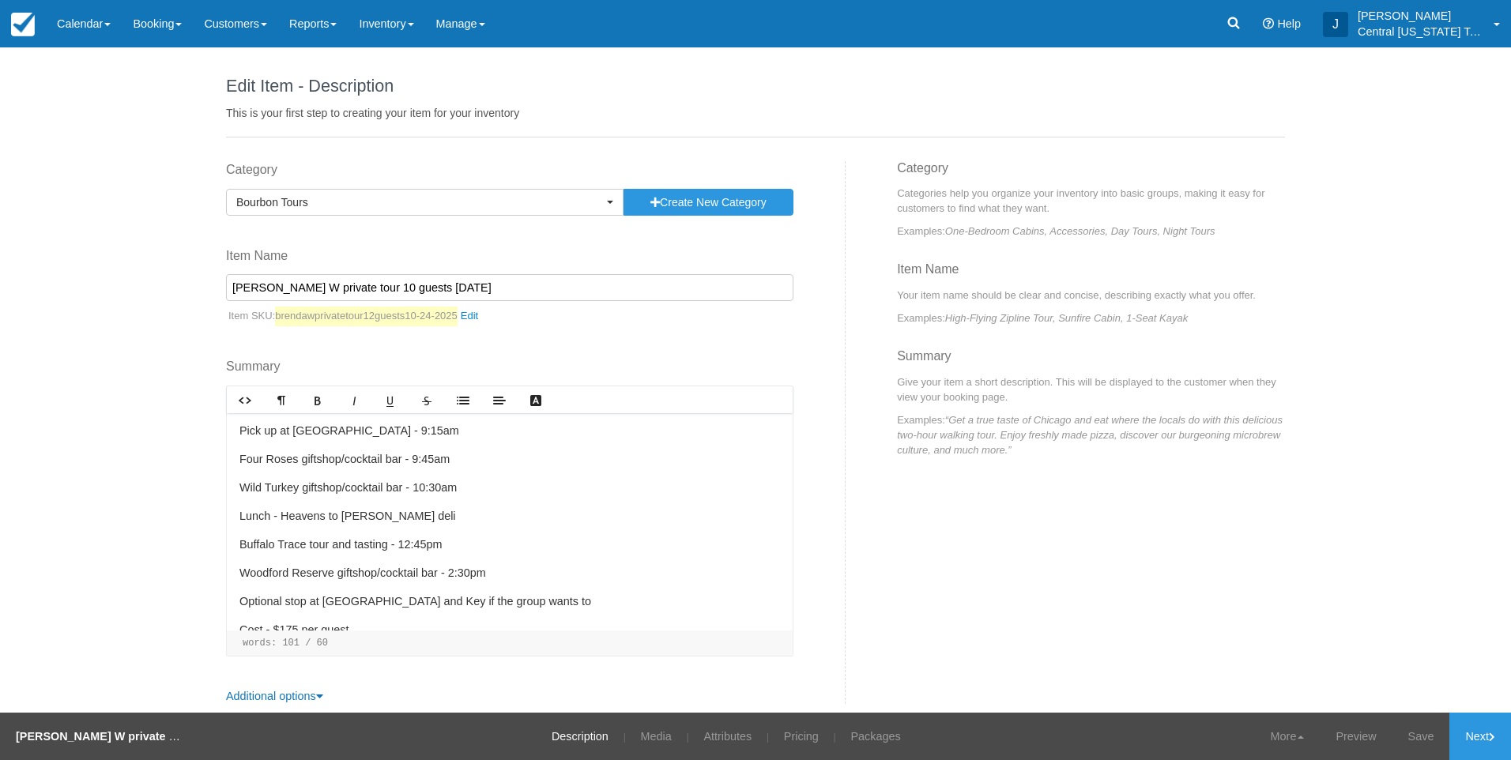
click at [351, 290] on input "Brenda W private tour 10 guests 10-24-2025" at bounding box center [509, 287] width 567 height 27
type input "Brenda W private tour 12 guests 10-24-2025"
click at [1405, 733] on link "Save" at bounding box center [1422, 736] width 58 height 47
click at [1484, 740] on link "Next" at bounding box center [1481, 736] width 62 height 47
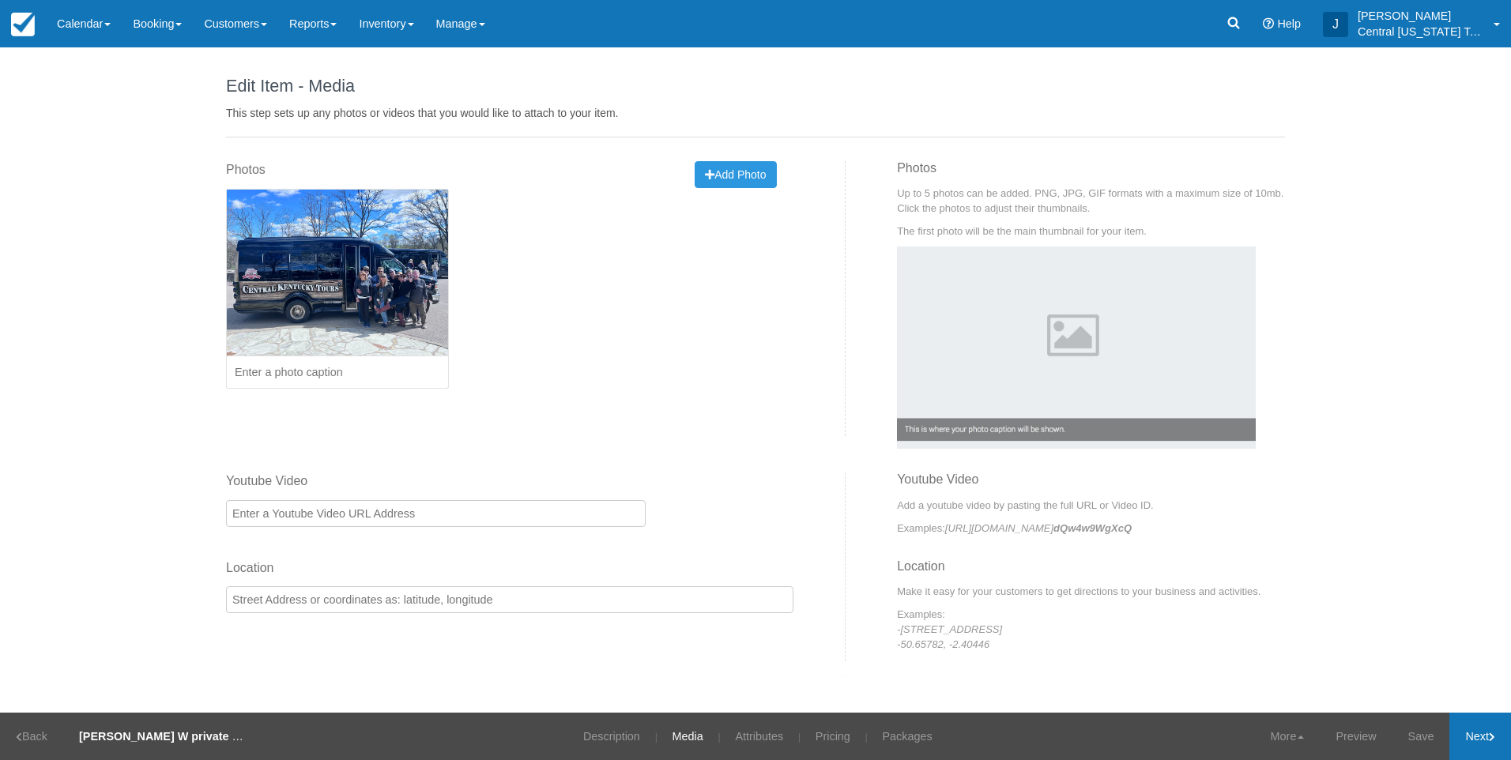
click at [1484, 740] on link "Next" at bounding box center [1481, 736] width 62 height 47
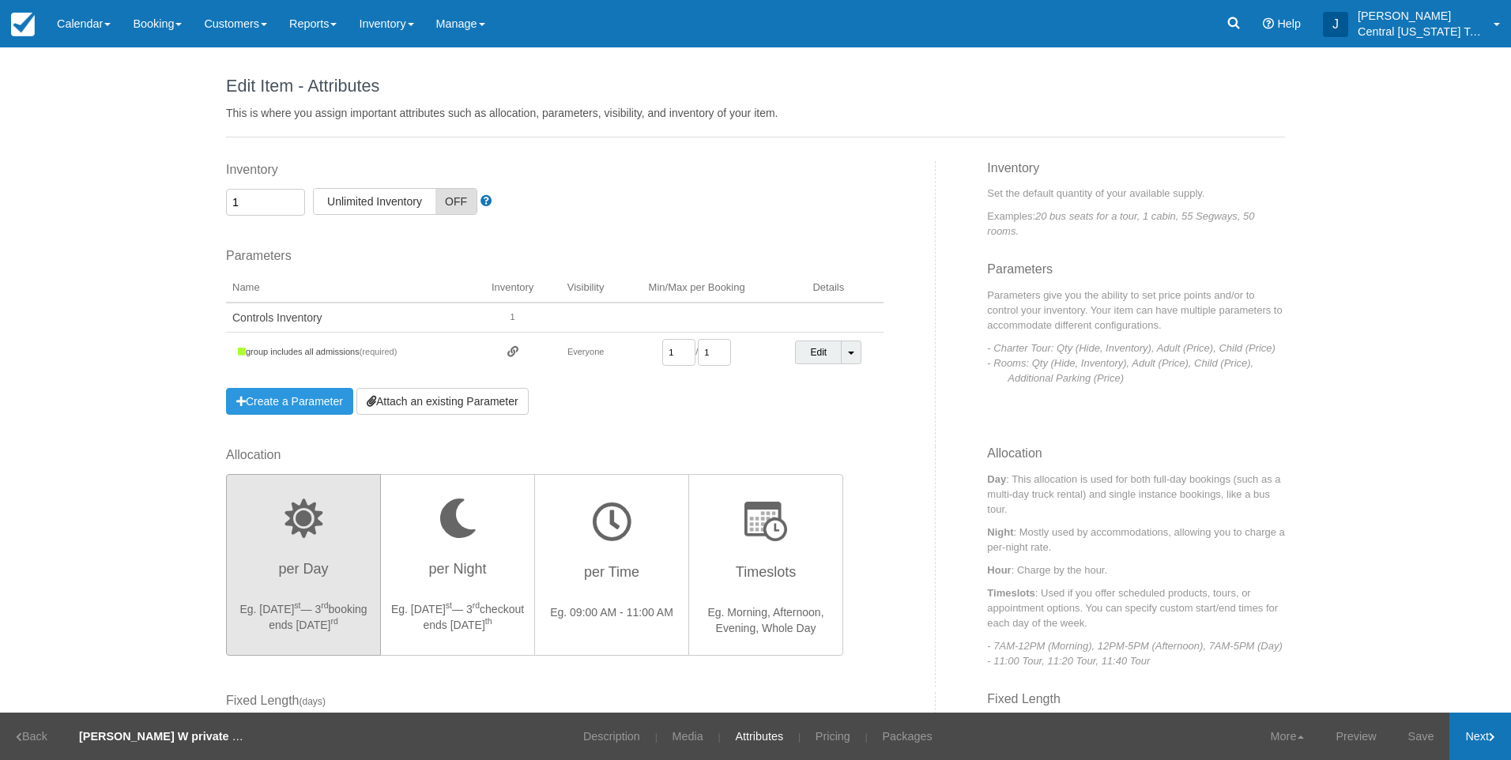
click at [1484, 740] on link "Next" at bounding box center [1481, 736] width 62 height 47
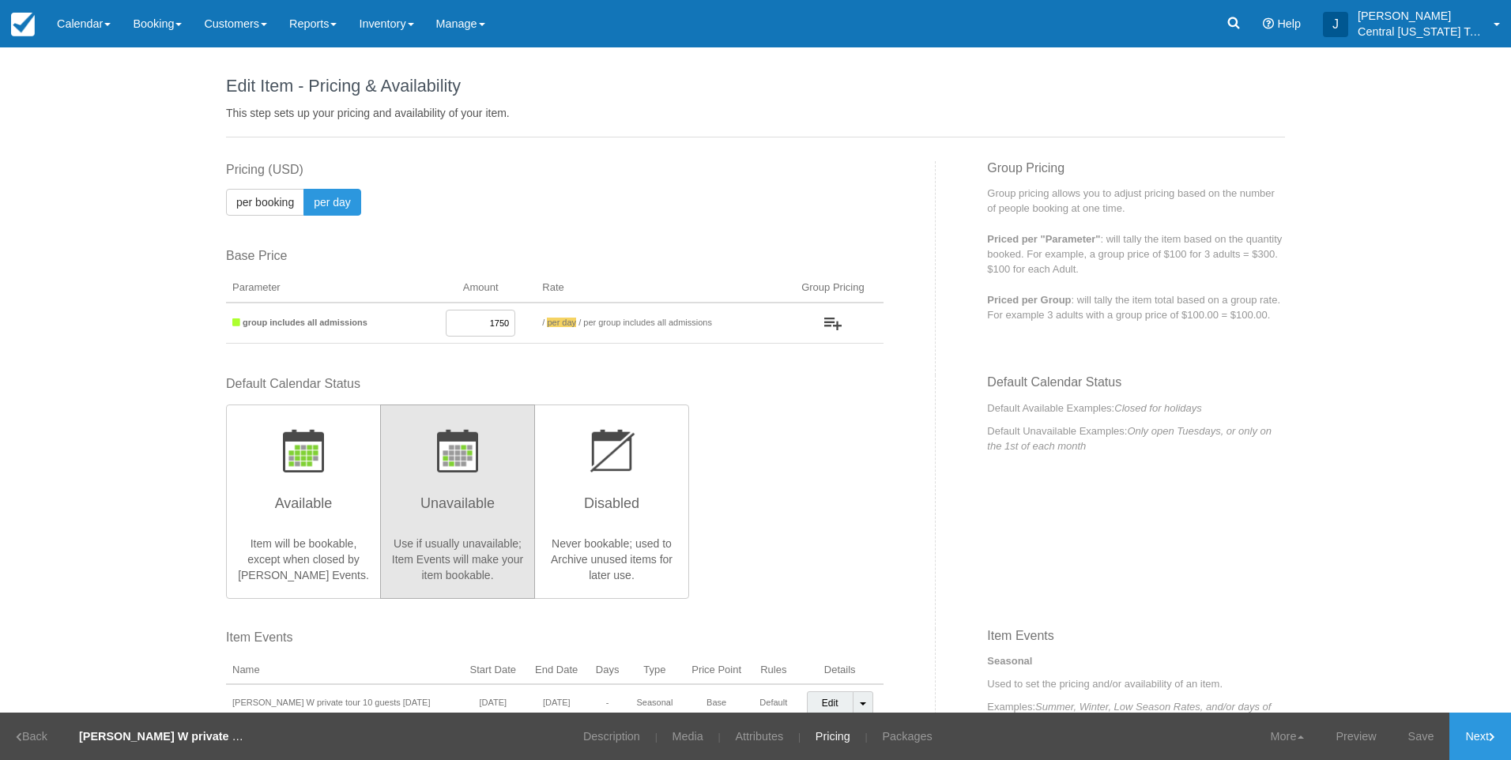
drag, startPoint x: 457, startPoint y: 322, endPoint x: 673, endPoint y: 314, distance: 216.7
click at [586, 319] on tr "group includes all admissions 1750 / per booking per day / per group includes a…" at bounding box center [555, 323] width 658 height 41
type input "2100"
click at [1427, 745] on link "Save" at bounding box center [1422, 736] width 58 height 47
click at [406, 29] on link "Inventory" at bounding box center [386, 23] width 77 height 47
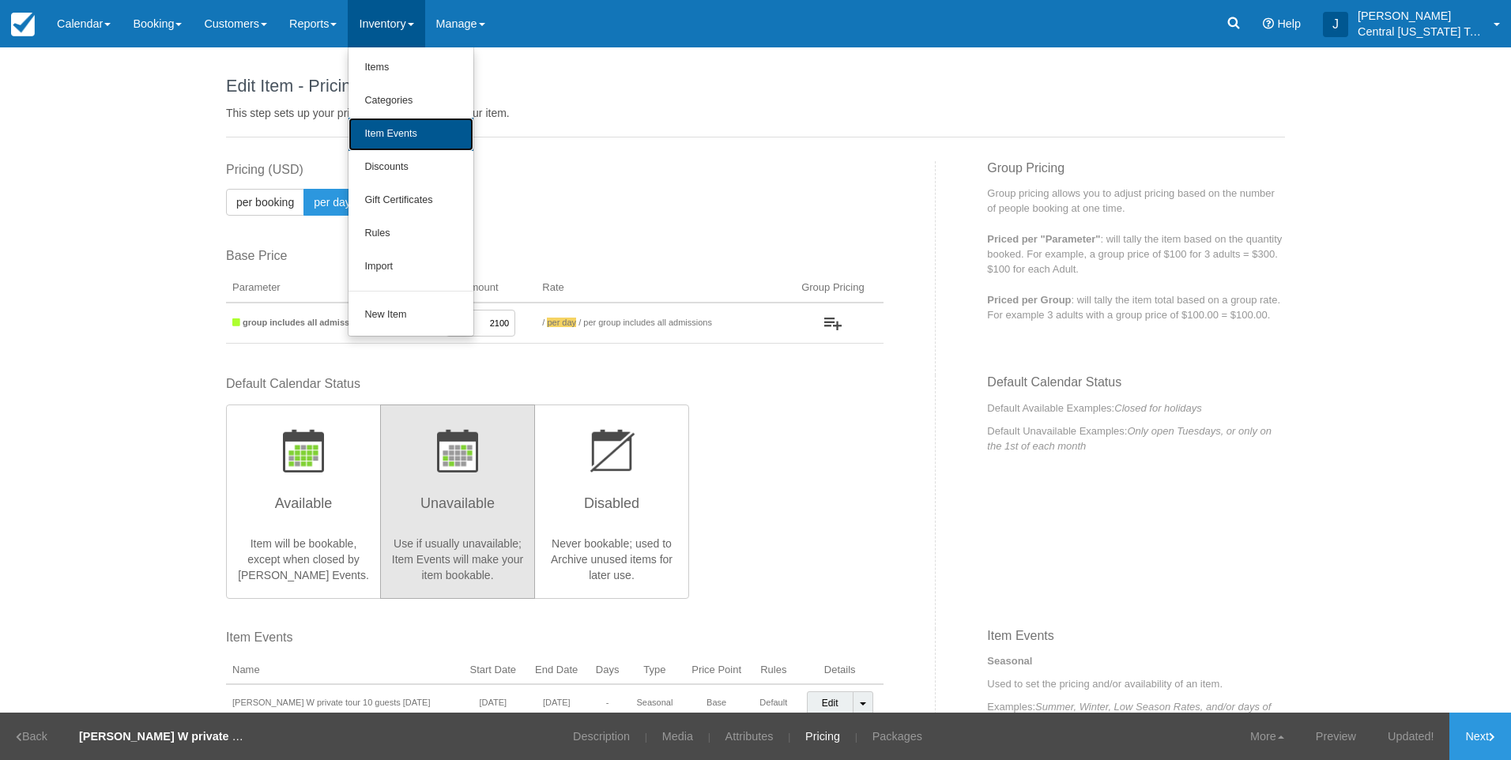
click at [414, 123] on link "Item Events" at bounding box center [411, 134] width 125 height 33
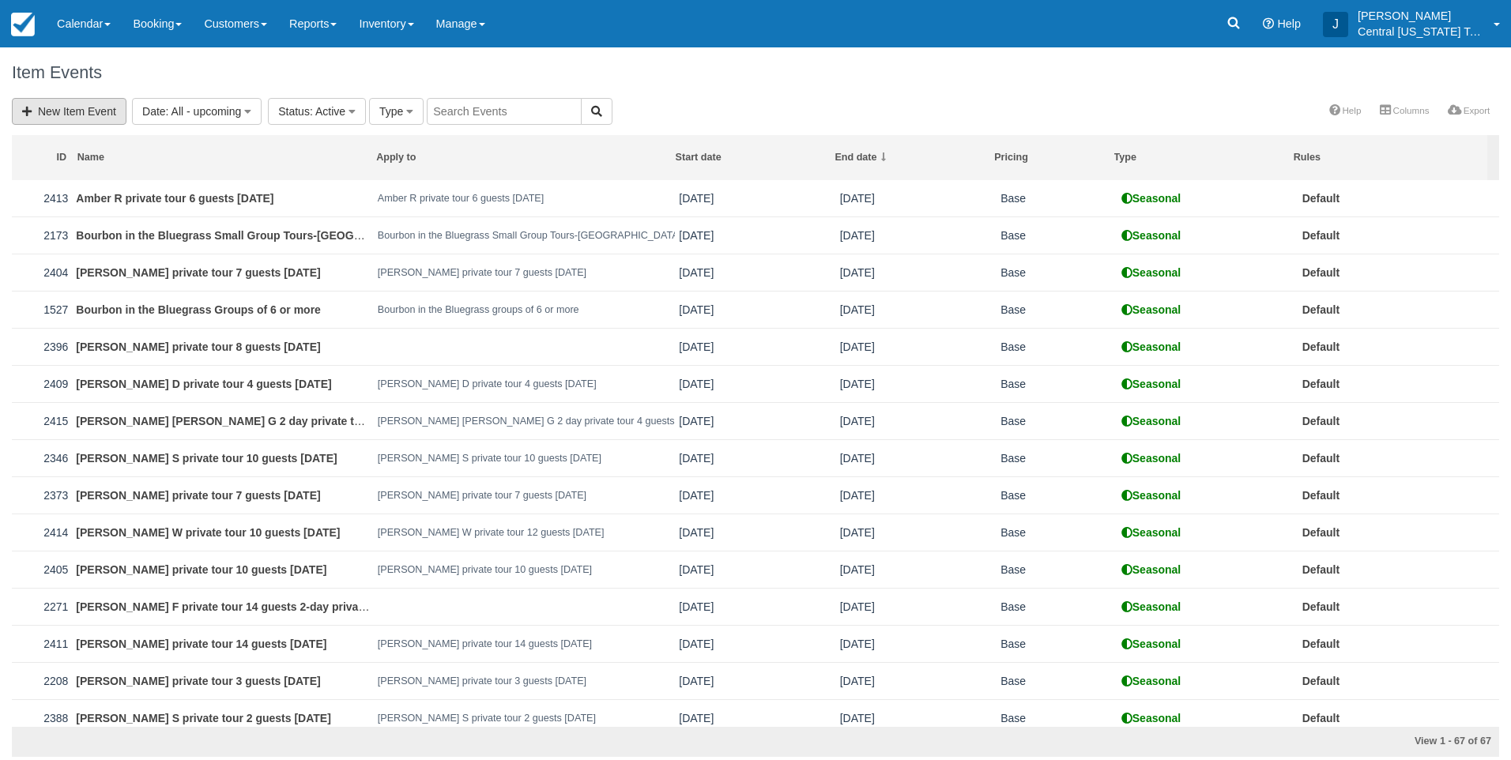
click at [115, 109] on link "New Item Event" at bounding box center [69, 111] width 115 height 27
click at [490, 106] on input "text" at bounding box center [504, 111] width 155 height 27
type input "[PERSON_NAME]"
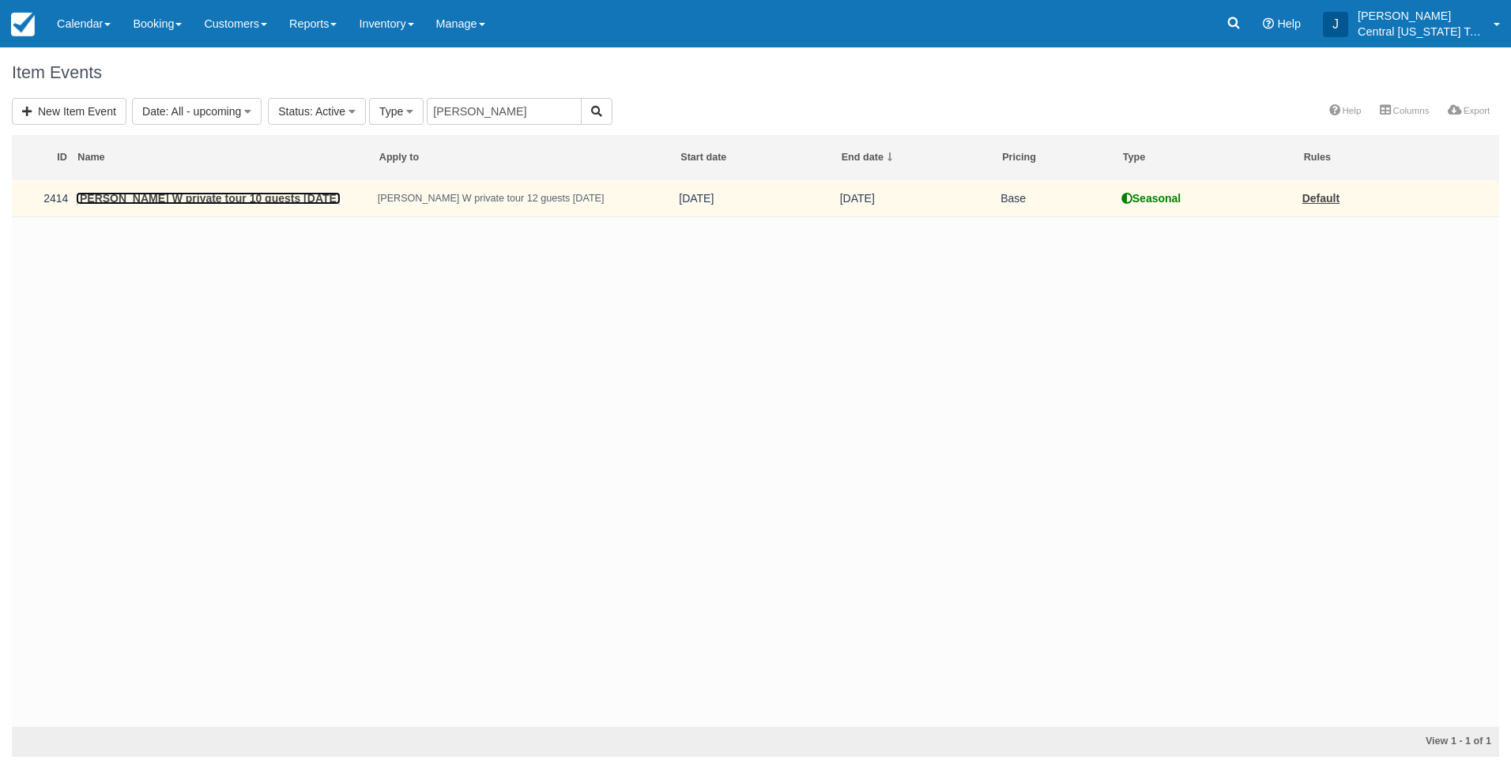
click at [210, 201] on link "[PERSON_NAME] W private tour 10 guests [DATE]" at bounding box center [208, 198] width 264 height 13
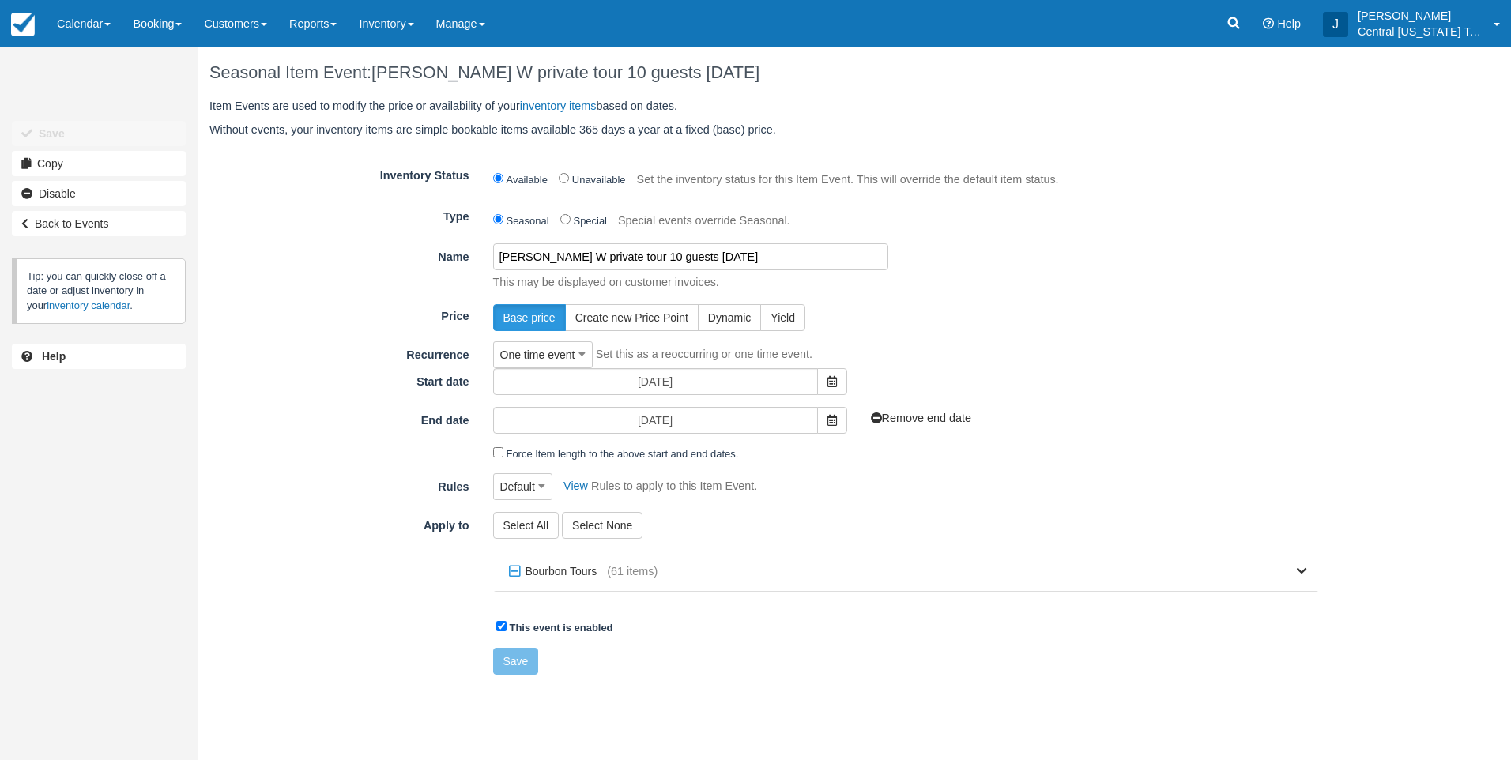
click at [624, 257] on input "[PERSON_NAME] W private tour 10 guests [DATE]" at bounding box center [690, 256] width 395 height 27
type input "[PERSON_NAME] W private tour 12 guests [DATE]"
click at [1303, 571] on icon at bounding box center [1302, 571] width 10 height 11
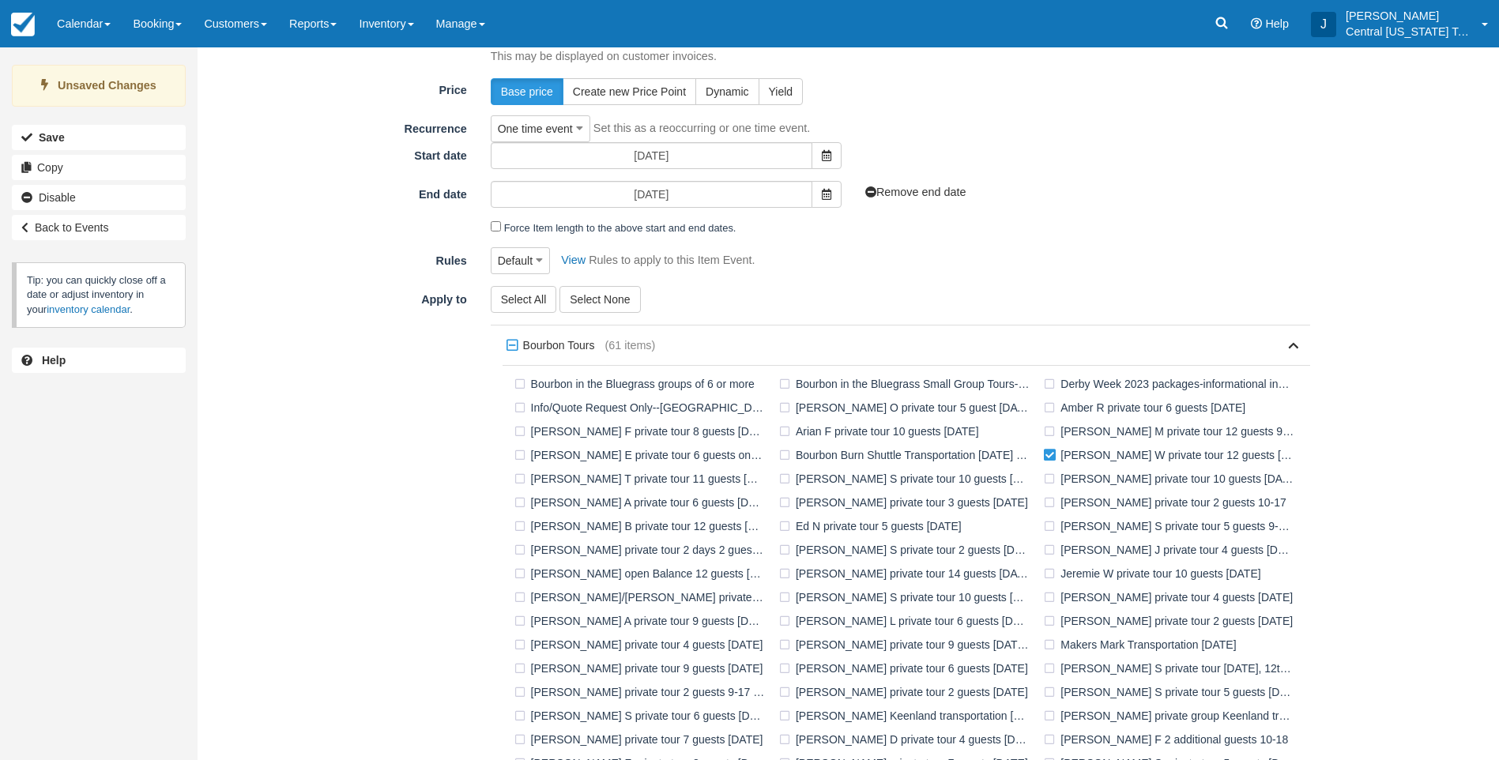
scroll to position [438, 0]
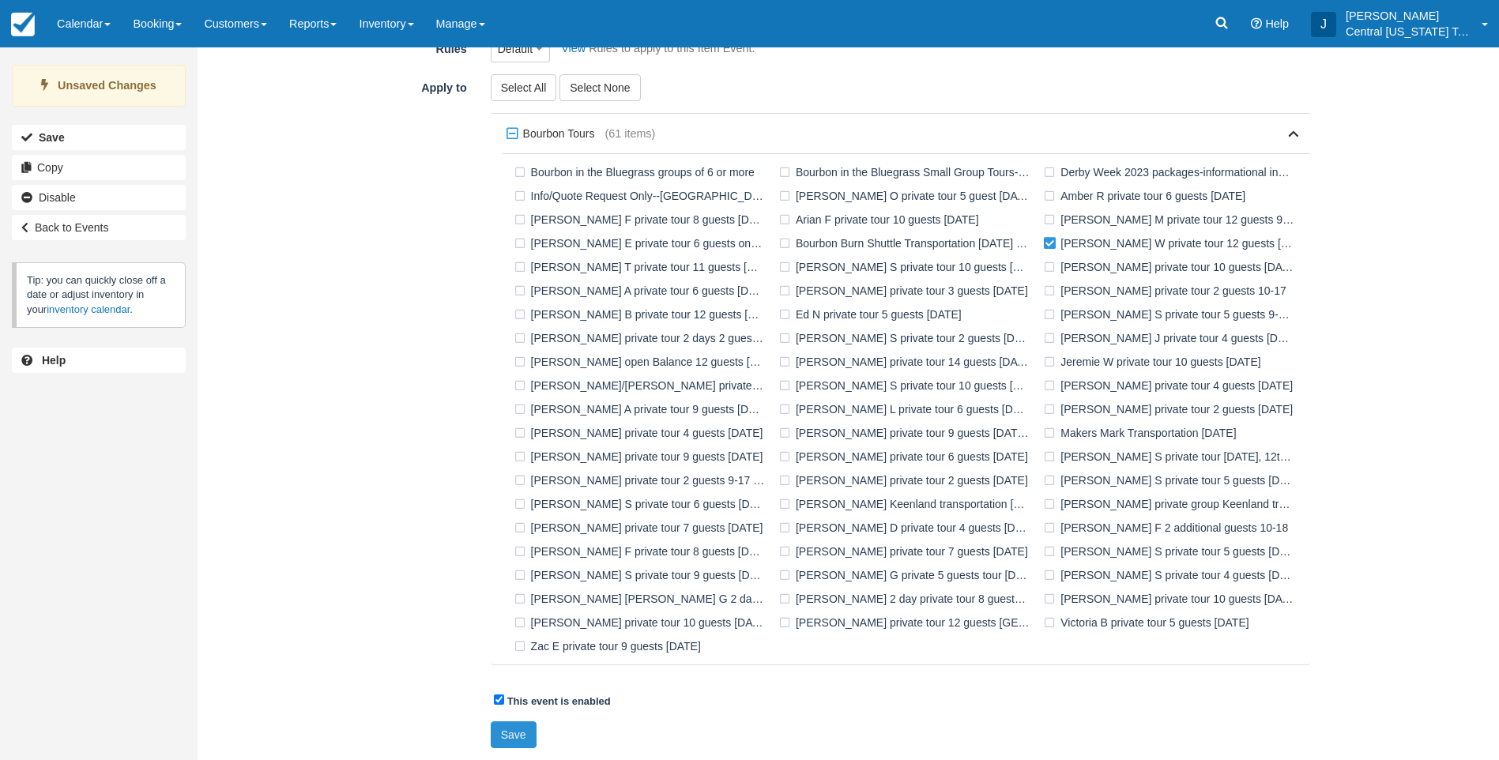
click at [518, 733] on button "Save" at bounding box center [514, 735] width 46 height 27
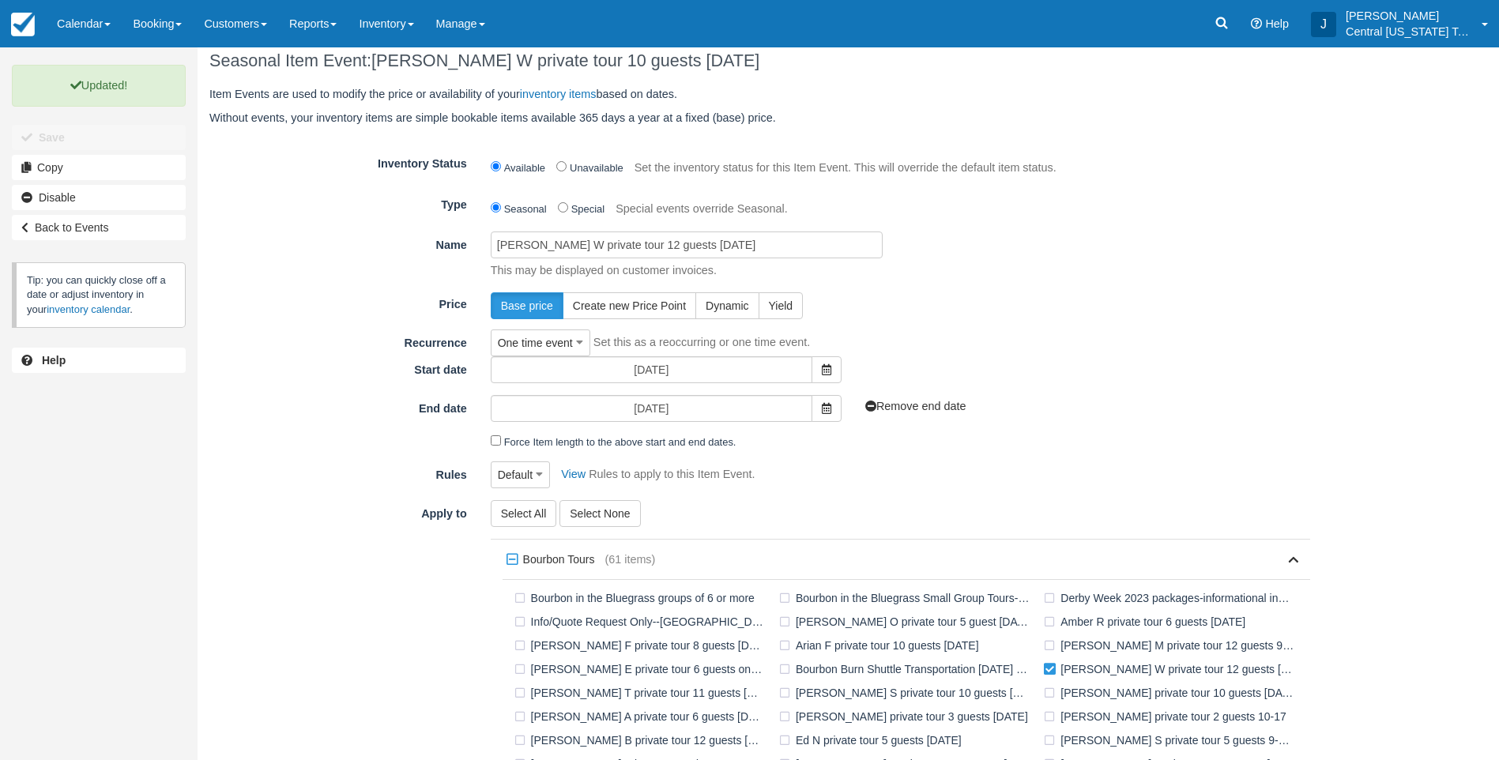
scroll to position [0, 0]
